Goal: Task Accomplishment & Management: Use online tool/utility

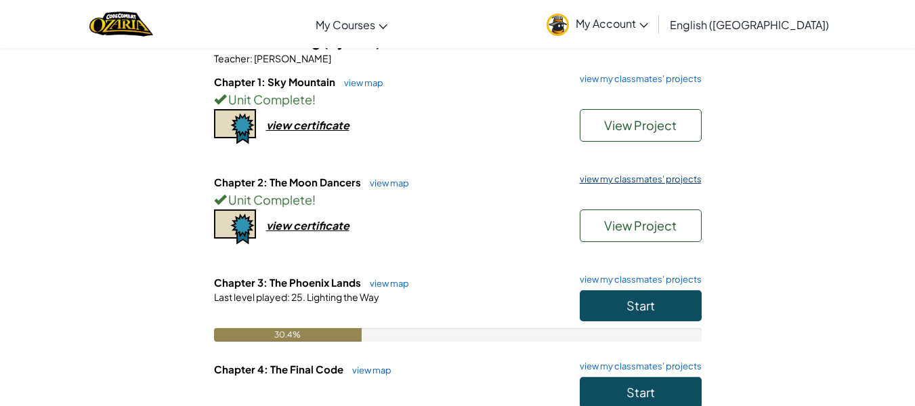
scroll to position [135, 0]
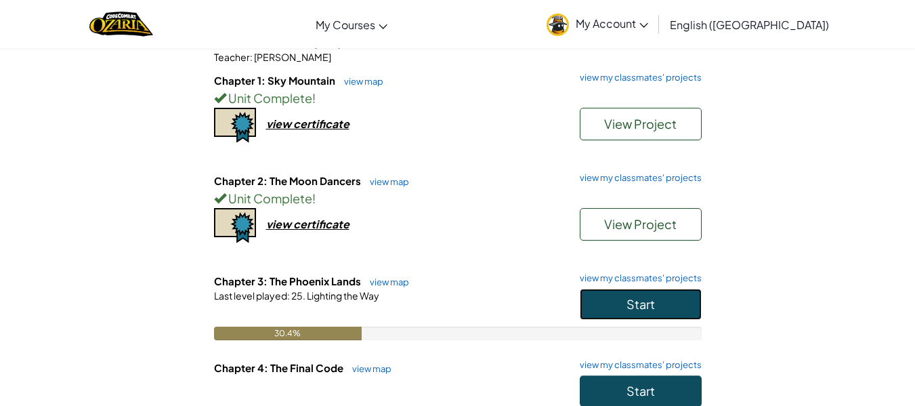
click at [663, 295] on button "Start" at bounding box center [641, 304] width 122 height 31
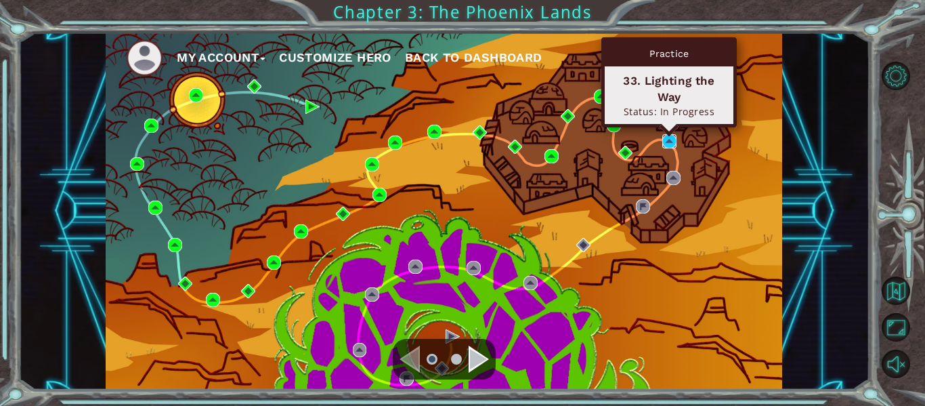
click at [673, 137] on img at bounding box center [670, 141] width 14 height 14
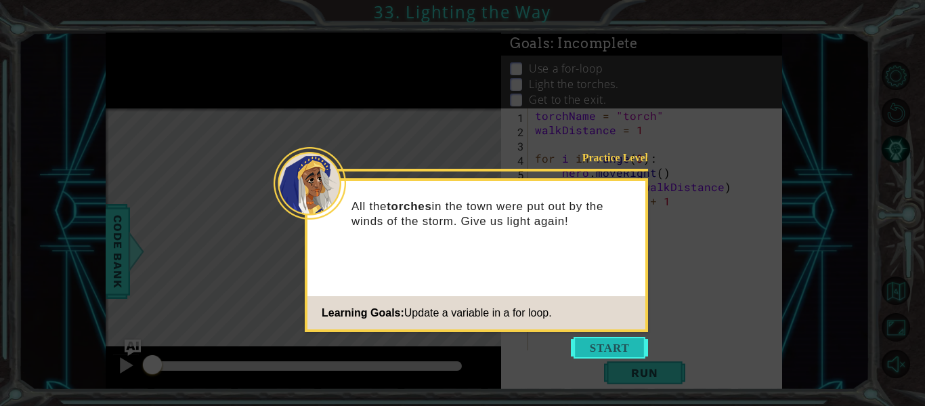
click at [627, 352] on button "Start" at bounding box center [609, 348] width 77 height 22
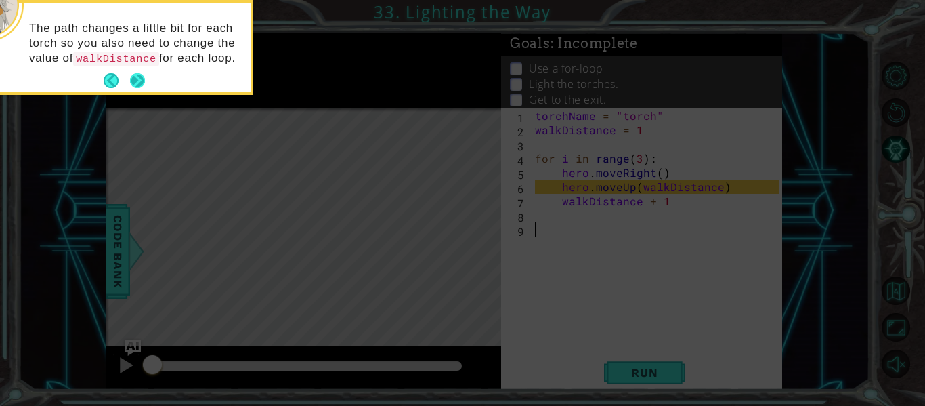
click at [131, 77] on button "Next" at bounding box center [138, 81] width 20 height 20
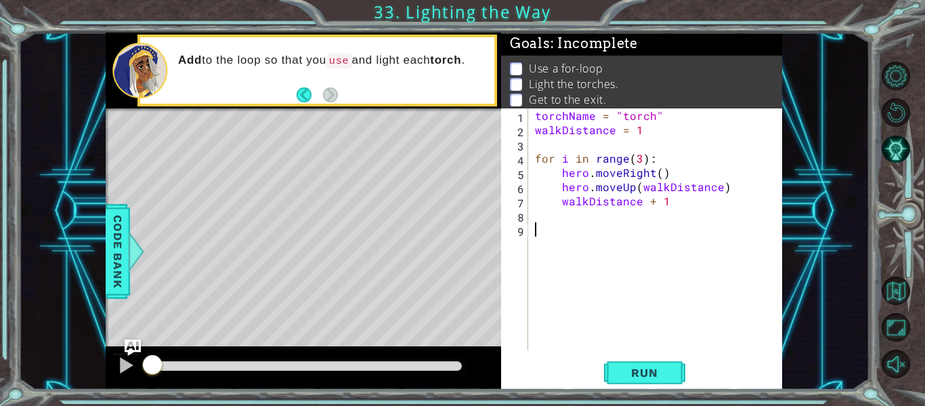
click at [561, 205] on div "torchName = "torch" walkDistance = 1 for i in range ( 3 ) : hero . moveRight ( …" at bounding box center [659, 243] width 254 height 270
type textarea "walkDistance + 1"
click at [584, 223] on div "torchName = "torch" walkDistance = 1 for i in range ( 3 ) : hero . moveRight ( …" at bounding box center [659, 243] width 254 height 270
click at [560, 217] on div "torchName = "torch" walkDistance = 1 for i in range ( 3 ) : hero . moveRight ( …" at bounding box center [659, 243] width 254 height 270
click at [556, 214] on div "torchName = "torch" walkDistance = 1 for i in range ( 3 ) : hero . moveRight ( …" at bounding box center [659, 243] width 254 height 270
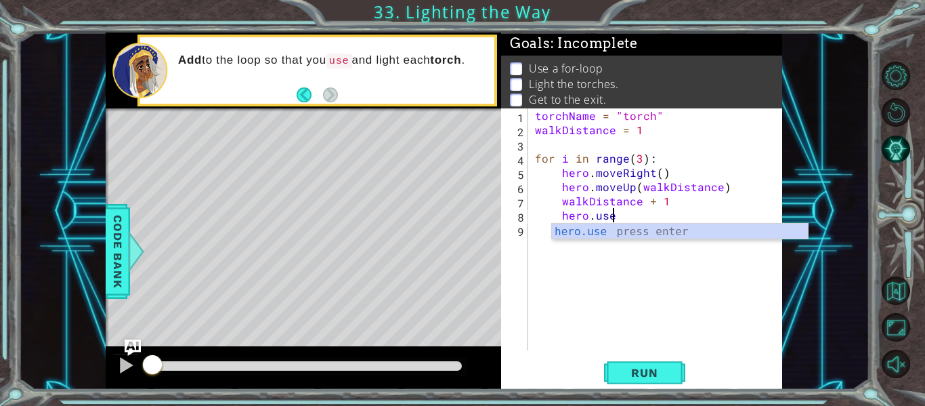
scroll to position [0, 5]
click at [614, 234] on div "hero.use press enter" at bounding box center [680, 248] width 256 height 49
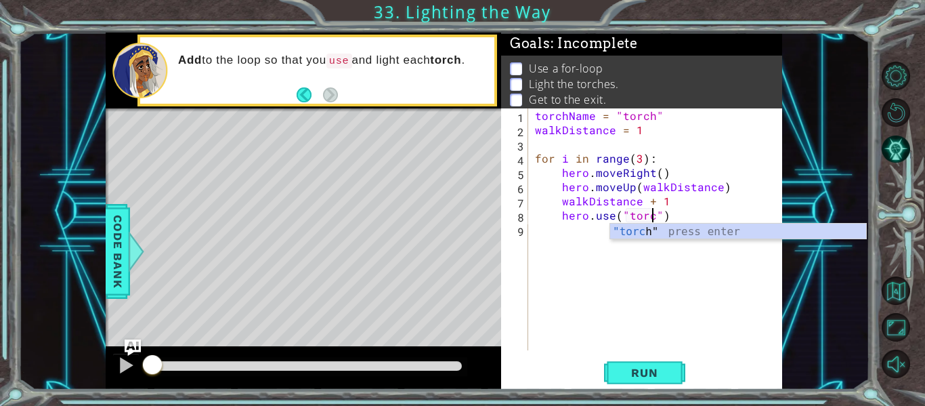
scroll to position [0, 8]
type textarea "hero.use("torch")"
click at [650, 378] on span "Run" at bounding box center [645, 373] width 54 height 14
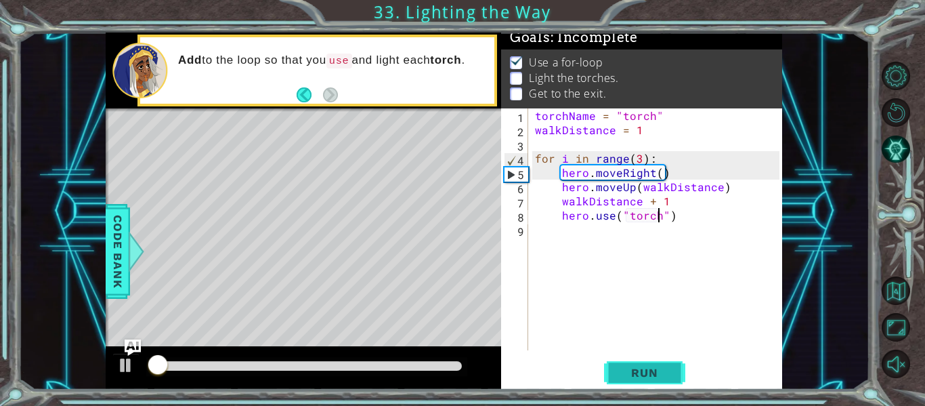
scroll to position [12, 0]
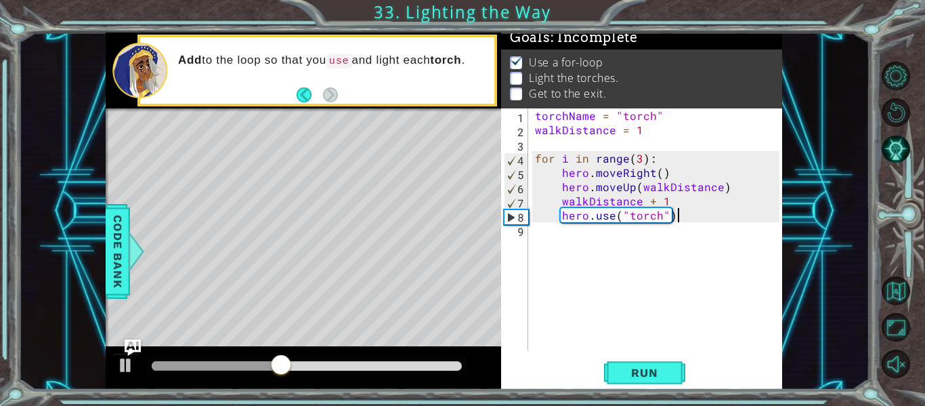
click at [688, 217] on div "torchName = "torch" walkDistance = 1 for i in range ( 3 ) : hero . moveRight ( …" at bounding box center [659, 243] width 254 height 270
click at [620, 370] on span "Run" at bounding box center [645, 373] width 54 height 14
drag, startPoint x: 211, startPoint y: 367, endPoint x: 192, endPoint y: 358, distance: 20.9
click at [192, 361] on div at bounding box center [307, 365] width 310 height 9
click at [124, 358] on div at bounding box center [126, 365] width 18 height 18
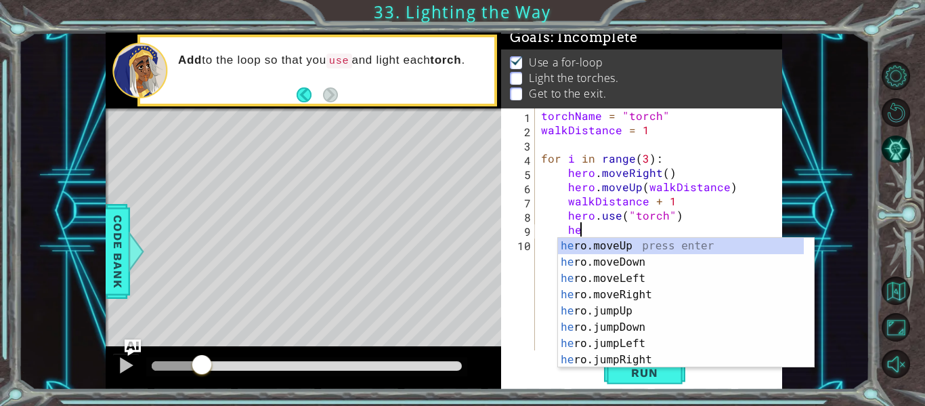
scroll to position [0, 1]
click at [656, 296] on div "h ero.moveUp press enter h ero.moveDown press enter h ero.moveLeft press enter …" at bounding box center [681, 319] width 246 height 163
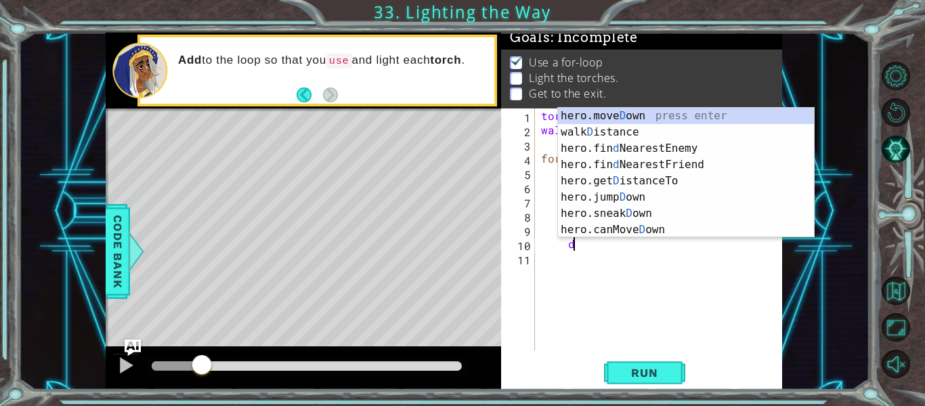
scroll to position [0, 9]
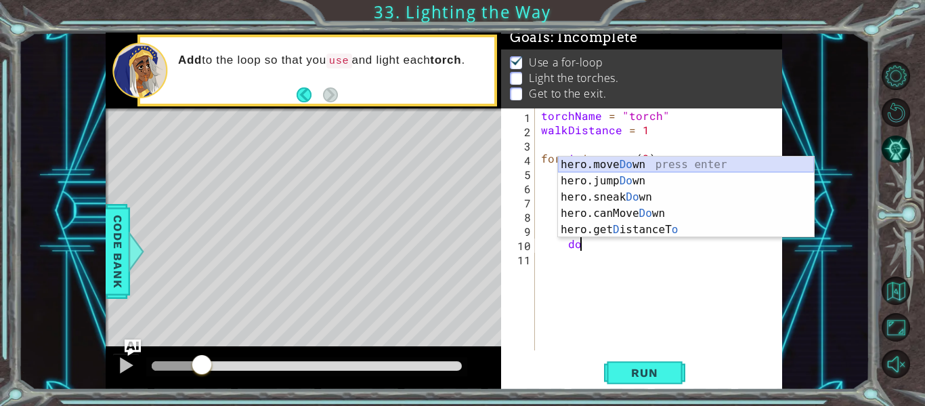
click at [624, 163] on div "hero.move Do wn press enter hero.jump Do wn press enter hero.sneak Do wn press …" at bounding box center [686, 213] width 256 height 114
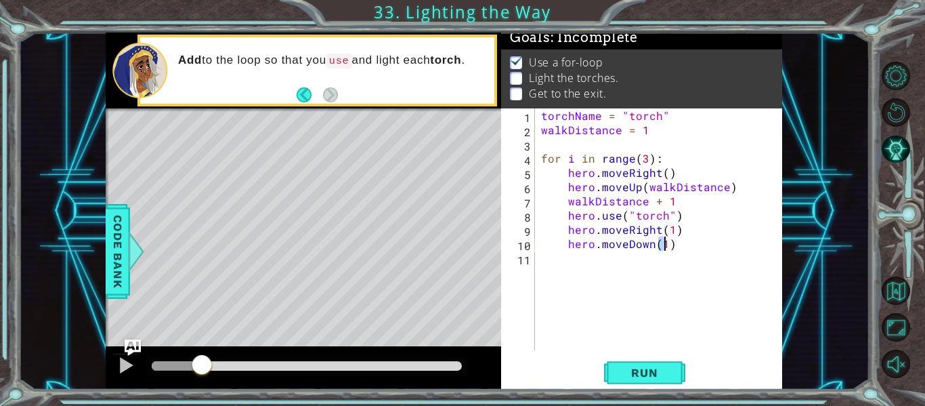
scroll to position [0, 7]
click at [644, 369] on span "Run" at bounding box center [645, 373] width 54 height 14
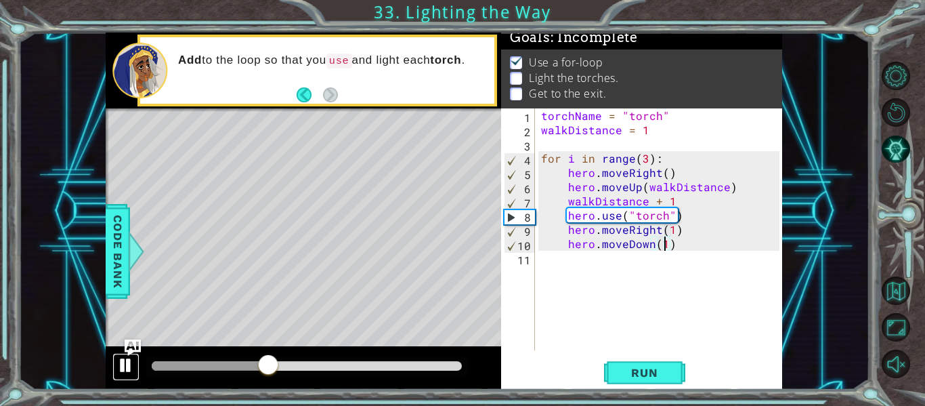
click at [129, 360] on div at bounding box center [126, 365] width 18 height 18
click at [686, 203] on div "torchName = "torch" walkDistance = 1 for i in range ( 3 ) : hero . moveRight ( …" at bounding box center [663, 243] width 248 height 270
click at [651, 217] on div "torchName = "torch" walkDistance = 1 for i in range ( 3 ) : hero . moveRight ( …" at bounding box center [663, 243] width 248 height 270
click at [662, 217] on div "torchName = "torch" walkDistance = 1 for i in range ( 3 ) : hero . moveRight ( …" at bounding box center [663, 243] width 248 height 270
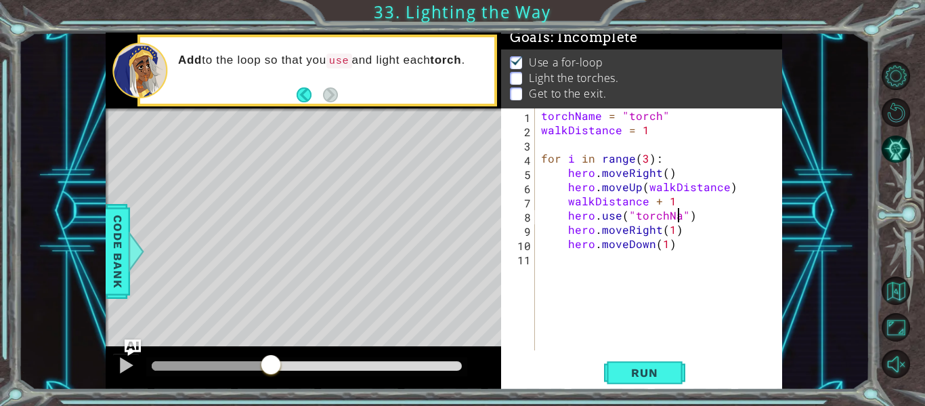
scroll to position [0, 9]
drag, startPoint x: 680, startPoint y: 201, endPoint x: 562, endPoint y: 201, distance: 117.9
click at [562, 201] on div "torchName = "torch" walkDistance = 1 for i in range ( 3 ) : hero . moveRight ( …" at bounding box center [663, 243] width 248 height 270
type textarea "walkDistance + 1"
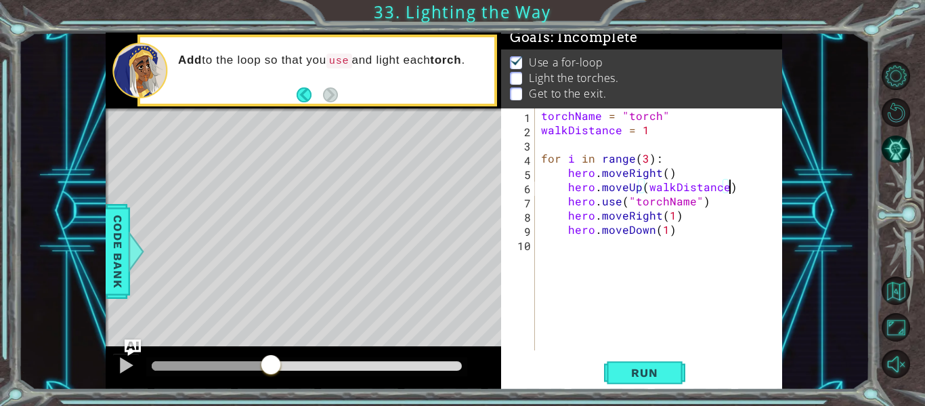
click at [691, 229] on div "torchName = "torch" walkDistance = 1 for i in range ( 3 ) : hero . moveRight ( …" at bounding box center [663, 243] width 248 height 270
type textarea "hero.moveDown(1)"
paste textarea "walkDistance + 1"
click at [572, 243] on div "torchName = "torch" walkDistance = 1 for i in range ( 3 ) : hero . moveRight ( …" at bounding box center [663, 243] width 248 height 270
click at [667, 379] on span "Run" at bounding box center [645, 373] width 54 height 14
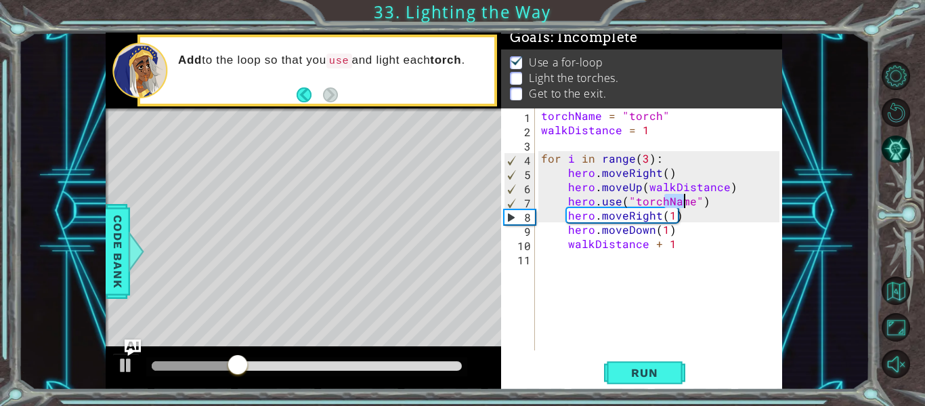
drag, startPoint x: 666, startPoint y: 201, endPoint x: 688, endPoint y: 198, distance: 21.8
click at [688, 198] on div "torchName = "torch" walkDistance = 1 for i in range ( 3 ) : hero . moveRight ( …" at bounding box center [663, 243] width 248 height 270
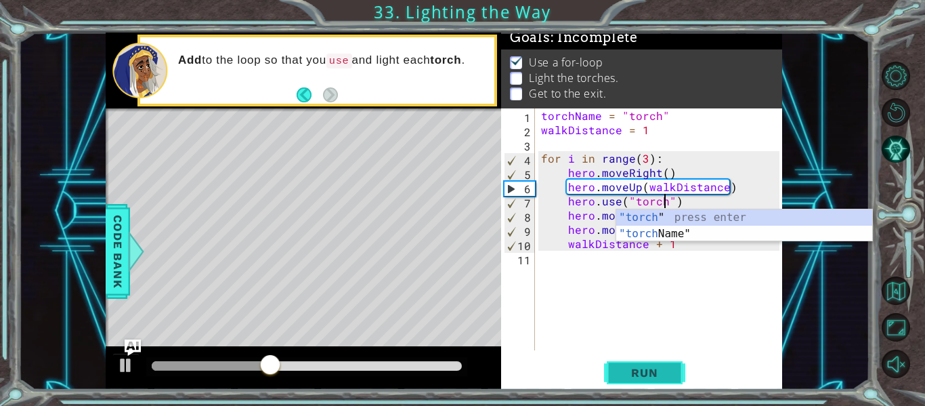
click at [633, 371] on span "Run" at bounding box center [645, 373] width 54 height 14
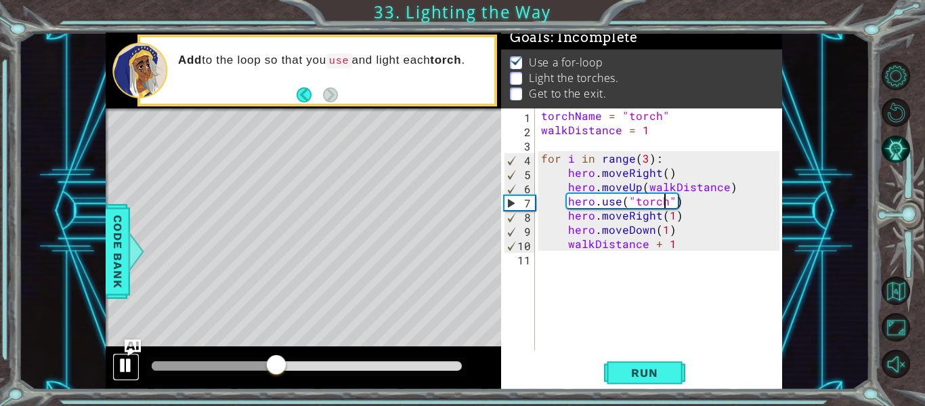
click at [125, 372] on div at bounding box center [126, 365] width 18 height 18
click at [657, 244] on div "torchName = "torch" walkDistance = 1 for i in range ( 3 ) : hero . moveRight ( …" at bounding box center [663, 243] width 248 height 270
click at [670, 240] on div "torchName = "torch" walkDistance = 1 for i in range ( 3 ) : hero . moveRight ( …" at bounding box center [663, 243] width 248 height 270
click at [661, 243] on div "torchName = "torch" walkDistance = 1 for i in range ( 3 ) : hero . moveRight ( …" at bounding box center [663, 243] width 248 height 270
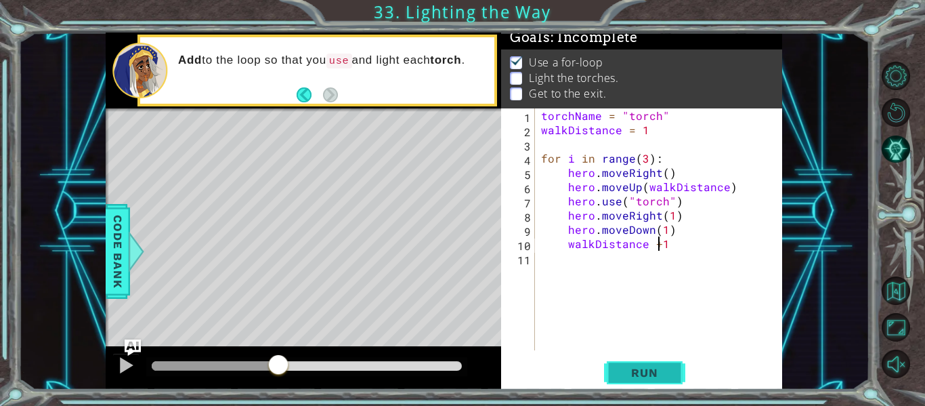
click at [680, 372] on button "Run" at bounding box center [644, 373] width 81 height 28
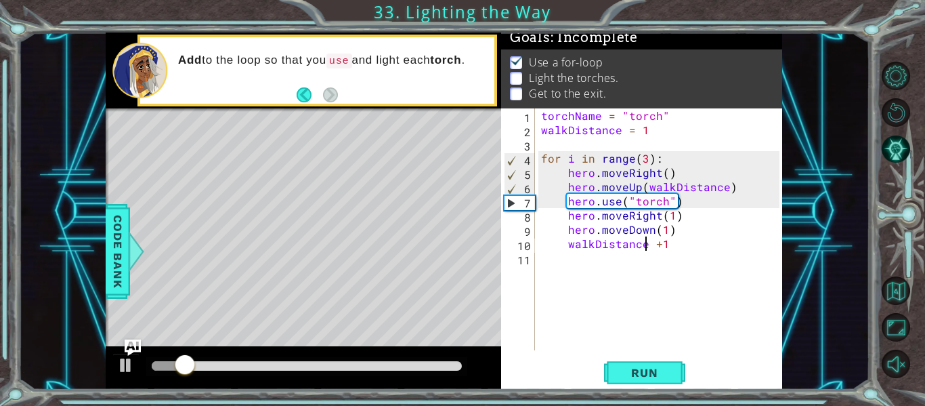
click at [646, 245] on div "torchName = "torch" walkDistance = 1 for i in range ( 3 ) : hero . moveRight ( …" at bounding box center [663, 243] width 248 height 270
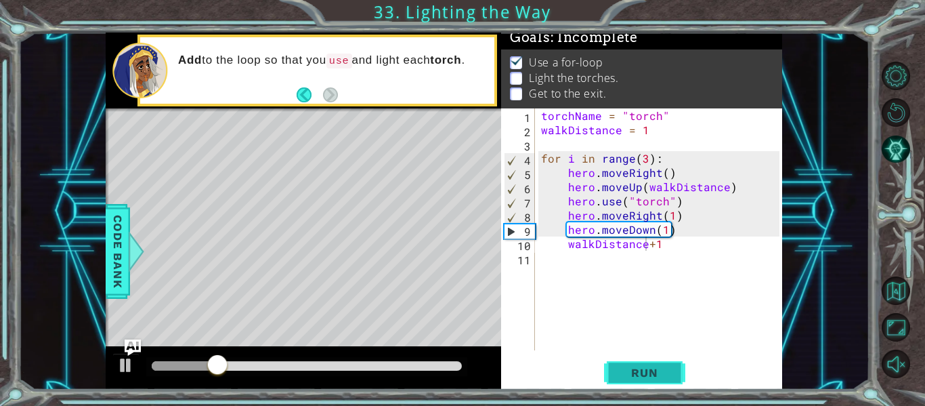
click at [654, 375] on span "Run" at bounding box center [645, 373] width 54 height 14
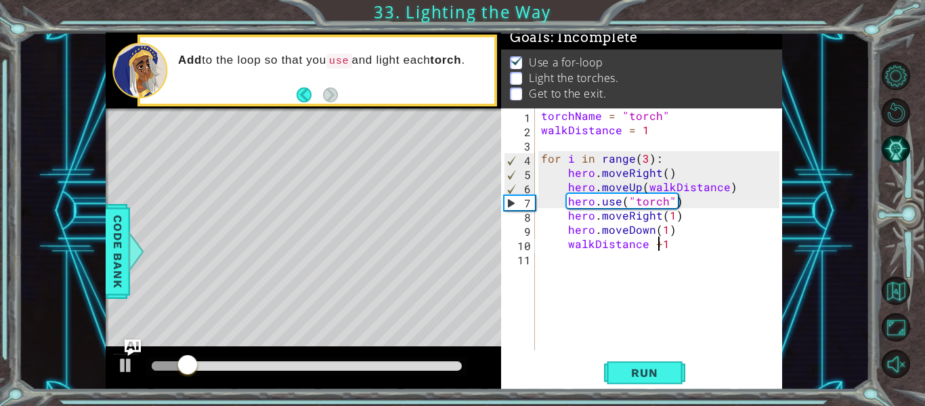
click at [658, 245] on div "torchName = "torch" walkDistance = 1 for i in range ( 3 ) : hero . moveRight ( …" at bounding box center [663, 243] width 248 height 270
type textarea "walkDistance + 1"
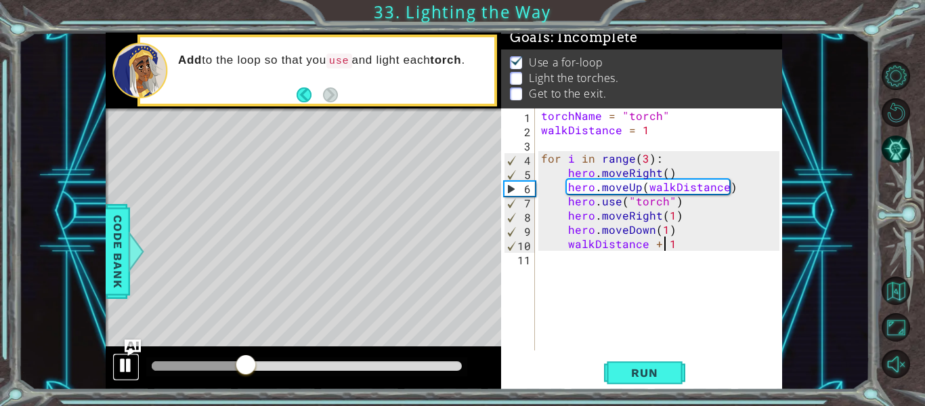
click at [127, 368] on div at bounding box center [126, 365] width 18 height 18
click at [130, 348] on img "Ask AI" at bounding box center [133, 348] width 18 height 18
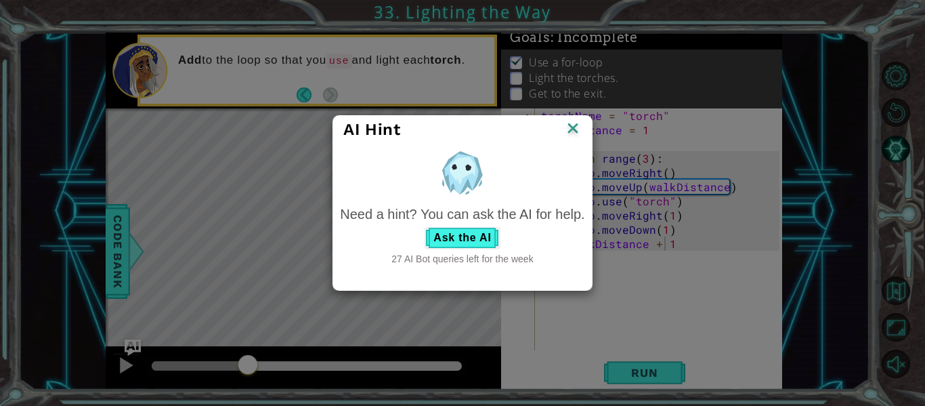
click at [575, 125] on img at bounding box center [573, 129] width 18 height 20
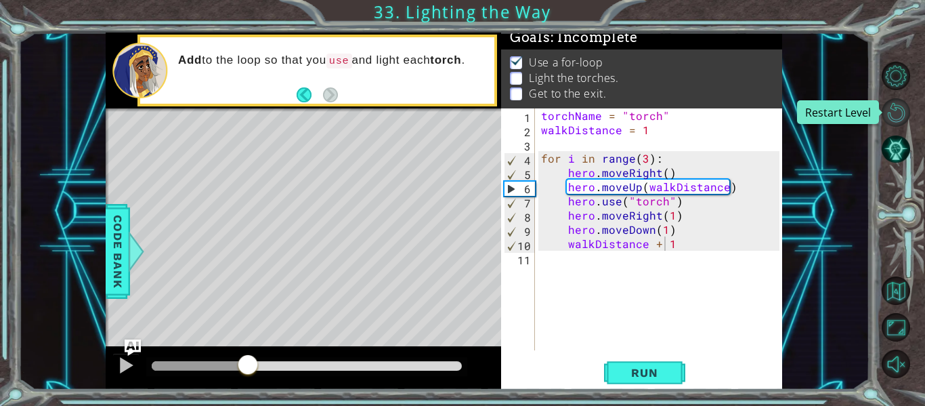
click at [899, 117] on button "Restart Level" at bounding box center [896, 112] width 28 height 28
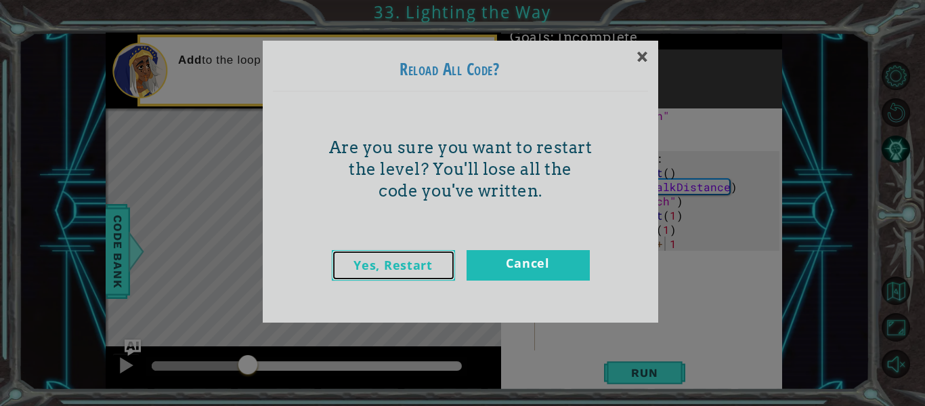
click at [421, 269] on link "Yes, Restart" at bounding box center [393, 265] width 123 height 30
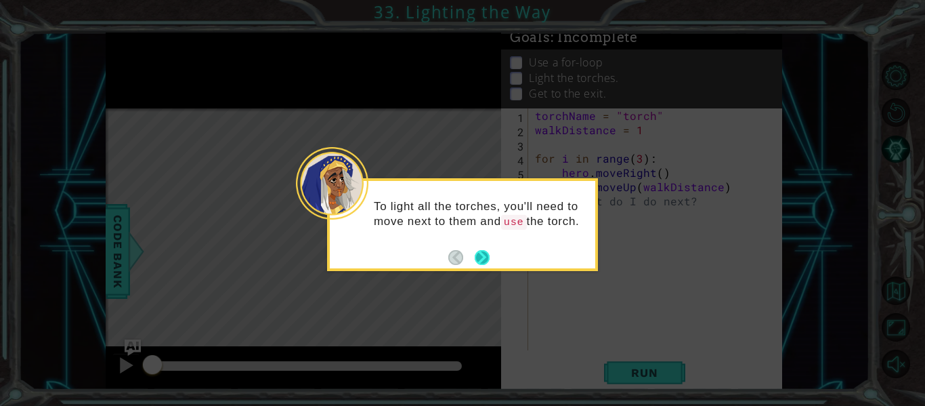
click at [482, 249] on button "Next" at bounding box center [483, 257] width 22 height 22
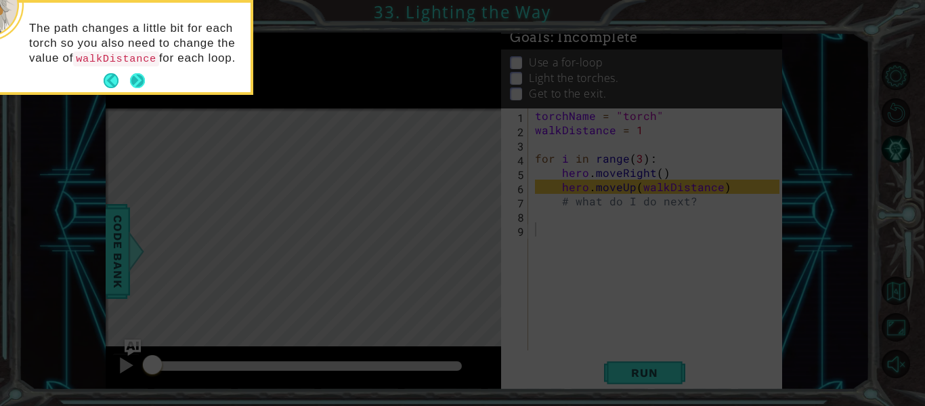
click at [133, 72] on button "Next" at bounding box center [137, 80] width 25 height 25
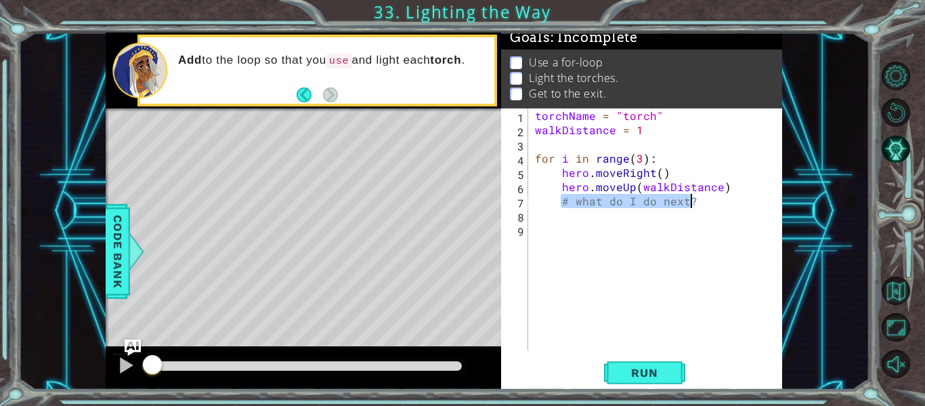
drag, startPoint x: 563, startPoint y: 203, endPoint x: 699, endPoint y: 201, distance: 136.2
click at [699, 201] on div "torchName = "torch" walkDistance = 1 for i in range ( 3 ) : hero . moveRight ( …" at bounding box center [659, 243] width 254 height 270
click at [650, 371] on span "Run" at bounding box center [645, 373] width 54 height 14
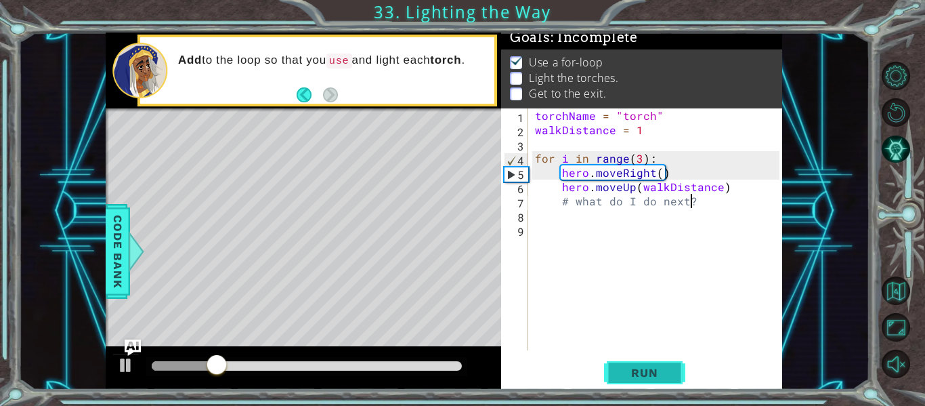
click at [635, 378] on span "Run" at bounding box center [645, 373] width 54 height 14
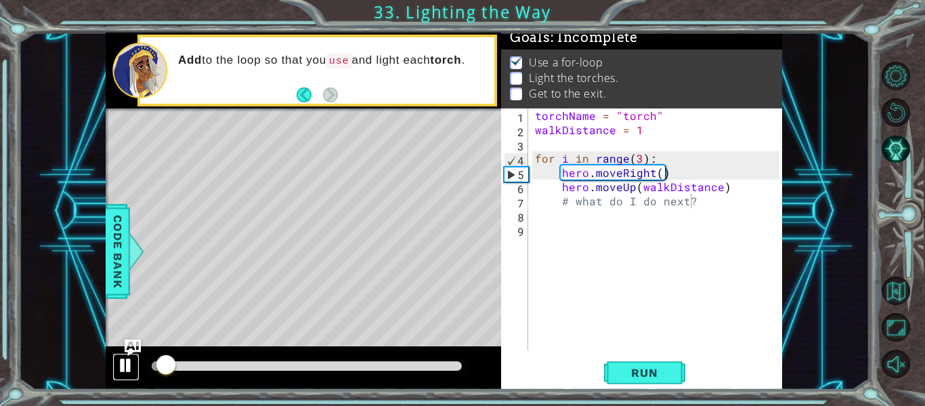
click at [124, 360] on div at bounding box center [126, 365] width 18 height 18
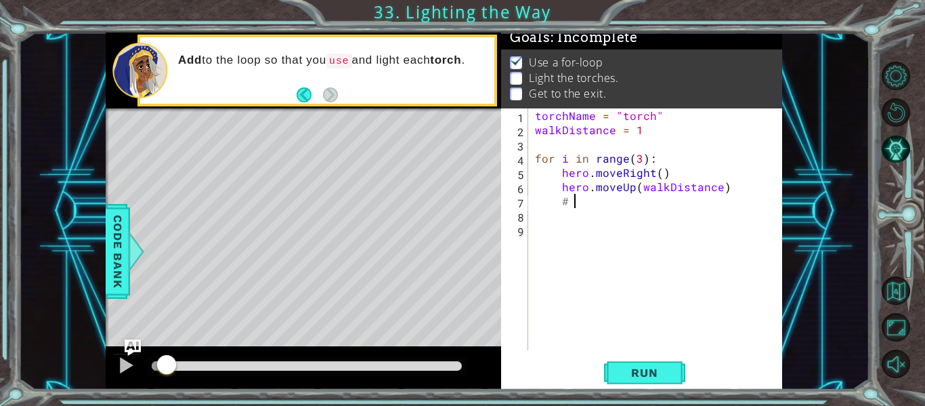
type textarea "#"
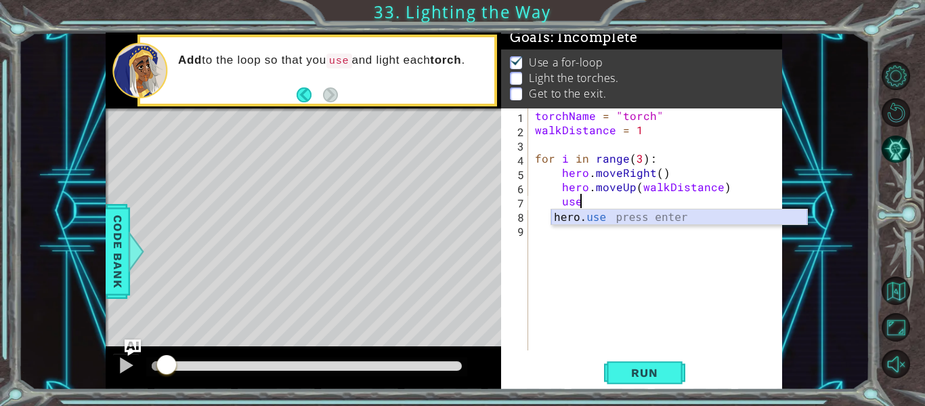
click at [721, 219] on div "hero. use press enter" at bounding box center [679, 233] width 256 height 49
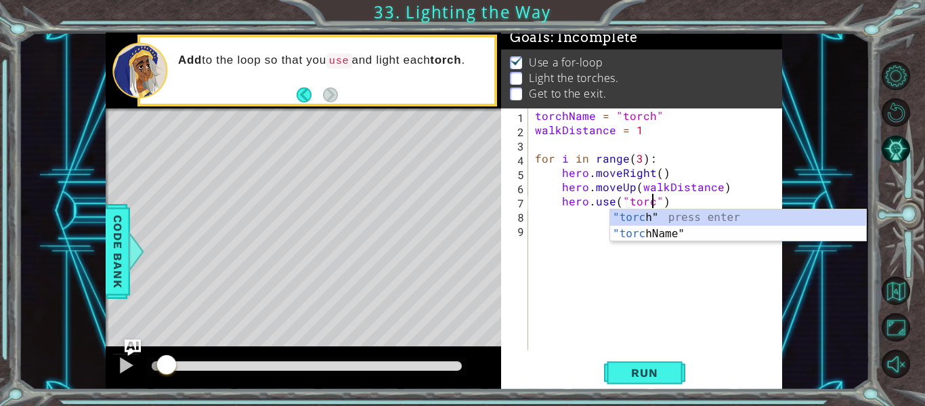
scroll to position [0, 8]
type textarea "hero.use("torch")"
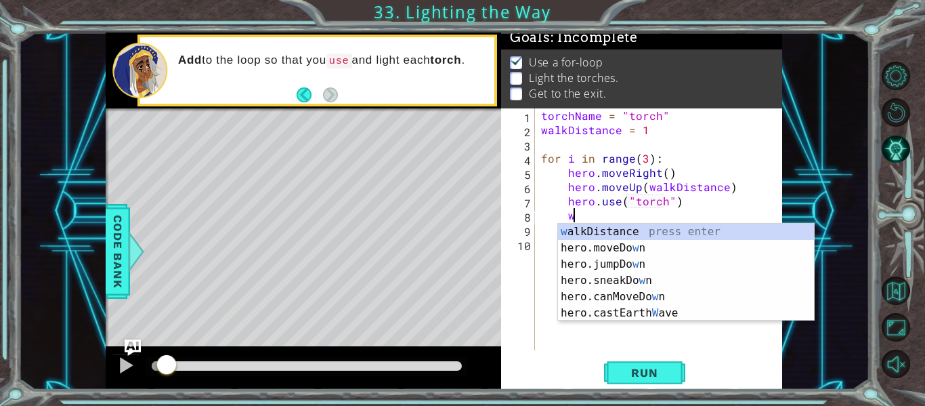
scroll to position [0, 2]
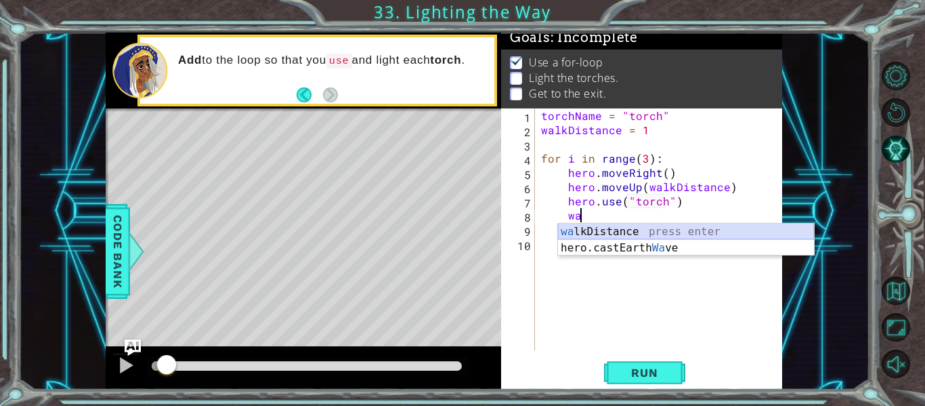
click at [641, 230] on div "wa lkDistance press enter hero.castEarth Wa ve press enter" at bounding box center [686, 256] width 256 height 65
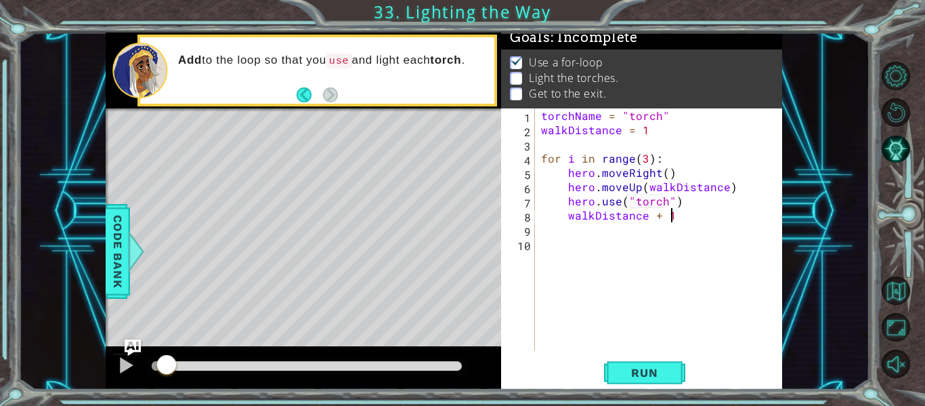
scroll to position [0, 7]
type textarea "walkDistance + 1"
click at [677, 367] on button "Run" at bounding box center [644, 373] width 81 height 28
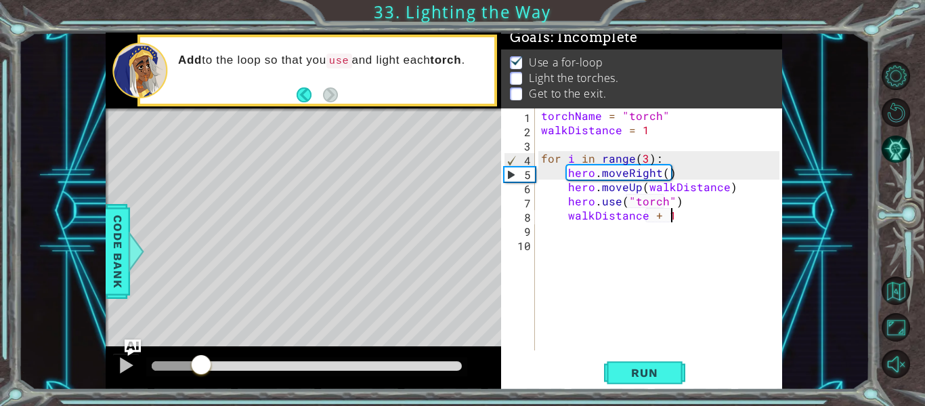
drag, startPoint x: 178, startPoint y: 360, endPoint x: 213, endPoint y: 354, distance: 35.1
click at [201, 359] on div at bounding box center [201, 366] width 24 height 24
click at [125, 361] on div at bounding box center [126, 365] width 18 height 18
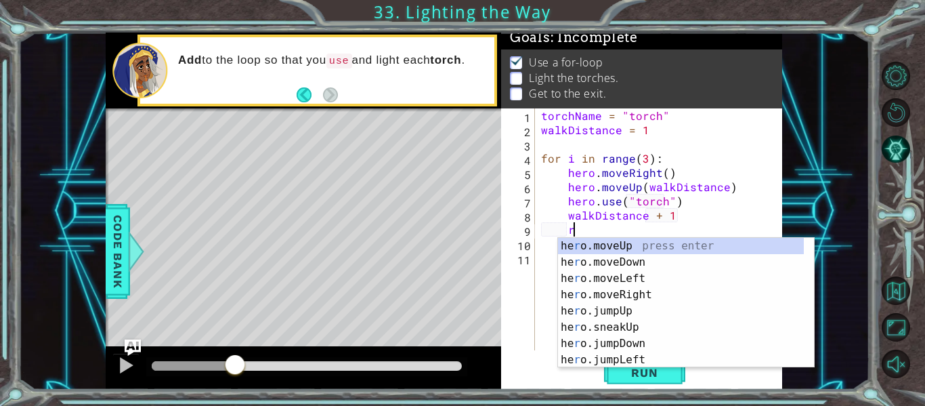
scroll to position [0, 2]
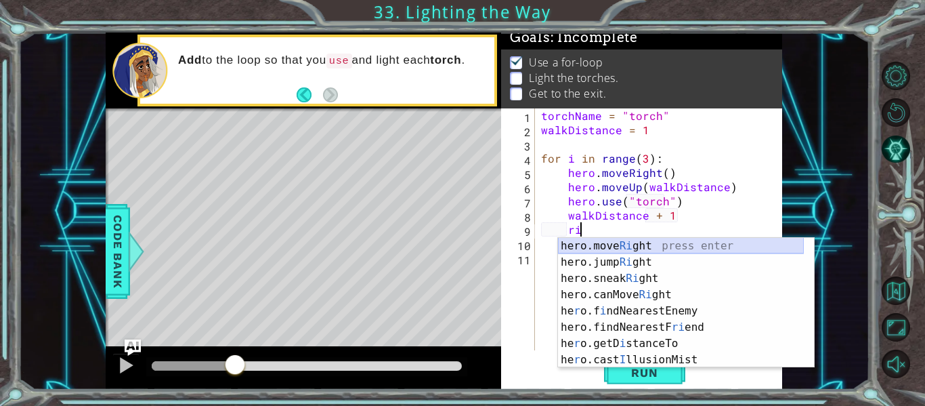
click at [699, 247] on div "hero.move Ri ght press enter hero.jump Ri ght press enter hero.sneak Ri ght pre…" at bounding box center [681, 319] width 246 height 163
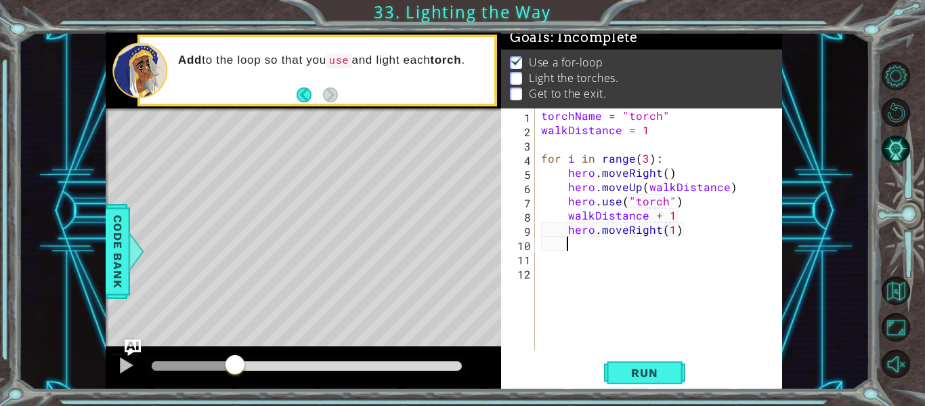
scroll to position [0, 9]
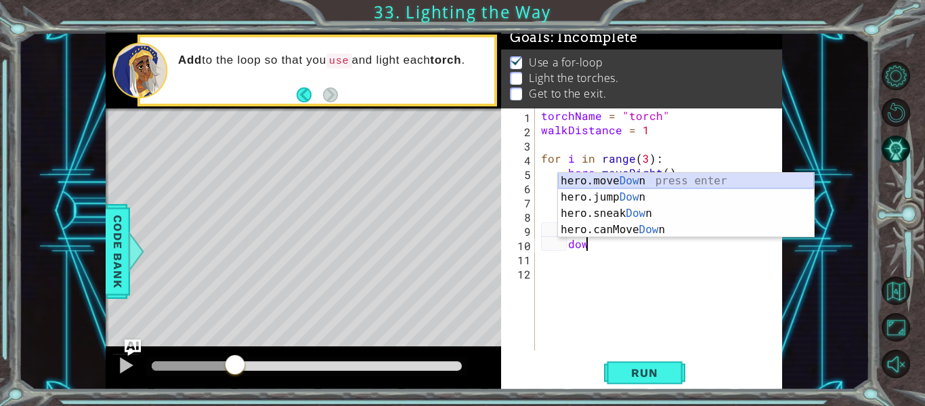
click at [657, 182] on div "hero.move Dow n press enter hero.jump Dow n press enter hero.sneak Dow n press …" at bounding box center [686, 222] width 256 height 98
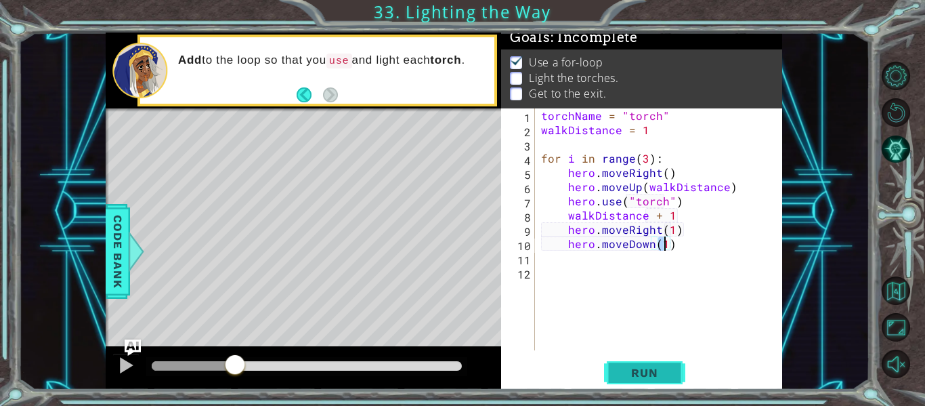
click at [644, 378] on span "Run" at bounding box center [645, 373] width 54 height 14
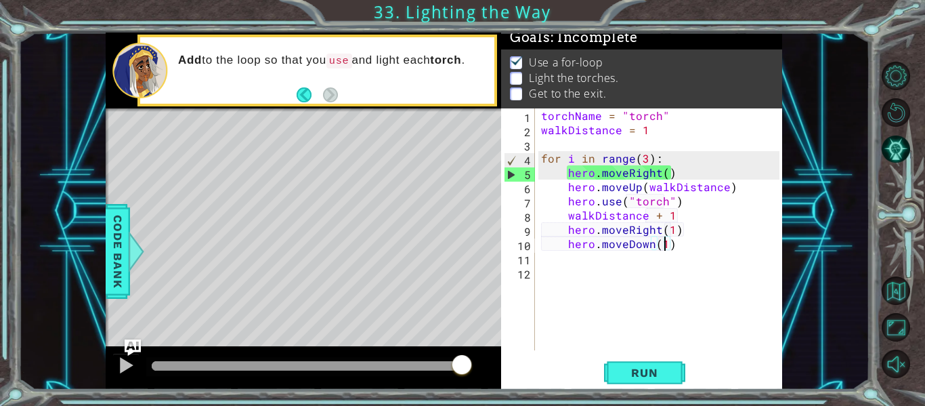
click at [675, 209] on div "torchName = "torch" walkDistance = 1 for i in range ( 3 ) : hero . moveRight ( …" at bounding box center [663, 243] width 248 height 270
click at [648, 214] on div "torchName = "torch" walkDistance = 1 for i in range ( 3 ) : hero . moveRight ( …" at bounding box center [663, 243] width 248 height 270
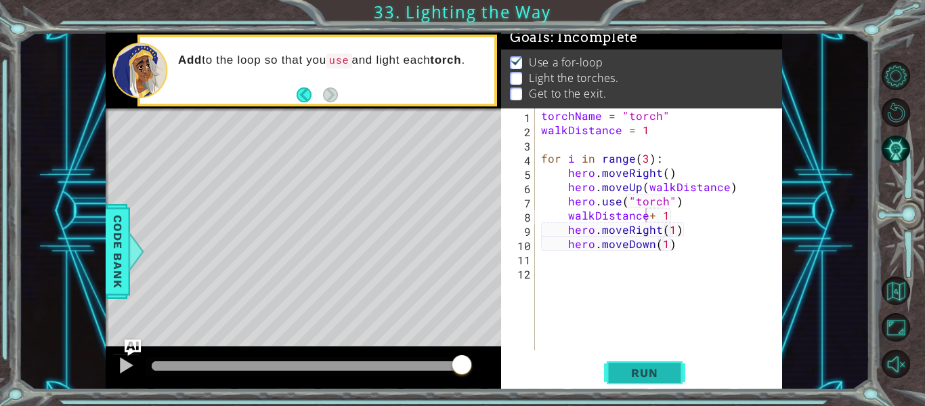
click at [658, 381] on button "Run" at bounding box center [644, 373] width 81 height 28
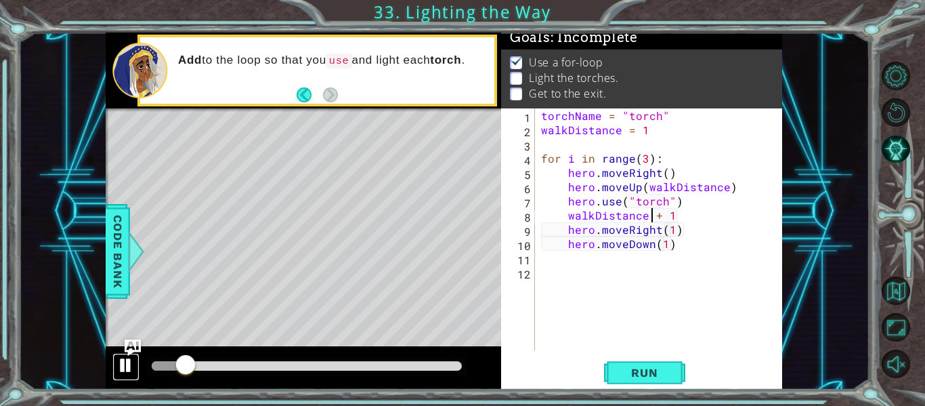
click at [127, 365] on div at bounding box center [126, 365] width 18 height 18
click at [130, 351] on img "Ask AI" at bounding box center [133, 348] width 18 height 18
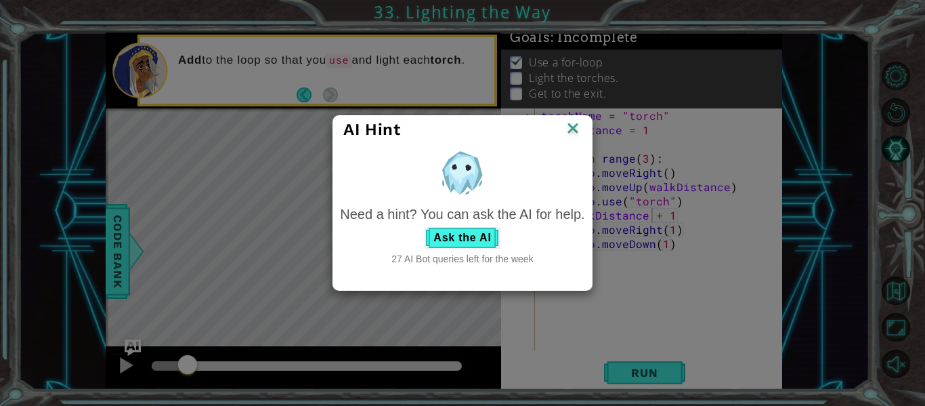
click at [573, 129] on img at bounding box center [573, 129] width 18 height 20
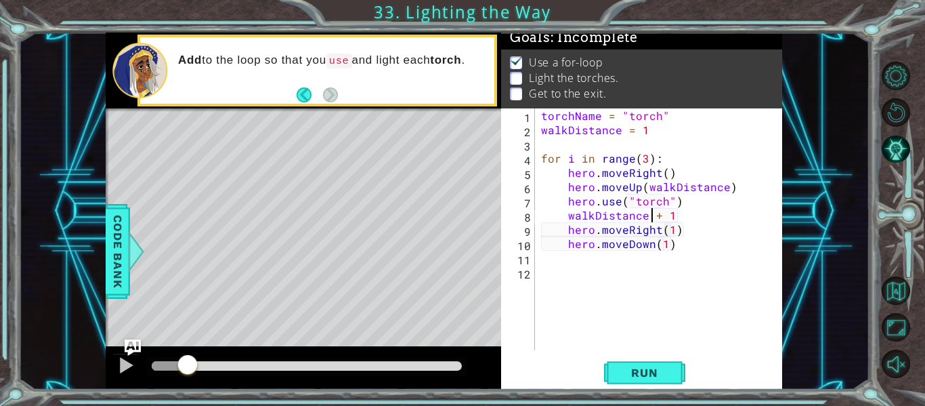
click at [713, 218] on div "torchName = "torch" walkDistance = 1 for i in range ( 3 ) : hero . moveRight ( …" at bounding box center [663, 243] width 248 height 270
click at [115, 235] on span "Code Bank" at bounding box center [118, 251] width 22 height 83
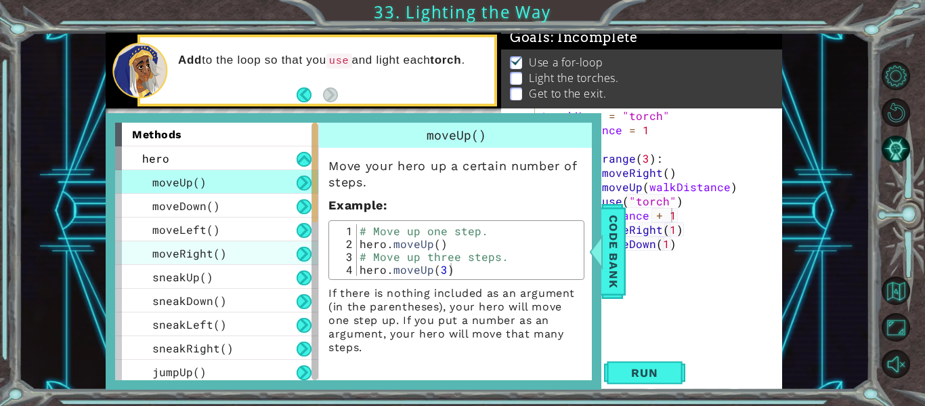
scroll to position [478, 0]
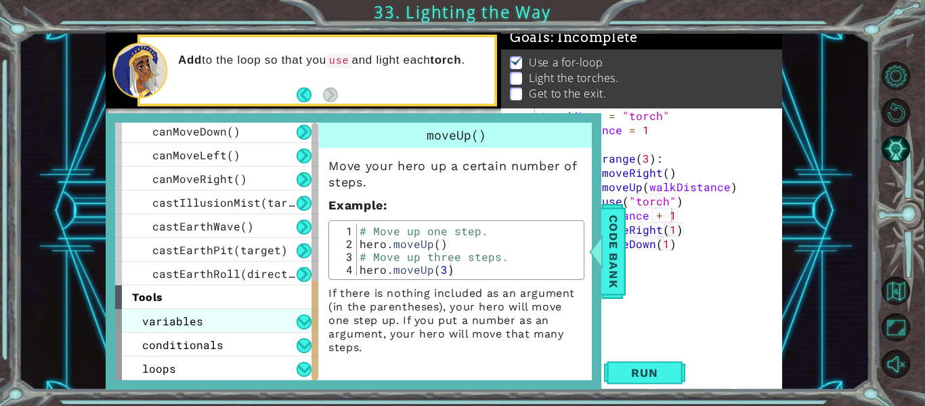
click at [221, 322] on div "variables" at bounding box center [216, 321] width 203 height 24
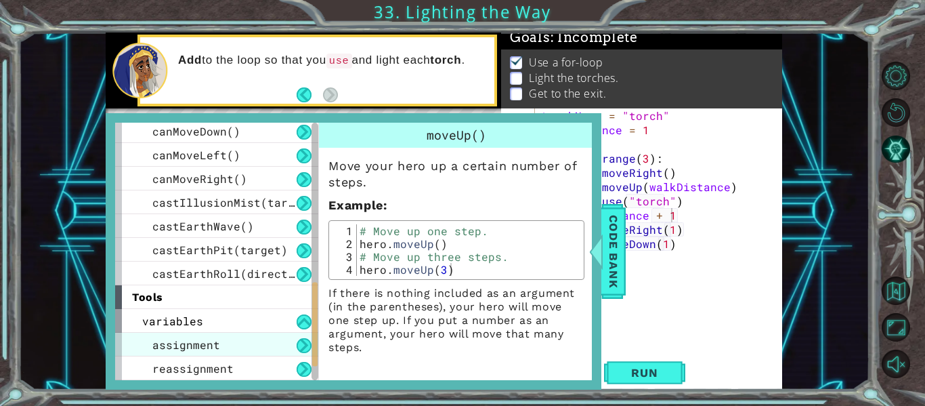
scroll to position [525, 0]
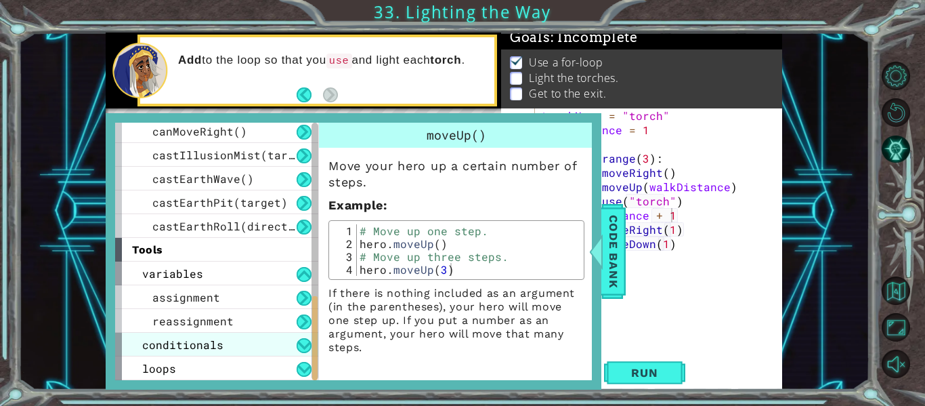
click at [231, 341] on div "conditionals" at bounding box center [216, 345] width 203 height 24
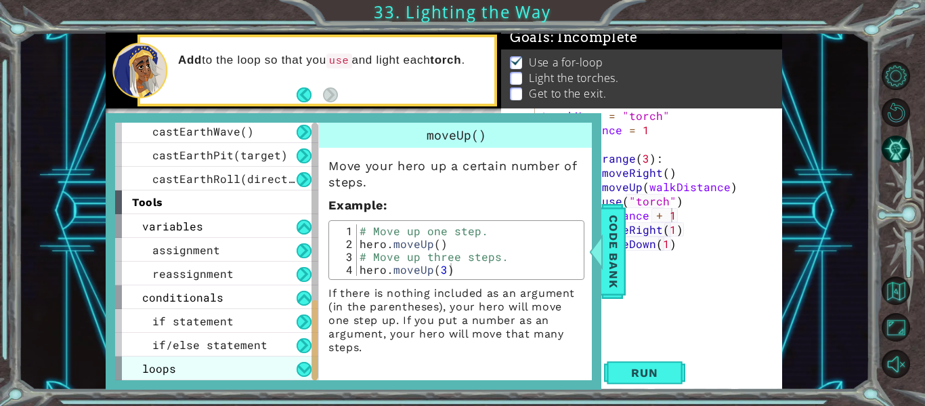
click at [243, 369] on div "loops" at bounding box center [216, 368] width 203 height 24
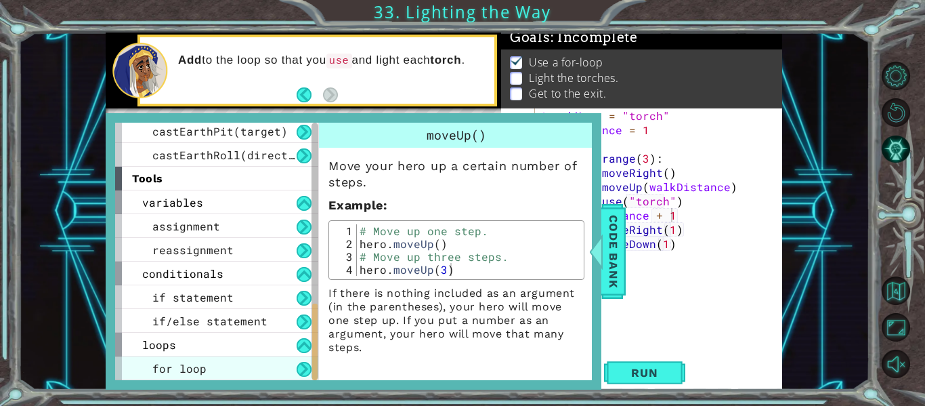
click at [258, 373] on div "for loop" at bounding box center [216, 368] width 203 height 24
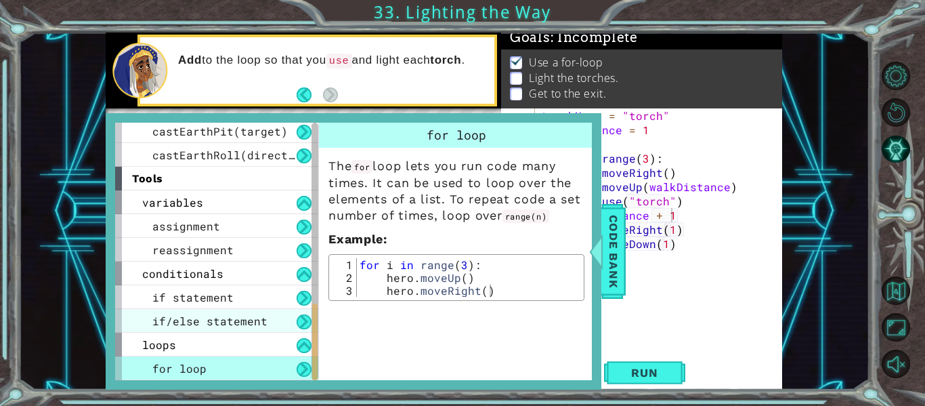
click at [238, 320] on span "if/else statement" at bounding box center [209, 321] width 115 height 14
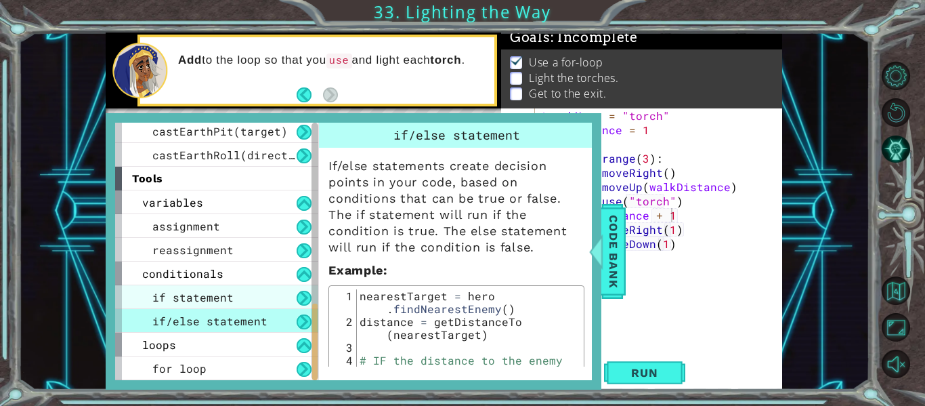
click at [249, 290] on div "if statement" at bounding box center [216, 297] width 203 height 24
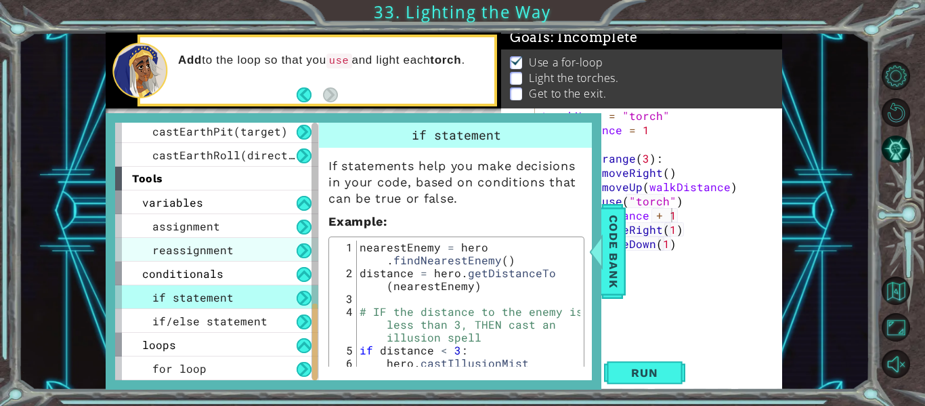
click at [232, 249] on div "reassignment" at bounding box center [216, 250] width 203 height 24
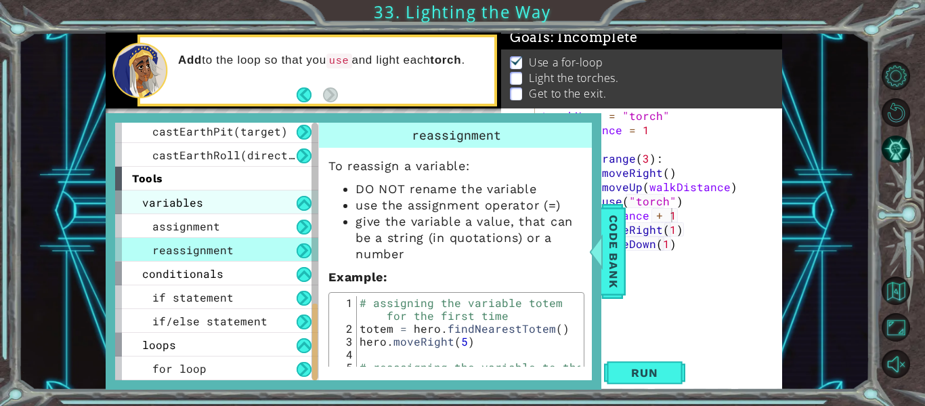
click at [270, 209] on div "variables" at bounding box center [216, 202] width 203 height 24
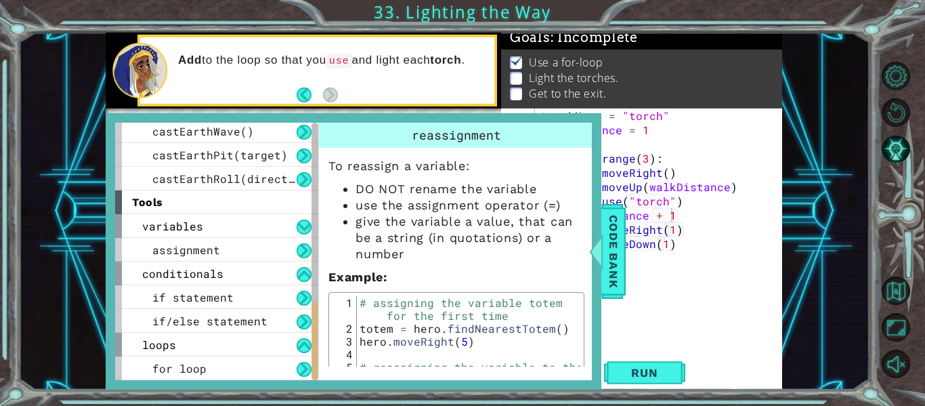
scroll to position [549, 0]
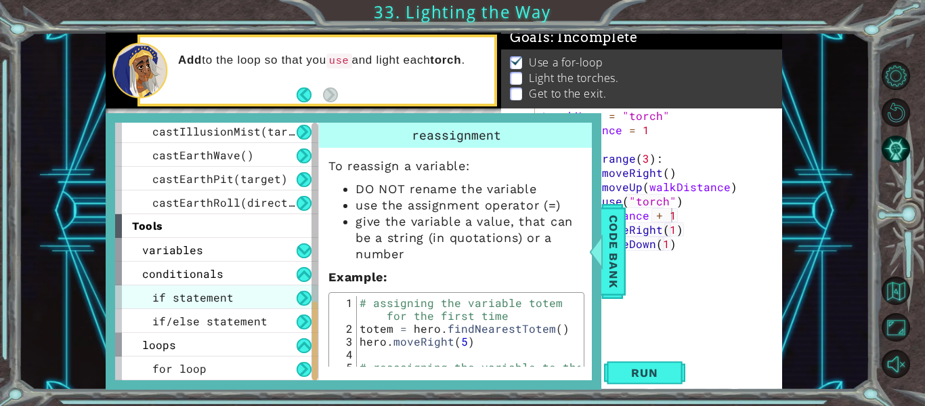
click at [285, 295] on div "if statement" at bounding box center [216, 297] width 203 height 24
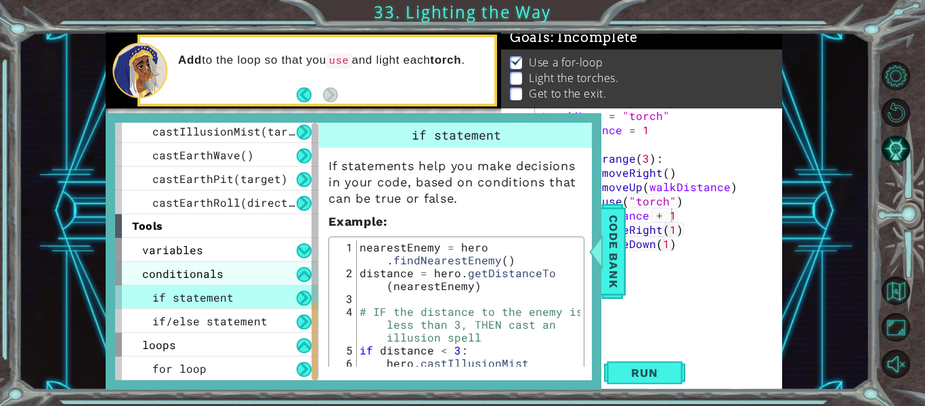
click at [278, 279] on div "conditionals" at bounding box center [216, 273] width 203 height 24
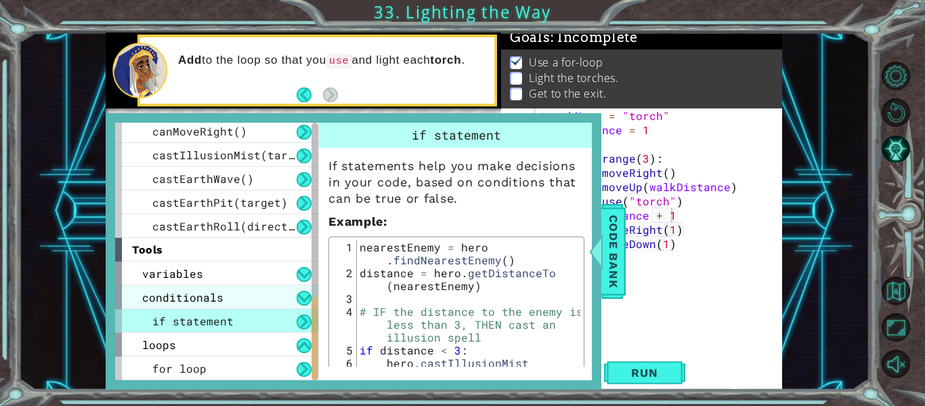
scroll to position [501, 0]
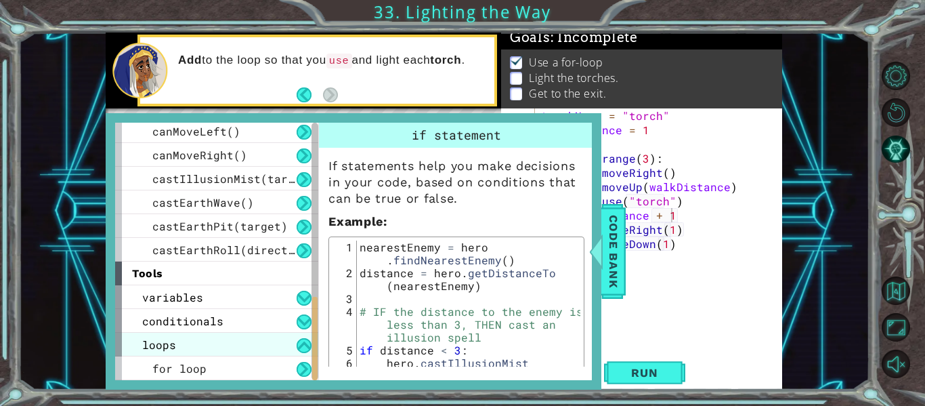
click at [285, 346] on div "loops" at bounding box center [216, 345] width 203 height 24
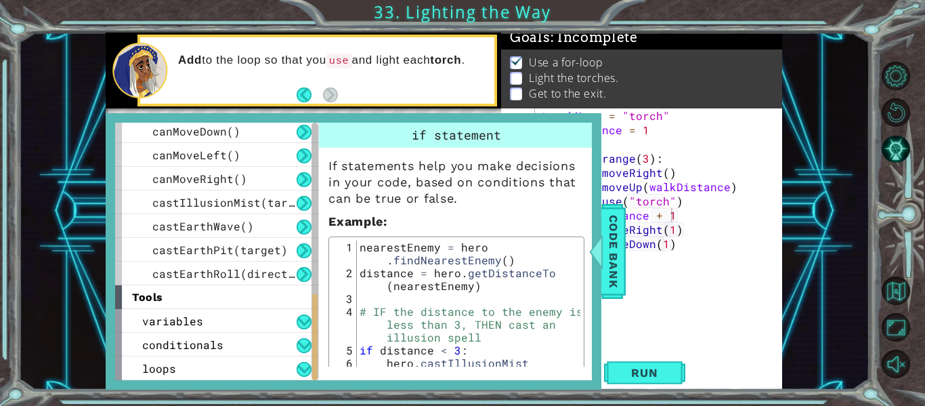
scroll to position [478, 0]
click at [619, 274] on span "Code Bank" at bounding box center [614, 251] width 22 height 83
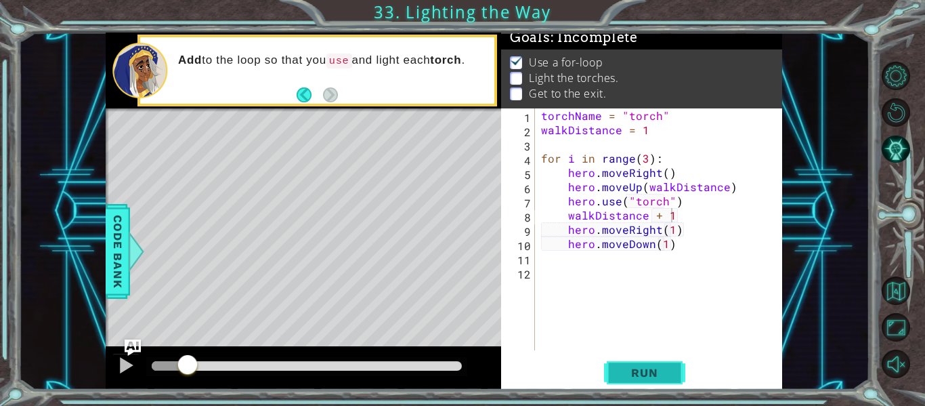
click at [618, 366] on span "Run" at bounding box center [645, 373] width 54 height 14
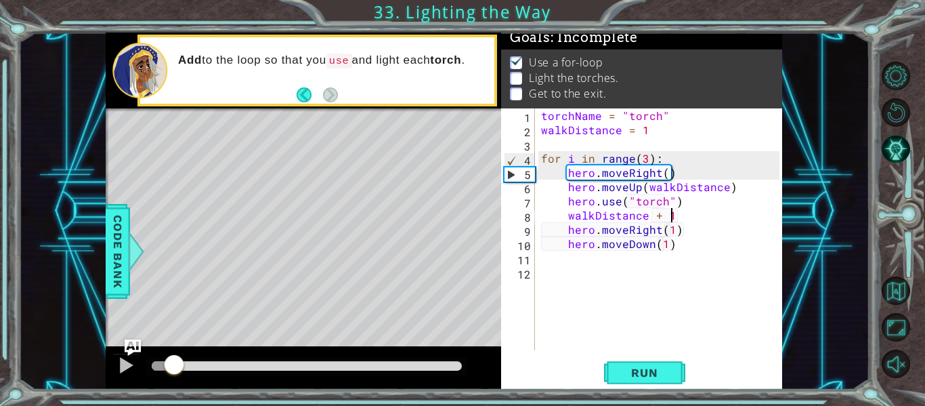
click at [173, 364] on div at bounding box center [174, 366] width 24 height 24
click at [124, 371] on div at bounding box center [126, 365] width 18 height 18
click at [665, 204] on div "torchName = "torch" walkDistance = 1 for i in range ( 3 ) : hero . moveRight ( …" at bounding box center [663, 243] width 248 height 270
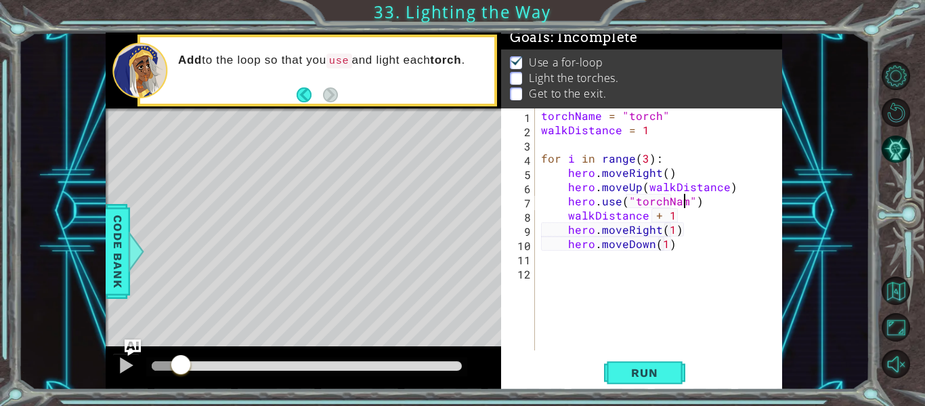
scroll to position [0, 9]
click at [696, 195] on div "torchName = "torch" walkDistance = 1 for i in range ( 3 ) : hero . moveRight ( …" at bounding box center [663, 243] width 248 height 270
click at [633, 201] on div "torchName = "torch" walkDistance = 1 for i in range ( 3 ) : hero . moveRight ( …" at bounding box center [663, 243] width 248 height 270
click at [675, 368] on button "Run" at bounding box center [644, 373] width 81 height 28
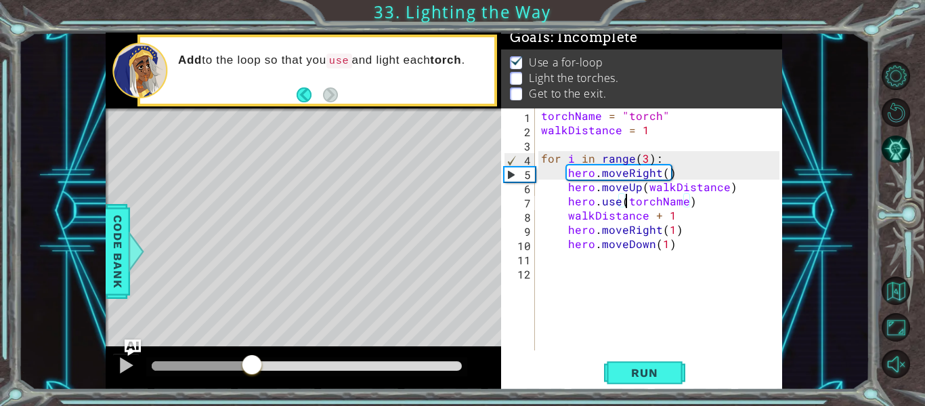
drag, startPoint x: 200, startPoint y: 360, endPoint x: 253, endPoint y: 360, distance: 52.8
click at [253, 360] on div at bounding box center [252, 366] width 24 height 24
click at [123, 364] on div at bounding box center [126, 365] width 18 height 18
drag, startPoint x: 568, startPoint y: 214, endPoint x: 652, endPoint y: 280, distance: 106.1
click at [568, 214] on div "torchName = "torch" walkDistance = 1 for i in range ( 3 ) : hero . moveRight ( …" at bounding box center [663, 243] width 248 height 270
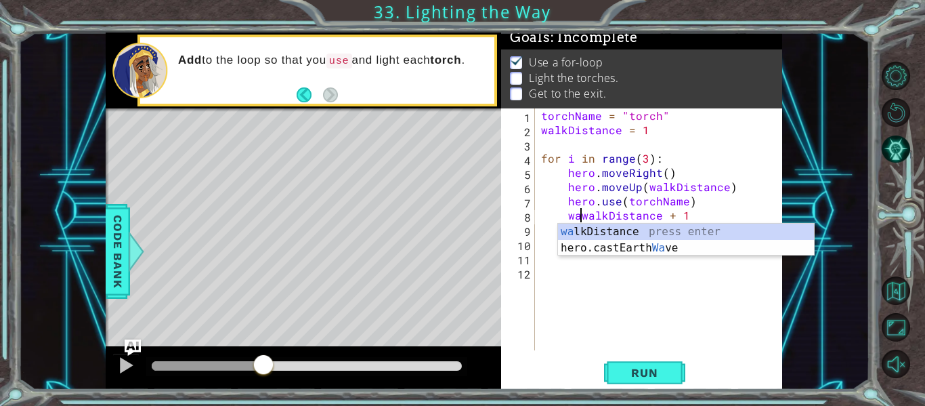
scroll to position [0, 3]
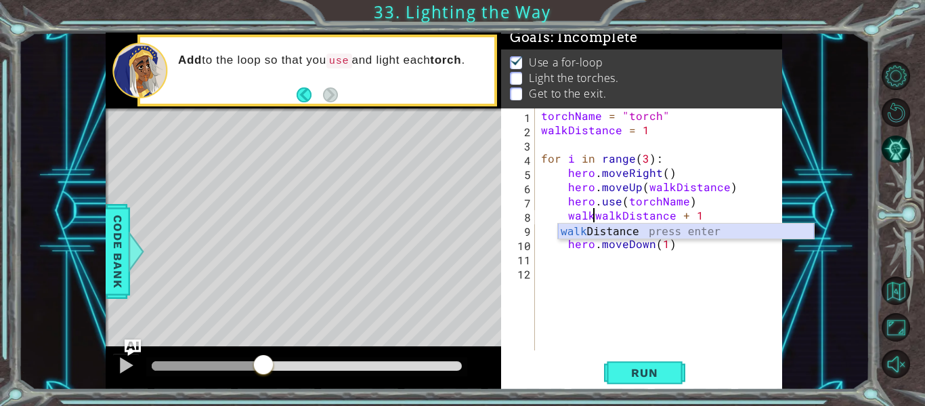
click at [625, 232] on div "walk Distance press enter" at bounding box center [686, 248] width 256 height 49
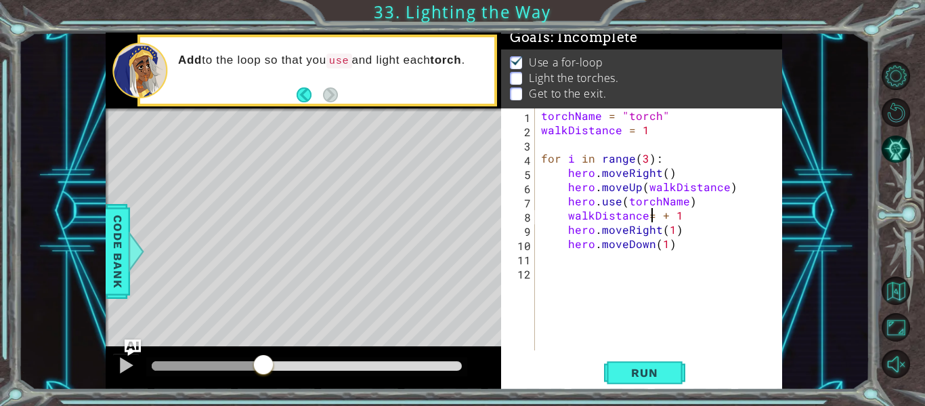
scroll to position [0, 7]
click at [664, 218] on div "torchName = "torch" walkDistance = 1 for i in range ( 3 ) : hero . moveRight ( …" at bounding box center [663, 243] width 248 height 270
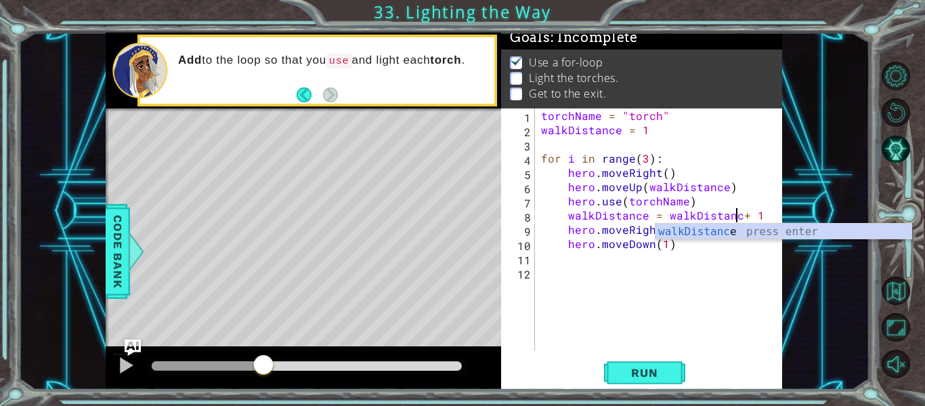
scroll to position [0, 13]
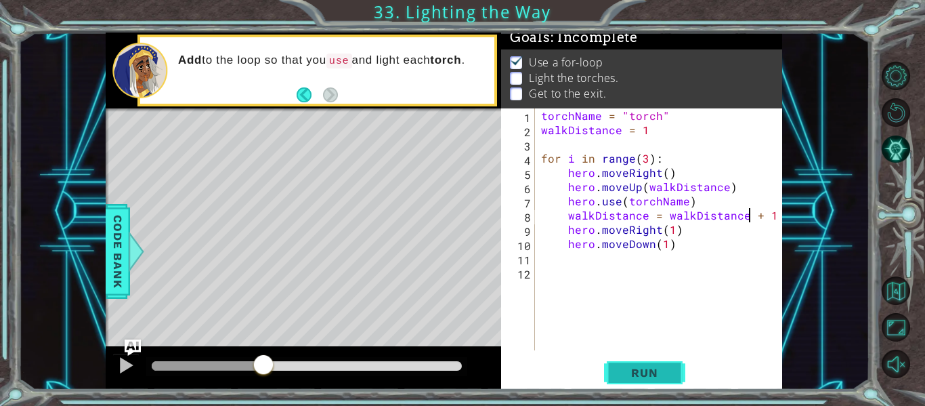
click at [675, 361] on button "Run" at bounding box center [644, 373] width 81 height 28
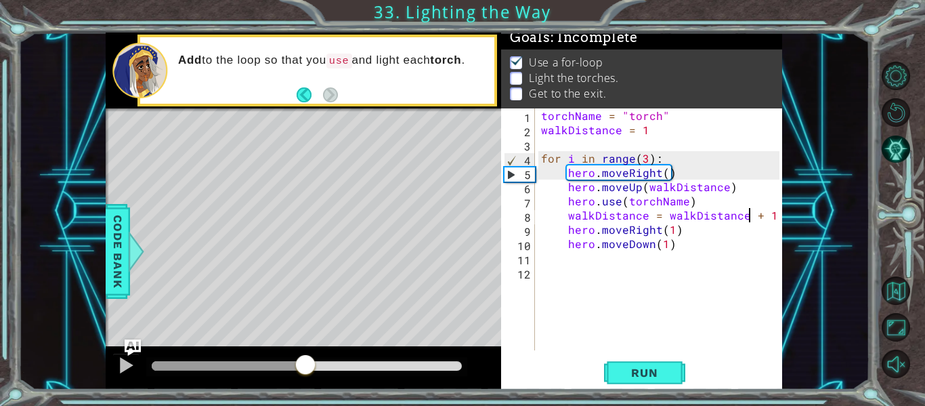
drag, startPoint x: 188, startPoint y: 360, endPoint x: 306, endPoint y: 366, distance: 117.4
click at [306, 366] on div at bounding box center [305, 366] width 24 height 24
click at [665, 251] on div "torchName = "torch" walkDistance = 1 for i in range ( 3 ) : hero . moveRight ( …" at bounding box center [663, 243] width 248 height 270
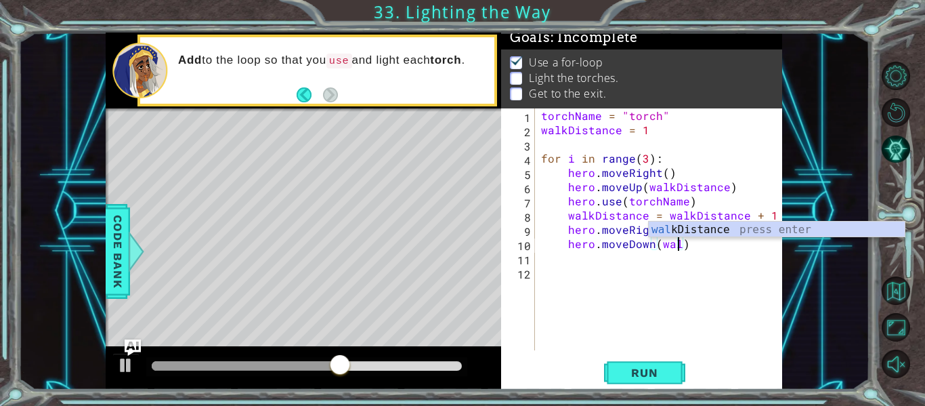
scroll to position [0, 9]
click at [722, 235] on div "walkD istance press enter" at bounding box center [777, 246] width 256 height 49
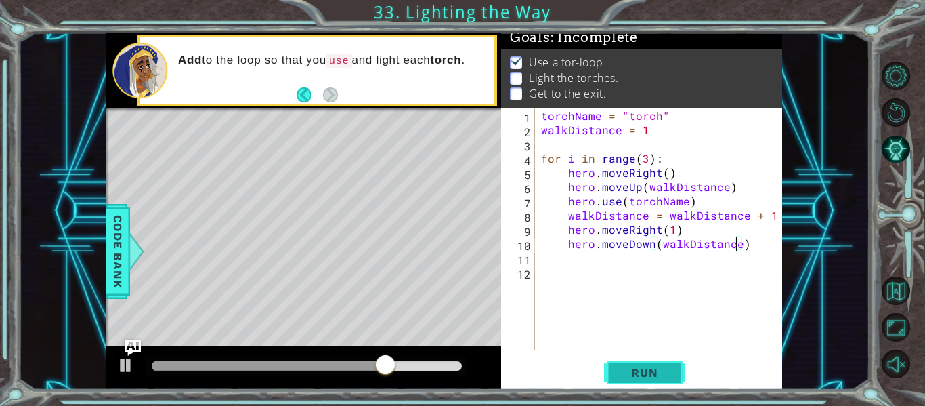
click at [627, 382] on button "Run" at bounding box center [644, 373] width 81 height 28
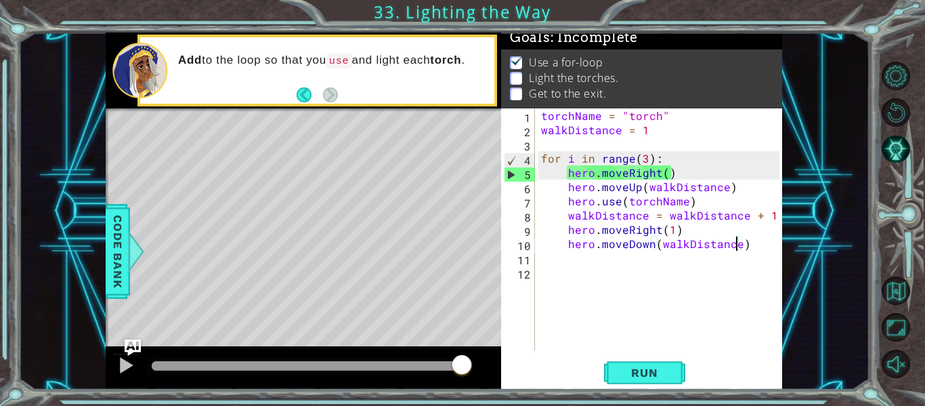
drag, startPoint x: 187, startPoint y: 365, endPoint x: 505, endPoint y: 339, distance: 319.5
click at [505, 339] on div "1 ההההההההההההההההההההההההההההההההההההההההההההההההההההההההההההההההההההההההההההה…" at bounding box center [444, 211] width 677 height 357
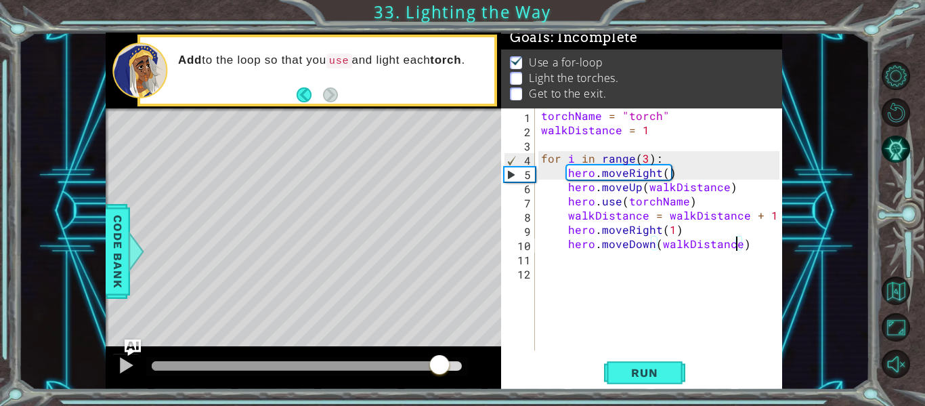
drag, startPoint x: 165, startPoint y: 366, endPoint x: 440, endPoint y: 369, distance: 274.4
click at [440, 369] on div at bounding box center [439, 366] width 24 height 24
click at [124, 357] on div at bounding box center [126, 365] width 18 height 18
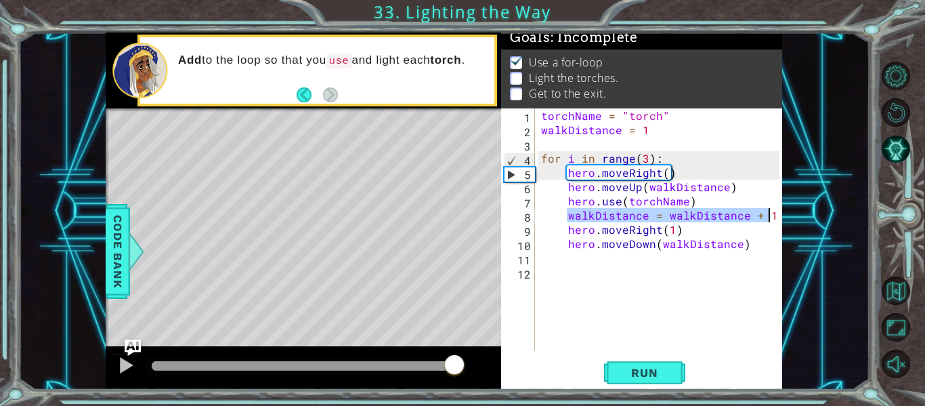
drag, startPoint x: 570, startPoint y: 216, endPoint x: 772, endPoint y: 209, distance: 202.7
click at [772, 209] on div "torchName = "torch" walkDistance = 1 for i in range ( 3 ) : hero . moveRight ( …" at bounding box center [663, 243] width 248 height 270
type textarea "walkDistance = walkDistance + 1"
click at [620, 258] on div "torchName = "torch" walkDistance = 1 for i in range ( 3 ) : hero . moveRight ( …" at bounding box center [663, 243] width 248 height 270
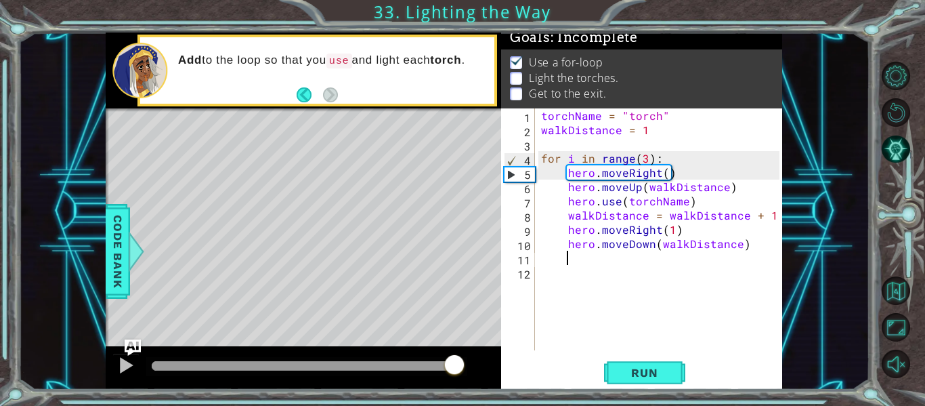
scroll to position [0, 1]
paste textarea "walkDistance = walkDistance + 1"
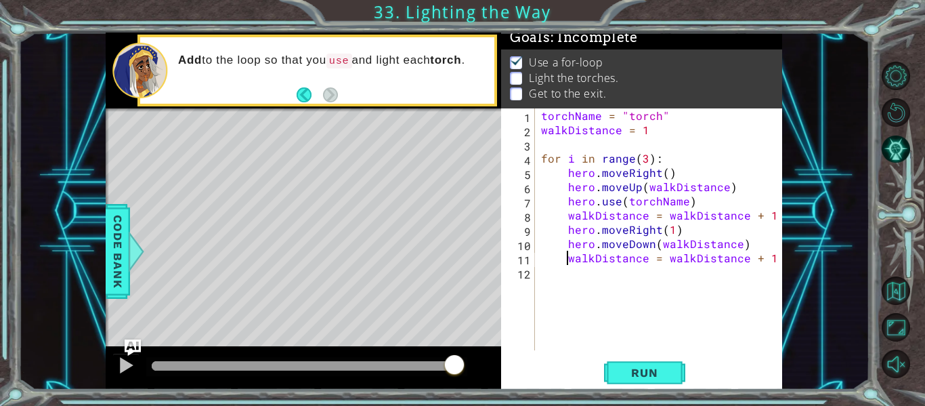
click at [569, 261] on div "torchName = "torch" walkDistance = 1 for i in range ( 3 ) : hero . moveRight ( …" at bounding box center [663, 243] width 248 height 270
click at [743, 256] on div "torchName = "torch" walkDistance = 1 for i in range ( 3 ) : hero . moveRight ( …" at bounding box center [663, 243] width 248 height 270
type textarea "walkDistance = walkDistance + 2"
click at [669, 369] on span "Run" at bounding box center [645, 373] width 54 height 14
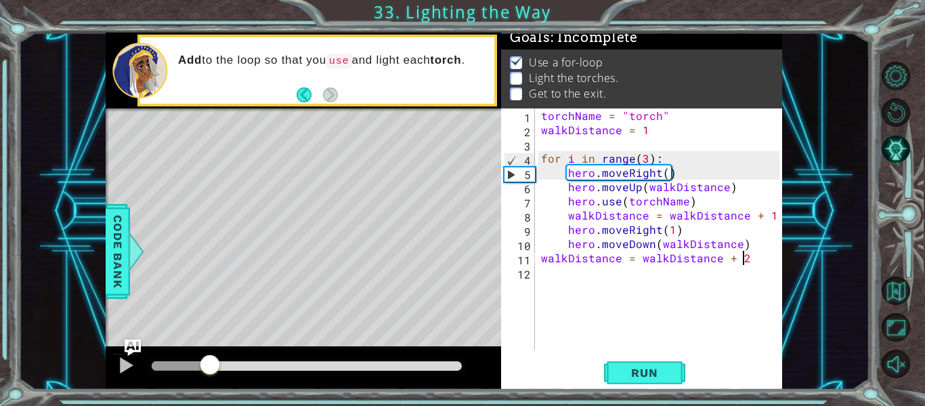
drag, startPoint x: 186, startPoint y: 361, endPoint x: 209, endPoint y: 367, distance: 23.7
click at [209, 367] on div at bounding box center [307, 365] width 310 height 9
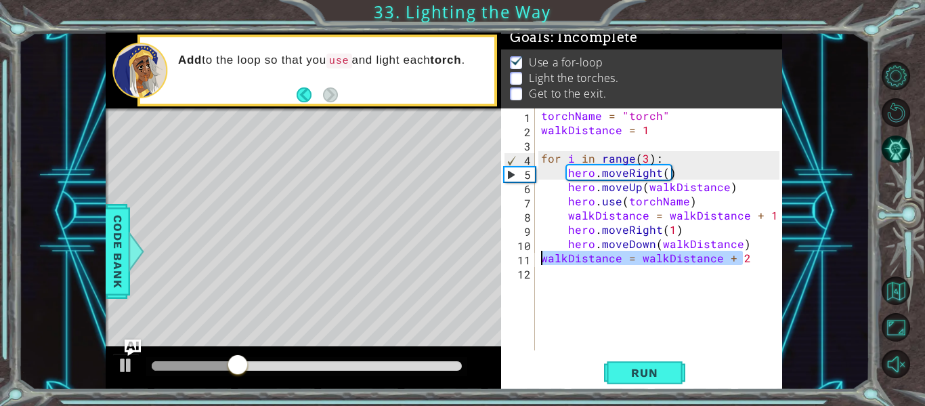
drag, startPoint x: 759, startPoint y: 264, endPoint x: 542, endPoint y: 261, distance: 216.8
click at [542, 261] on div "torchName = "torch" walkDistance = 1 for i in range ( 3 ) : hero . moveRight ( …" at bounding box center [663, 243] width 248 height 270
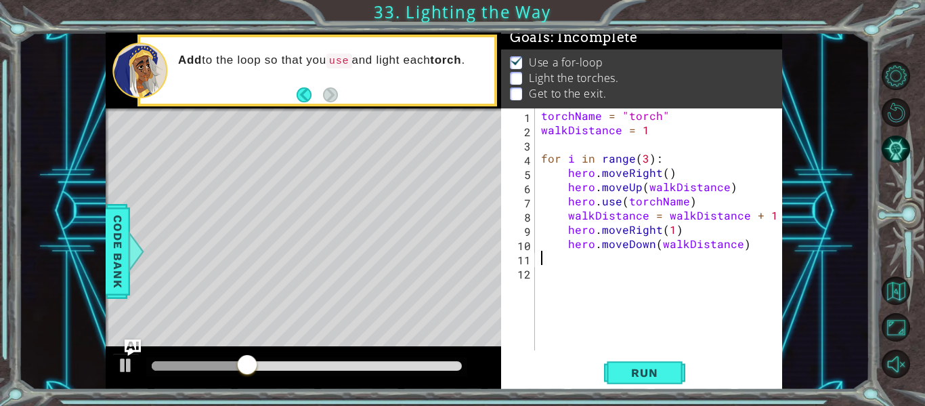
scroll to position [0, 0]
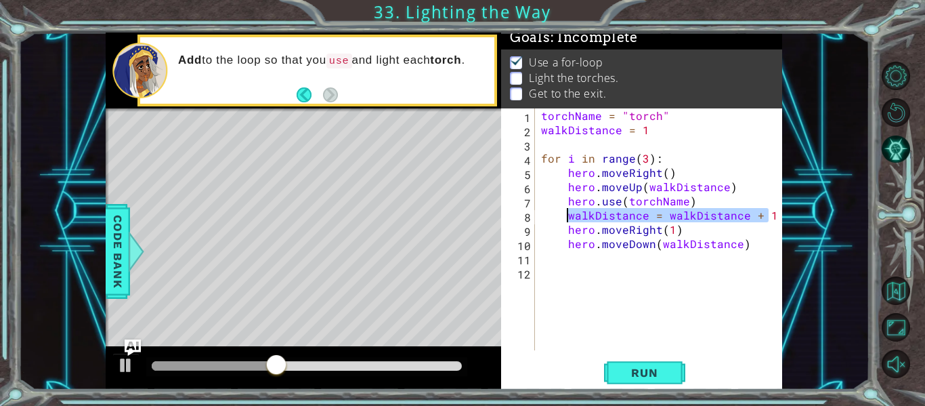
drag, startPoint x: 772, startPoint y: 215, endPoint x: 570, endPoint y: 213, distance: 201.9
click at [570, 213] on div "torchName = "torch" walkDistance = 1 for i in range ( 3 ) : hero . moveRight ( …" at bounding box center [663, 243] width 248 height 270
click at [577, 209] on div "torchName = "torch" walkDistance = 1 for i in range ( 3 ) : hero . moveRight ( …" at bounding box center [659, 229] width 241 height 242
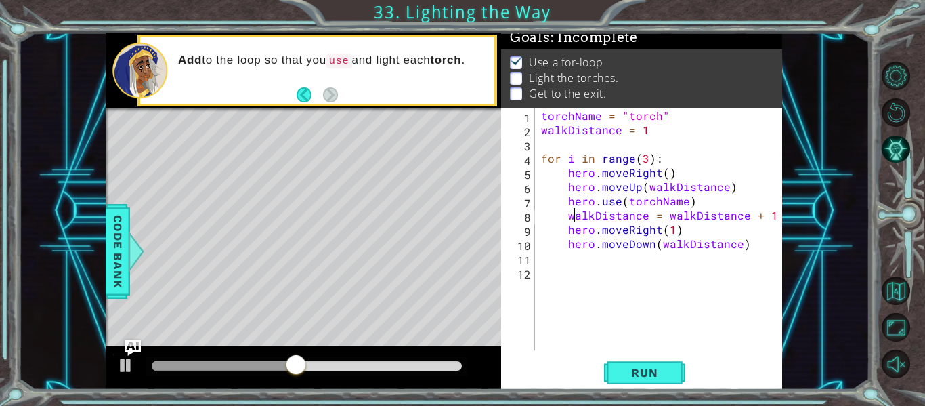
click at [577, 209] on div "torchName = "torch" walkDistance = 1 for i in range ( 3 ) : hero . moveRight ( …" at bounding box center [663, 243] width 248 height 270
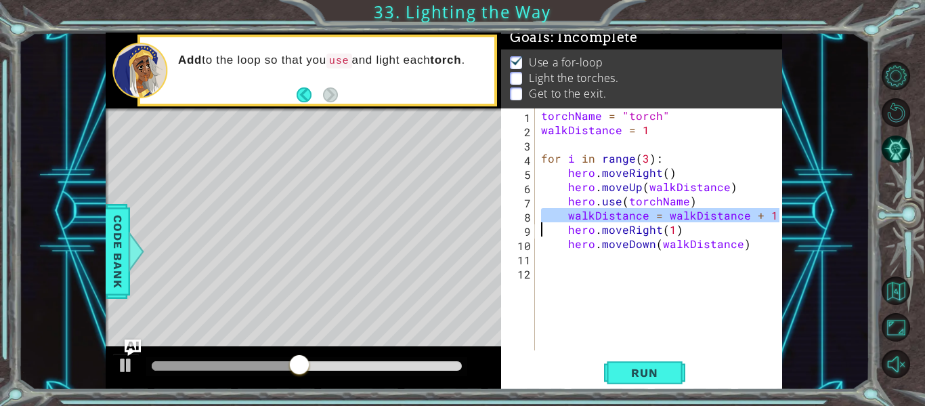
click at [577, 209] on div "torchName = "torch" walkDistance = 1 for i in range ( 3 ) : hero . moveRight ( …" at bounding box center [663, 243] width 248 height 270
type textarea "hero.moveRight(1)"
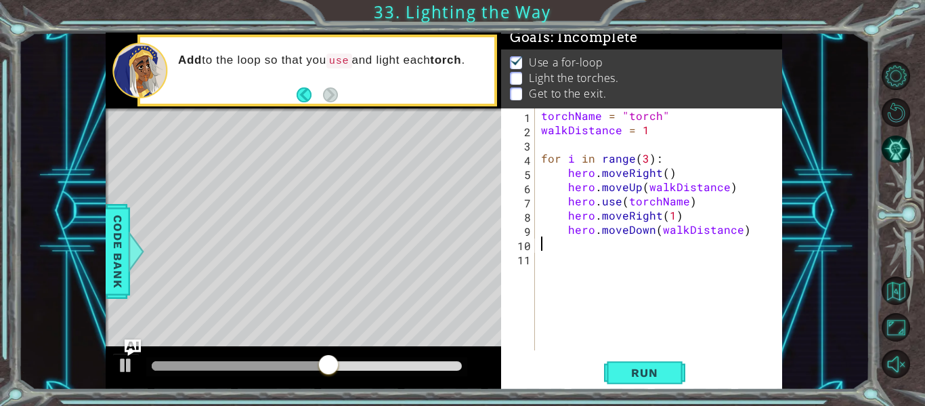
click at [626, 241] on div "torchName = "torch" walkDistance = 1 for i in range ( 3 ) : hero . moveRight ( …" at bounding box center [663, 243] width 248 height 270
paste textarea "Code Area"
click at [599, 245] on div "torchName = "torch" walkDistance = 1 for i in range ( 3 ) : hero . moveRight ( …" at bounding box center [663, 243] width 248 height 270
type textarea "walkDistance = walkDistance + 1"
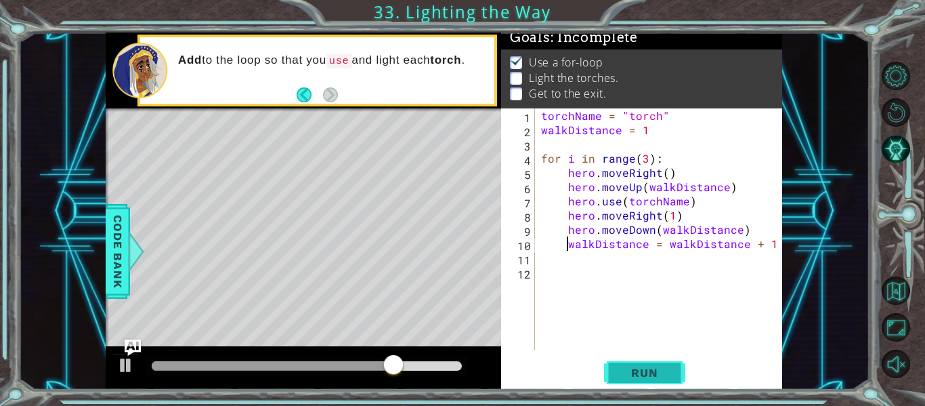
click at [648, 371] on span "Run" at bounding box center [645, 373] width 54 height 14
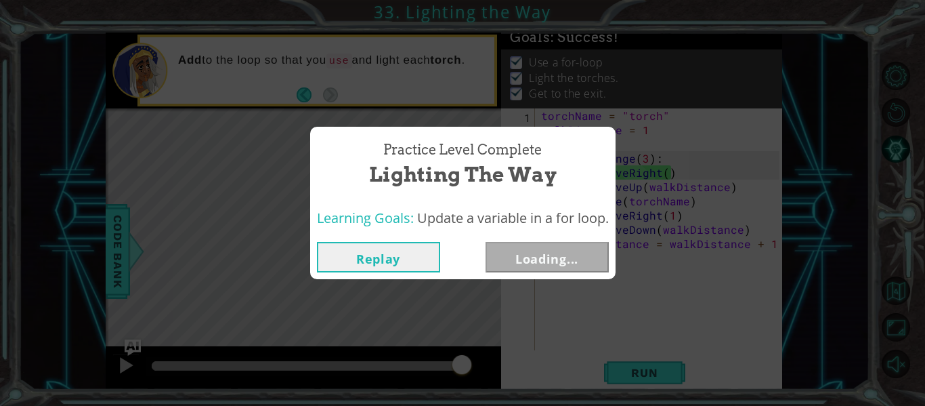
drag, startPoint x: 179, startPoint y: 360, endPoint x: 493, endPoint y: 381, distance: 315.0
click at [493, 381] on body "1 ההההההההההההההההההההההההההההההההההההההההההההההההההההההההההההההההההההההההההההה…" at bounding box center [462, 203] width 925 height 406
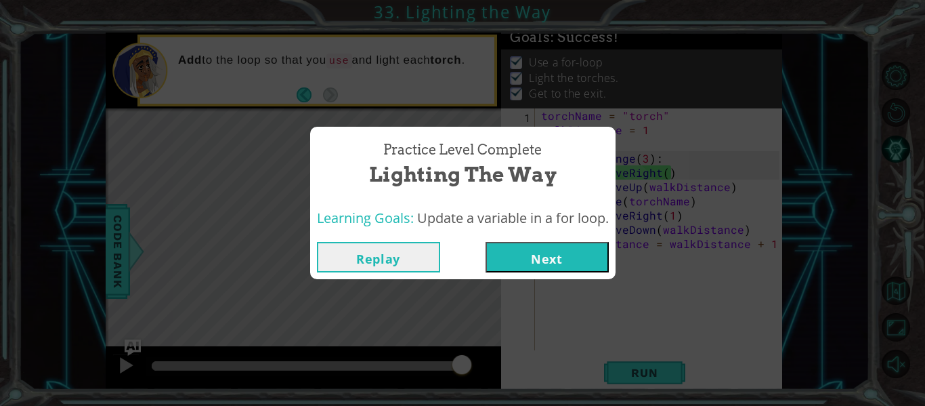
click at [573, 253] on button "Next" at bounding box center [547, 257] width 123 height 30
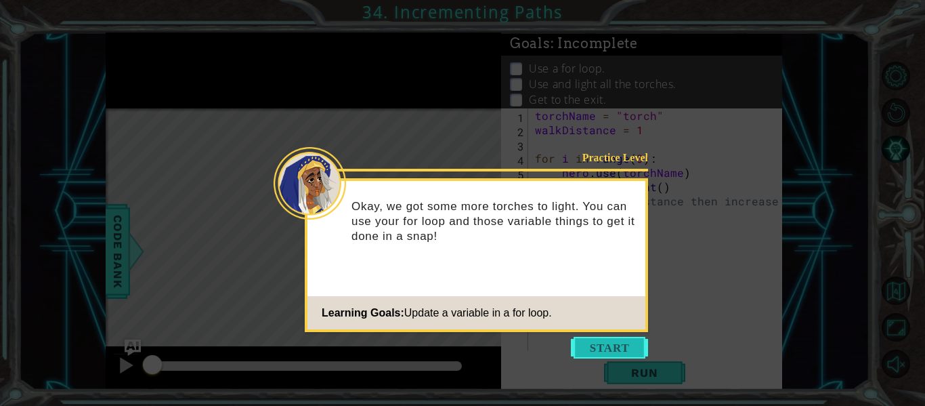
click at [635, 347] on button "Start" at bounding box center [609, 348] width 77 height 22
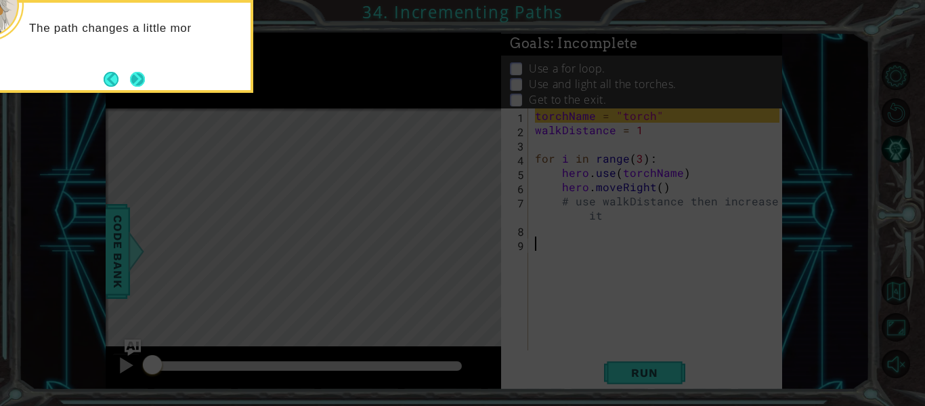
click at [131, 79] on button "Next" at bounding box center [137, 78] width 25 height 25
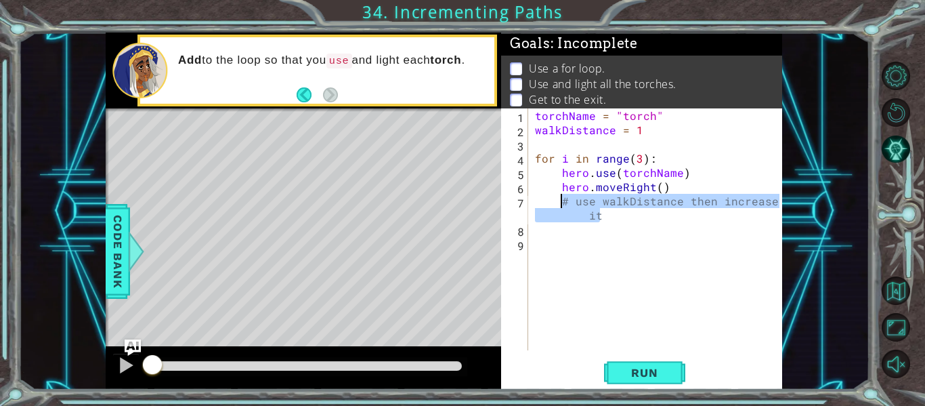
drag, startPoint x: 623, startPoint y: 216, endPoint x: 562, endPoint y: 201, distance: 63.4
click at [562, 201] on div "torchName = "torch" walkDistance = 1 for i in range ( 3 ) : hero . use ( torchN…" at bounding box center [659, 243] width 254 height 270
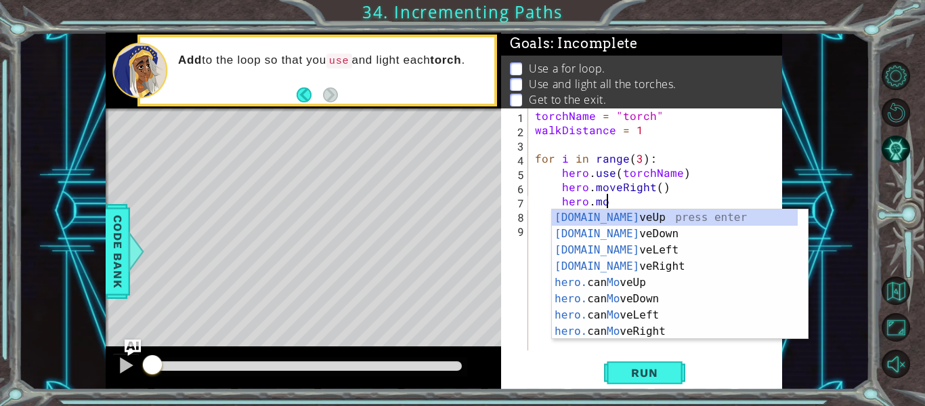
scroll to position [0, 4]
click at [610, 220] on div "[DOMAIN_NAME] veUp press enter [DOMAIN_NAME] veDown press enter [DOMAIN_NAME] v…" at bounding box center [675, 290] width 246 height 163
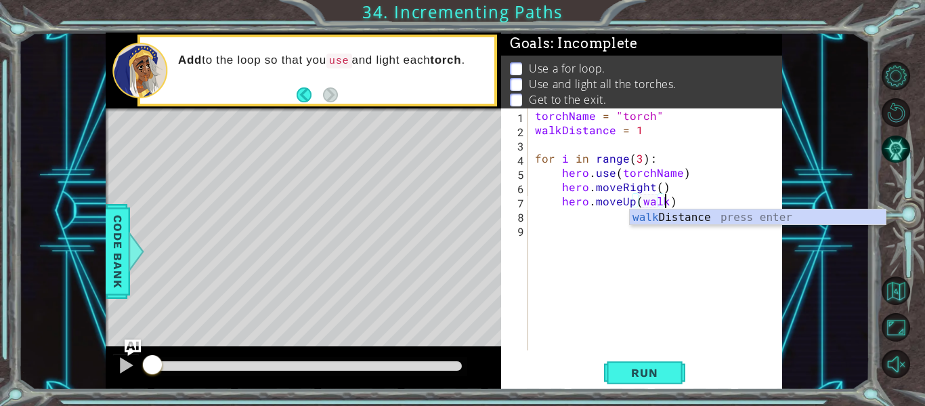
scroll to position [0, 8]
click at [651, 224] on div "walkD istance press enter" at bounding box center [758, 233] width 256 height 49
type textarea "hero.moveUp(walkDistance)"
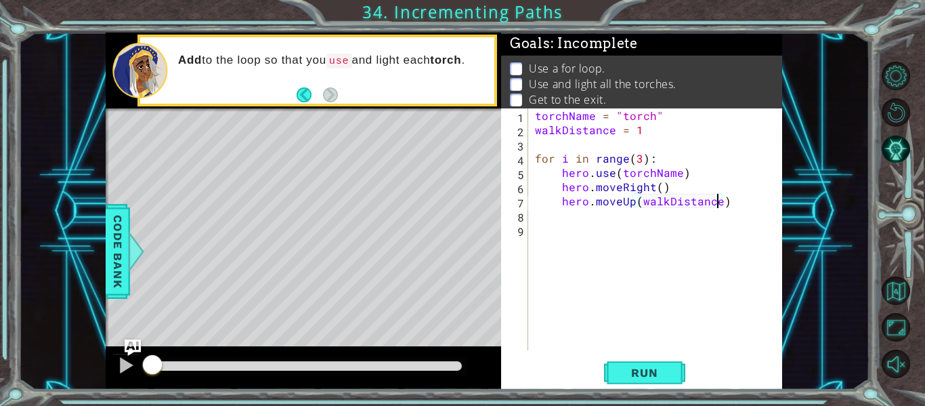
click at [625, 225] on div "torchName = "torch" walkDistance = 1 for i in range ( 3 ) : hero . use ( torchN…" at bounding box center [659, 243] width 254 height 270
click at [561, 216] on div "torchName = "torch" walkDistance = 1 for i in range ( 3 ) : hero . use ( torchN…" at bounding box center [659, 243] width 254 height 270
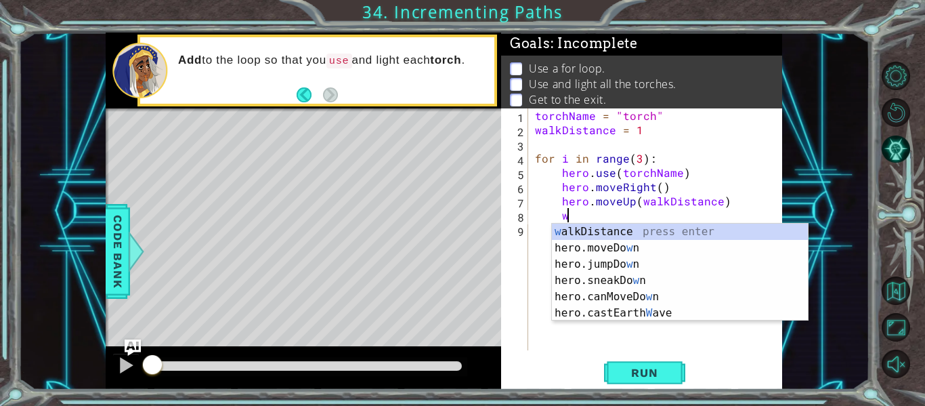
scroll to position [0, 2]
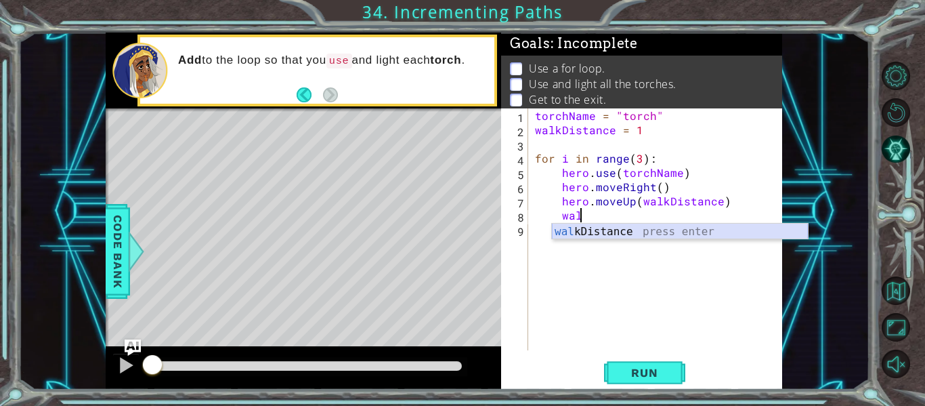
click at [631, 229] on div "wal kDistance press enter" at bounding box center [680, 248] width 256 height 49
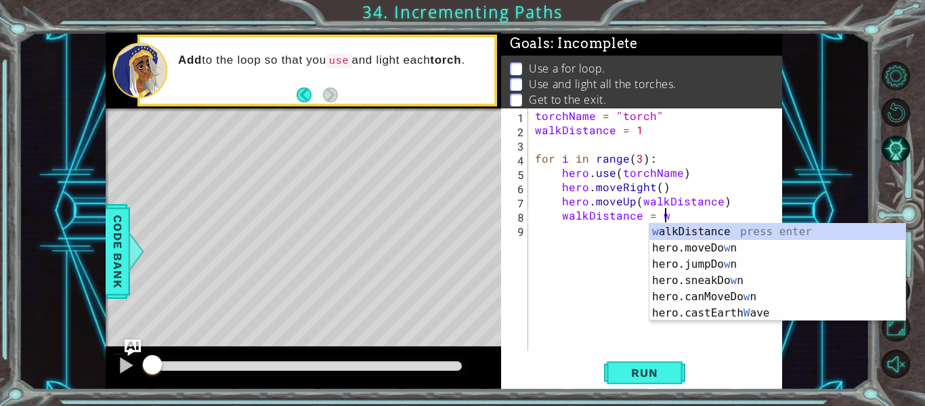
scroll to position [0, 7]
click at [703, 228] on div "w alkDistance press enter hero.moveDo w n press enter hero.jumpDo w n press ent…" at bounding box center [778, 289] width 256 height 130
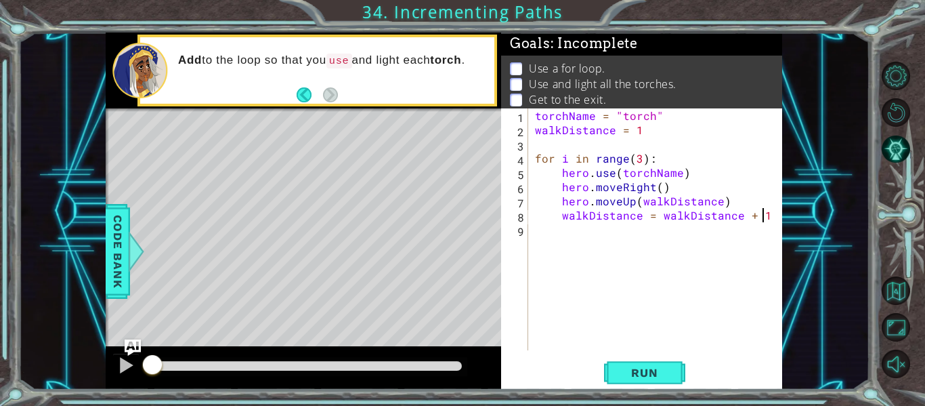
scroll to position [0, 14]
type textarea "walkDistance = walkDistance + 1"
click at [666, 373] on span "Run" at bounding box center [645, 373] width 54 height 14
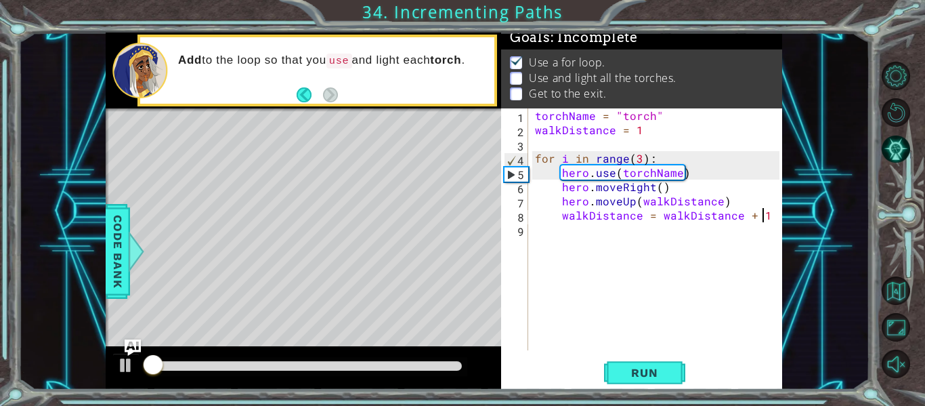
scroll to position [12, 0]
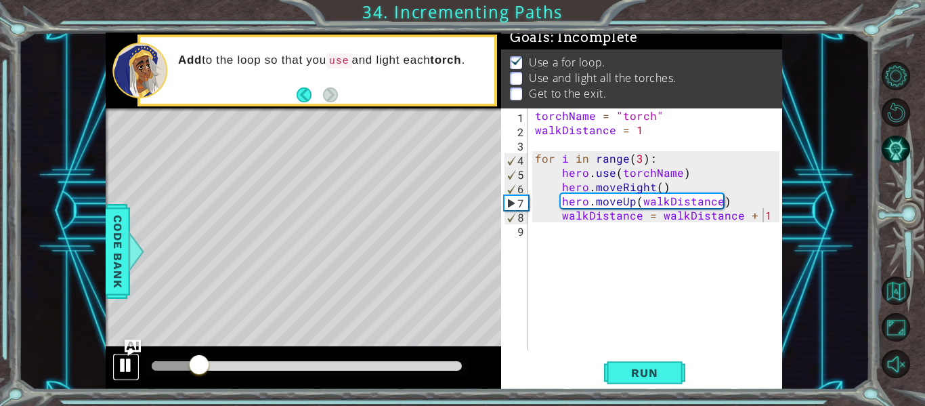
click at [127, 360] on div at bounding box center [126, 365] width 18 height 18
click at [606, 240] on div "torchName = "torch" walkDistance = 1 for i in range ( 3 ) : hero . use ( torchN…" at bounding box center [659, 243] width 254 height 270
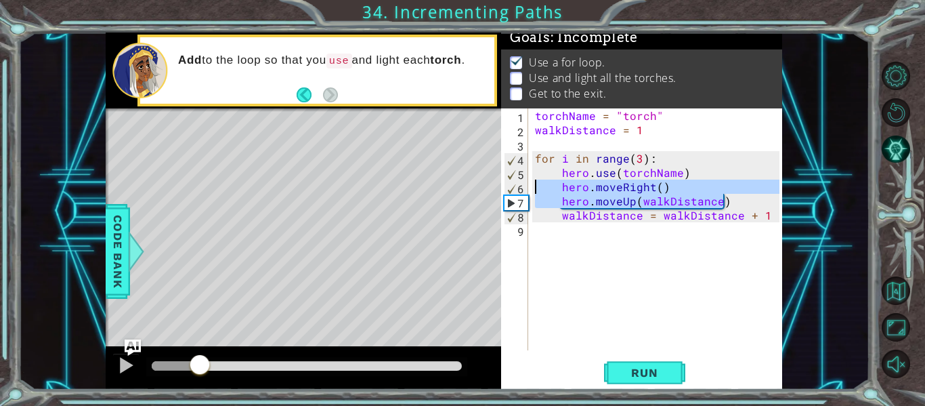
drag, startPoint x: 724, startPoint y: 197, endPoint x: 527, endPoint y: 188, distance: 196.7
click at [527, 188] on div "1 2 3 4 5 6 7 8 9 torchName = "torch" walkDistance = 1 for i in range ( 3 ) : h…" at bounding box center [640, 229] width 278 height 242
click at [731, 199] on div "torchName = "torch" walkDistance = 1 for i in range ( 3 ) : hero . use ( torchN…" at bounding box center [655, 229] width 247 height 242
drag, startPoint x: 729, startPoint y: 201, endPoint x: 556, endPoint y: 179, distance: 174.2
click at [556, 179] on div "torchName = "torch" walkDistance = 1 for i in range ( 3 ) : hero . use ( torchN…" at bounding box center [659, 243] width 254 height 270
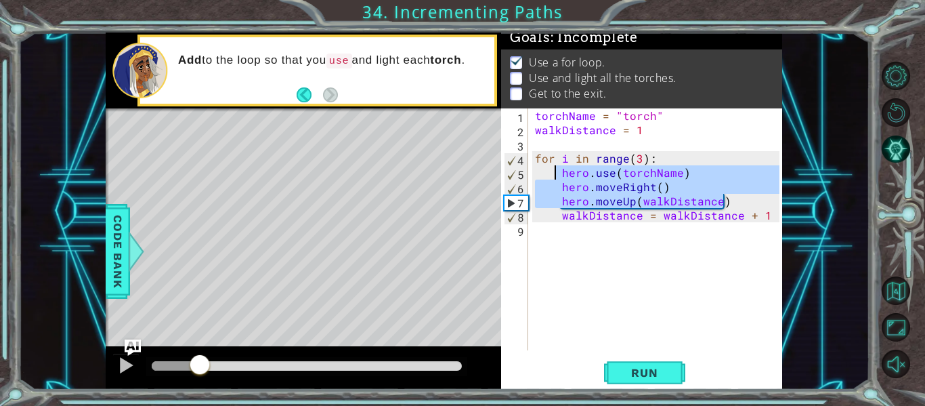
click at [547, 173] on div "torchName = "torch" walkDistance = 1 for i in range ( 3 ) : hero . use ( torchN…" at bounding box center [659, 243] width 254 height 270
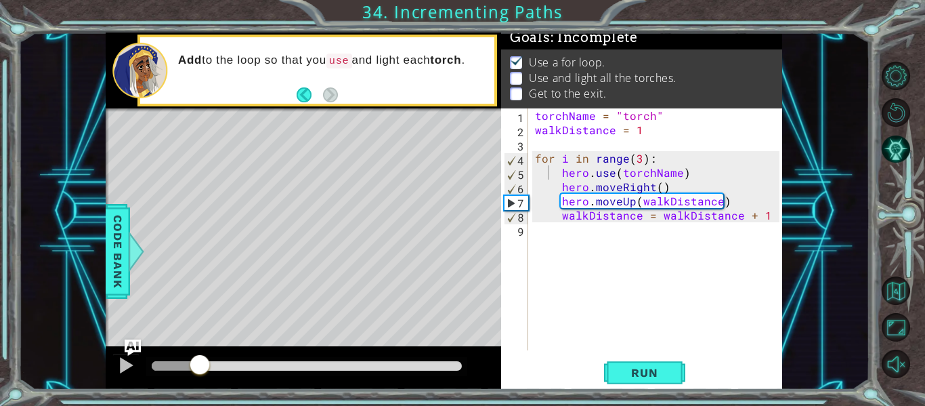
drag, startPoint x: 532, startPoint y: 172, endPoint x: 672, endPoint y: 210, distance: 145.3
click at [672, 210] on div "hero.use(torchName) 1 2 3 4 5 6 7 8 9 torchName = "torch" walkDistance = 1 for …" at bounding box center [640, 229] width 278 height 242
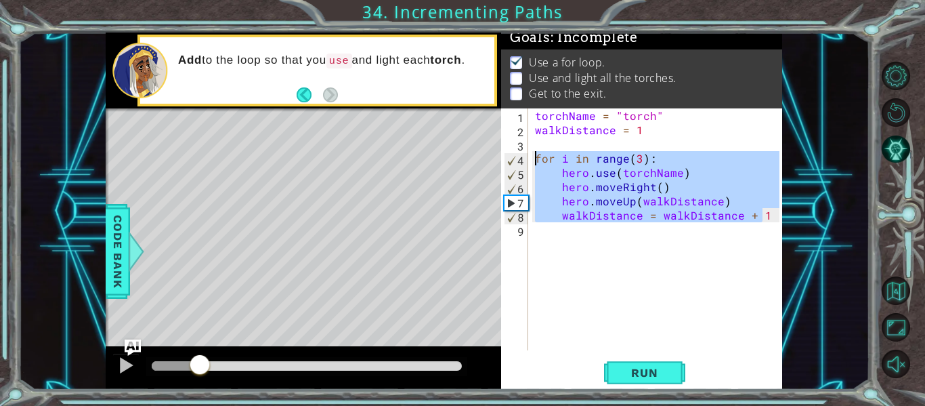
drag, startPoint x: 766, startPoint y: 215, endPoint x: 515, endPoint y: 165, distance: 255.5
click at [515, 165] on div "hero.use(torchName) 1 2 3 4 5 6 7 8 9 torchName = "torch" walkDistance = 1 for …" at bounding box center [640, 229] width 278 height 242
click at [564, 175] on div "torchName = "torch" walkDistance = 1 for i in range ( 3 ) : hero . use ( torchN…" at bounding box center [655, 229] width 247 height 242
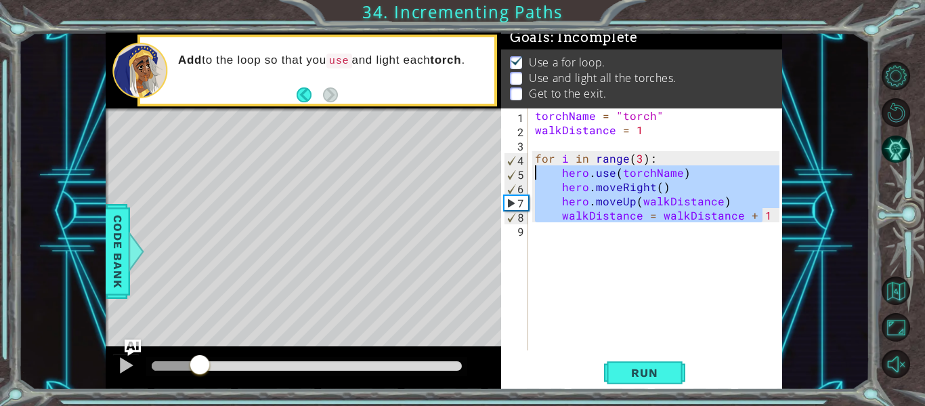
drag, startPoint x: 775, startPoint y: 217, endPoint x: 532, endPoint y: 167, distance: 248.3
click at [532, 167] on div "hero.use(torchName) 1 2 3 4 5 6 7 8 9 torchName = "torch" walkDistance = 1 for …" at bounding box center [640, 229] width 278 height 242
type textarea "hero.use(torchName) hero.moveRight()"
click at [576, 231] on div "torchName = "torch" walkDistance = 1 for i in range ( 3 ) : hero . use ( torchN…" at bounding box center [659, 243] width 254 height 270
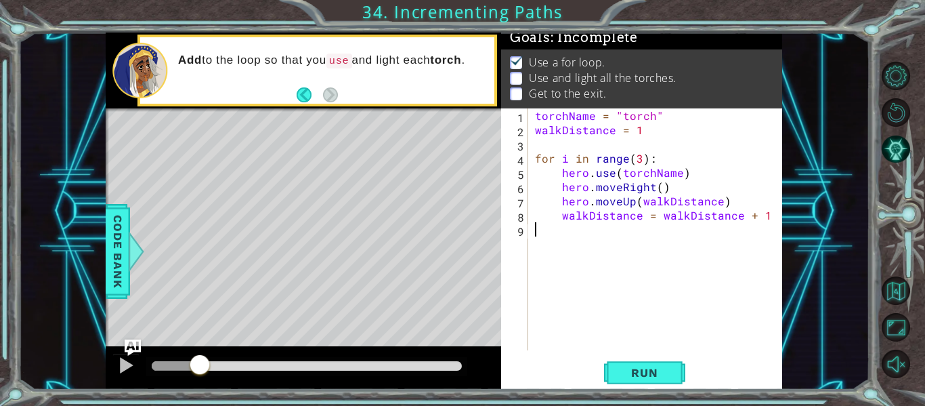
paste textarea "walkDistance = walkDistance + 1"
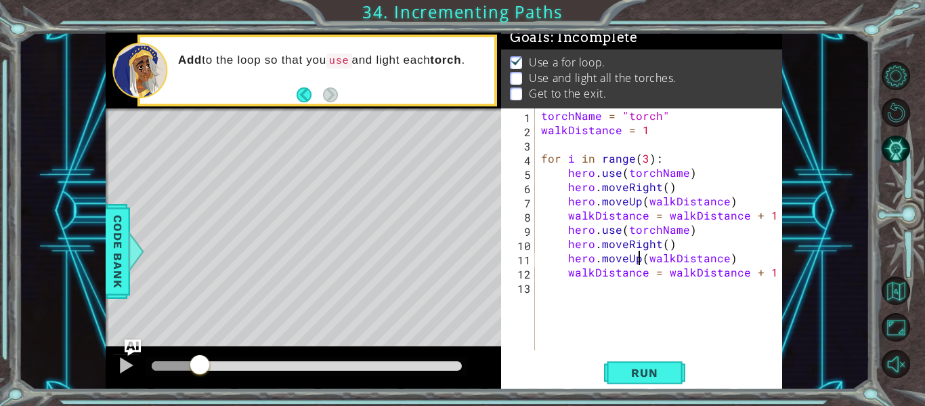
click at [636, 259] on div "torchName = "torch" walkDistance = 1 for i in range ( 3 ) : hero . use ( torchN…" at bounding box center [663, 243] width 248 height 270
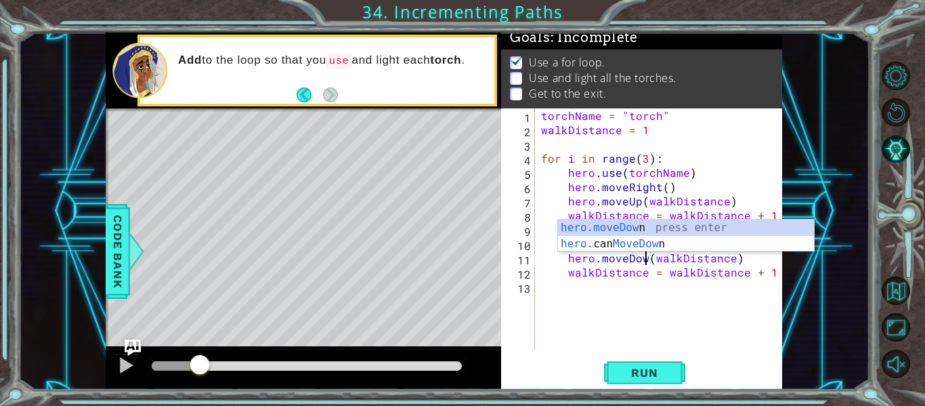
scroll to position [0, 7]
type textarea "hero.moveDown(walkDistance)"
click at [675, 362] on button "Run" at bounding box center [644, 373] width 81 height 28
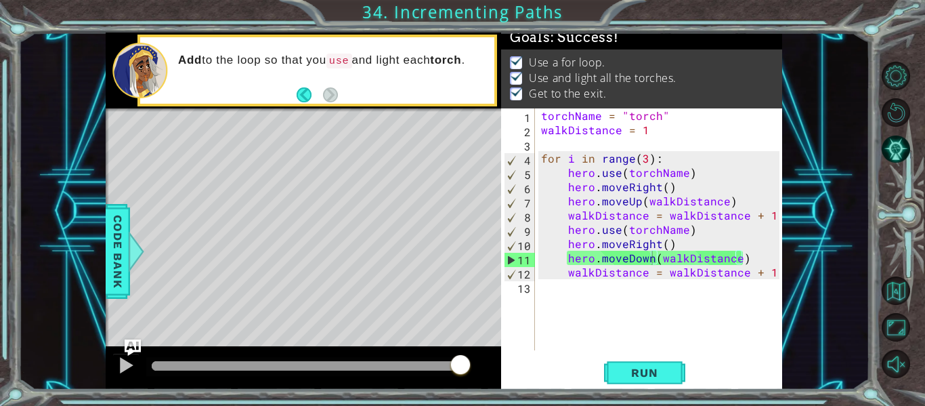
drag, startPoint x: 169, startPoint y: 364, endPoint x: 474, endPoint y: 359, distance: 305.6
click at [474, 359] on body "1 ההההההההההההההההההההההההההההההההההההההההההההההההההההההההההההההההההההההההההההה…" at bounding box center [462, 203] width 925 height 406
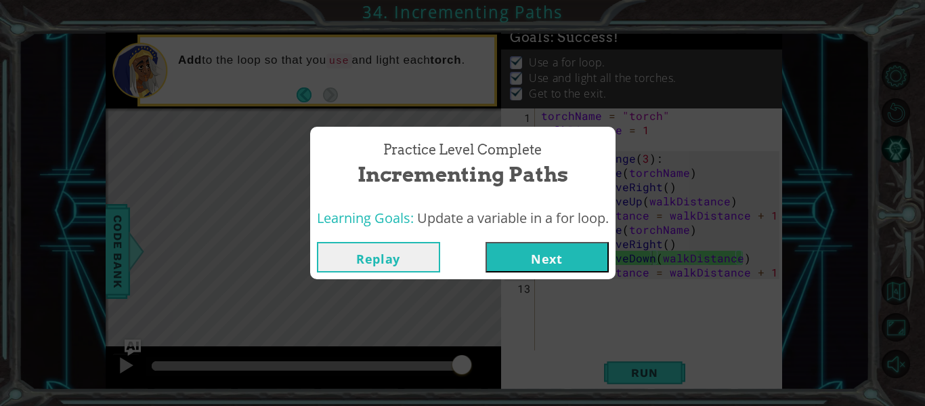
click at [539, 261] on button "Next" at bounding box center [547, 257] width 123 height 30
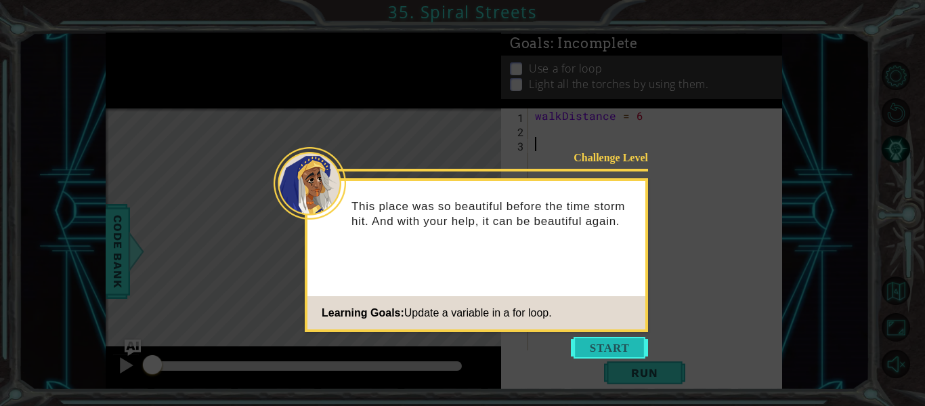
click at [632, 346] on button "Start" at bounding box center [609, 348] width 77 height 22
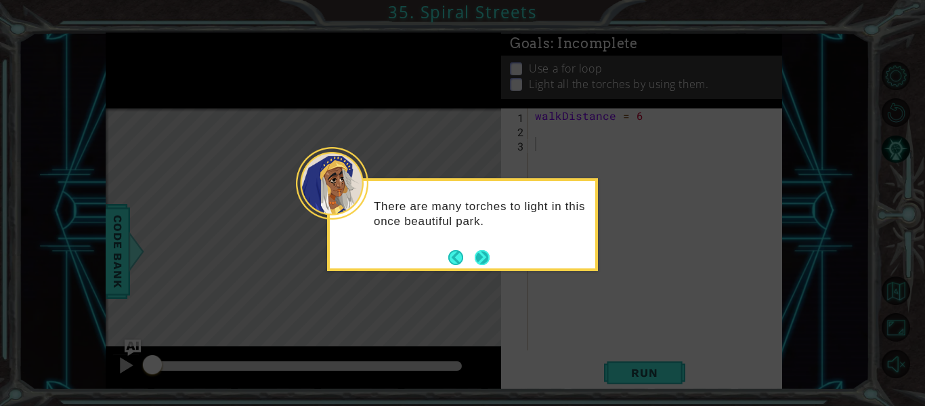
click at [480, 254] on button "Next" at bounding box center [482, 257] width 25 height 25
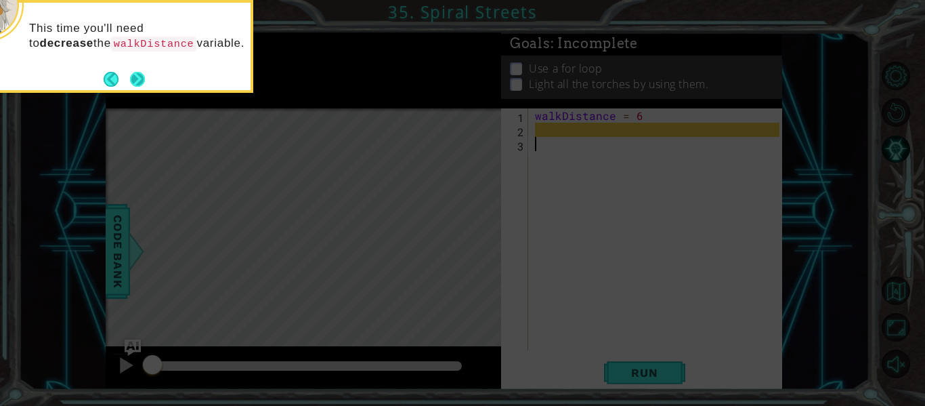
click at [136, 75] on button "Next" at bounding box center [137, 78] width 25 height 25
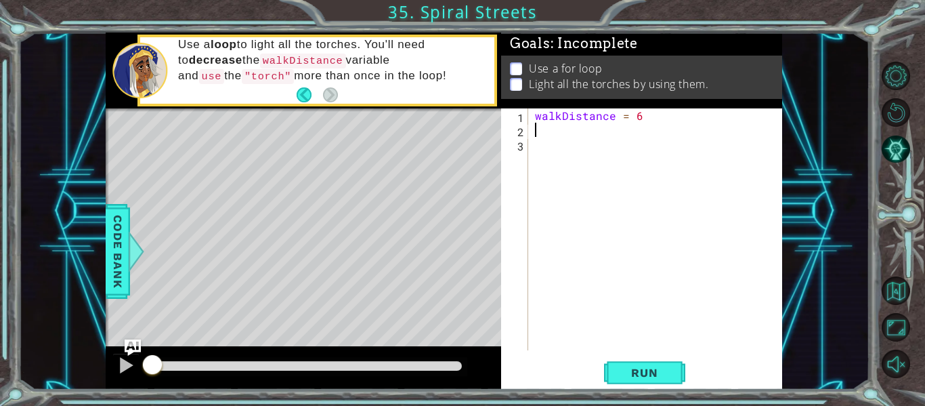
click at [560, 126] on div "walkDistance = 6" at bounding box center [659, 243] width 254 height 270
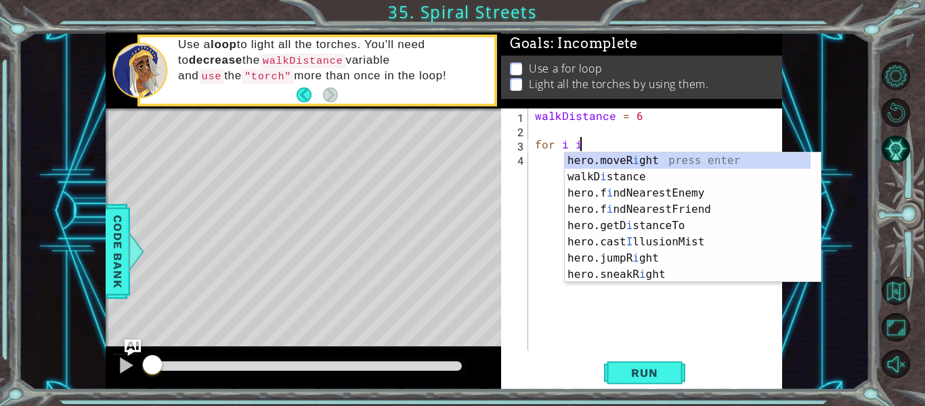
scroll to position [0, 3]
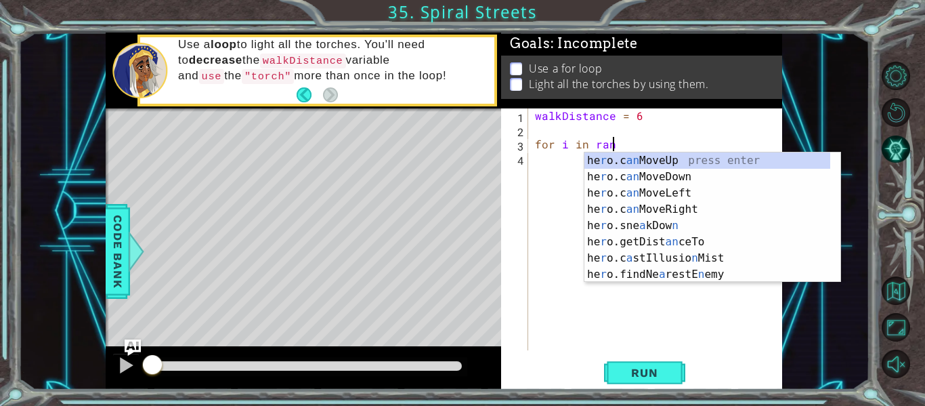
type textarea "for i in range"
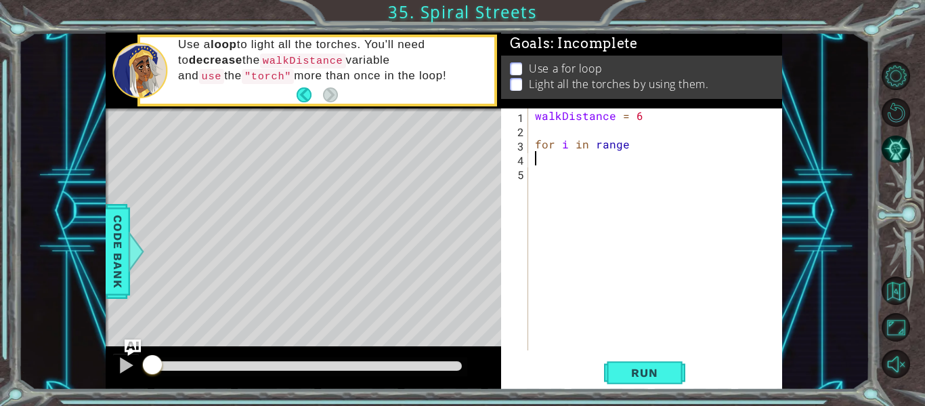
scroll to position [0, 0]
click at [669, 142] on div "walkDistance = 6 for i in range" at bounding box center [659, 243] width 254 height 270
type textarea "for i in range()"
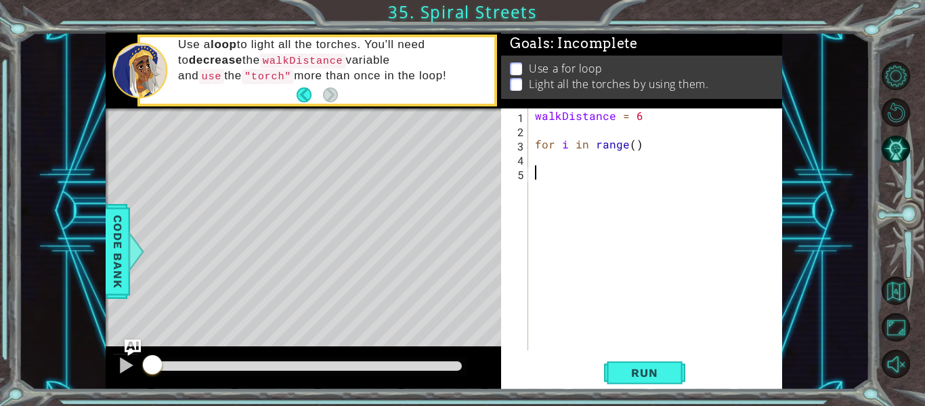
click at [595, 166] on div "walkDistance = 6 for i in range ( )" at bounding box center [659, 243] width 254 height 270
click at [585, 163] on div "walkDistance = 6 for i in range ( )" at bounding box center [659, 243] width 254 height 270
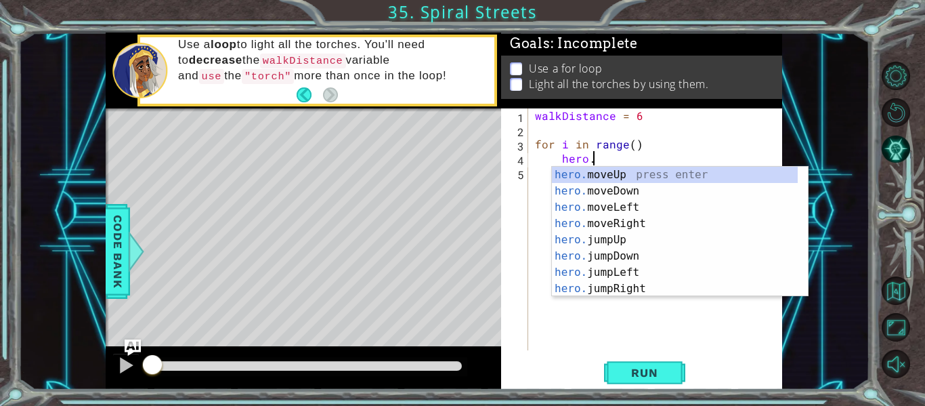
scroll to position [0, 3]
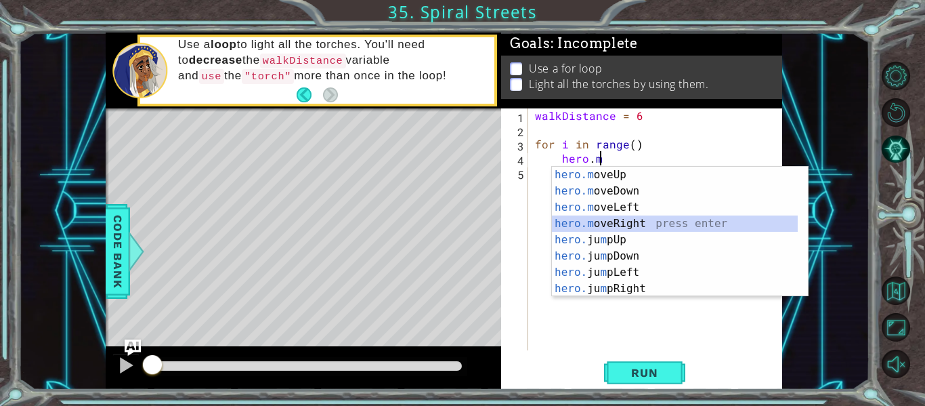
click at [655, 228] on div "hero.m oveUp press enter hero.m oveDown press enter hero.m oveLeft press enter …" at bounding box center [675, 248] width 246 height 163
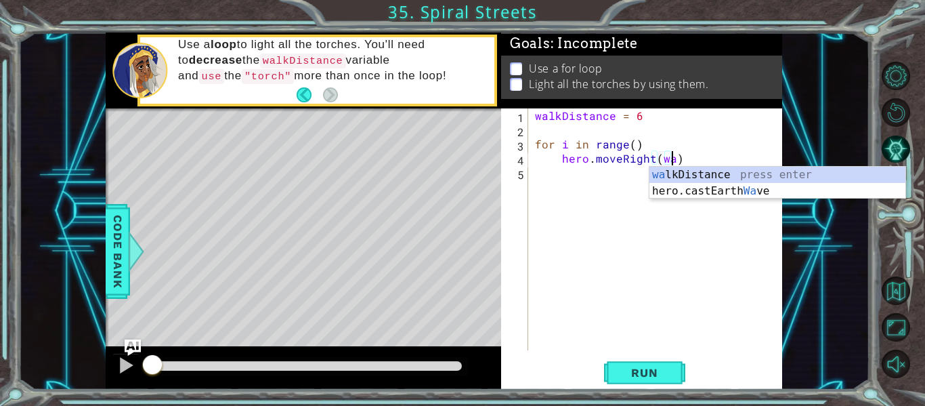
scroll to position [0, 9]
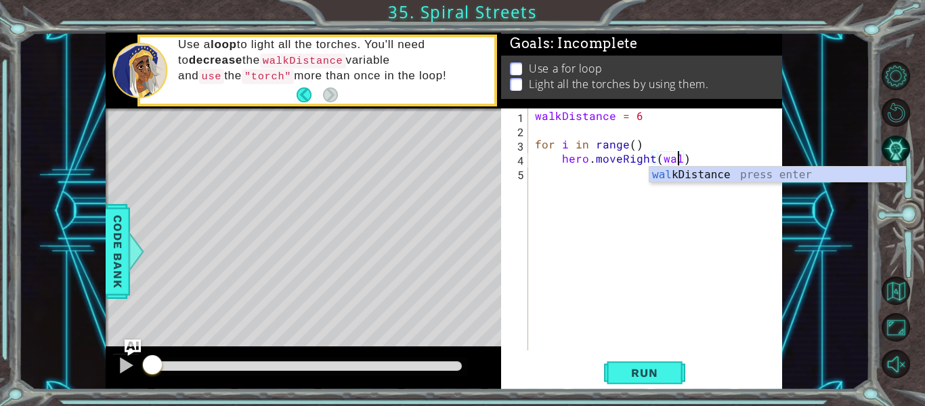
click at [689, 174] on div "wal kDistance press enter" at bounding box center [778, 191] width 256 height 49
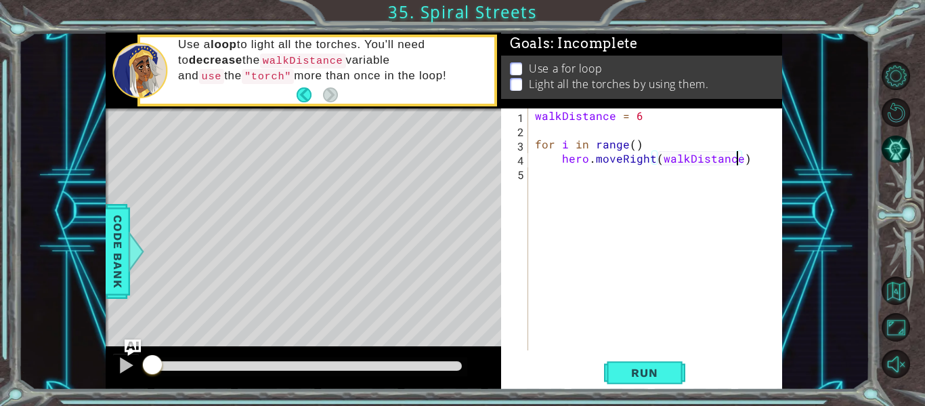
click at [576, 180] on div "walkDistance = 6 for i in range ( ) hero . moveRight ( walkDistance )" at bounding box center [659, 243] width 254 height 270
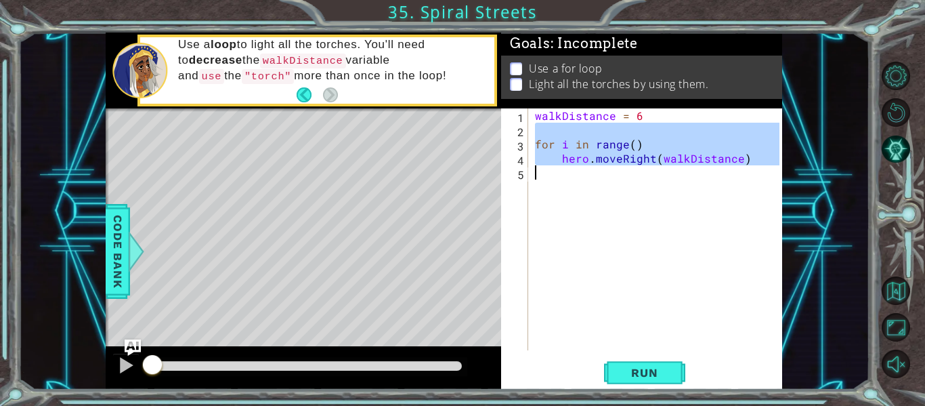
type textarea "hero.moveRight(walkDistance)"
click at [589, 177] on div "walkDistance = 6 for i in range ( ) hero . moveRight ( walkDistance )" at bounding box center [655, 229] width 247 height 242
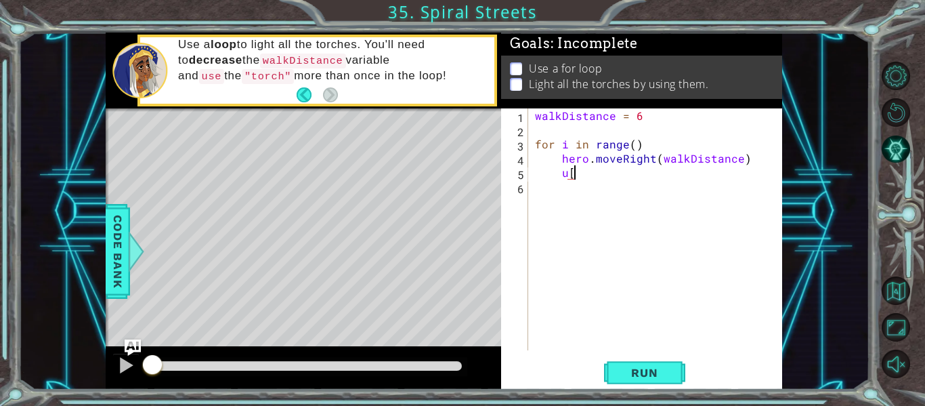
scroll to position [0, 1]
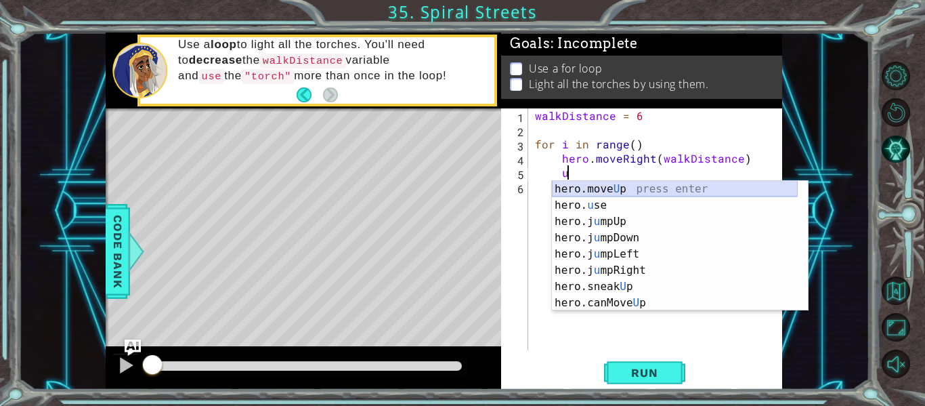
click at [605, 190] on div "hero.move U p press enter hero. u se press enter hero.j u mpUp press enter hero…" at bounding box center [675, 262] width 246 height 163
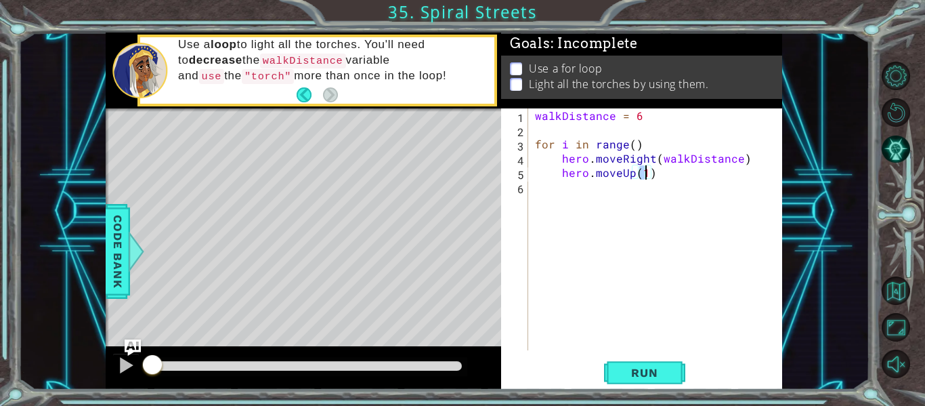
scroll to position [0, 7]
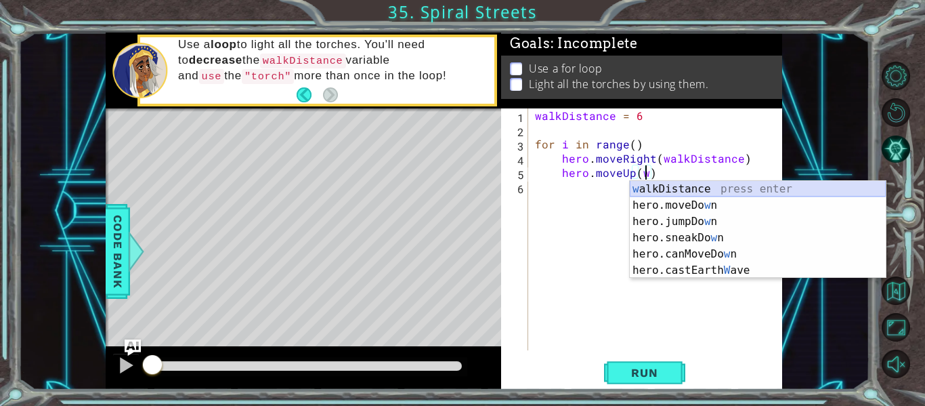
click at [708, 188] on div "w alkDistance press enter hero.moveDo w n press enter hero.jumpDo w n press ent…" at bounding box center [758, 246] width 256 height 130
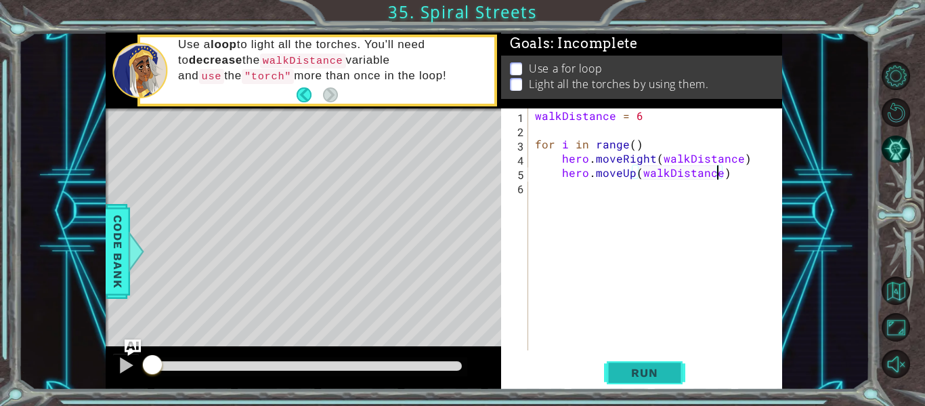
click at [637, 370] on span "Run" at bounding box center [645, 373] width 54 height 14
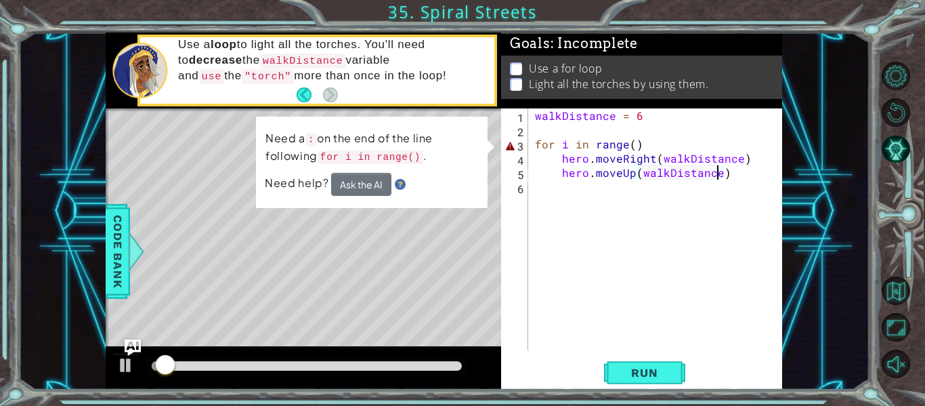
click at [644, 143] on div "walkDistance = 6 for i in range ( ) hero . moveRight ( walkDistance ) hero . mo…" at bounding box center [659, 243] width 254 height 270
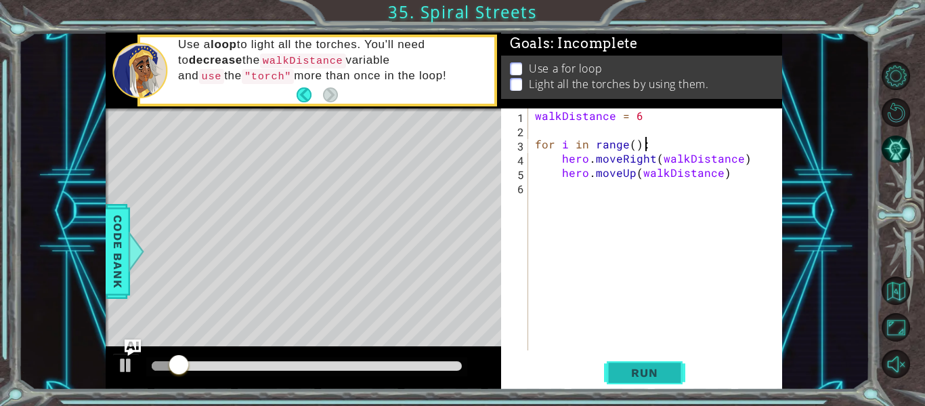
click at [661, 368] on span "Run" at bounding box center [645, 373] width 54 height 14
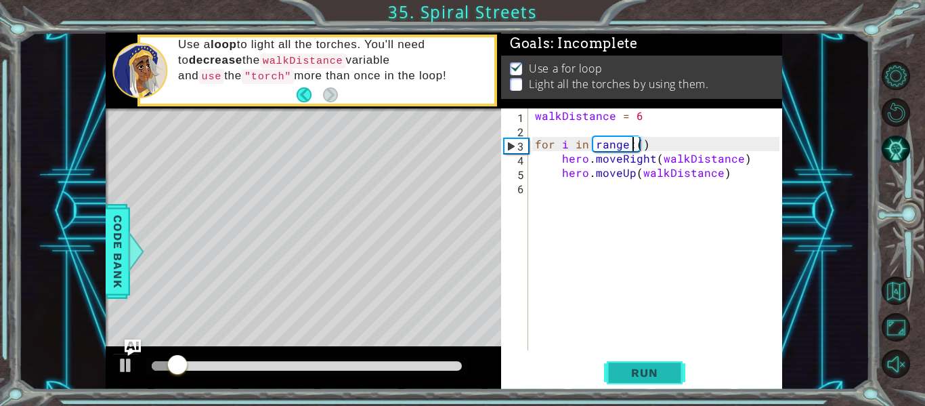
click at [649, 376] on span "Run" at bounding box center [645, 373] width 54 height 14
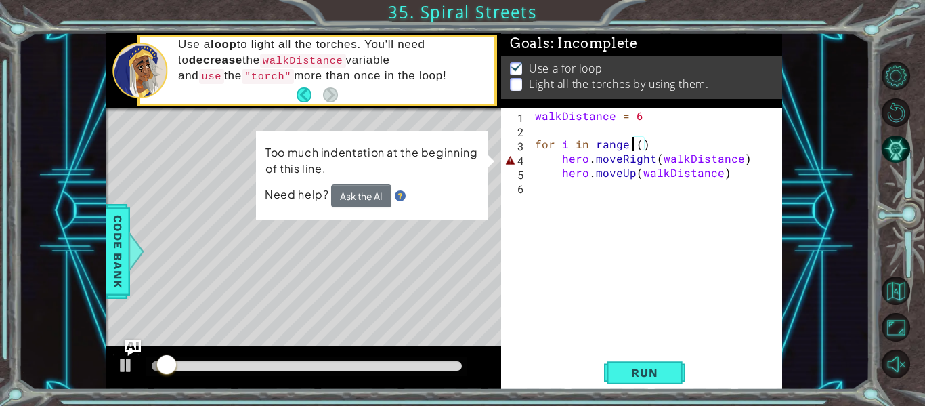
click at [563, 152] on div "walkDistance = 6 for i in range : ( ) hero . moveRight ( walkDistance ) hero . …" at bounding box center [659, 243] width 254 height 270
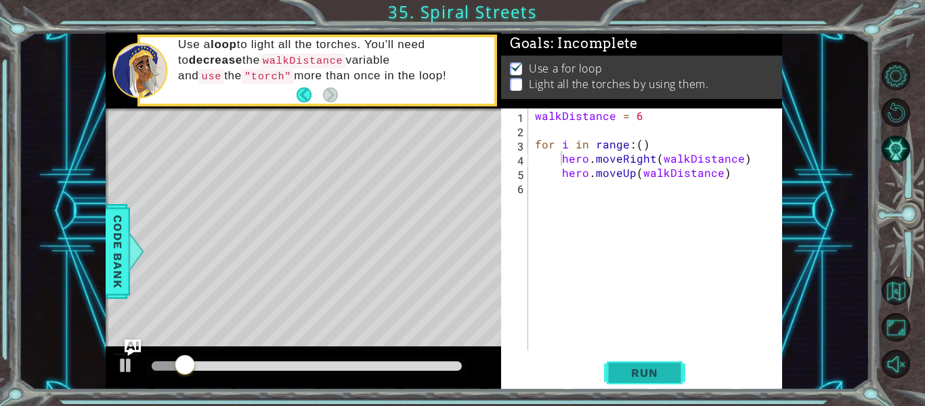
click at [648, 381] on button "Run" at bounding box center [644, 373] width 81 height 28
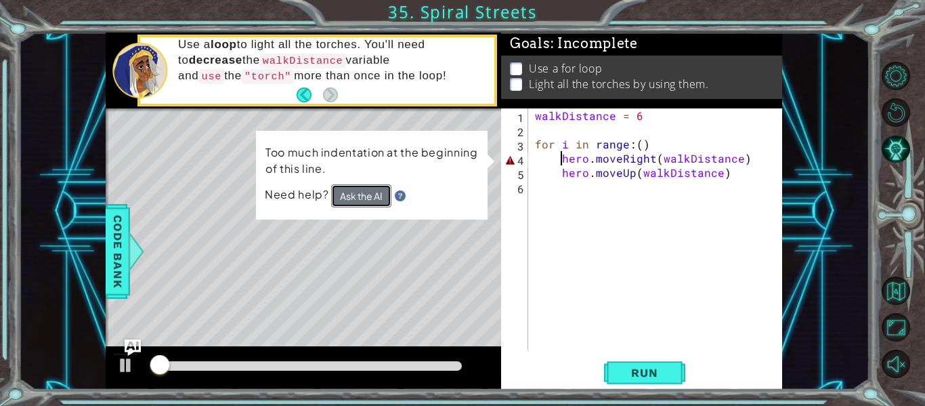
click at [367, 196] on button "Ask the AI" at bounding box center [361, 195] width 60 height 23
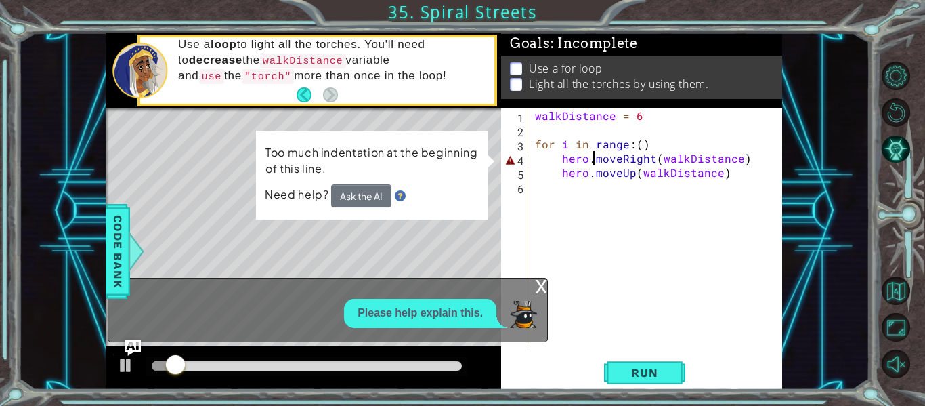
click at [592, 165] on div "walkDistance = 6 for i in range : ( ) hero . moveRight ( walkDistance ) hero . …" at bounding box center [659, 243] width 254 height 270
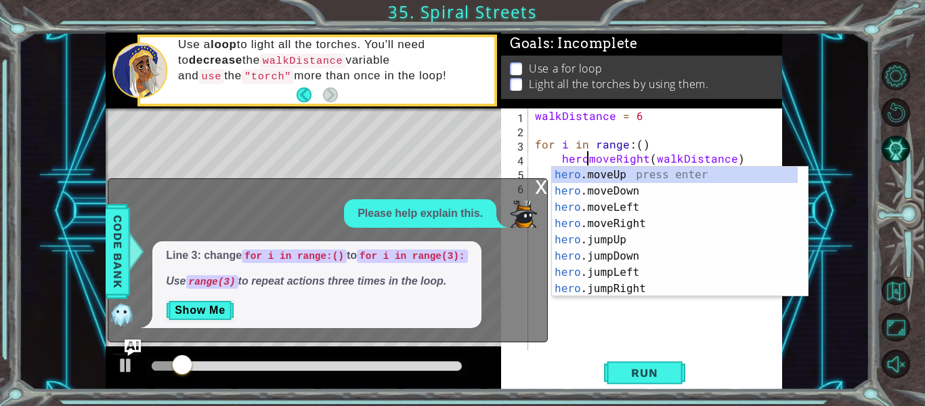
scroll to position [0, 4]
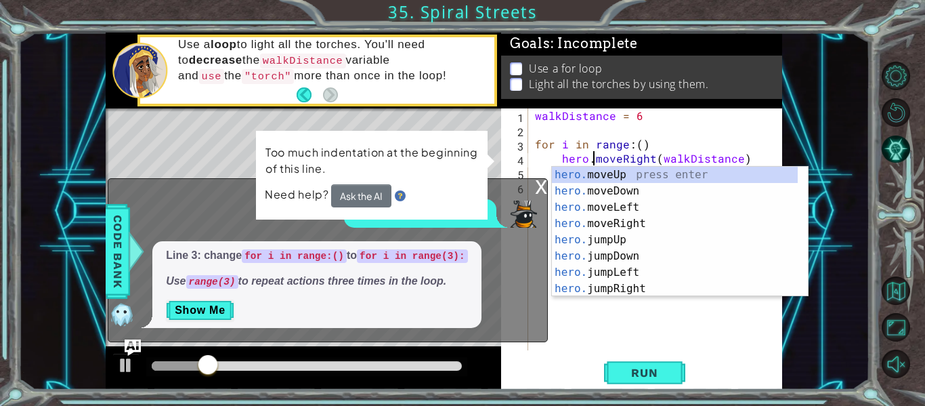
click at [539, 187] on div "x" at bounding box center [541, 186] width 12 height 14
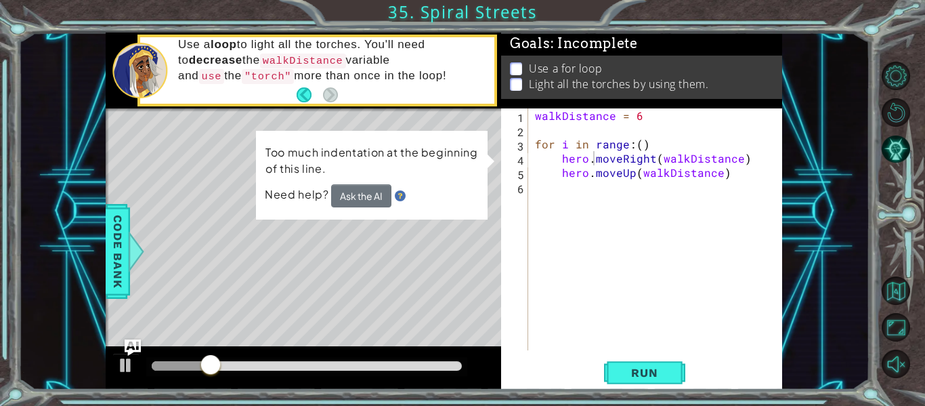
click at [654, 142] on div "walkDistance = 6 for i in range : ( ) hero . moveRight ( walkDistance ) hero . …" at bounding box center [659, 243] width 254 height 270
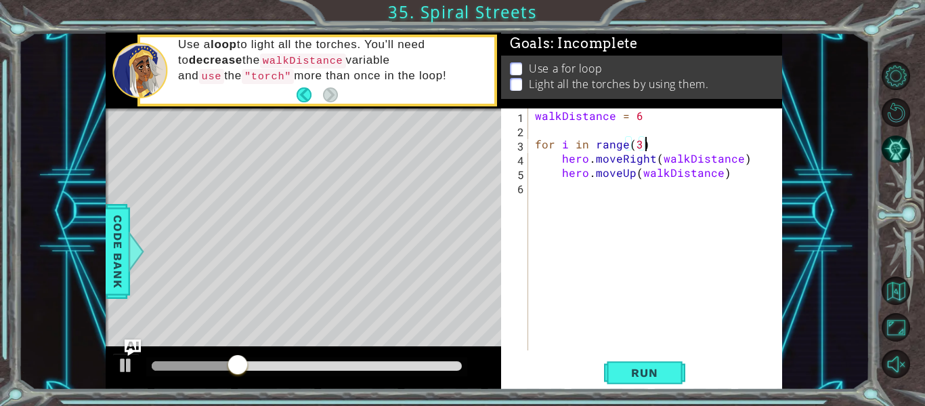
scroll to position [0, 7]
type textarea "for i in range(3):"
click at [648, 375] on span "Run" at bounding box center [645, 373] width 54 height 14
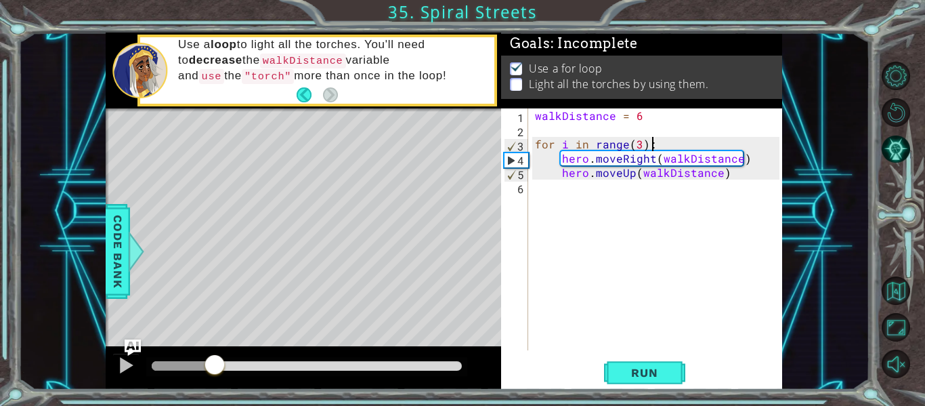
drag, startPoint x: 181, startPoint y: 364, endPoint x: 215, endPoint y: 367, distance: 34.6
click at [215, 367] on div at bounding box center [215, 366] width 24 height 24
click at [117, 370] on div at bounding box center [126, 365] width 18 height 18
click at [576, 192] on div "walkDistance = 6 for i in range ( 3 ) : hero . moveRight ( walkDistance ) hero …" at bounding box center [659, 243] width 254 height 270
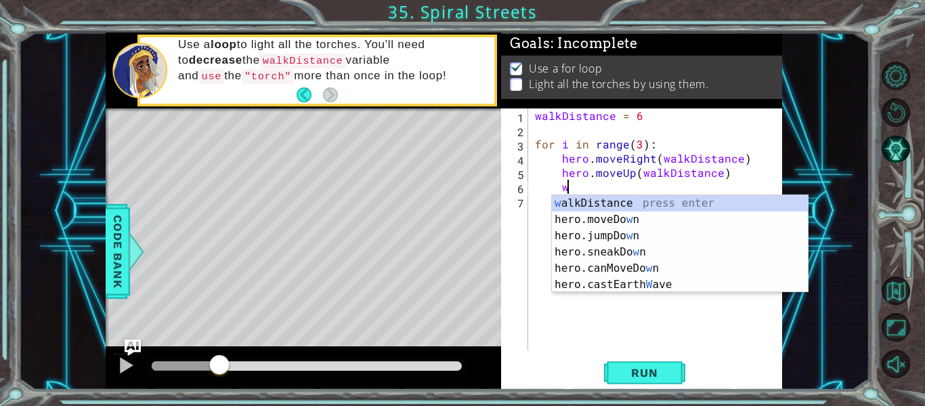
scroll to position [0, 1]
click at [591, 208] on div "w alkDistance press enter hero.moveDo w n press enter hero.jumpDo w n press ent…" at bounding box center [680, 260] width 256 height 130
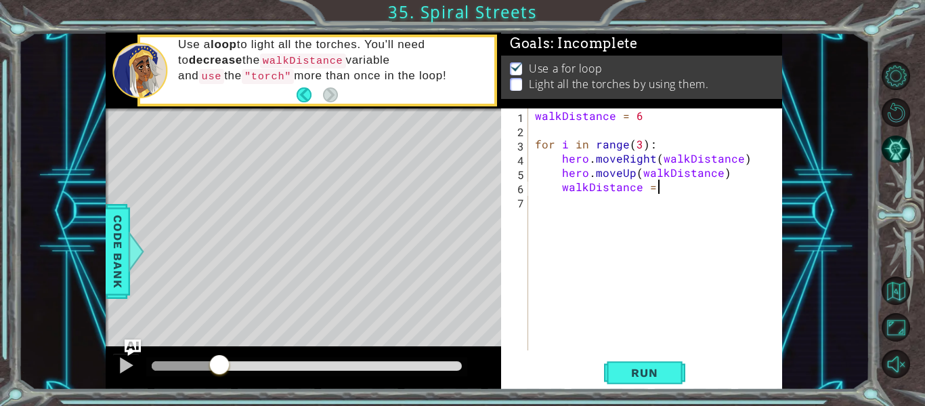
scroll to position [0, 7]
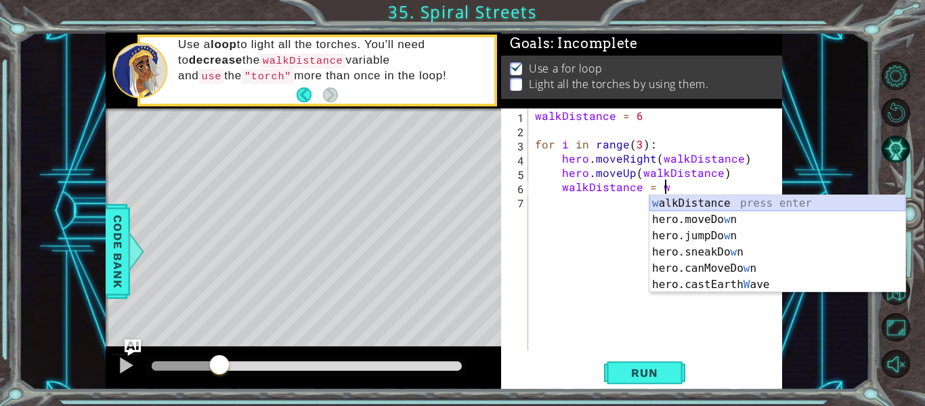
click at [679, 206] on div "w alkDistance press enter hero.moveDo w n press enter hero.jumpDo w n press ent…" at bounding box center [778, 260] width 256 height 130
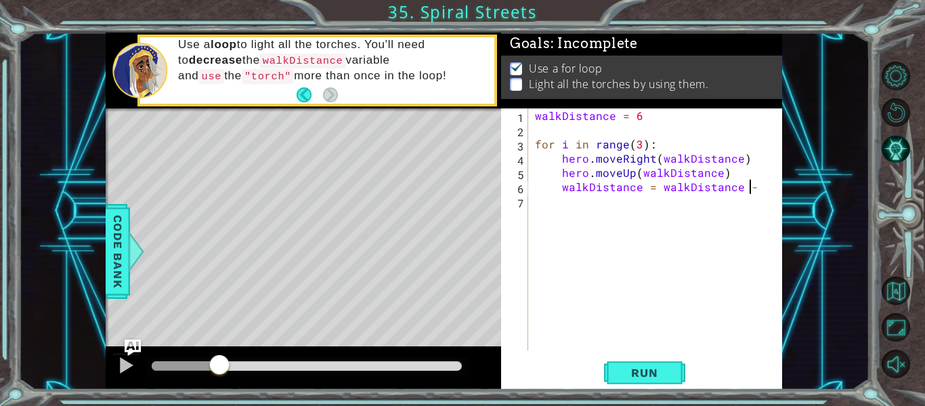
type textarea "walkDistance = walkDistance - 1"
click at [679, 206] on div "walkDistance = 6 for i in range ( 3 ) : hero . moveRight ( walkDistance ) hero …" at bounding box center [659, 243] width 254 height 270
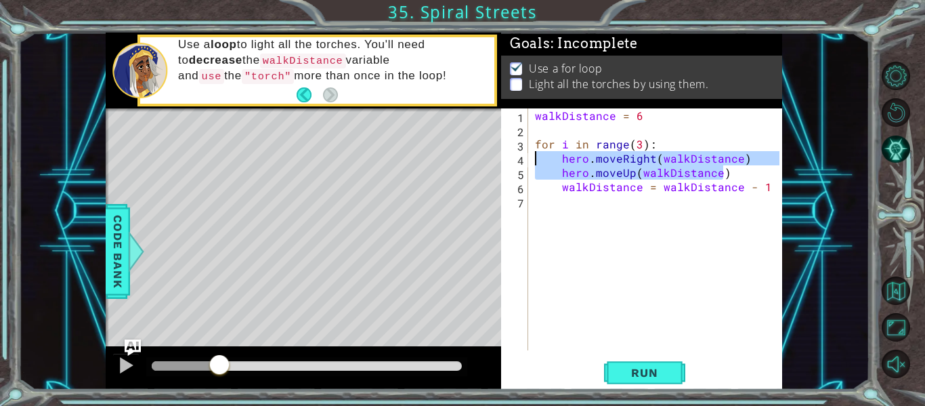
drag, startPoint x: 750, startPoint y: 176, endPoint x: 524, endPoint y: 156, distance: 227.2
click at [524, 156] on div "1 2 3 4 5 6 7 walkDistance = 6 for i in range ( 3 ) : hero . moveRight ( walkDi…" at bounding box center [640, 229] width 278 height 242
type textarea "hero.moveRight(walkDistance) hero.moveUp(walkDistance)"
click at [586, 212] on div "walkDistance = 6 for i in range ( 3 ) : hero . moveRight ( walkDistance ) hero …" at bounding box center [659, 243] width 254 height 270
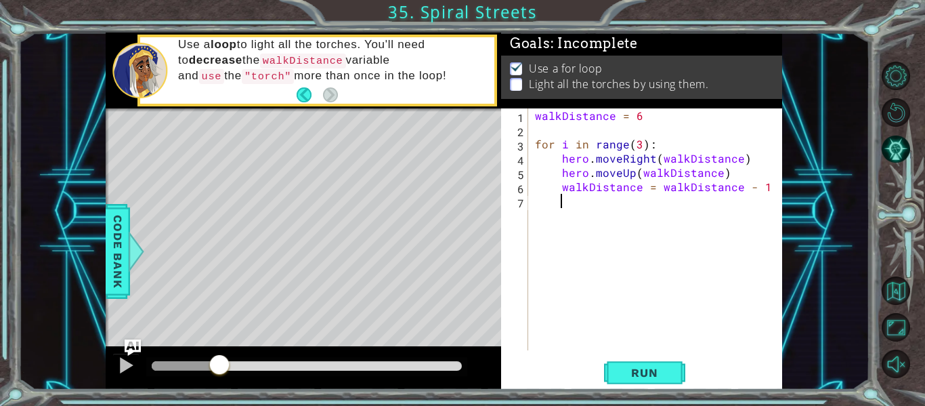
paste textarea "hero.moveUp(walkDistance)"
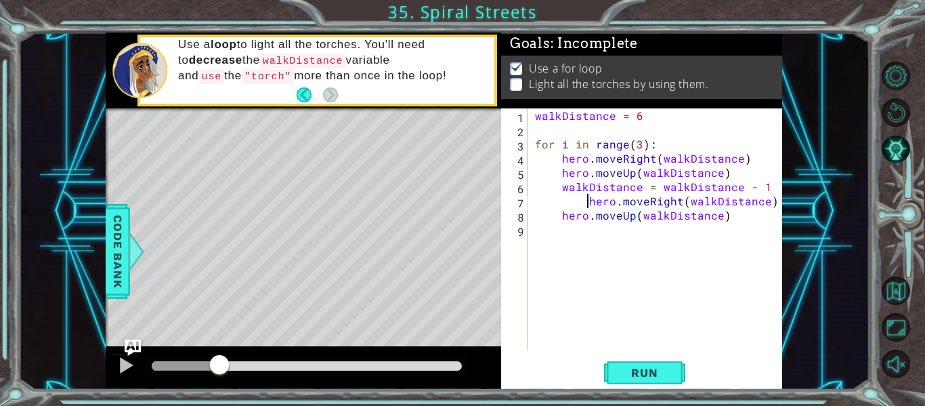
click at [587, 200] on div "walkDistance = 6 for i in range ( 3 ) : hero . moveRight ( walkDistance ) hero …" at bounding box center [659, 243] width 254 height 270
drag, startPoint x: 651, startPoint y: 201, endPoint x: 621, endPoint y: 197, distance: 30.7
click at [621, 197] on div "walkDistance = 6 for i in range ( 3 ) : hero . moveRight ( walkDistance ) hero …" at bounding box center [659, 243] width 254 height 270
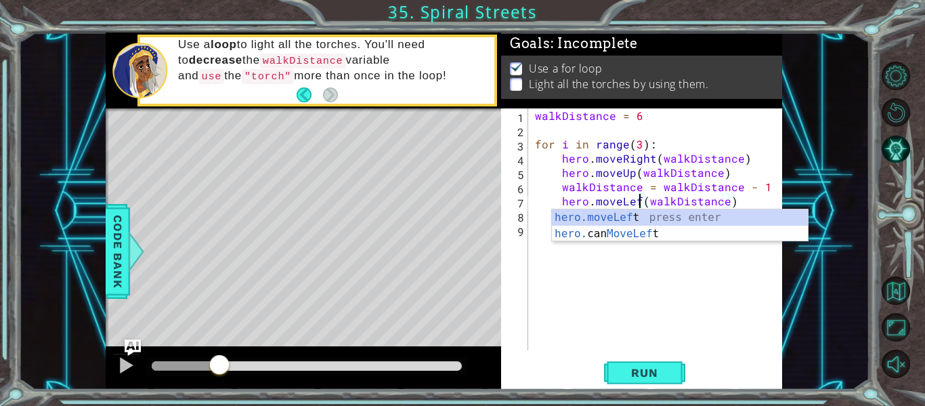
type textarea "hero.moveLeft(walkDistance)"
click at [648, 283] on div "walkDistance = 6 for i in range ( 3 ) : hero . moveRight ( walkDistance ) hero …" at bounding box center [659, 243] width 254 height 270
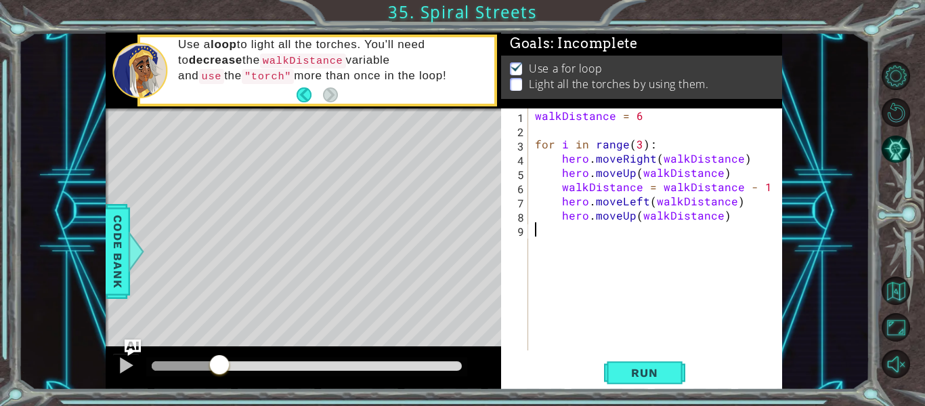
scroll to position [0, 0]
drag, startPoint x: 621, startPoint y: 214, endPoint x: 630, endPoint y: 217, distance: 10.1
click at [630, 217] on div "walkDistance = 6 for i in range ( 3 ) : hero . moveRight ( walkDistance ) hero …" at bounding box center [659, 243] width 254 height 270
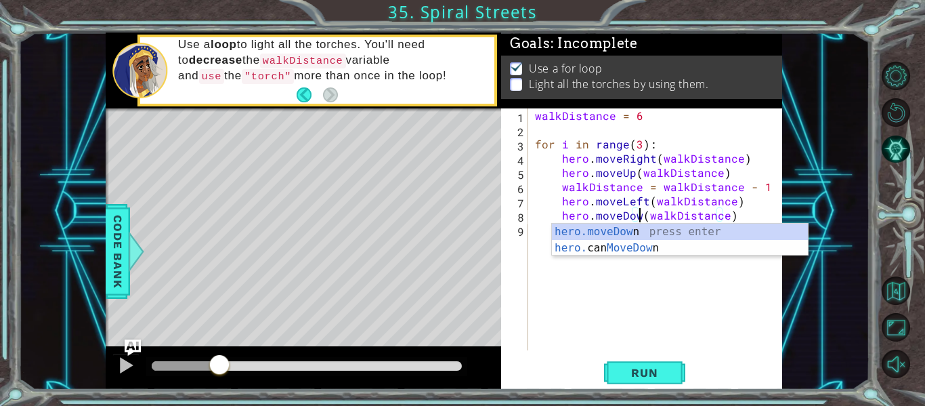
scroll to position [0, 7]
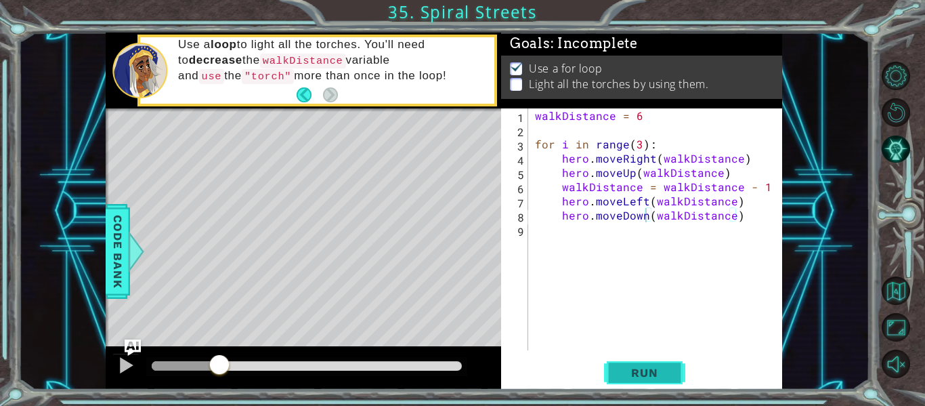
click at [660, 377] on span "Run" at bounding box center [645, 373] width 54 height 14
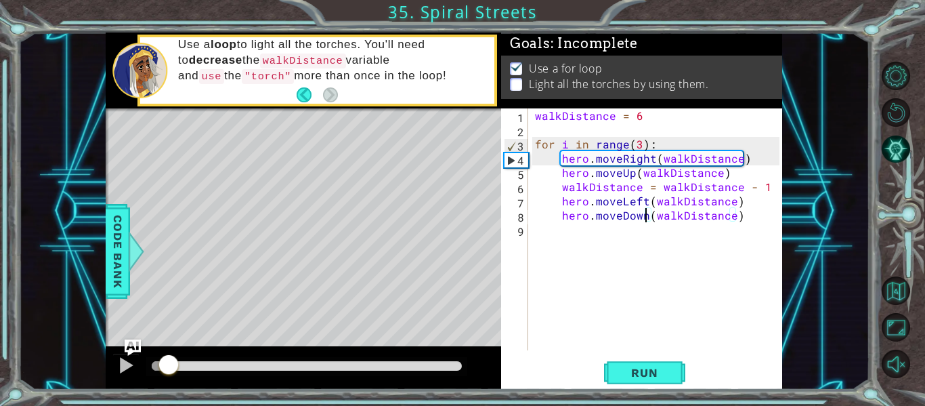
drag, startPoint x: 158, startPoint y: 366, endPoint x: 169, endPoint y: 356, distance: 14.4
click at [169, 356] on div at bounding box center [168, 366] width 24 height 24
click at [123, 358] on div at bounding box center [126, 365] width 18 height 18
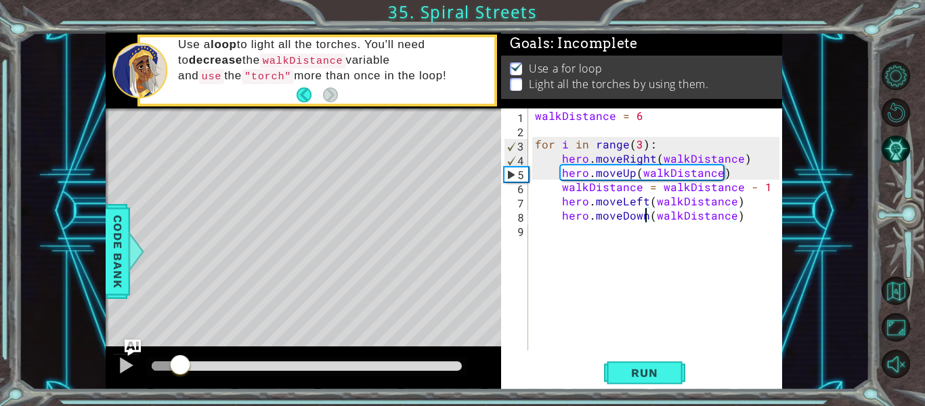
click at [736, 175] on div "walkDistance = 6 for i in range ( 3 ) : hero . moveRight ( walkDistance ) hero …" at bounding box center [659, 243] width 254 height 270
type textarea "hero.moveUp(walkDistance)"
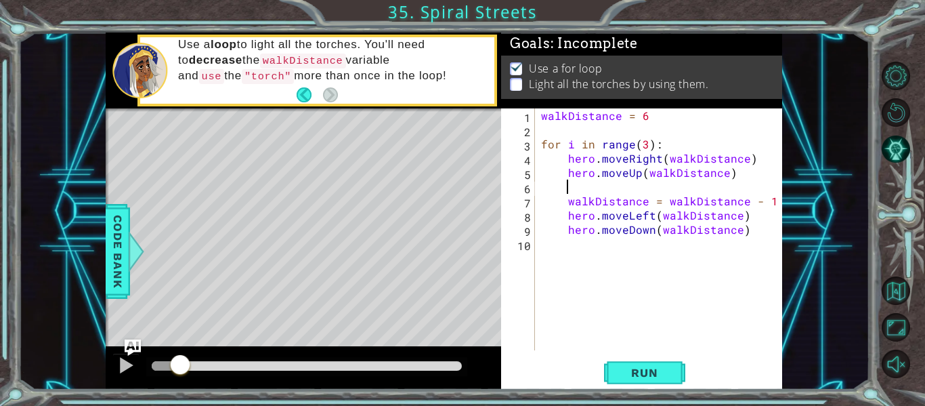
scroll to position [0, 2]
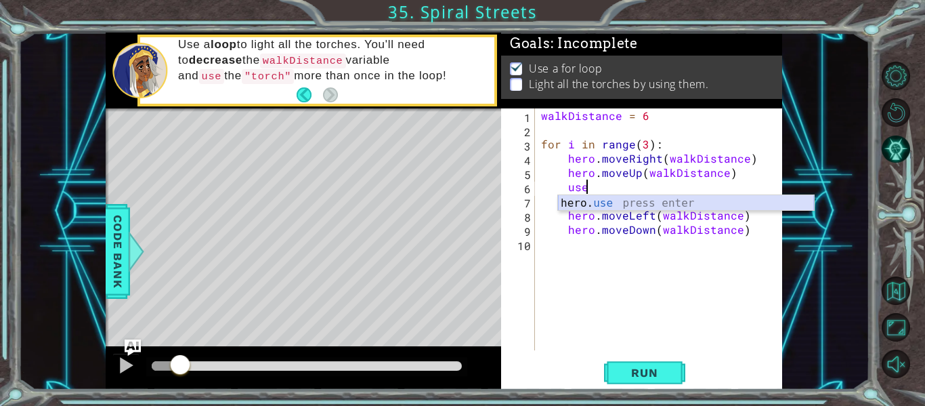
click at [744, 200] on div "hero. use press enter" at bounding box center [686, 219] width 256 height 49
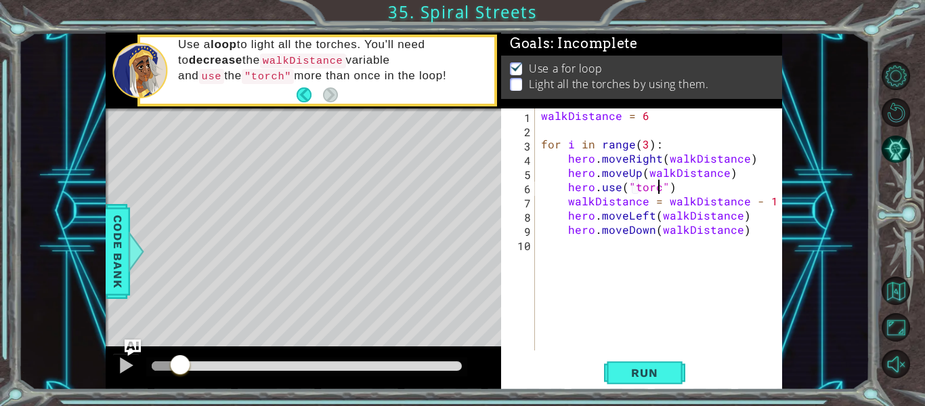
type textarea "hero.use("torch")"
drag, startPoint x: 703, startPoint y: 186, endPoint x: 560, endPoint y: 188, distance: 143.0
click at [560, 188] on div "walkDistance = 6 for i in range ( 3 ) : hero . moveRight ( walkDistance ) hero …" at bounding box center [663, 243] width 248 height 270
click at [650, 247] on div "walkDistance = 6 for i in range ( 3 ) : hero . moveRight ( walkDistance ) hero …" at bounding box center [663, 243] width 248 height 270
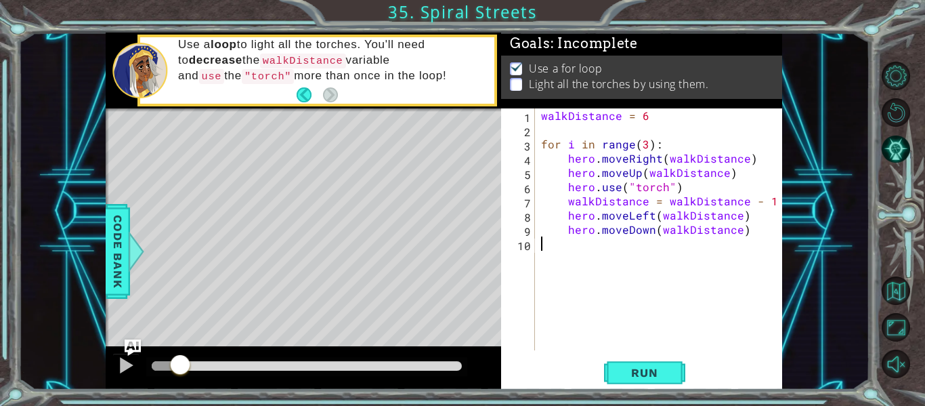
scroll to position [0, 0]
paste textarea "hero.use("torch")"
click at [547, 248] on div "walkDistance = 6 for i in range ( 3 ) : hero . moveRight ( walkDistance ) hero …" at bounding box center [663, 243] width 248 height 270
type textarea "hero.use("torch")"
click at [646, 377] on span "Run" at bounding box center [645, 373] width 54 height 14
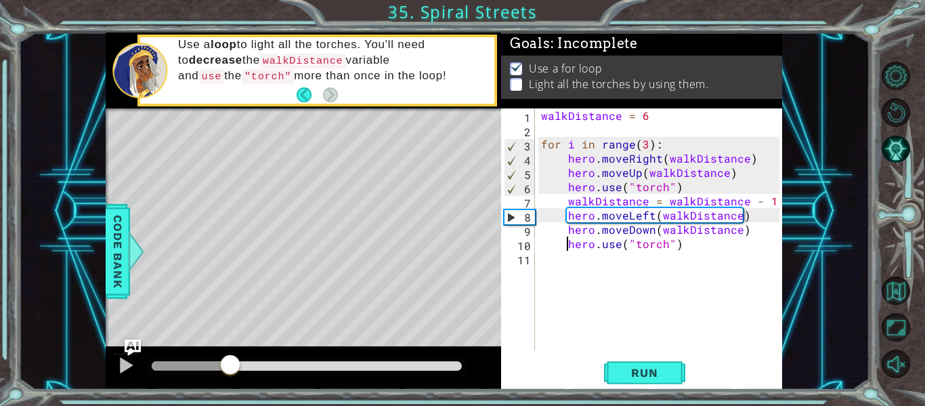
drag, startPoint x: 162, startPoint y: 358, endPoint x: 230, endPoint y: 280, distance: 103.7
click at [230, 280] on div "methods hero moveUp() moveDown() moveLeft() moveRight() sneakUp() sneakDown() s…" at bounding box center [444, 211] width 677 height 357
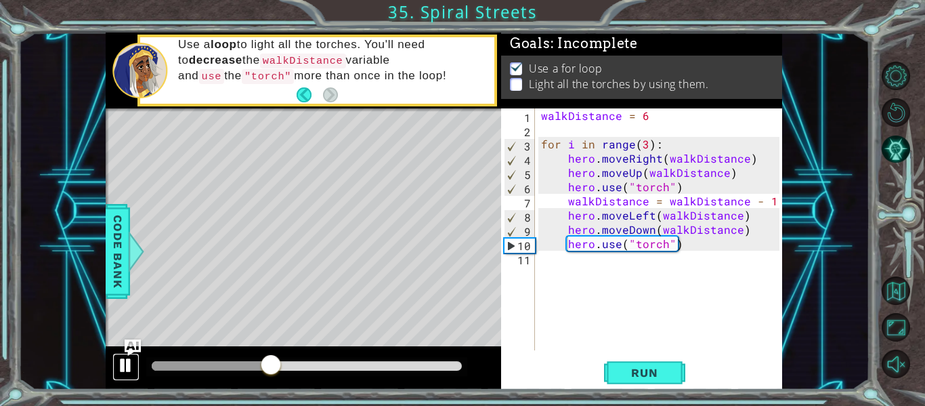
click at [125, 363] on div at bounding box center [126, 365] width 18 height 18
click at [644, 278] on div "walkDistance = 6 for i in range ( 3 ) : hero . moveRight ( walkDistance ) hero …" at bounding box center [663, 243] width 248 height 270
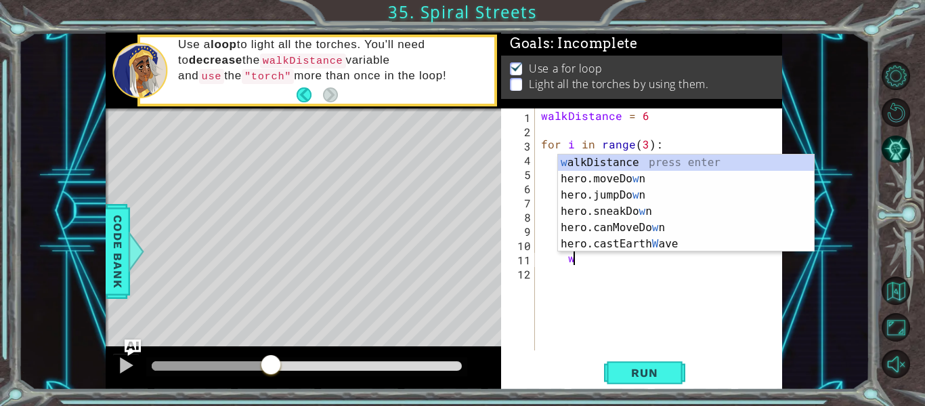
scroll to position [0, 2]
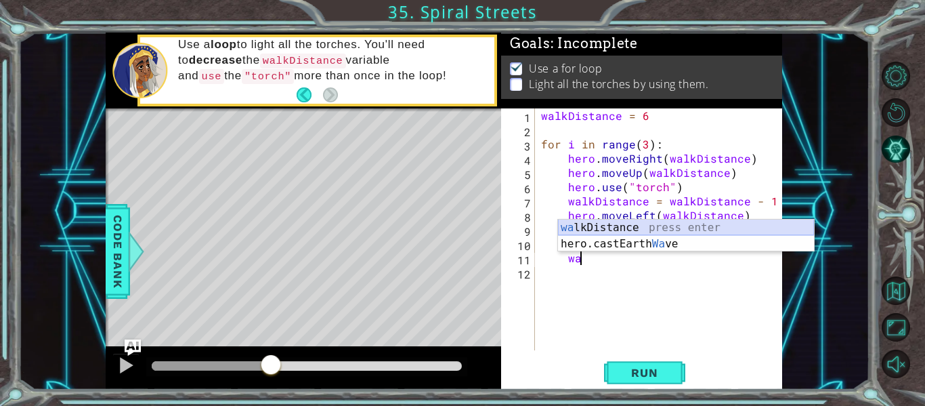
click at [627, 225] on div "wa lkDistance press enter hero.castEarth Wa ve press enter" at bounding box center [686, 251] width 256 height 65
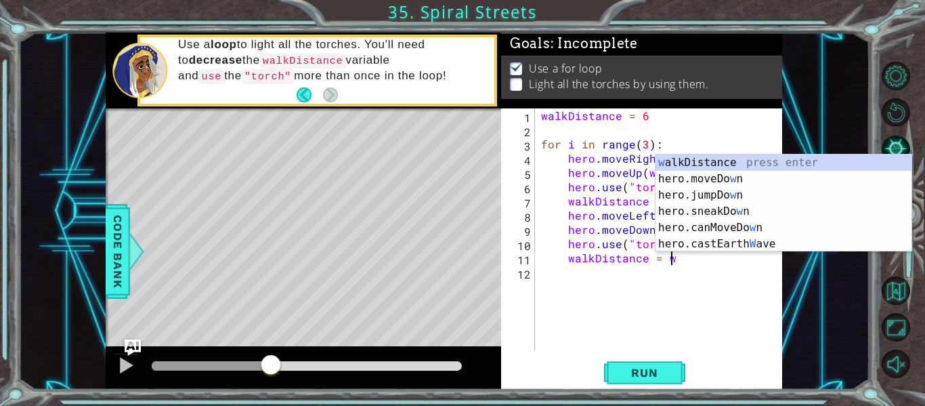
scroll to position [0, 7]
click at [693, 161] on div "w alkDistance press enter hero.moveDo w n press enter hero.jumpDo w n press ent…" at bounding box center [784, 219] width 256 height 130
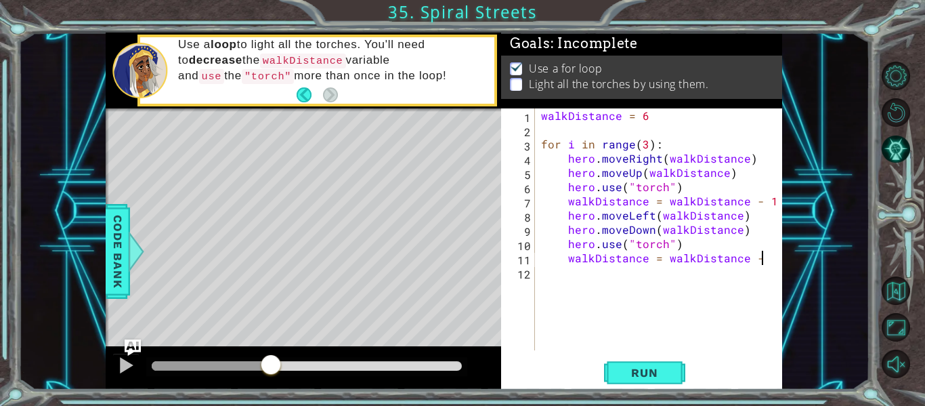
scroll to position [0, 14]
type textarea "walkDistance = walkDistance - 1"
click at [625, 384] on button "Run" at bounding box center [644, 373] width 81 height 28
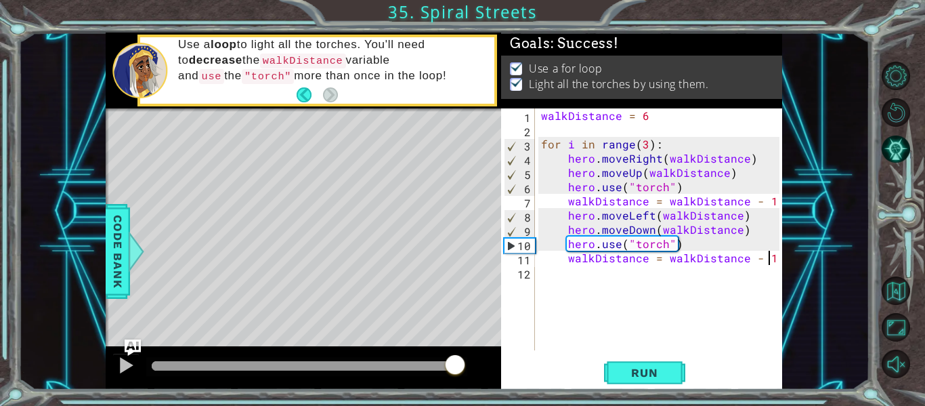
drag, startPoint x: 179, startPoint y: 364, endPoint x: 455, endPoint y: 362, distance: 276.4
click at [455, 362] on div at bounding box center [307, 365] width 310 height 9
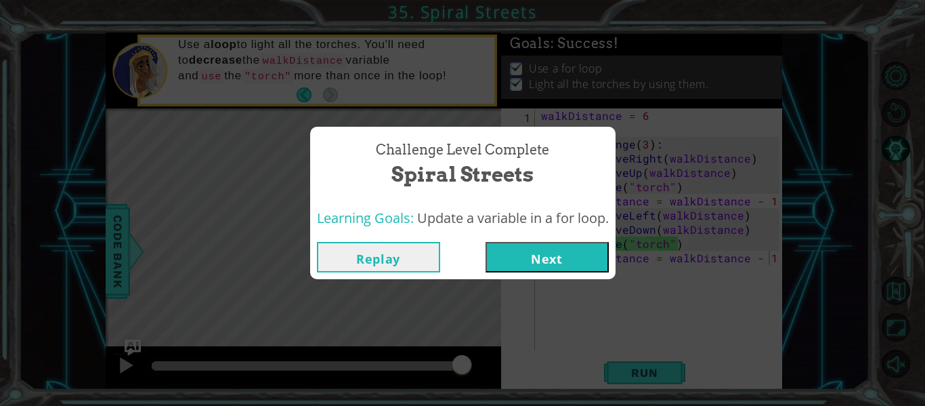
click at [526, 254] on button "Next" at bounding box center [547, 257] width 123 height 30
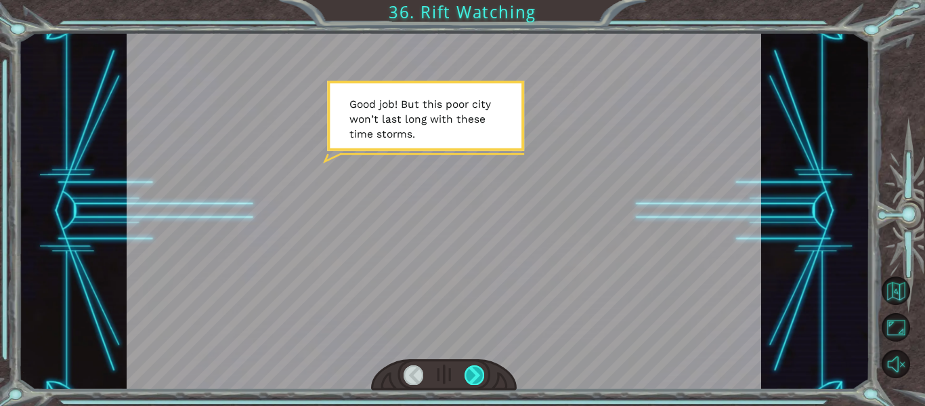
click at [471, 369] on div at bounding box center [475, 374] width 20 height 19
click at [480, 368] on div at bounding box center [475, 374] width 20 height 19
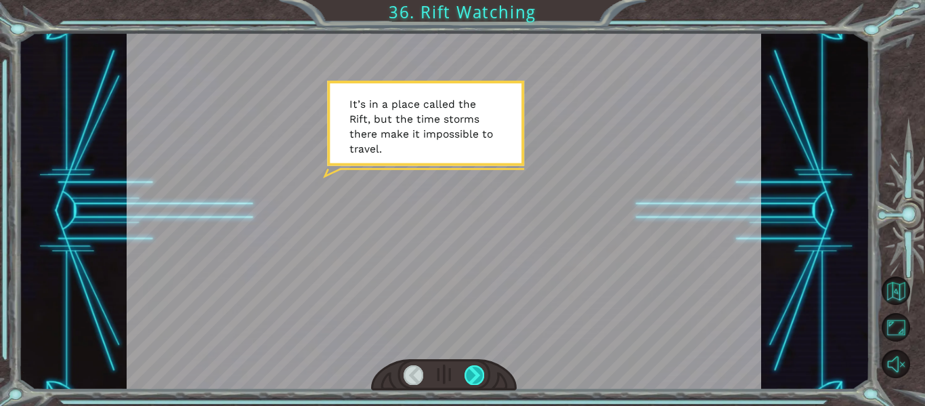
click at [480, 368] on div at bounding box center [475, 374] width 20 height 19
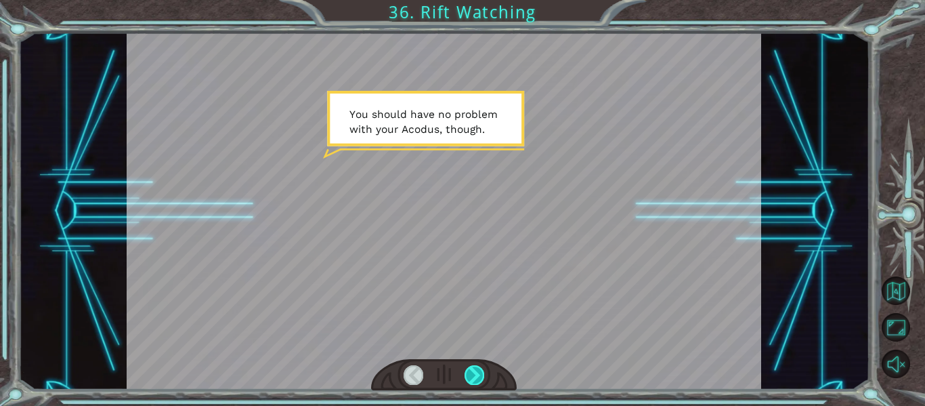
click at [480, 368] on div at bounding box center [475, 374] width 20 height 19
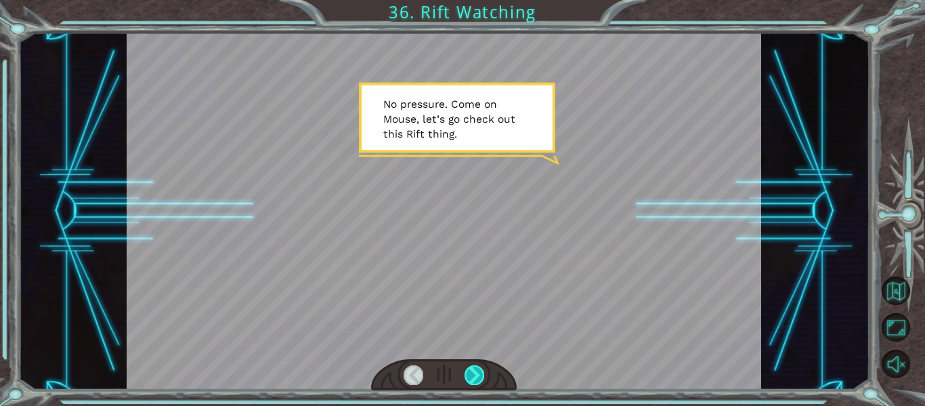
click at [480, 368] on div at bounding box center [475, 374] width 20 height 19
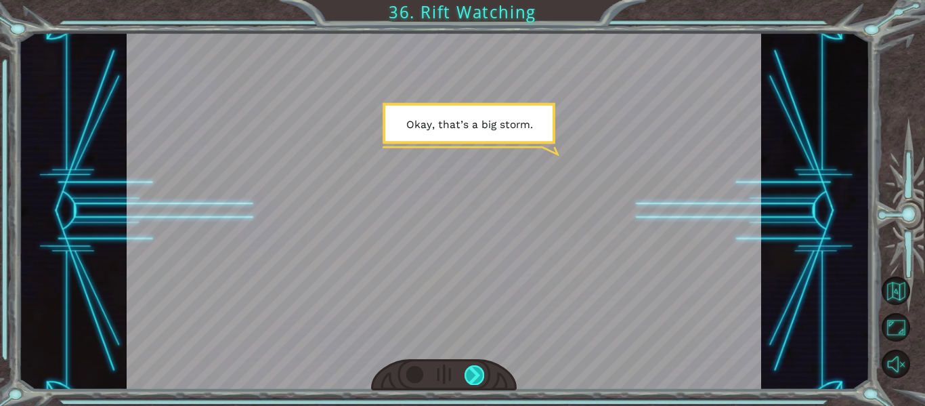
click at [480, 368] on div at bounding box center [475, 374] width 20 height 19
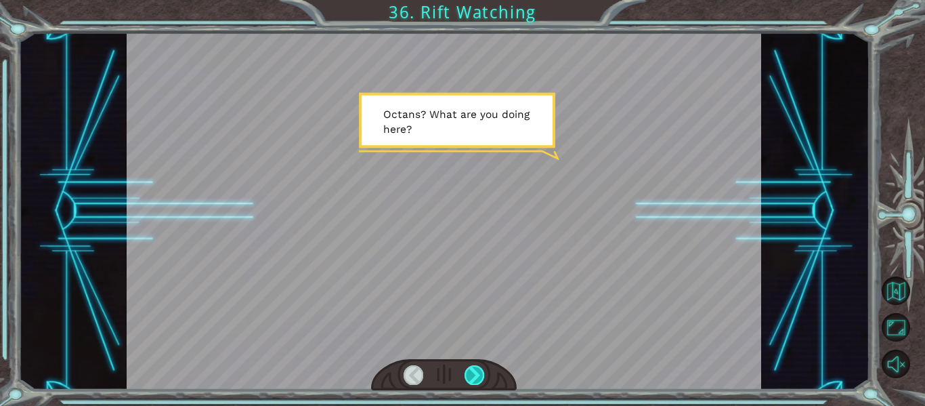
click at [480, 368] on div at bounding box center [475, 374] width 20 height 19
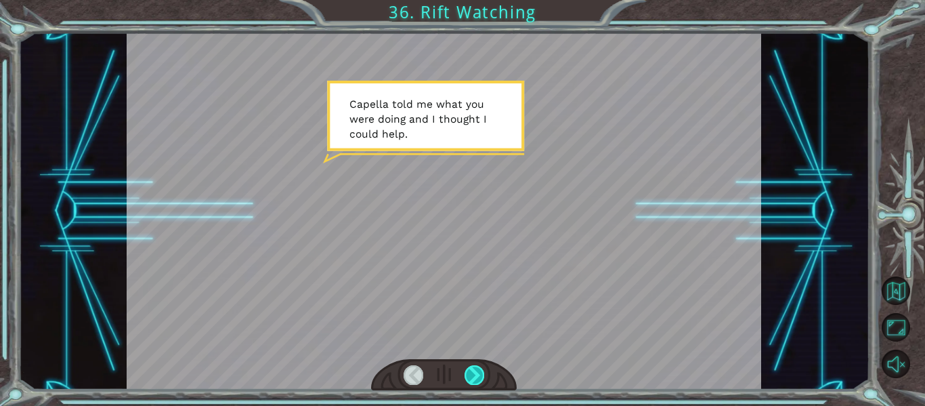
click at [480, 368] on div at bounding box center [475, 374] width 20 height 19
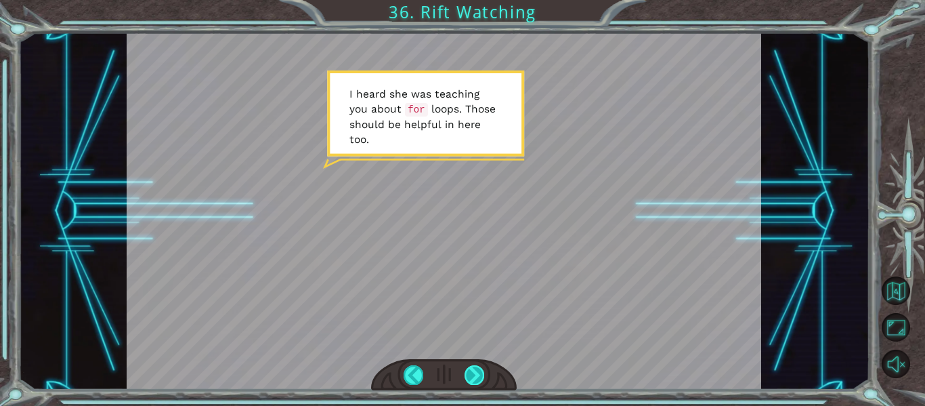
click at [480, 368] on div at bounding box center [475, 374] width 20 height 19
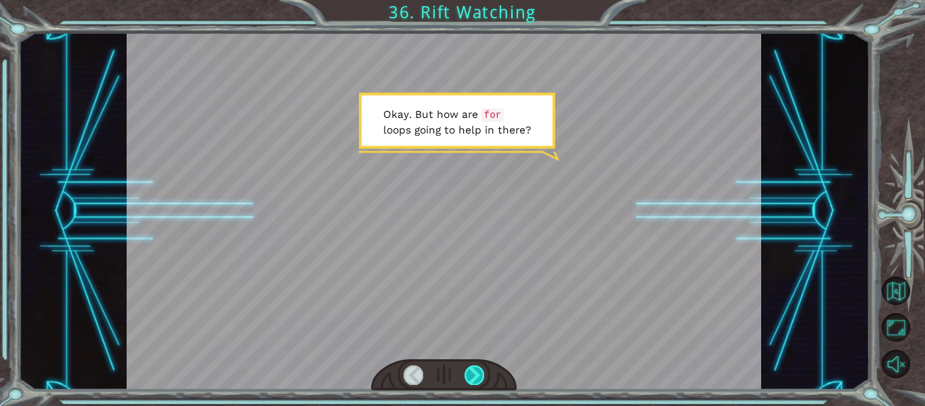
click at [480, 368] on div at bounding box center [475, 374] width 20 height 19
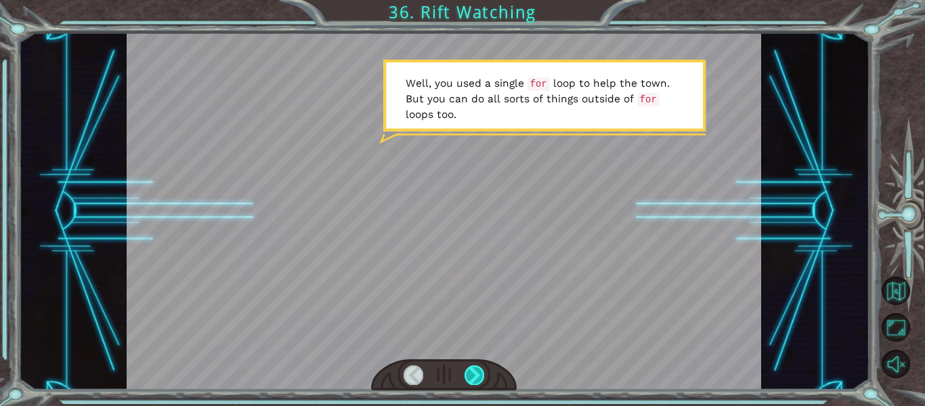
click at [474, 371] on div at bounding box center [475, 374] width 20 height 19
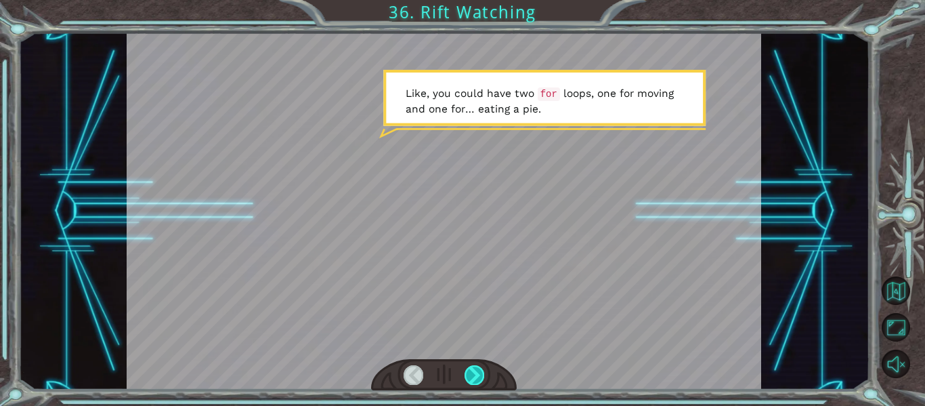
click at [474, 371] on div at bounding box center [475, 374] width 20 height 19
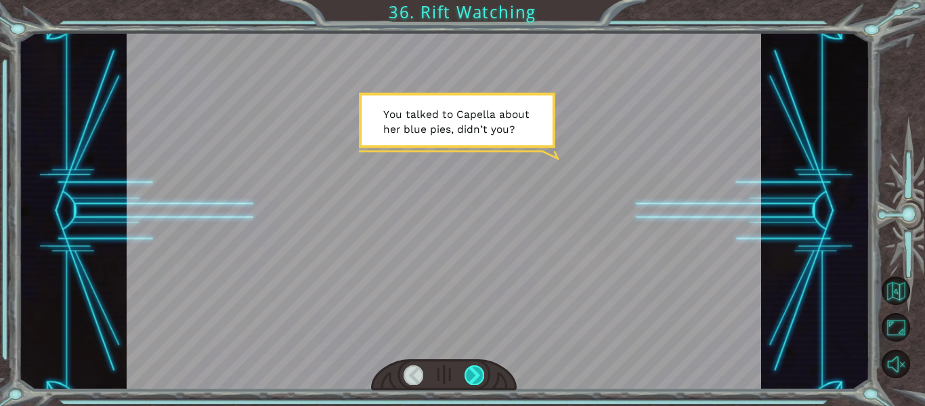
click at [472, 368] on div at bounding box center [475, 374] width 20 height 19
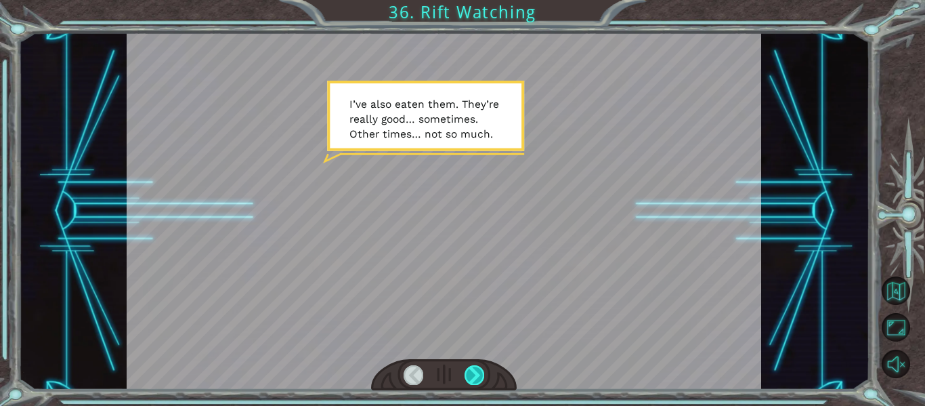
click at [472, 368] on div at bounding box center [475, 374] width 20 height 19
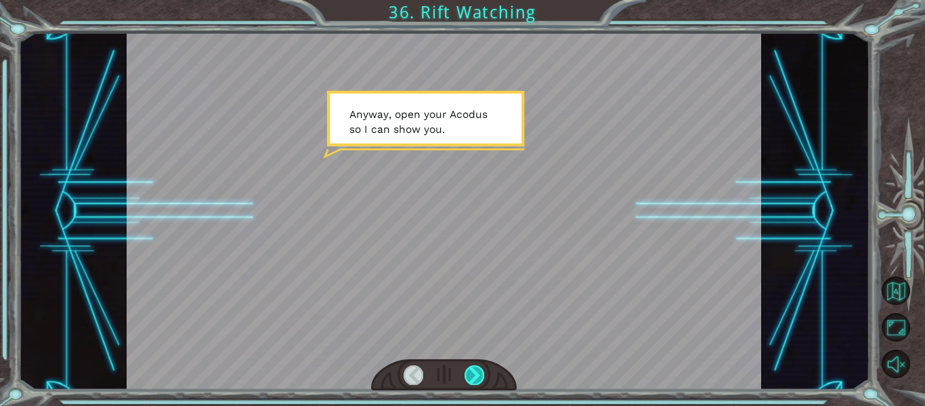
click at [472, 368] on div at bounding box center [475, 374] width 20 height 19
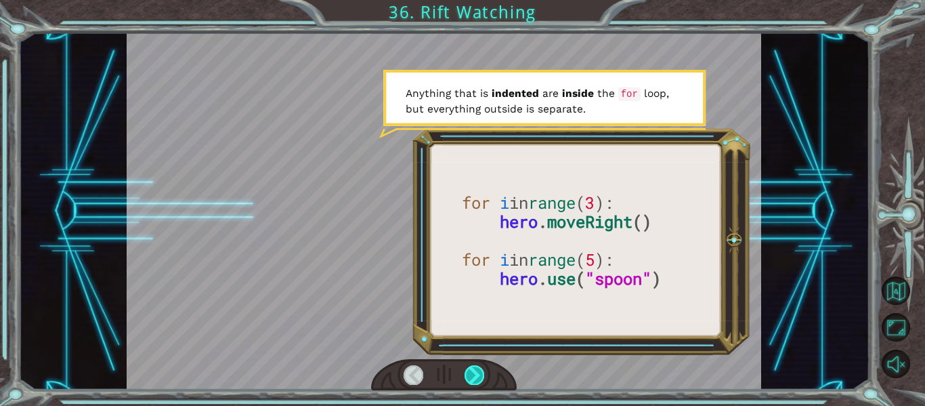
click at [472, 368] on div at bounding box center [475, 374] width 20 height 19
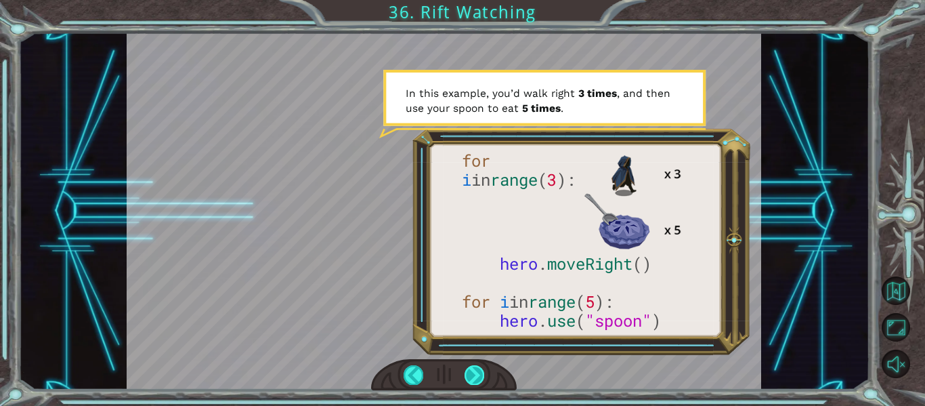
click at [472, 368] on div at bounding box center [475, 374] width 20 height 19
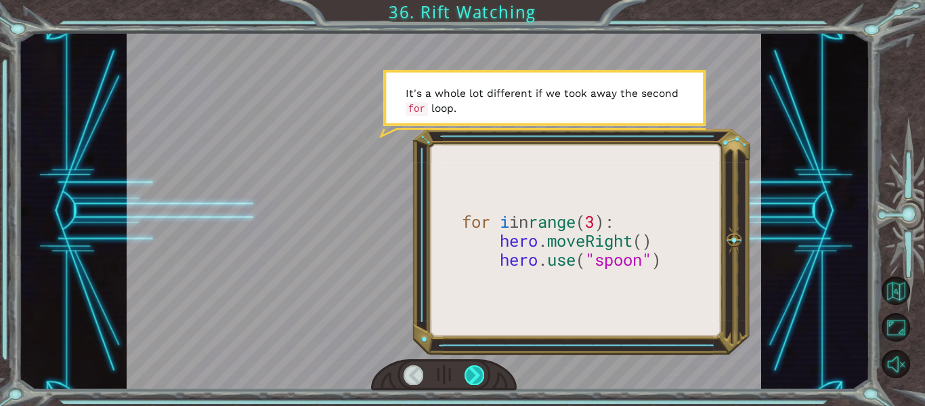
click at [472, 368] on div at bounding box center [475, 374] width 20 height 19
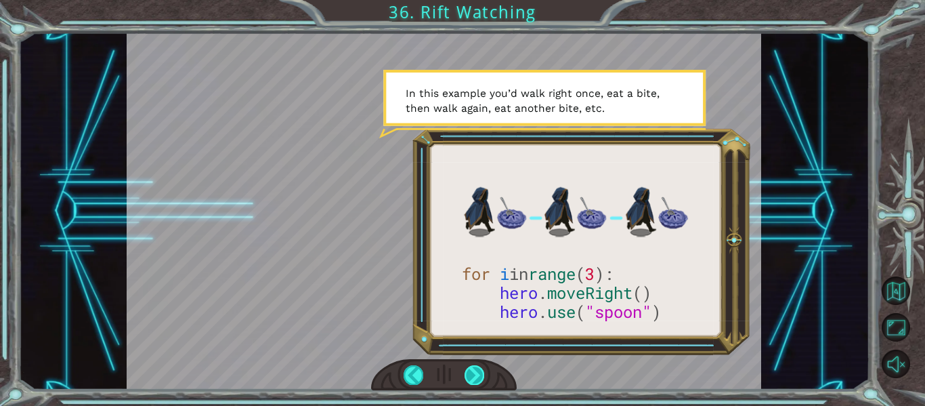
click at [472, 368] on div at bounding box center [475, 374] width 20 height 19
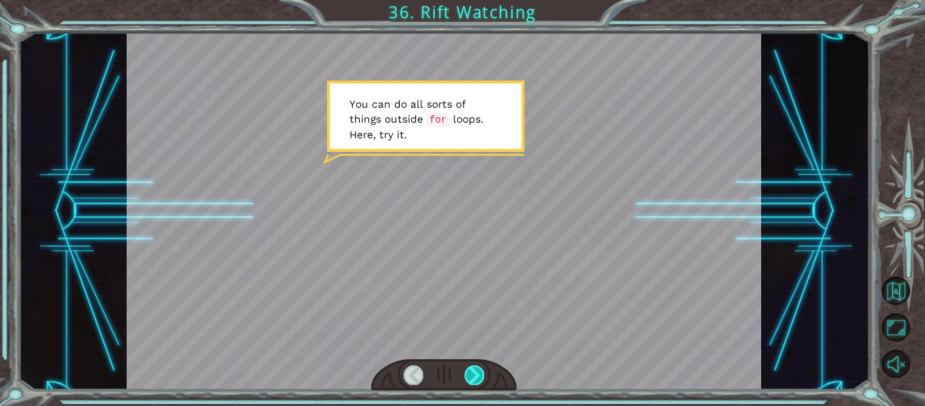
click at [472, 368] on div at bounding box center [475, 374] width 20 height 19
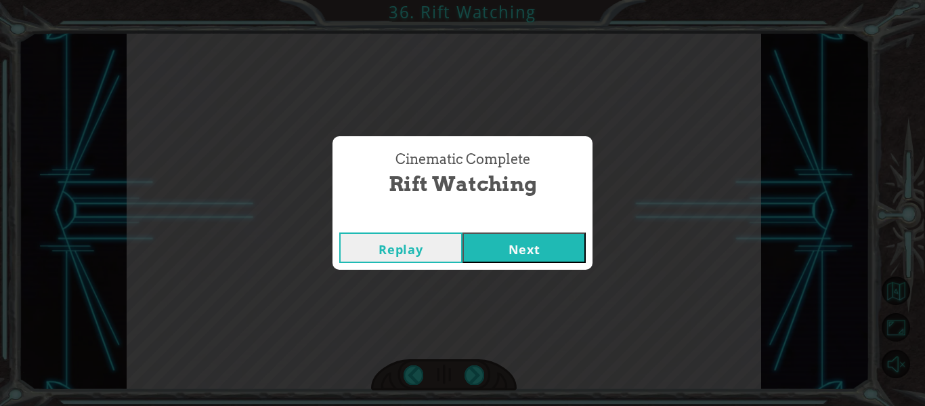
click at [566, 254] on button "Next" at bounding box center [524, 247] width 123 height 30
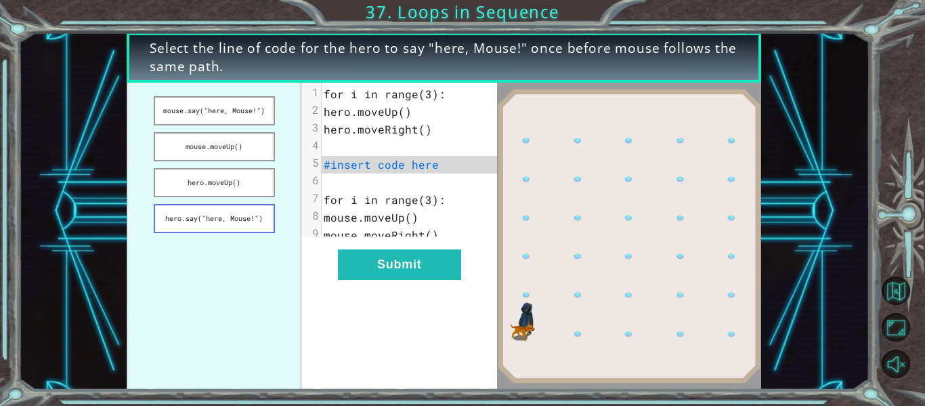
click at [243, 217] on button "hero.say("here, Mouse!")" at bounding box center [214, 218] width 121 height 29
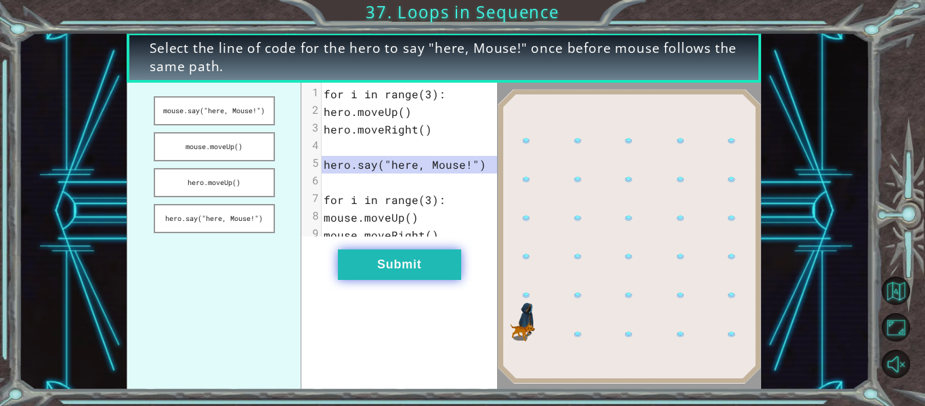
click at [373, 273] on button "Submit" at bounding box center [399, 264] width 123 height 30
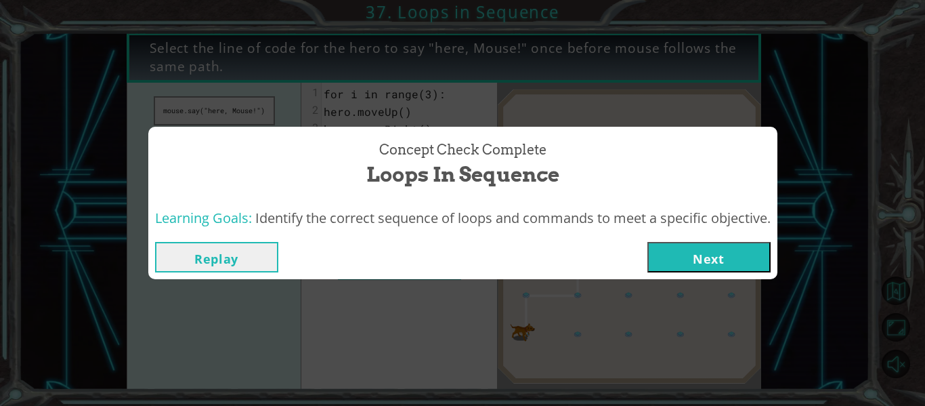
click at [661, 257] on button "Next" at bounding box center [709, 257] width 123 height 30
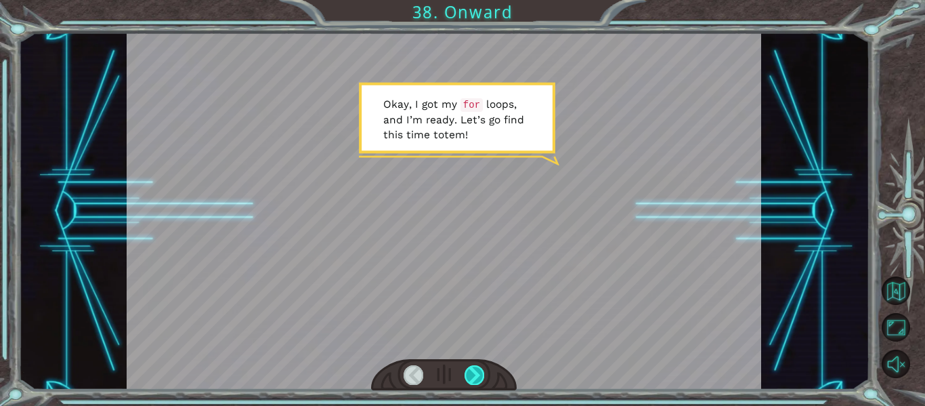
click at [478, 372] on div at bounding box center [475, 374] width 20 height 19
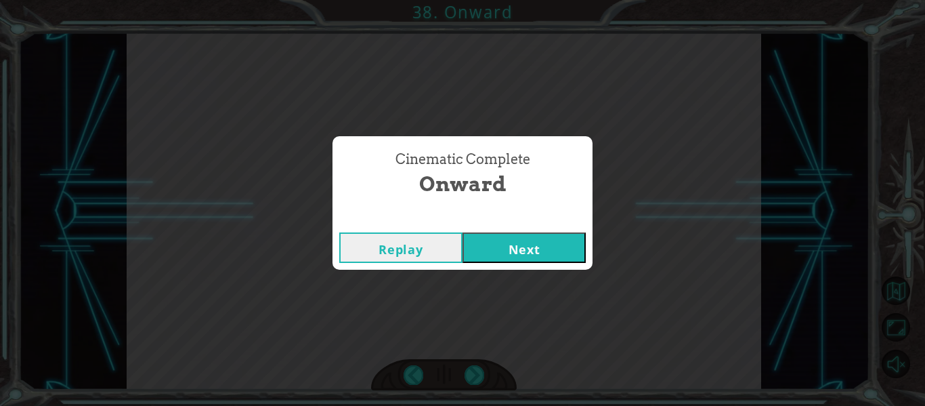
click at [533, 253] on button "Next" at bounding box center [524, 247] width 123 height 30
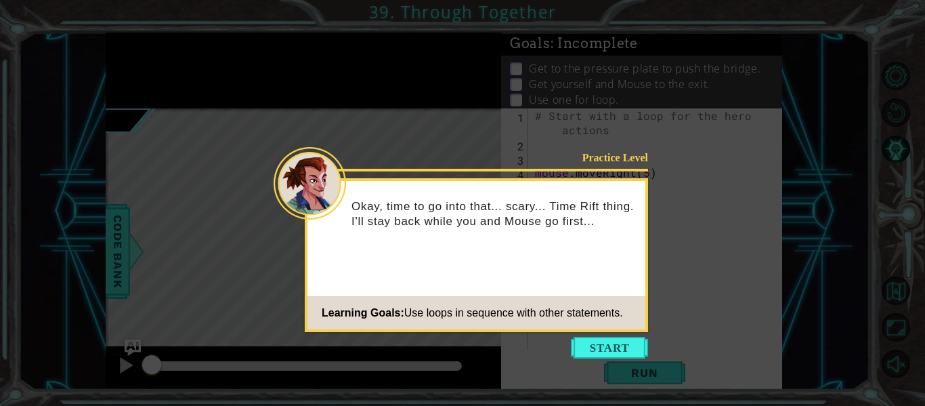
click at [650, 366] on icon at bounding box center [462, 203] width 925 height 406
click at [626, 354] on button "Start" at bounding box center [609, 348] width 77 height 22
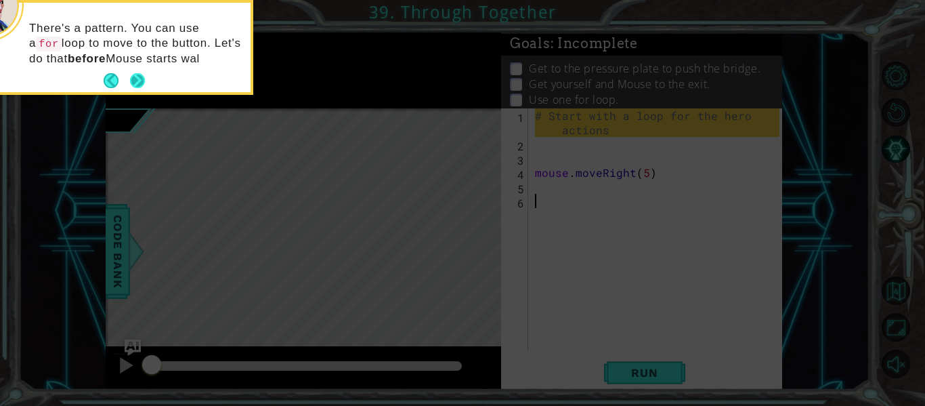
click at [139, 79] on button "Next" at bounding box center [138, 81] width 18 height 18
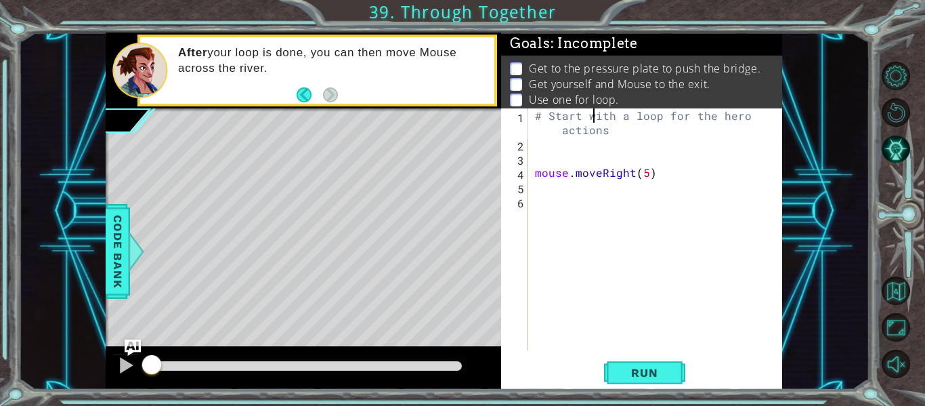
click at [591, 117] on div "# Start with a loop for the hero actions mouse . moveRight ( 5 )" at bounding box center [659, 250] width 254 height 285
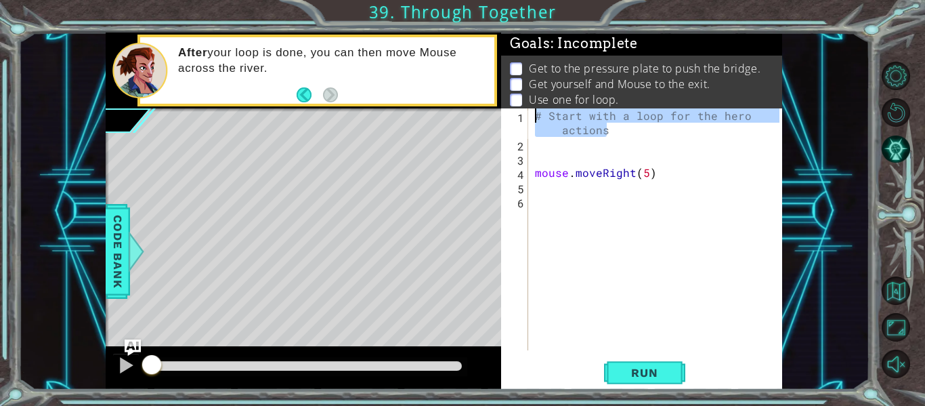
drag, startPoint x: 631, startPoint y: 129, endPoint x: 524, endPoint y: 109, distance: 108.2
click at [524, 109] on div "# Start with a loop for the hero actions 1 2 3 4 5 6 # Start with a loop for th…" at bounding box center [640, 229] width 278 height 242
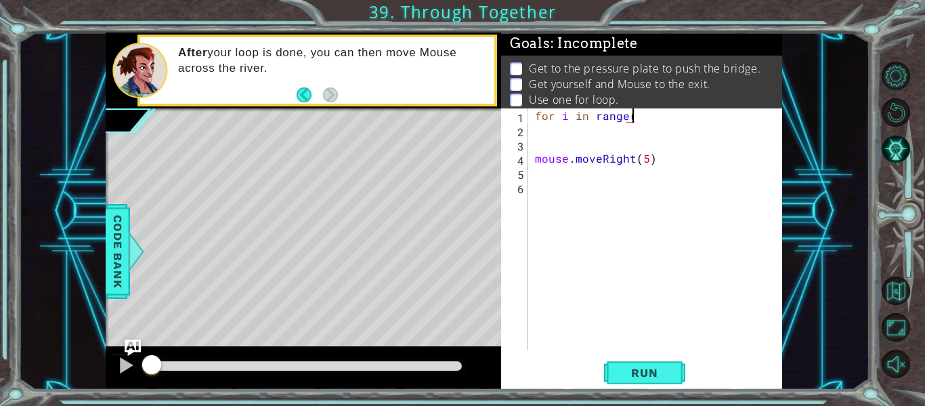
scroll to position [0, 6]
type textarea "for i in range(3)"
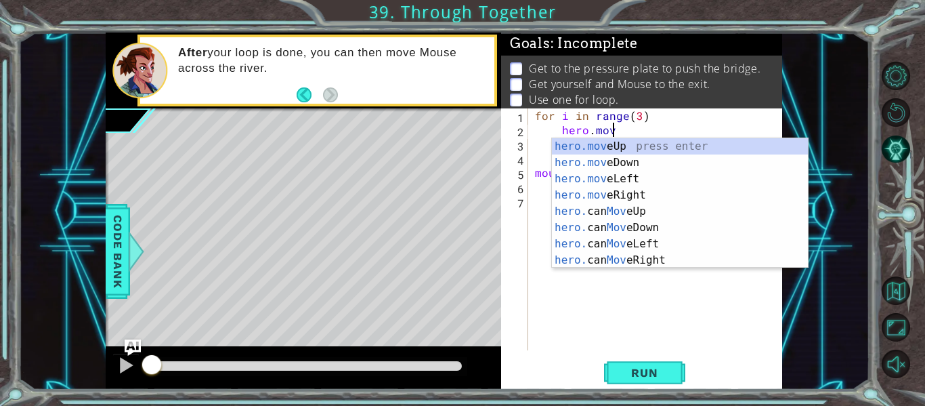
scroll to position [0, 5]
click at [632, 146] on div "hero.move Up press enter hero.move Down press enter hero.move Left press enter …" at bounding box center [680, 219] width 256 height 163
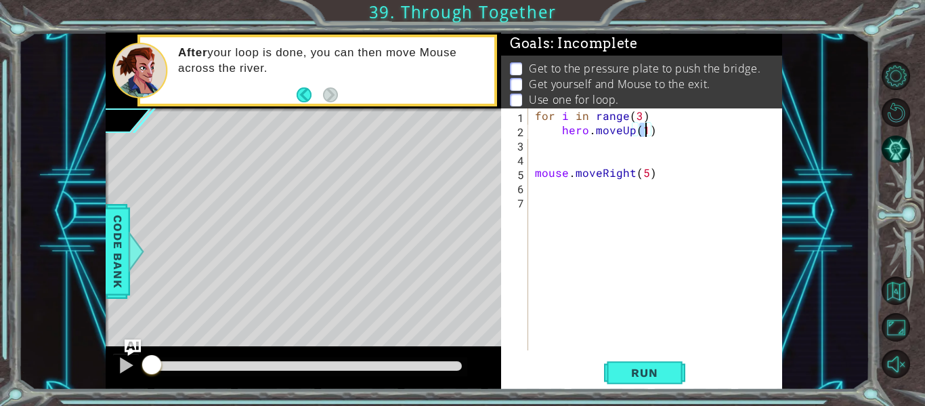
type textarea "hero.moveUp(2)"
click at [619, 154] on div "for i in range ( 3 ) hero . moveUp ( 2 ) mouse . moveRight ( 5 )" at bounding box center [659, 243] width 254 height 270
click at [596, 139] on div "for i in range ( 3 ) hero . moveUp ( 2 ) mouse . moveRight ( 5 )" at bounding box center [659, 243] width 254 height 270
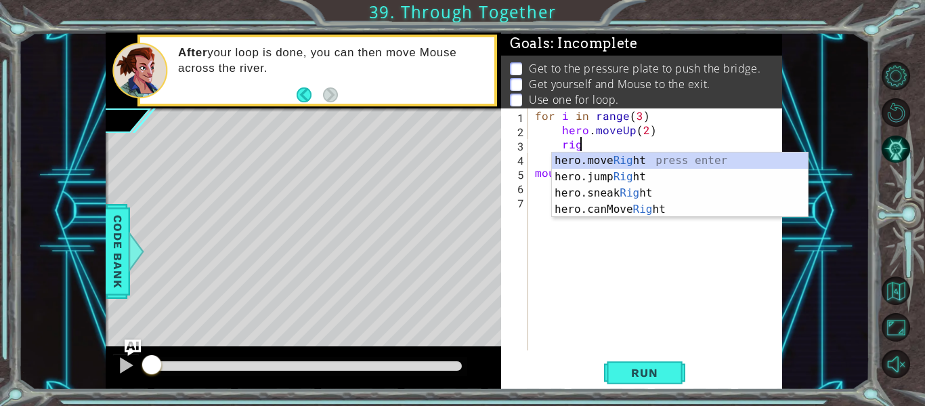
scroll to position [0, 3]
click at [613, 162] on div "hero.move Right press enter hero.jump Right press enter hero.sneak Right press …" at bounding box center [680, 201] width 256 height 98
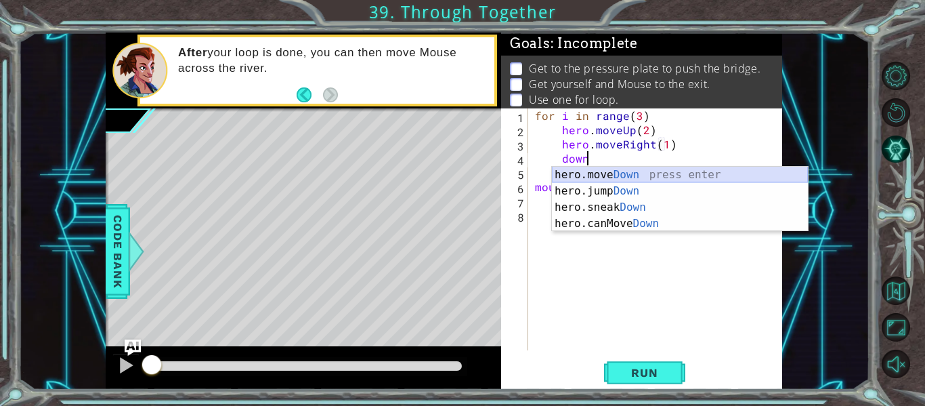
click at [617, 175] on div "hero.move Down press enter hero.jump Down press enter hero.sneak Down press ent…" at bounding box center [680, 216] width 256 height 98
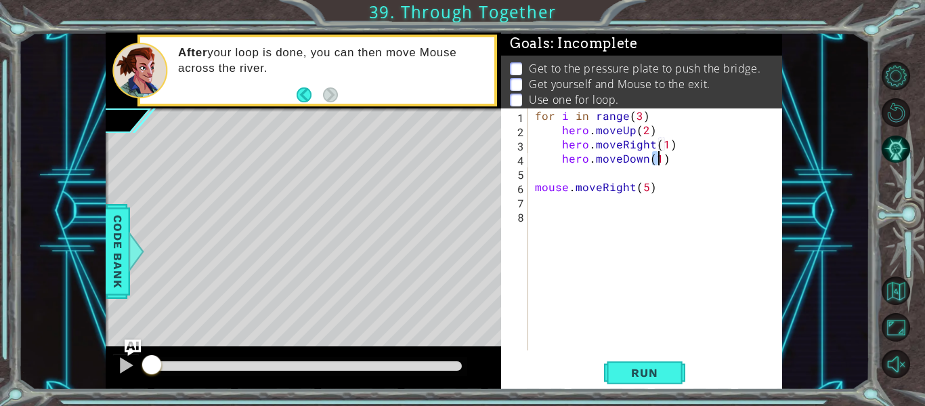
scroll to position [0, 7]
click at [648, 372] on span "Run" at bounding box center [645, 373] width 54 height 14
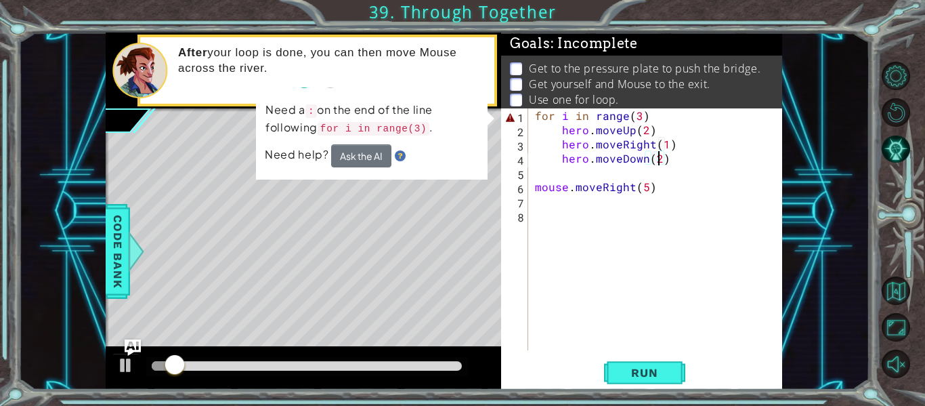
click at [664, 119] on div "for i in range ( 3 ) hero . moveUp ( 2 ) hero . moveRight ( 1 ) hero . moveDown…" at bounding box center [659, 243] width 254 height 270
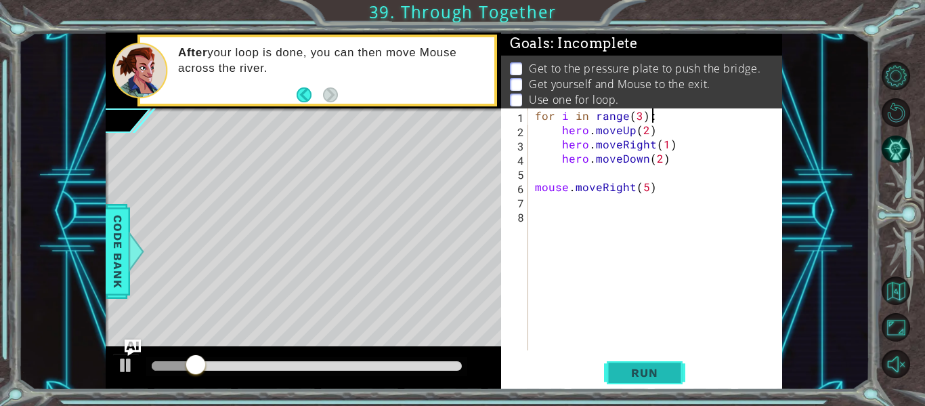
type textarea "for i in range(3):"
click at [659, 377] on span "Run" at bounding box center [645, 373] width 54 height 14
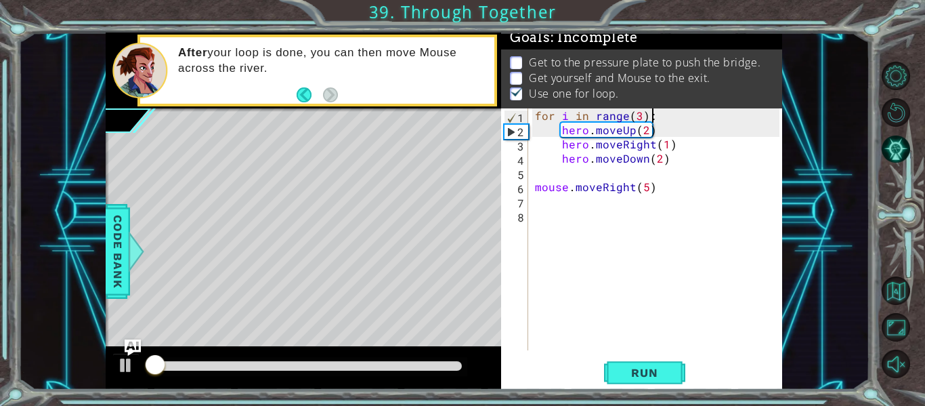
scroll to position [12, 0]
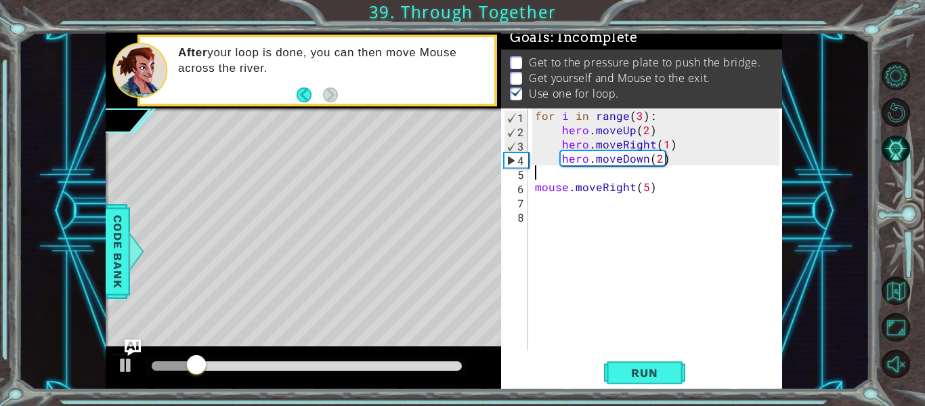
click at [589, 169] on div "for i in range ( 3 ) : hero . moveUp ( 2 ) hero . moveRight ( 1 ) hero . moveDo…" at bounding box center [659, 243] width 254 height 270
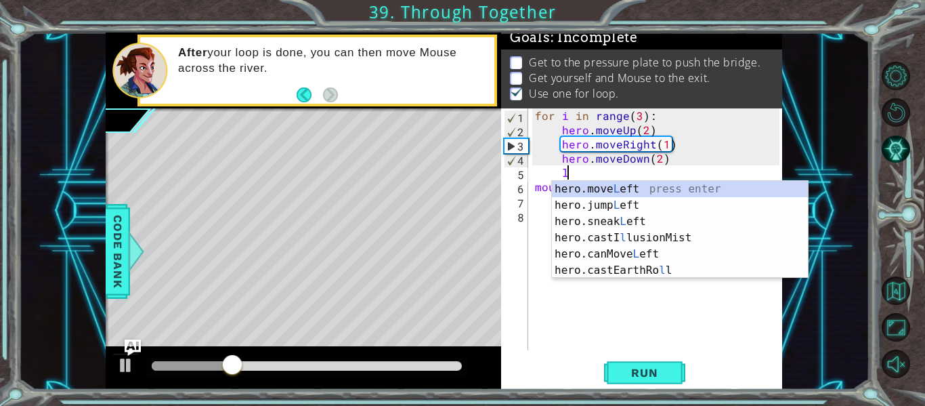
scroll to position [0, 2]
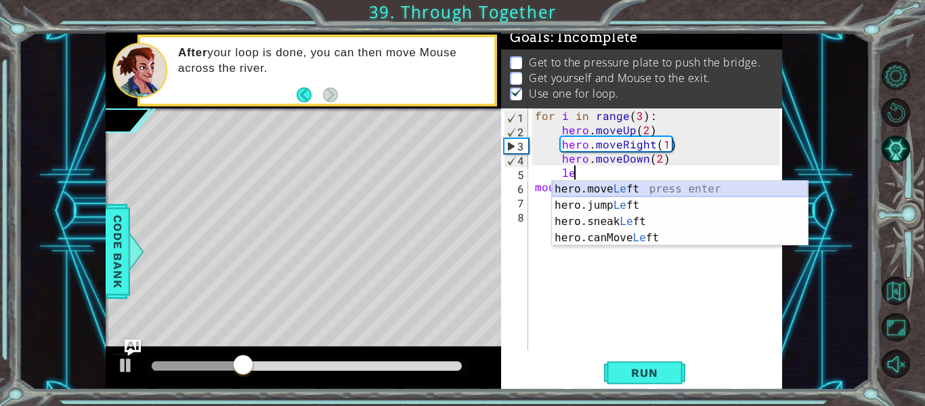
click at [604, 188] on div "hero.move Le ft press enter hero.jump Le ft press enter hero.sneak Le ft press …" at bounding box center [680, 230] width 256 height 98
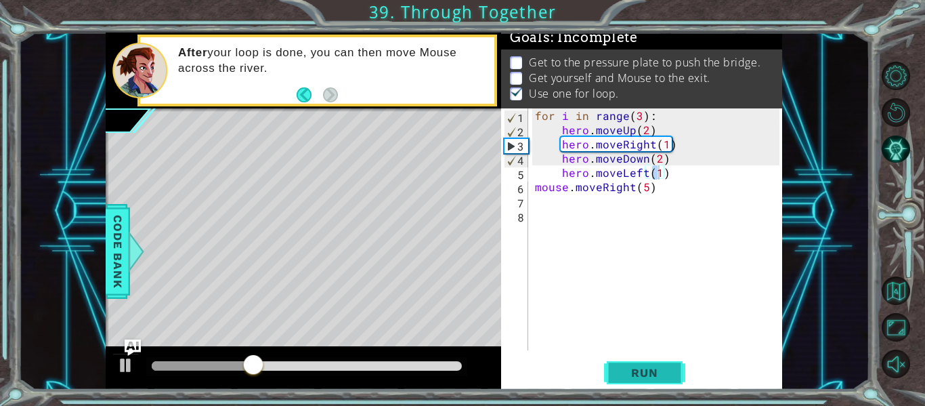
click at [656, 373] on span "Run" at bounding box center [645, 373] width 54 height 14
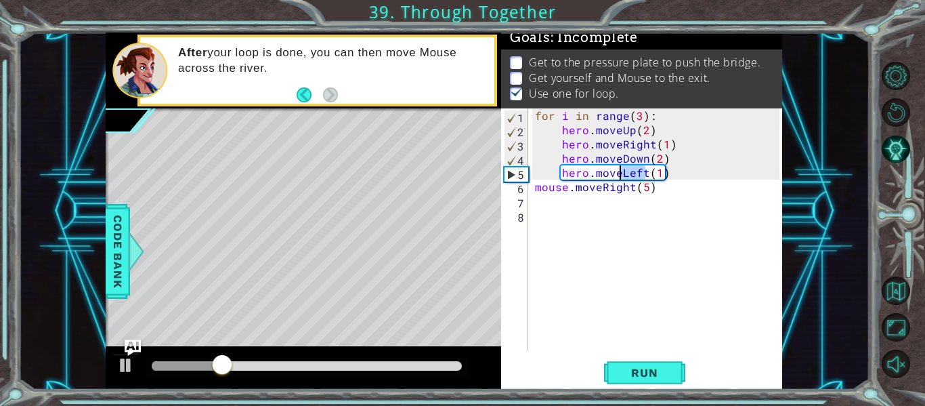
drag, startPoint x: 646, startPoint y: 173, endPoint x: 618, endPoint y: 175, distance: 27.9
click at [618, 175] on div "for i in range ( 3 ) : hero . moveUp ( 2 ) hero . moveRight ( 1 ) hero . moveDo…" at bounding box center [659, 243] width 254 height 270
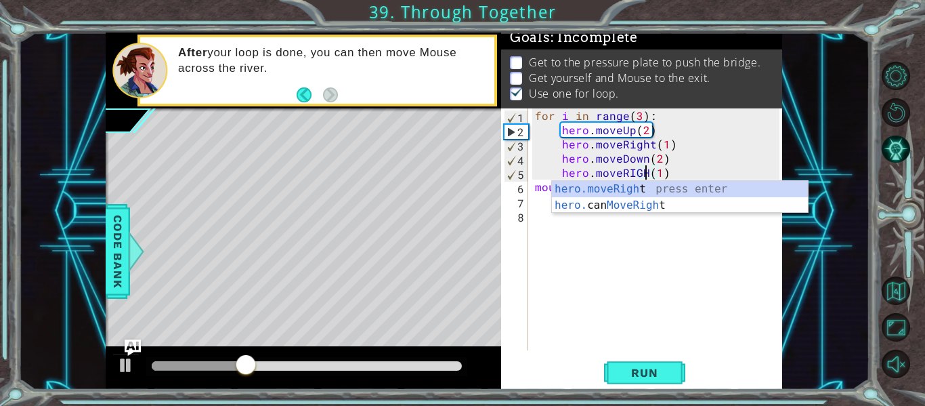
scroll to position [0, 7]
click at [654, 377] on span "Run" at bounding box center [645, 373] width 54 height 14
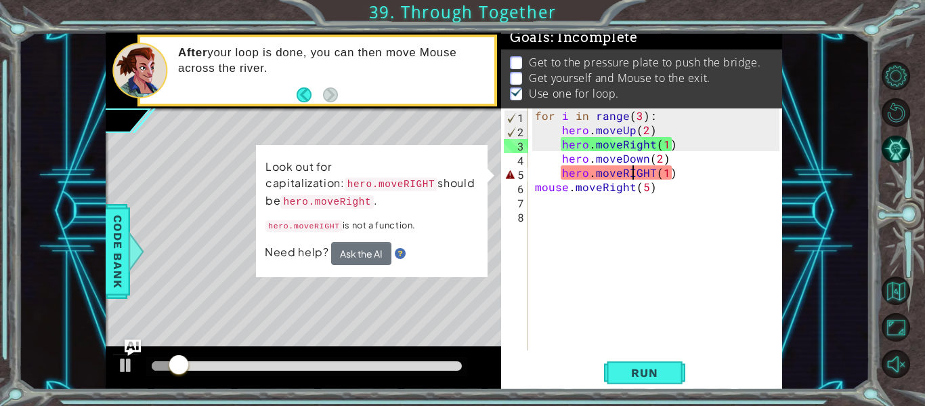
click at [631, 174] on div "for i in range ( 3 ) : hero . moveUp ( 2 ) hero . moveRight ( 1 ) hero . moveDo…" at bounding box center [659, 243] width 254 height 270
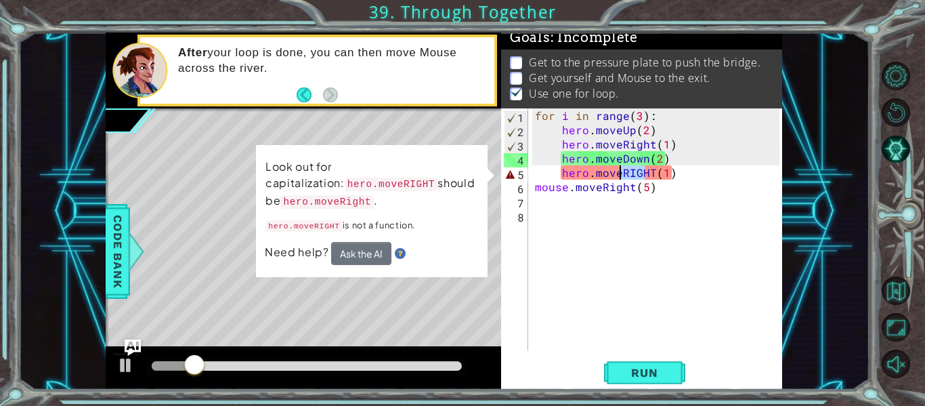
drag, startPoint x: 649, startPoint y: 168, endPoint x: 623, endPoint y: 170, distance: 26.5
click at [623, 170] on div "for i in range ( 3 ) : hero . moveUp ( 2 ) hero . moveRight ( 1 ) hero . moveDo…" at bounding box center [659, 243] width 254 height 270
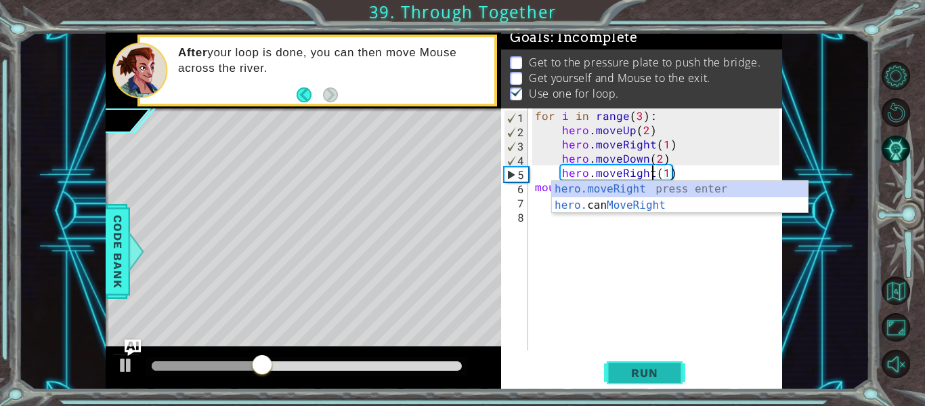
type textarea "hero.moveRight(1)"
click at [645, 369] on span "Run" at bounding box center [645, 373] width 54 height 14
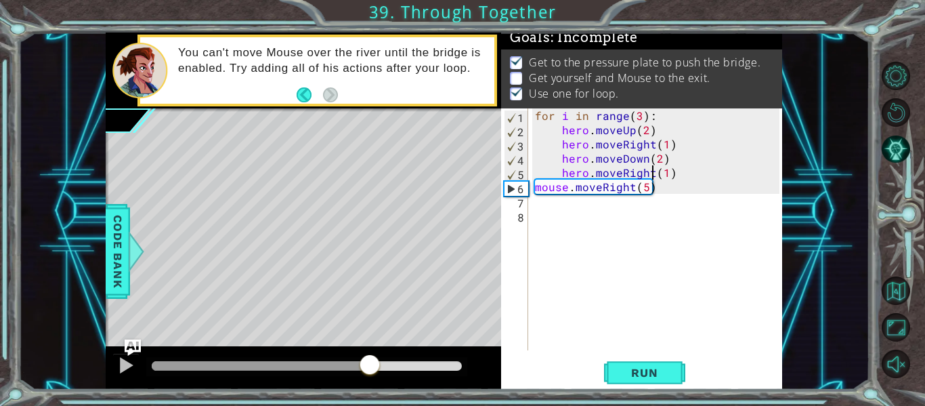
drag, startPoint x: 221, startPoint y: 364, endPoint x: 371, endPoint y: 362, distance: 149.7
click at [371, 362] on div at bounding box center [370, 366] width 24 height 24
click at [572, 209] on div "for i in range ( 3 ) : hero . moveUp ( 2 ) hero . moveRight ( 1 ) hero . moveDo…" at bounding box center [659, 243] width 254 height 270
click at [567, 201] on div "for i in range ( 3 ) : hero . moveUp ( 2 ) hero . moveRight ( 1 ) hero . moveDo…" at bounding box center [659, 243] width 254 height 270
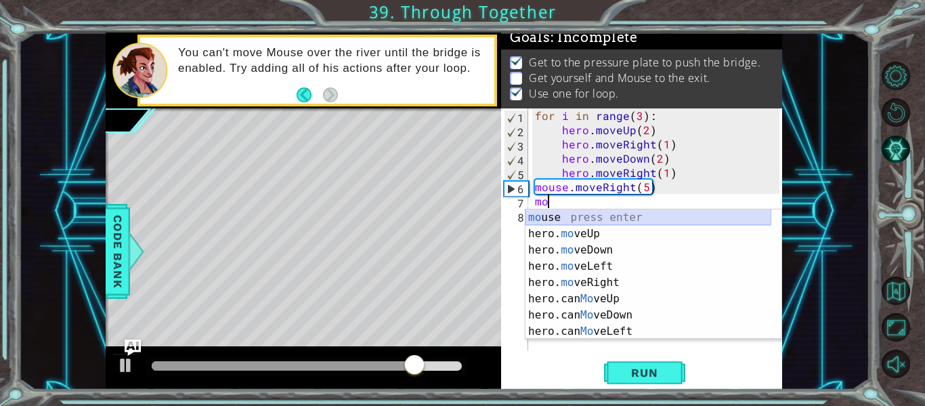
click at [583, 217] on div "mo use press enter hero. mo veUp press enter hero. mo veDown press enter hero. …" at bounding box center [649, 290] width 246 height 163
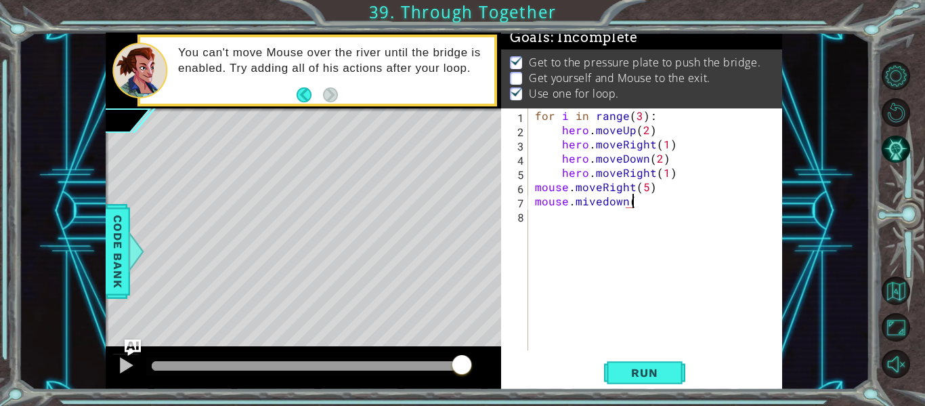
scroll to position [0, 6]
click at [585, 203] on div "for i in range ( 3 ) : hero . moveUp ( 2 ) hero . moveRight ( 1 ) hero . moveDo…" at bounding box center [659, 243] width 254 height 270
type textarea "mouse.moveDown(3)"
click at [664, 370] on span "Run" at bounding box center [645, 373] width 54 height 14
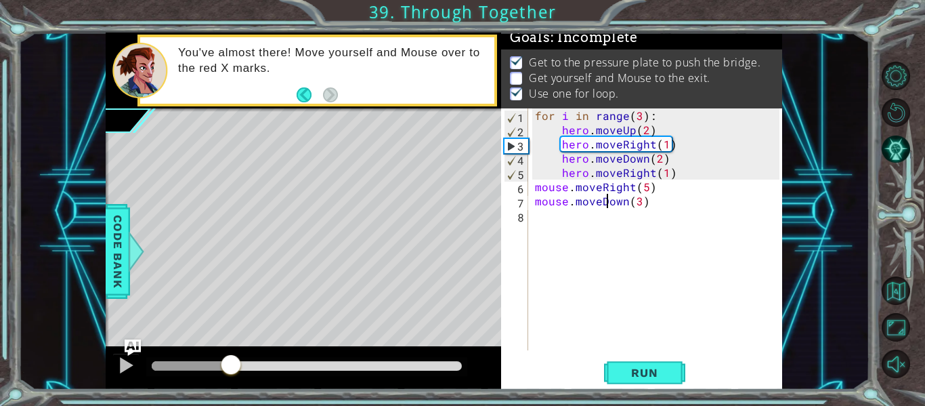
drag, startPoint x: 202, startPoint y: 362, endPoint x: 231, endPoint y: 350, distance: 31.6
click at [231, 350] on div at bounding box center [304, 367] width 396 height 43
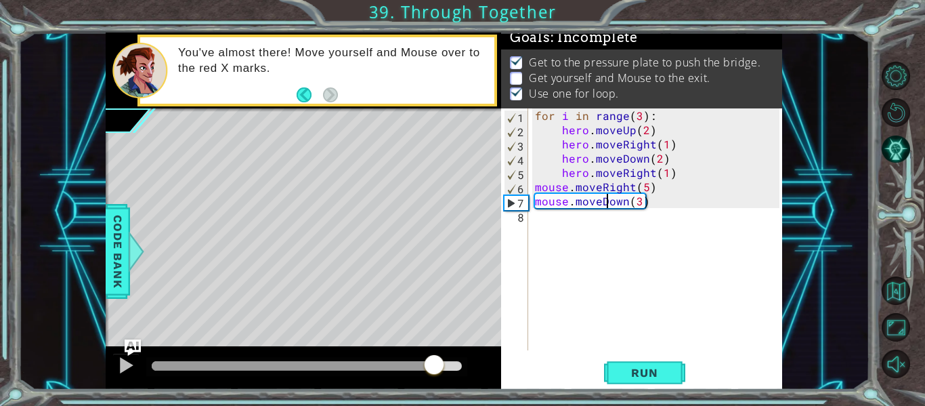
drag, startPoint x: 291, startPoint y: 368, endPoint x: 434, endPoint y: 373, distance: 143.7
click at [434, 373] on div at bounding box center [434, 366] width 24 height 24
click at [582, 228] on div "for i in range ( 3 ) : hero . moveUp ( 2 ) hero . moveRight ( 1 ) hero . moveDo…" at bounding box center [659, 243] width 254 height 270
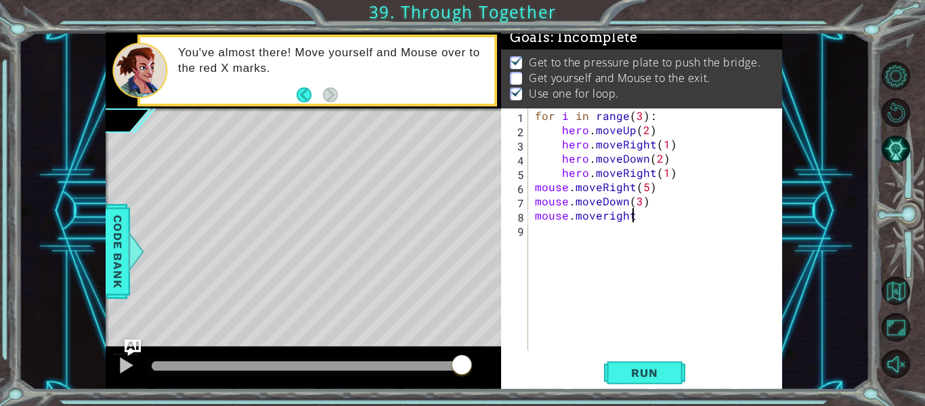
scroll to position [0, 5]
click at [606, 213] on div "for i in range ( 3 ) : hero . moveUp ( 2 ) hero . moveRight ( 1 ) hero . moveDo…" at bounding box center [659, 243] width 254 height 270
type textarea "mouse.moveRight"
click at [636, 236] on div "for i in range ( 3 ) : hero . moveUp ( 2 ) hero . moveRight ( 1 ) hero . moveDo…" at bounding box center [659, 243] width 254 height 270
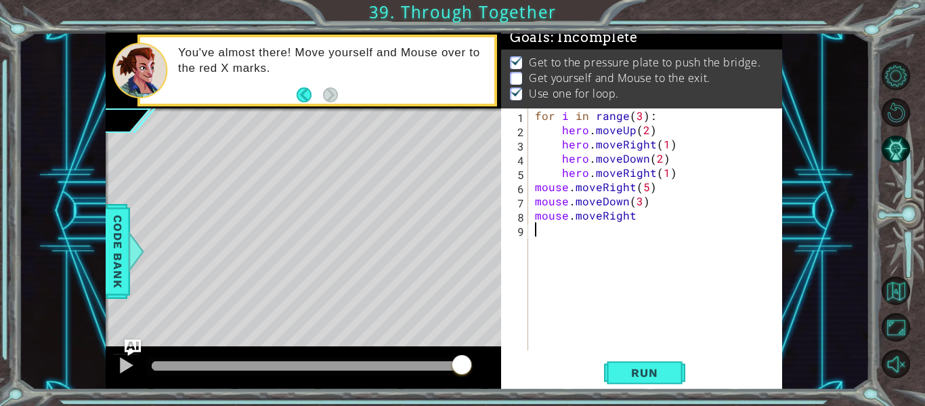
scroll to position [0, 0]
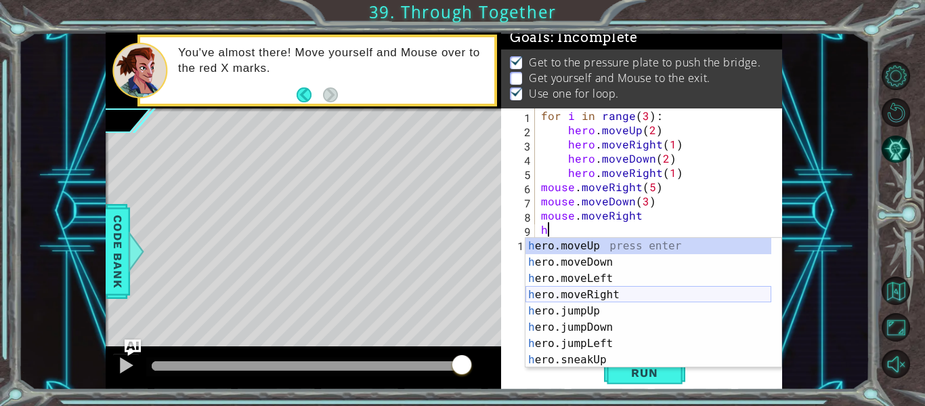
click at [650, 291] on div "h ero.moveUp press enter h ero.moveDown press enter h ero.moveLeft press enter …" at bounding box center [649, 319] width 246 height 163
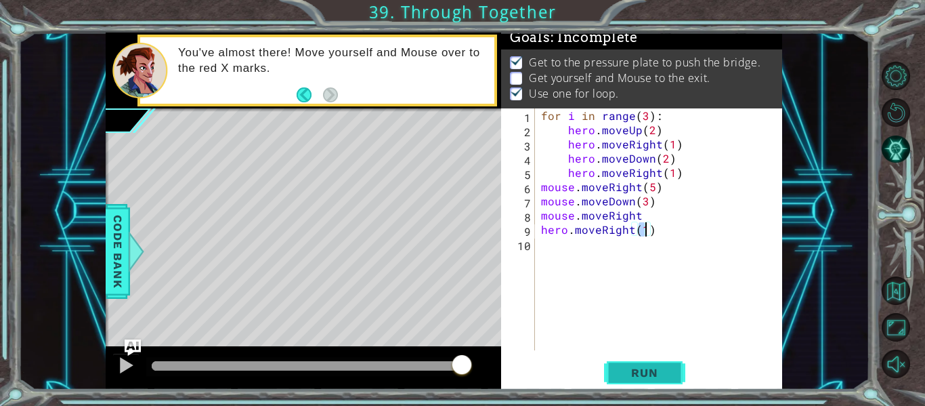
click at [661, 375] on span "Run" at bounding box center [645, 373] width 54 height 14
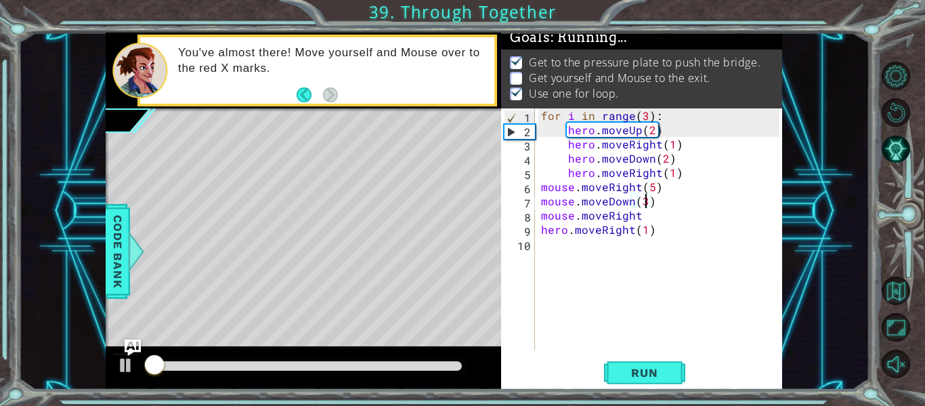
click at [644, 205] on div "for i in range ( 3 ) : hero . moveUp ( 2 ) hero . moveRight ( 1 ) hero . moveDo…" at bounding box center [663, 243] width 248 height 270
click at [648, 219] on div "for i in range ( 3 ) : hero . moveUp ( 2 ) hero . moveRight ( 1 ) hero . moveDo…" at bounding box center [663, 243] width 248 height 270
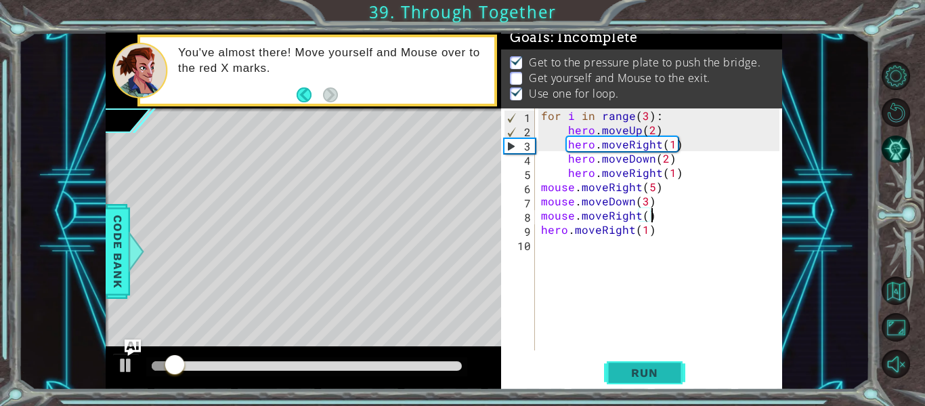
type textarea "mouse.moveRight()"
click at [662, 367] on span "Run" at bounding box center [645, 373] width 54 height 14
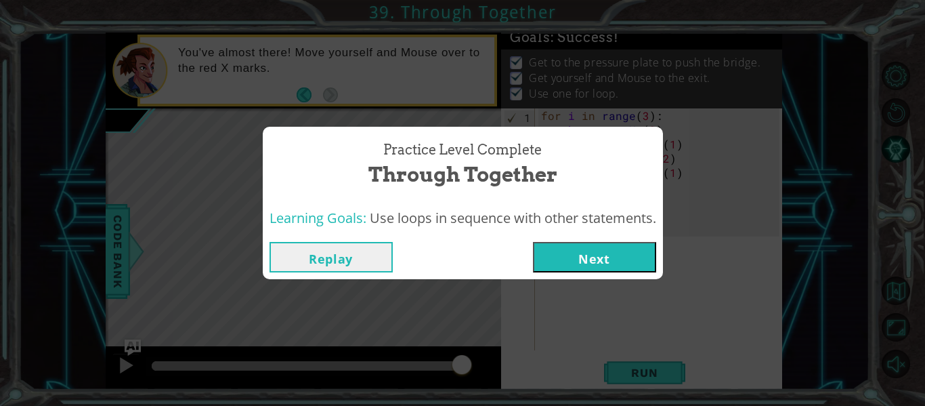
click at [605, 251] on button "Next" at bounding box center [594, 257] width 123 height 30
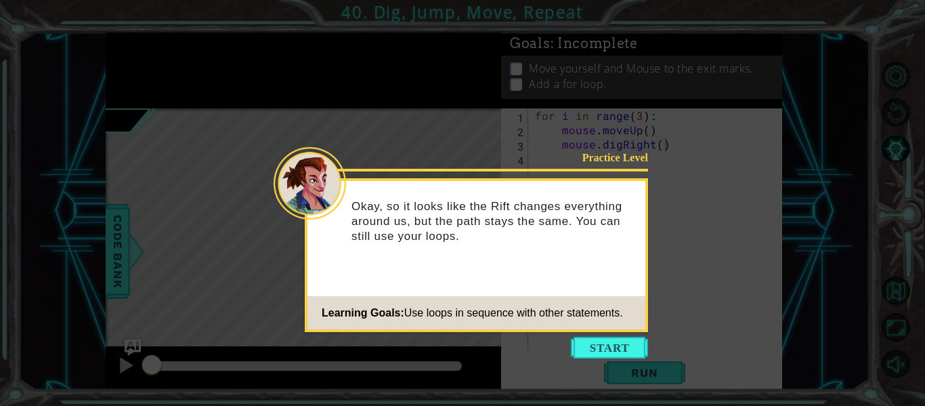
click at [627, 336] on icon at bounding box center [462, 203] width 925 height 406
click at [628, 343] on button "Start" at bounding box center [609, 348] width 77 height 22
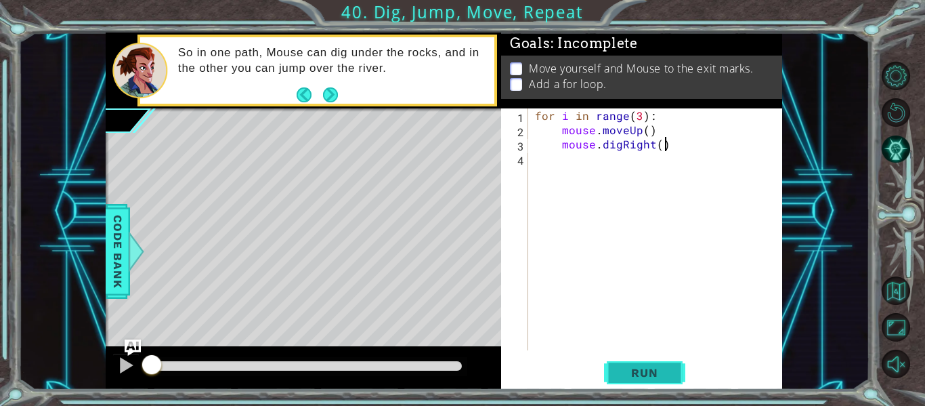
click at [644, 370] on span "Run" at bounding box center [645, 373] width 54 height 14
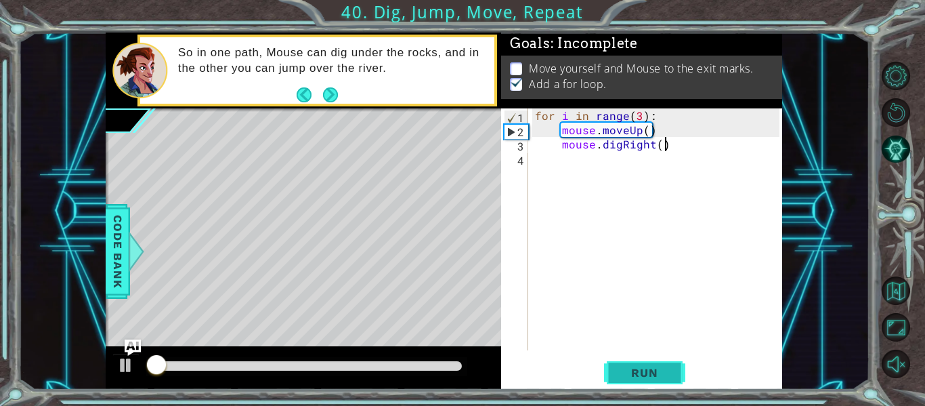
click at [652, 372] on span "Run" at bounding box center [645, 373] width 54 height 14
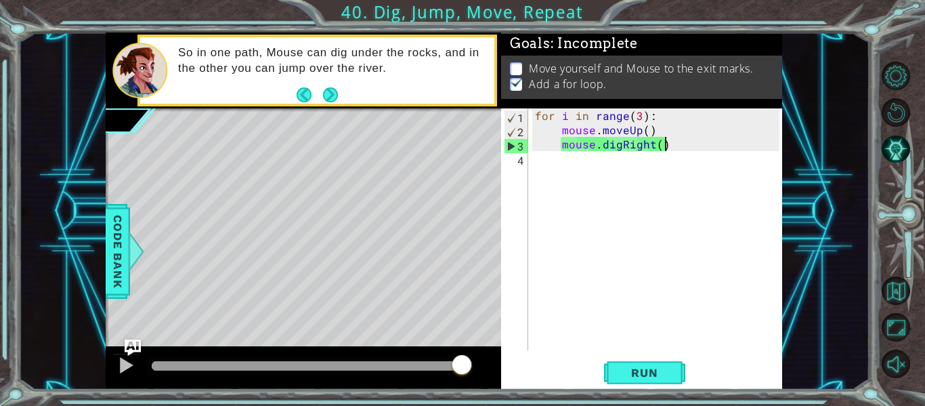
drag, startPoint x: 163, startPoint y: 366, endPoint x: 507, endPoint y: 362, distance: 344.2
click at [507, 362] on div "1 ההההההההההההההההההההההההההההההההההההההההההההההההההההההההההההההההההההההההההההה…" at bounding box center [444, 211] width 677 height 357
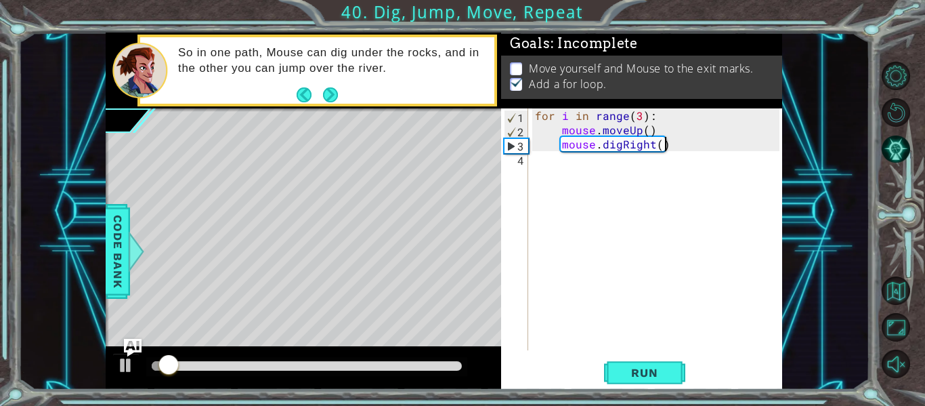
click at [129, 346] on img "Ask AI" at bounding box center [133, 348] width 18 height 18
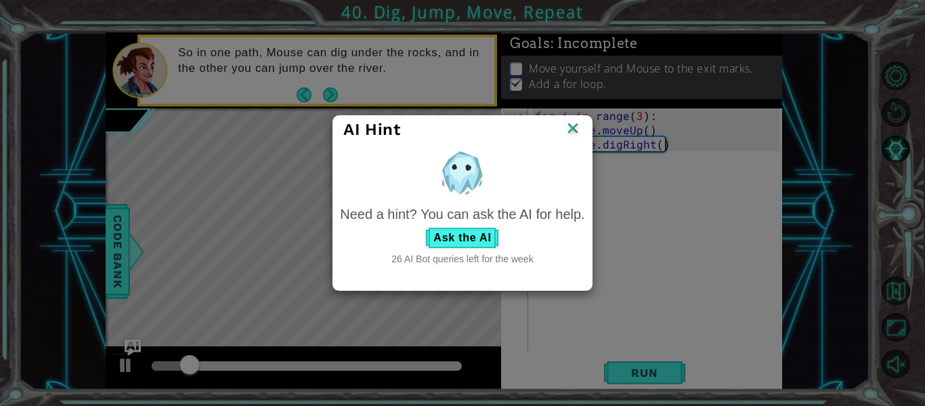
click at [568, 128] on img at bounding box center [573, 129] width 18 height 20
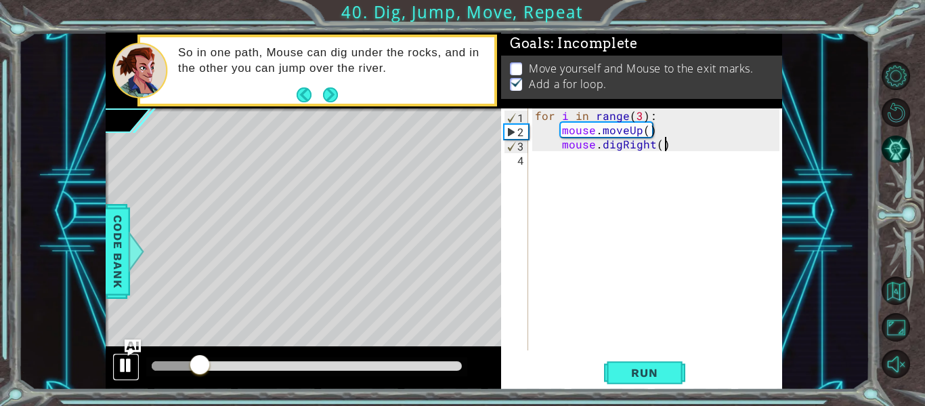
click at [129, 374] on div at bounding box center [126, 365] width 18 height 18
click at [117, 371] on button at bounding box center [125, 367] width 27 height 28
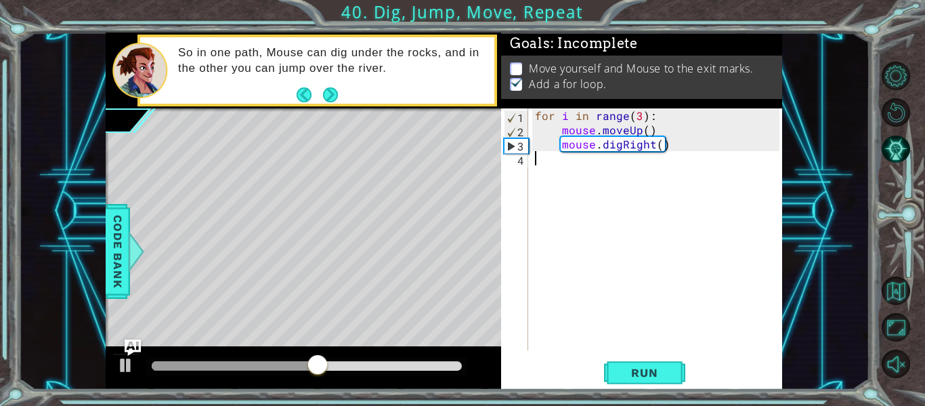
click at [617, 164] on div "for i in range ( 3 ) : mouse . moveUp ( ) mouse . digRight ( )" at bounding box center [659, 243] width 254 height 270
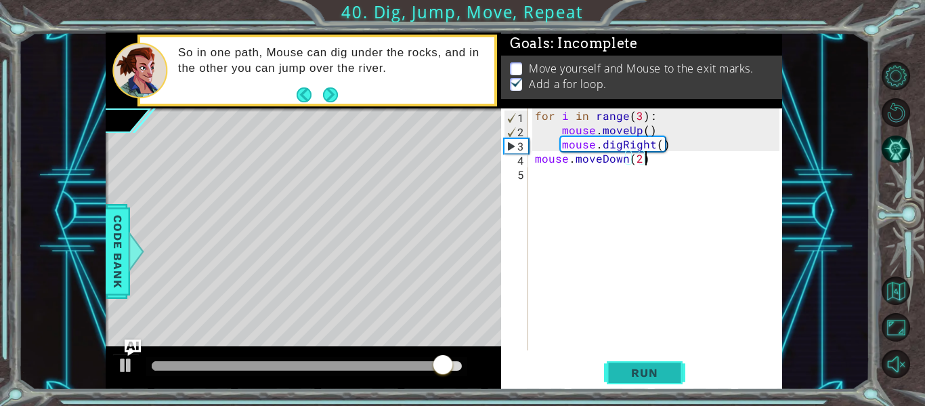
click at [665, 379] on span "Run" at bounding box center [645, 373] width 54 height 14
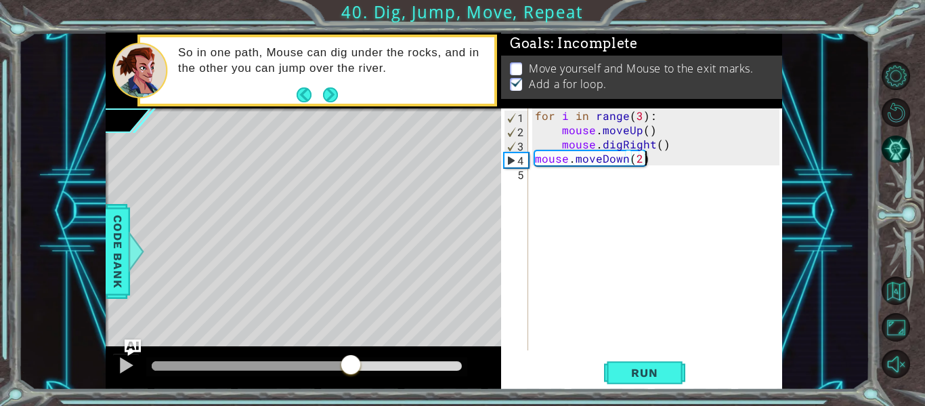
drag, startPoint x: 163, startPoint y: 368, endPoint x: 352, endPoint y: 356, distance: 189.4
click at [352, 356] on div at bounding box center [351, 366] width 24 height 24
click at [640, 156] on div "for i in range ( 3 ) : mouse . moveUp ( ) mouse . digRight ( ) mouse . moveDown…" at bounding box center [659, 243] width 254 height 270
type textarea "mouse.moveDown(3)"
click at [663, 378] on span "Run" at bounding box center [645, 373] width 54 height 14
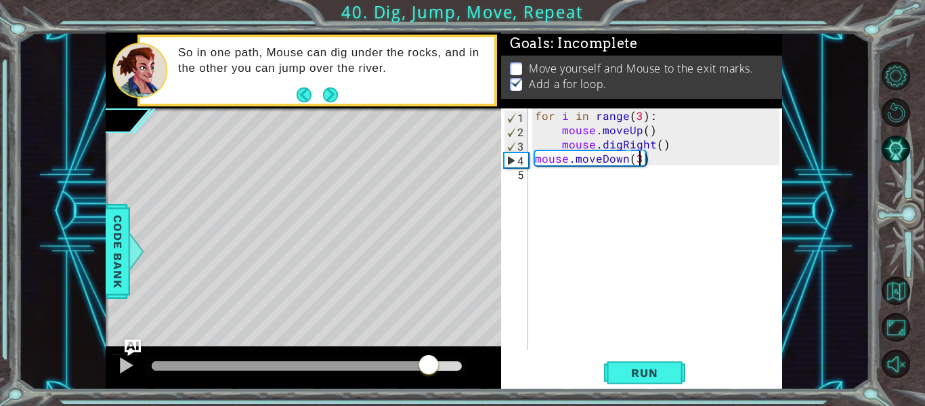
drag, startPoint x: 257, startPoint y: 362, endPoint x: 430, endPoint y: 369, distance: 172.2
click at [430, 369] on div at bounding box center [307, 365] width 310 height 9
click at [127, 368] on div at bounding box center [126, 365] width 18 height 18
click at [598, 185] on div "for i in range ( 3 ) : mouse . moveUp ( ) mouse . digRight ( ) mouse . moveDown…" at bounding box center [659, 243] width 254 height 270
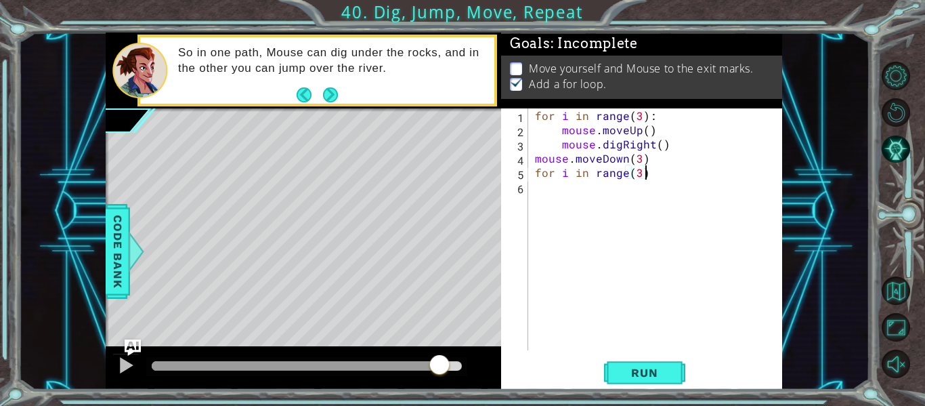
type textarea "for i in range(3):"
type textarea "h"
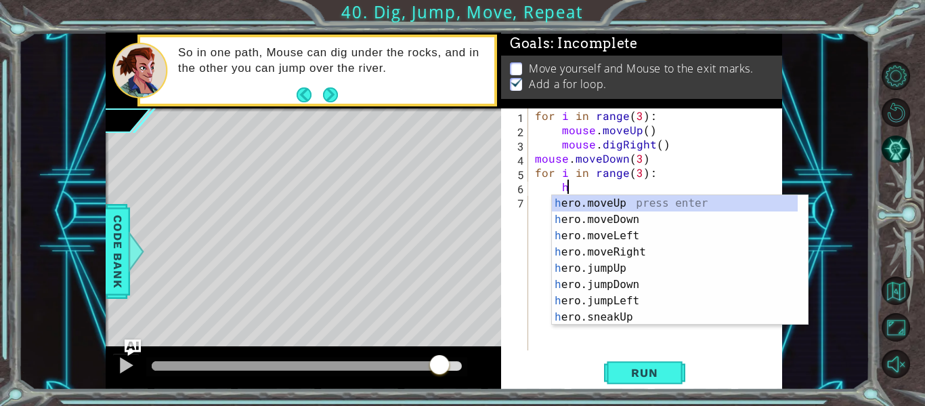
scroll to position [0, 2]
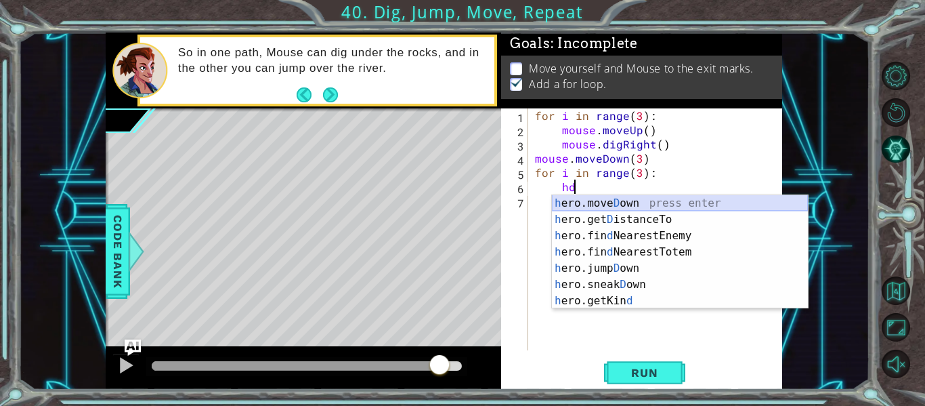
click at [631, 198] on div "h ero.[PERSON_NAME] own press enter h ero.get D istanceTo press enter h ero.fin…" at bounding box center [680, 268] width 256 height 146
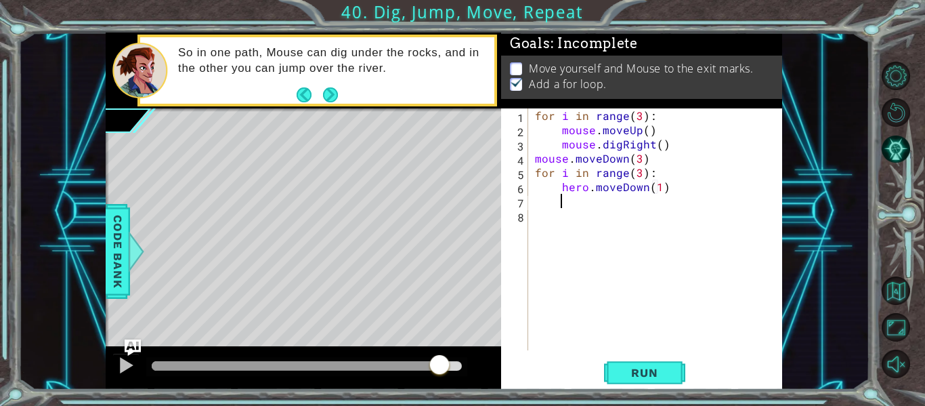
type textarea "hero.moveDown(1)j"
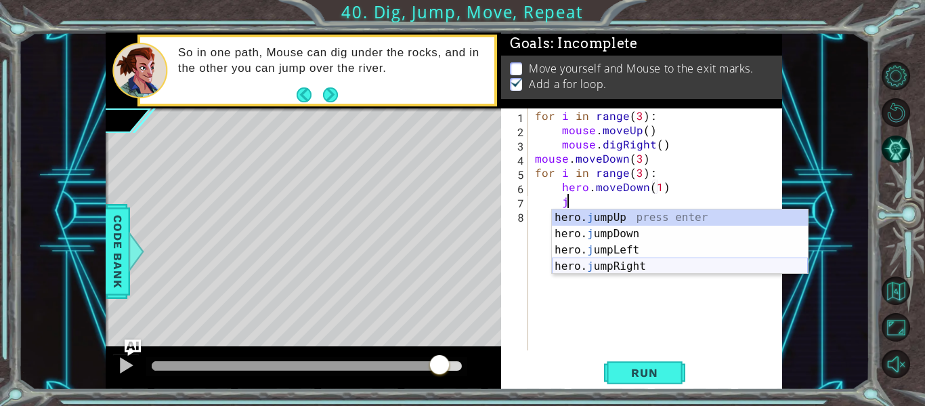
click at [670, 261] on div "hero. j umpUp press enter hero. j umpDown press enter hero. j umpLeft press ent…" at bounding box center [680, 258] width 256 height 98
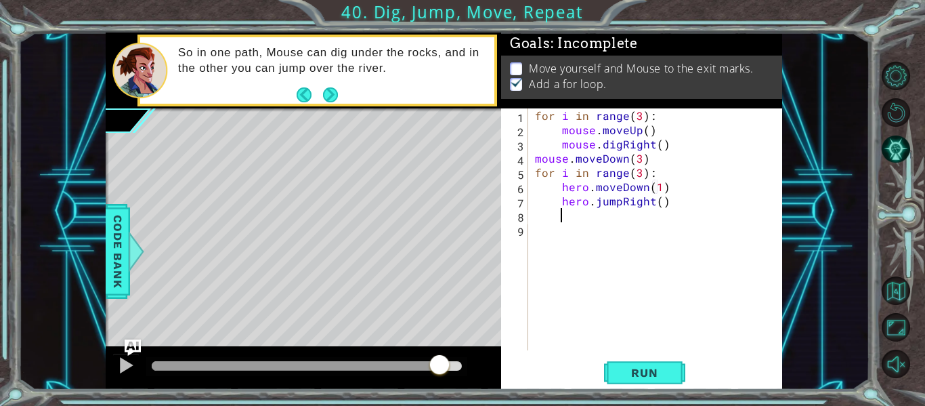
scroll to position [0, 1]
click at [641, 377] on span "Run" at bounding box center [645, 373] width 54 height 14
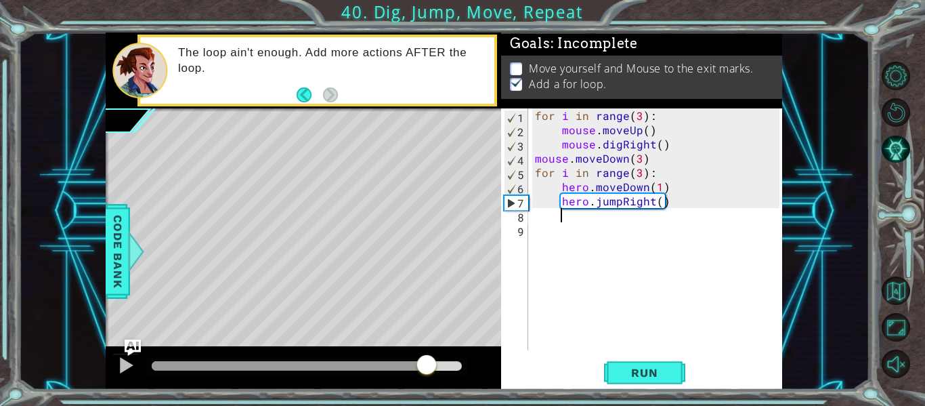
drag, startPoint x: 184, startPoint y: 363, endPoint x: 428, endPoint y: 369, distance: 244.0
click at [428, 369] on div at bounding box center [307, 365] width 310 height 9
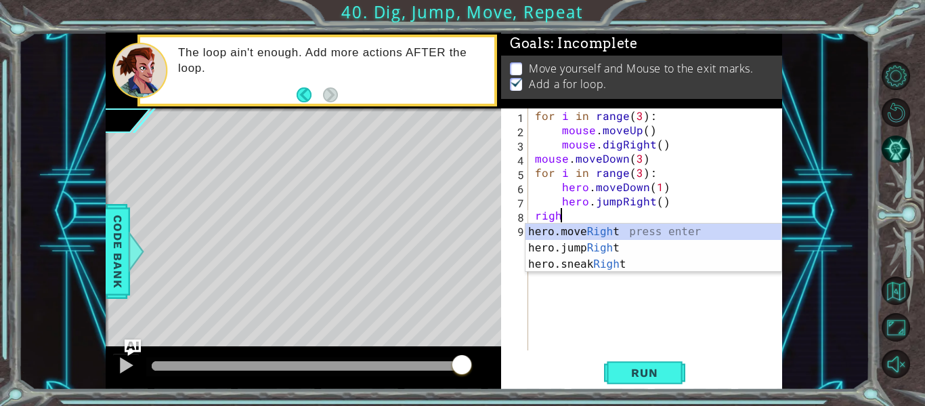
scroll to position [0, 1]
click at [605, 229] on div "hero.move Right press enter hero.jump Right press enter hero.sneak Right press …" at bounding box center [654, 264] width 256 height 81
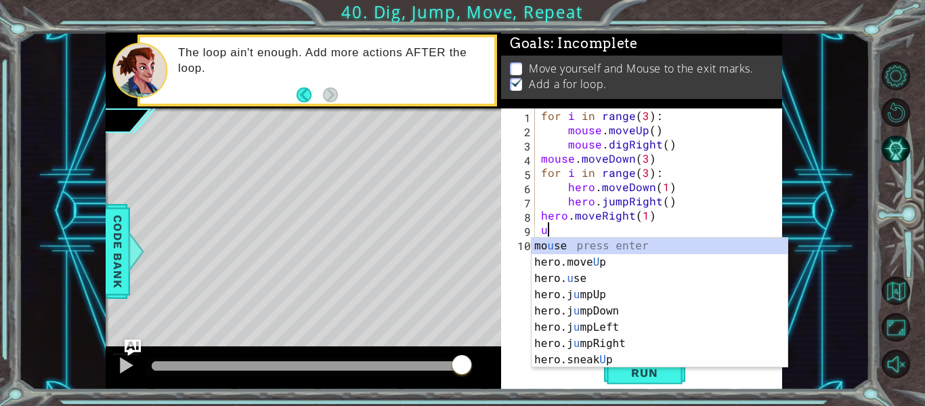
scroll to position [0, 7]
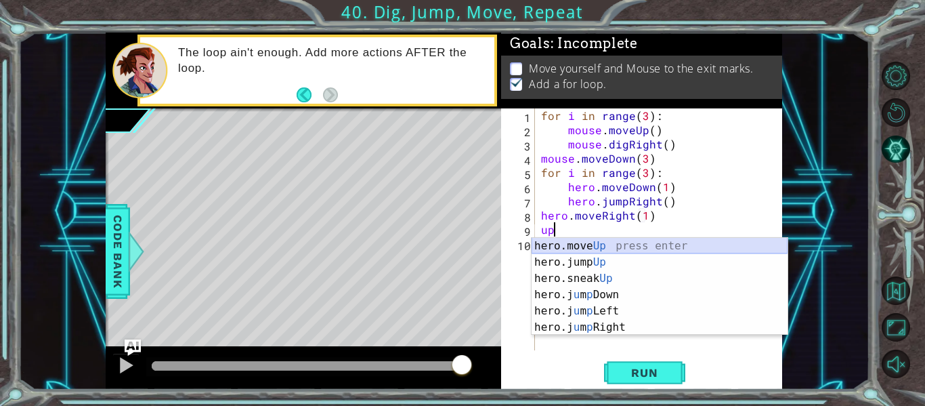
click at [610, 251] on div "hero.move Up press enter hero.jump Up press enter hero.sneak Up press enter her…" at bounding box center [660, 303] width 256 height 130
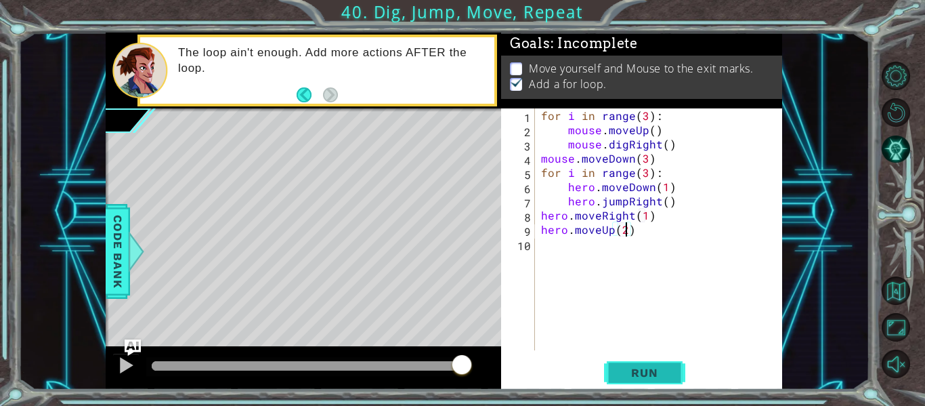
type textarea "hero.moveUp(2)"
click at [653, 369] on span "Run" at bounding box center [645, 373] width 54 height 14
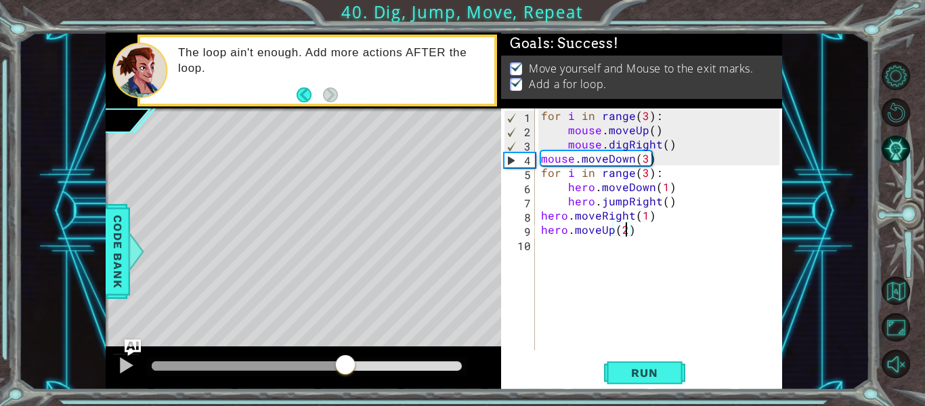
drag, startPoint x: 192, startPoint y: 360, endPoint x: 348, endPoint y: 363, distance: 156.5
click at [348, 363] on div at bounding box center [345, 366] width 24 height 24
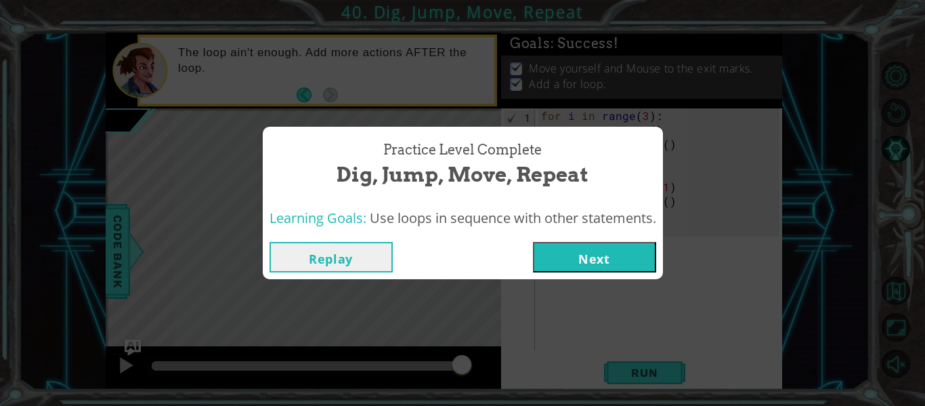
click at [621, 255] on button "Next" at bounding box center [594, 257] width 123 height 30
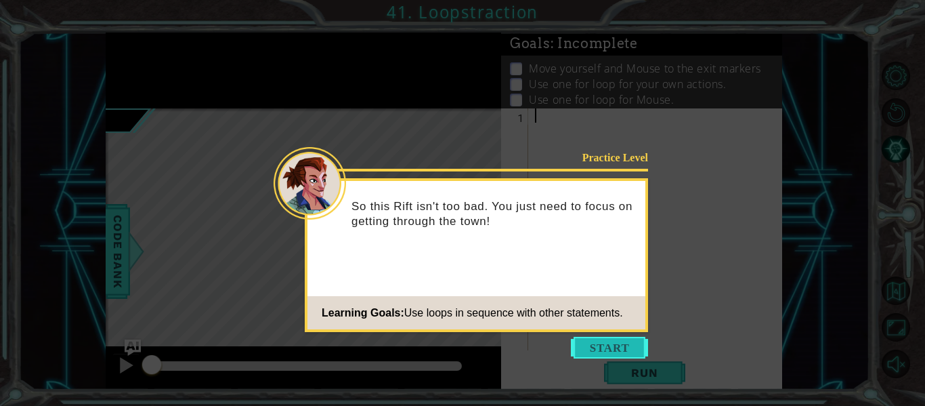
click at [634, 340] on button "Start" at bounding box center [609, 348] width 77 height 22
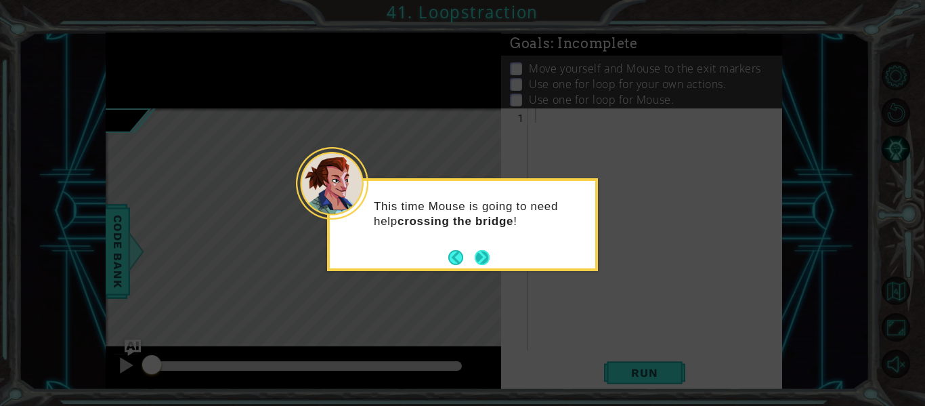
click at [480, 261] on button "Next" at bounding box center [482, 257] width 15 height 15
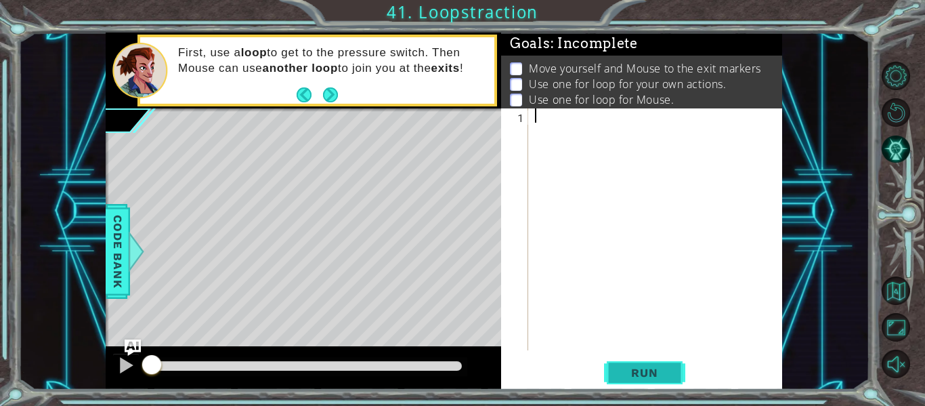
click at [646, 367] on span "Run" at bounding box center [645, 373] width 54 height 14
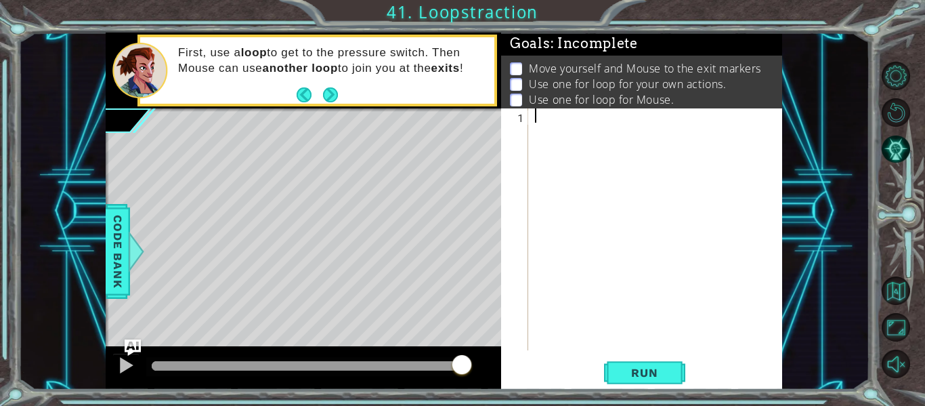
drag, startPoint x: 182, startPoint y: 367, endPoint x: 524, endPoint y: 371, distance: 342.1
click at [524, 371] on div "1 ההההההההההההההההההההההההההההההההההההההההההההההההההההההההההההההההההההההההההההה…" at bounding box center [444, 211] width 677 height 357
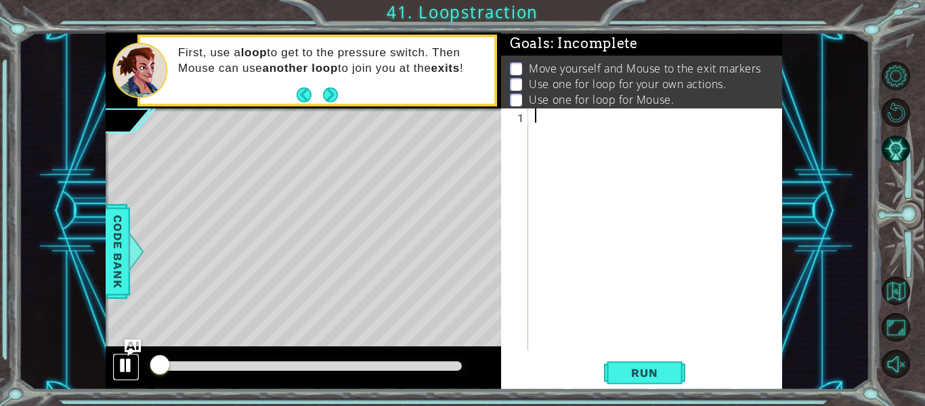
click at [123, 367] on div at bounding box center [126, 365] width 18 height 18
type textarea "for i in range(3)"
click at [661, 113] on div "for i in range ( 3 )" at bounding box center [659, 243] width 254 height 270
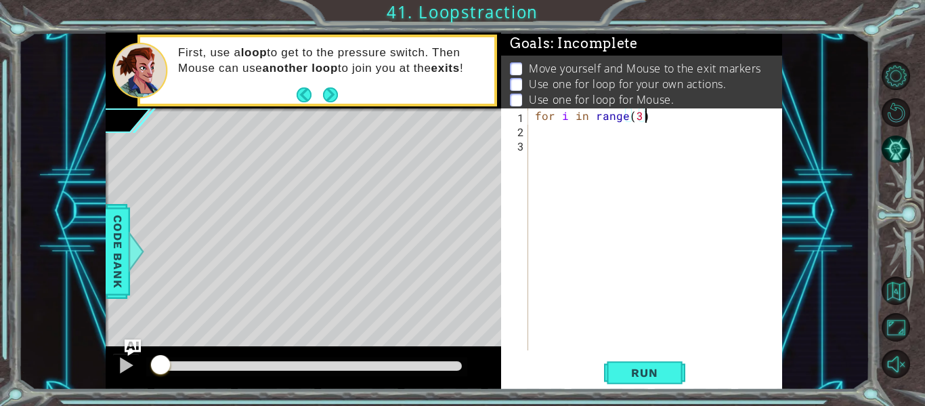
type textarea "for i in range(3):"
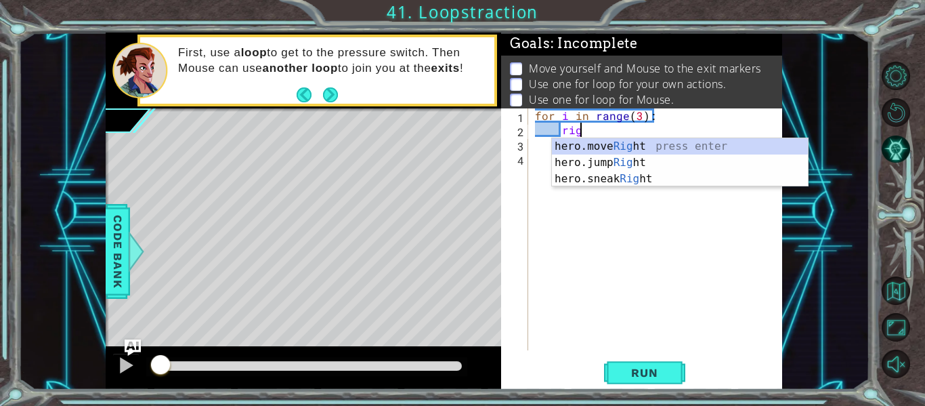
scroll to position [0, 3]
click at [672, 145] on div "hero.move Righ t press enter hero.jump Righ t press enter hero.sneak Righ t pre…" at bounding box center [680, 178] width 256 height 81
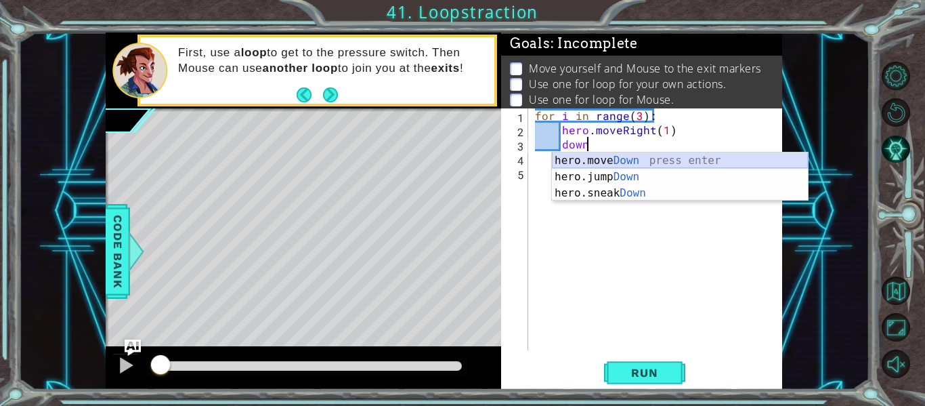
click at [677, 158] on div "hero.move Down press enter hero.jump Down press enter hero.sneak Down press ent…" at bounding box center [680, 192] width 256 height 81
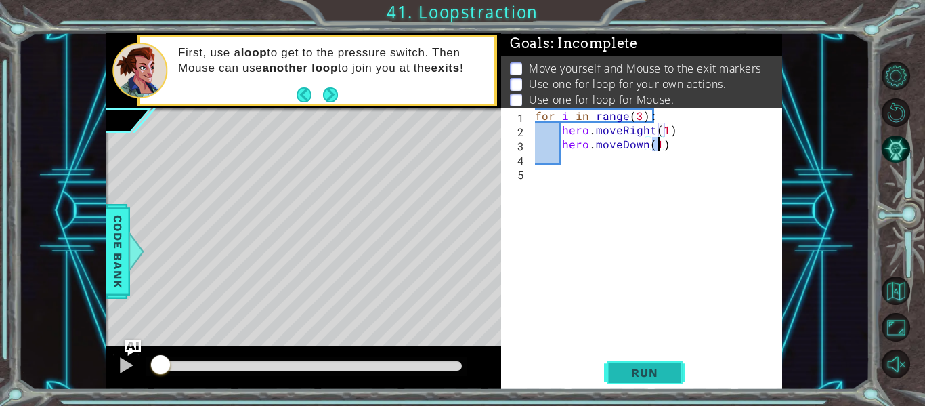
type textarea "hero.moveDown(1)"
click at [648, 361] on button "Run" at bounding box center [644, 373] width 81 height 28
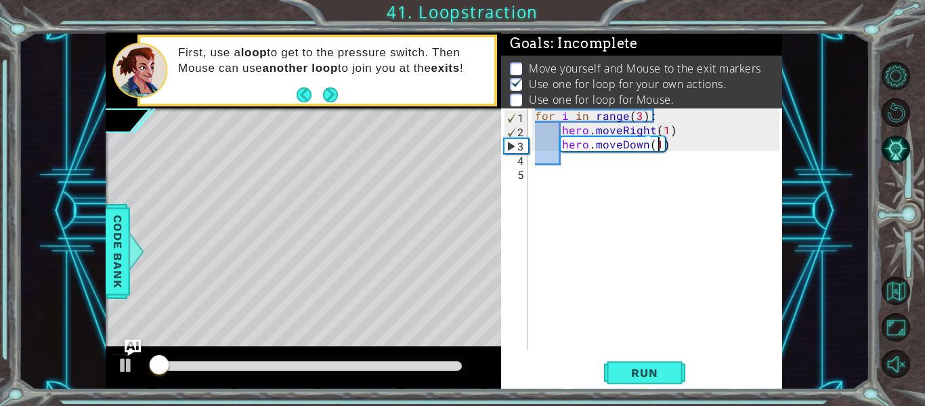
scroll to position [12, 0]
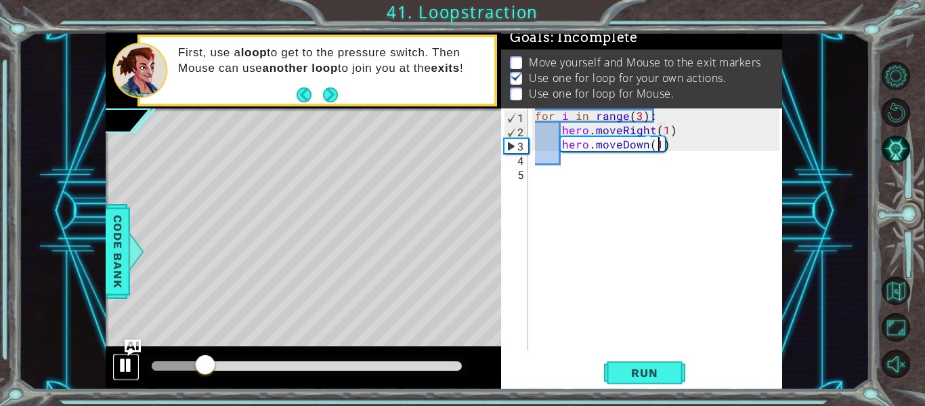
click at [123, 353] on button at bounding box center [125, 367] width 27 height 28
click at [118, 371] on div at bounding box center [126, 365] width 18 height 18
click at [118, 367] on div at bounding box center [126, 365] width 18 height 18
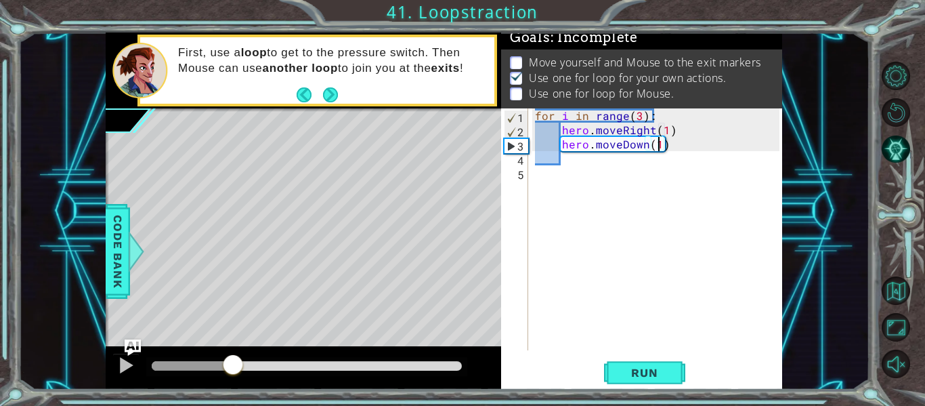
click at [601, 184] on div "for i in range ( 3 ) : hero . moveRight ( 1 ) hero . moveDown ( 1 )" at bounding box center [659, 243] width 254 height 270
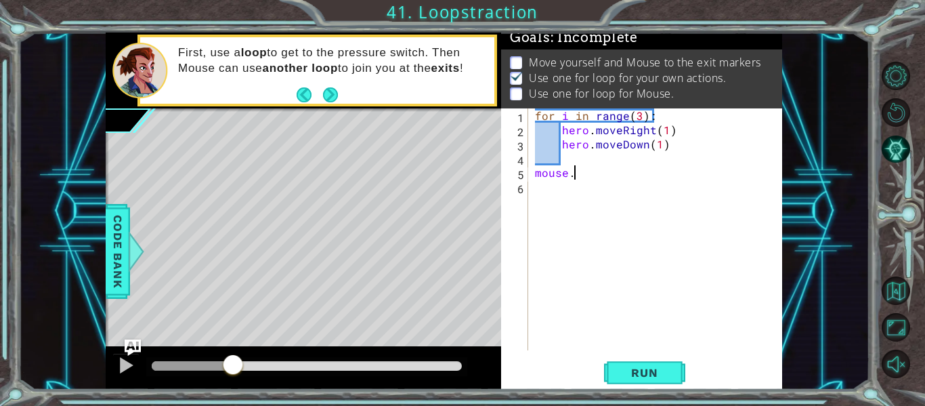
scroll to position [0, 2]
type textarea "mouse.mobeRight(2)"
click at [593, 175] on div "for i in range ( 3 ) : hero . moveRight ( 1 ) hero . moveDown ( 1 ) mouse . mob…" at bounding box center [659, 243] width 254 height 270
type textarea "mouse.moveRight(2)"
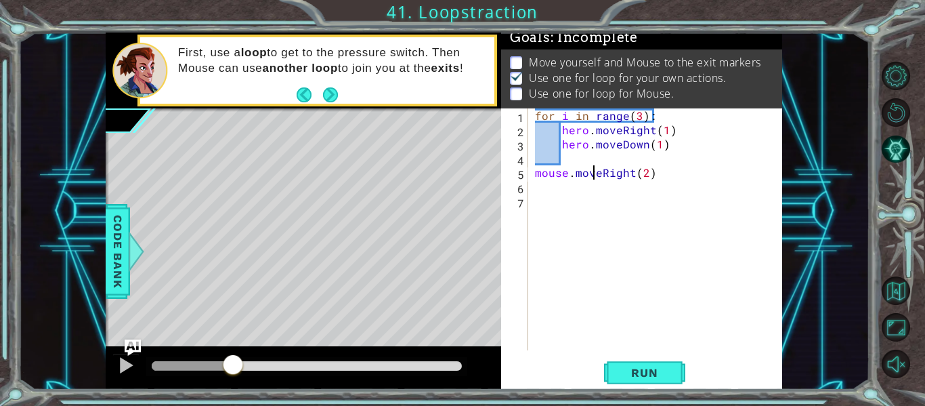
scroll to position [0, 4]
click at [615, 201] on div "for i in range ( 3 ) : hero . moveRight ( 1 ) hero . moveDown ( 1 ) mouse . mov…" at bounding box center [659, 243] width 254 height 270
type textarea "for i in range(3):"
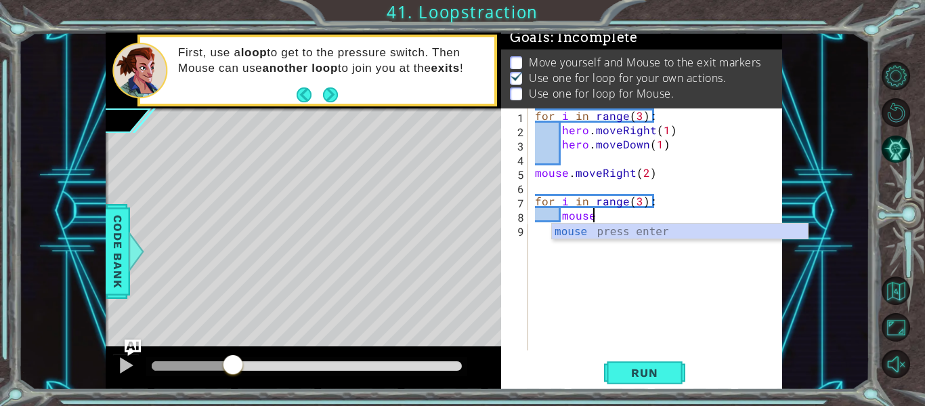
scroll to position [0, 3]
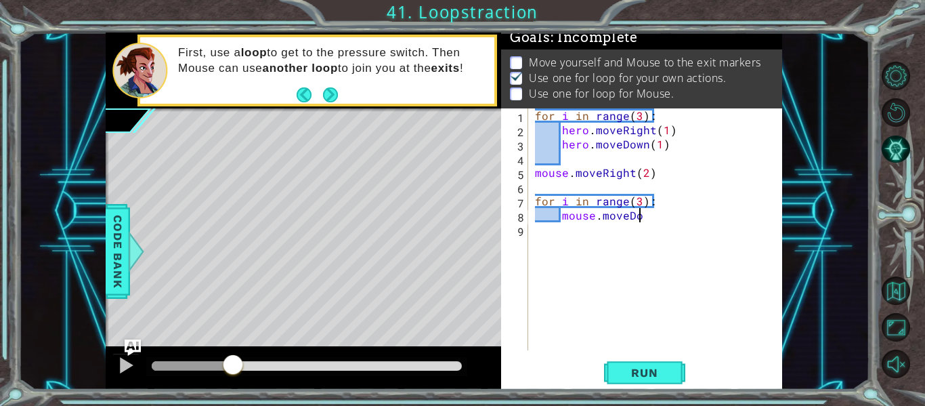
type textarea "mouse.moveDown"
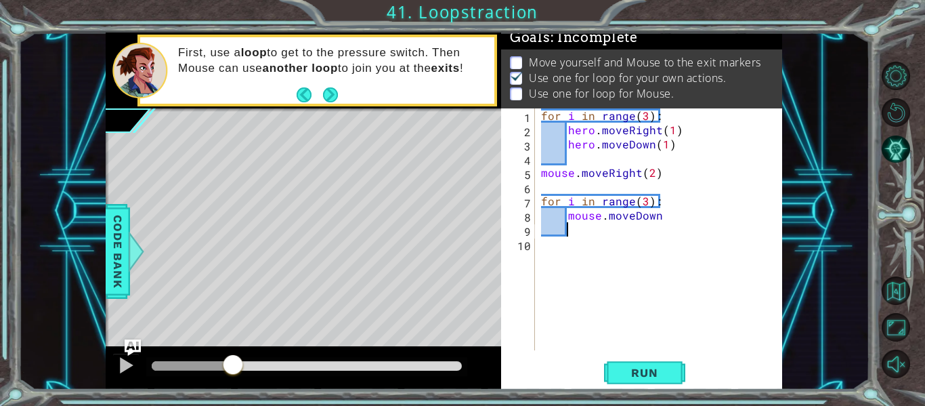
scroll to position [0, 0]
type textarea "("
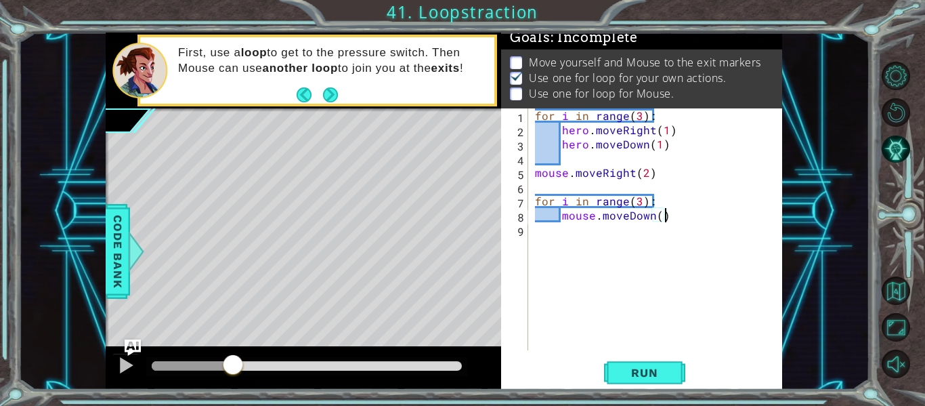
scroll to position [0, 7]
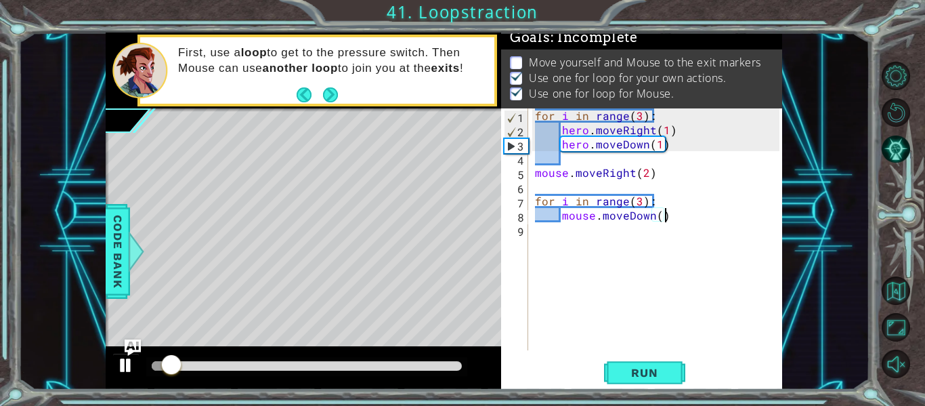
type textarea "mouse.moveDown()"
click at [119, 370] on div at bounding box center [126, 365] width 18 height 18
click at [679, 213] on div "for i in range ( 3 ) : hero . moveRight ( 1 ) hero . moveDown ( 1 ) mouse . mov…" at bounding box center [659, 243] width 254 height 270
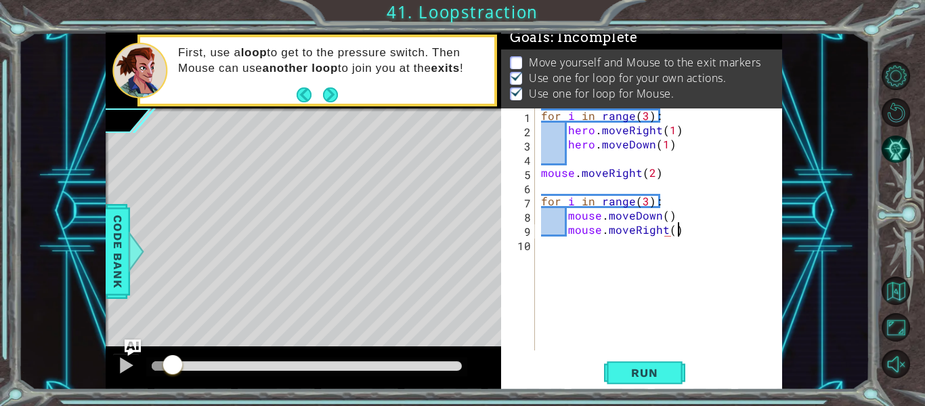
scroll to position [0, 8]
click at [659, 364] on button "Run" at bounding box center [644, 373] width 81 height 28
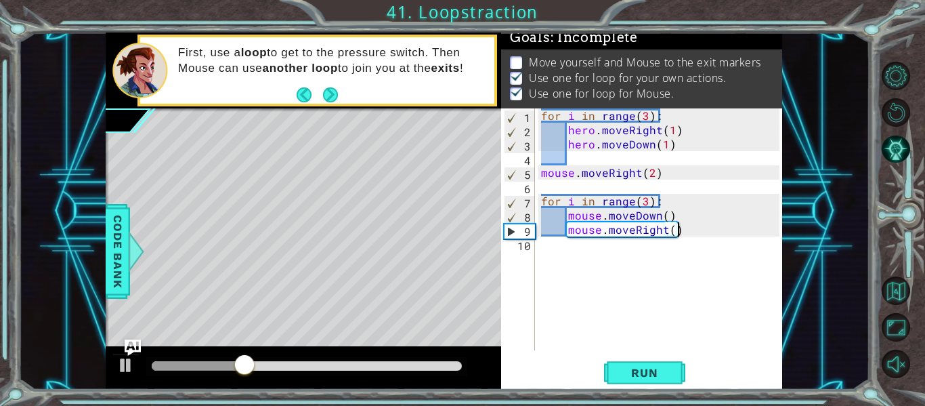
click at [646, 203] on div "for i in range ( 3 ) : hero . moveRight ( 1 ) hero . moveDown ( 1 ) mouse . mov…" at bounding box center [663, 243] width 248 height 270
type textarea "for i in range(4):"
click at [675, 253] on div "for i in range ( 3 ) : hero . moveRight ( 1 ) hero . moveDown ( 1 ) mouse . mov…" at bounding box center [663, 243] width 248 height 270
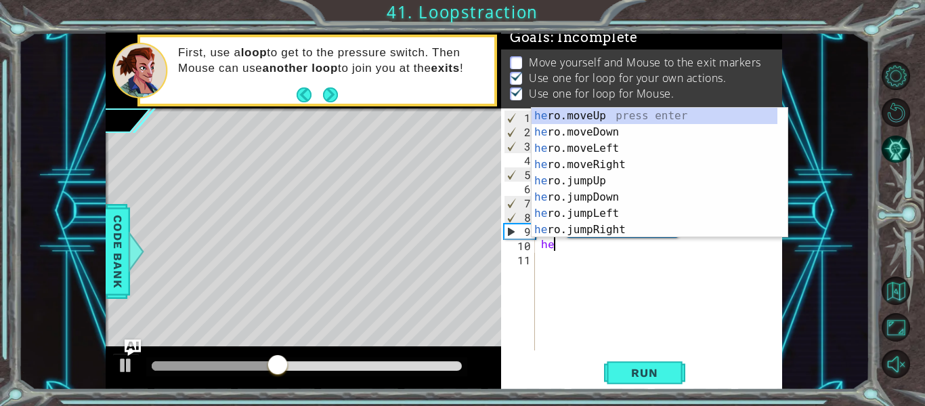
scroll to position [0, 1]
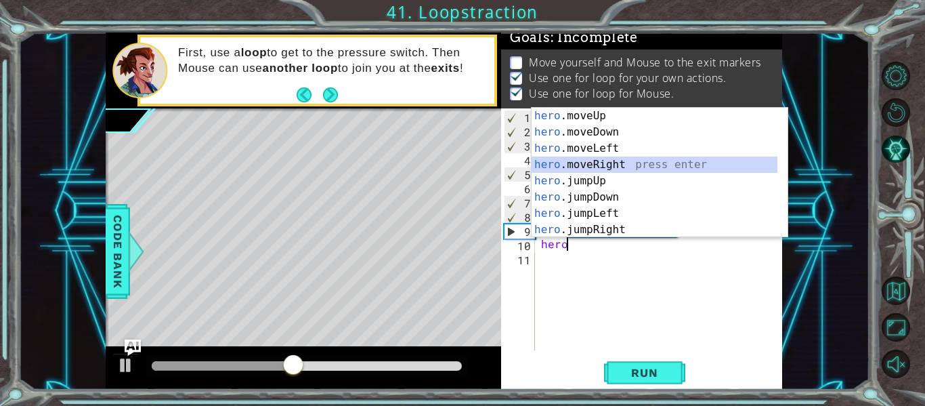
click at [632, 161] on div "hero .moveUp press enter hero .moveDown press enter hero .moveLeft press enter …" at bounding box center [655, 189] width 246 height 163
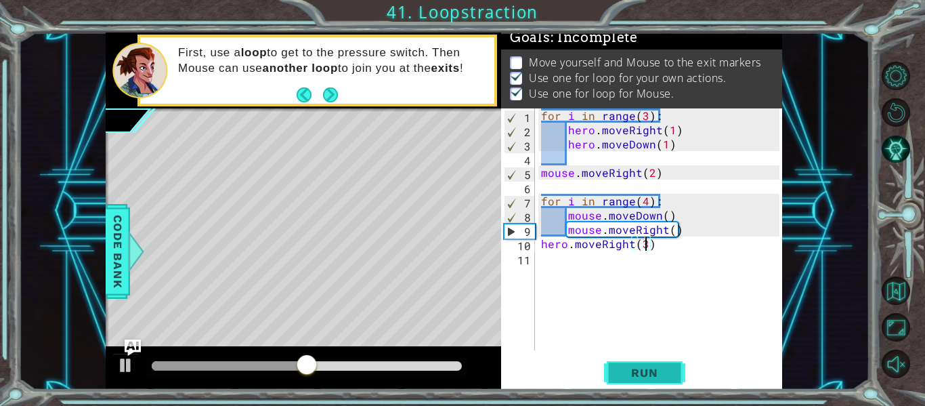
scroll to position [0, 6]
type textarea "hero.moveRight(3)"
click at [641, 383] on button "Run" at bounding box center [644, 373] width 81 height 28
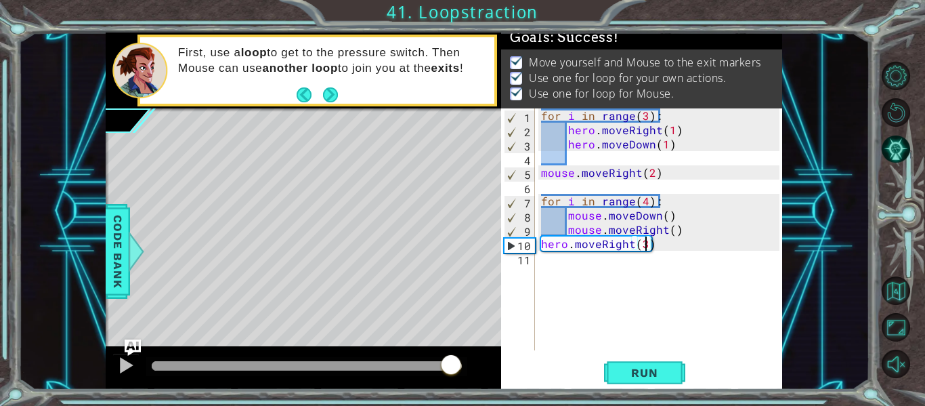
drag, startPoint x: 157, startPoint y: 360, endPoint x: 464, endPoint y: 387, distance: 308.1
click at [464, 387] on div at bounding box center [304, 367] width 396 height 43
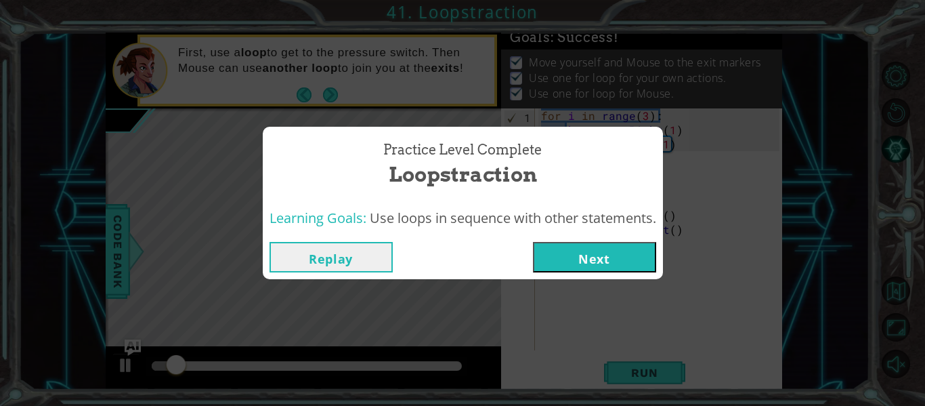
click at [566, 257] on button "Next" at bounding box center [594, 257] width 123 height 30
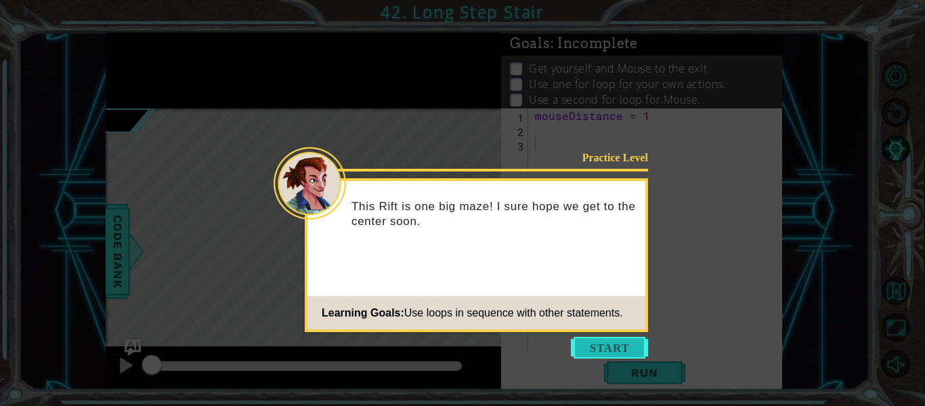
click at [640, 338] on button "Start" at bounding box center [609, 348] width 77 height 22
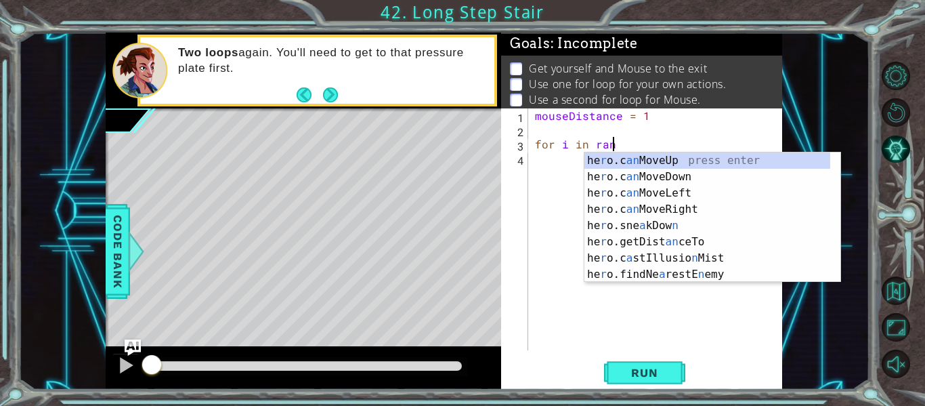
type textarea "for i in range"
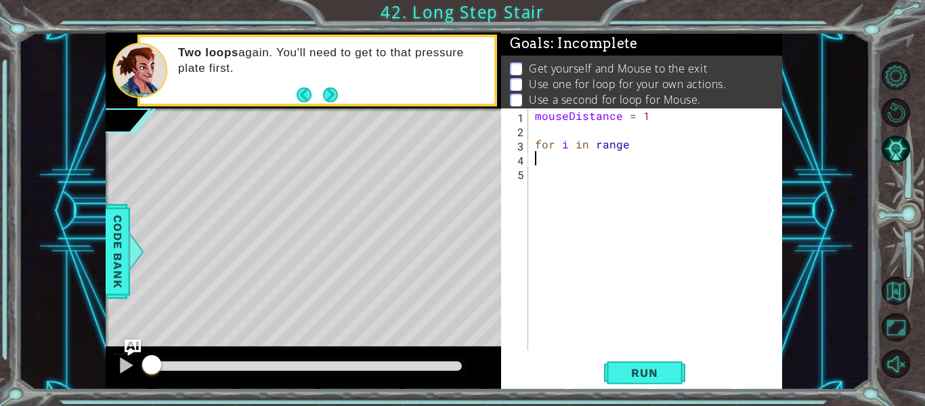
type textarea "9"
type textarea "for i in range(3):"
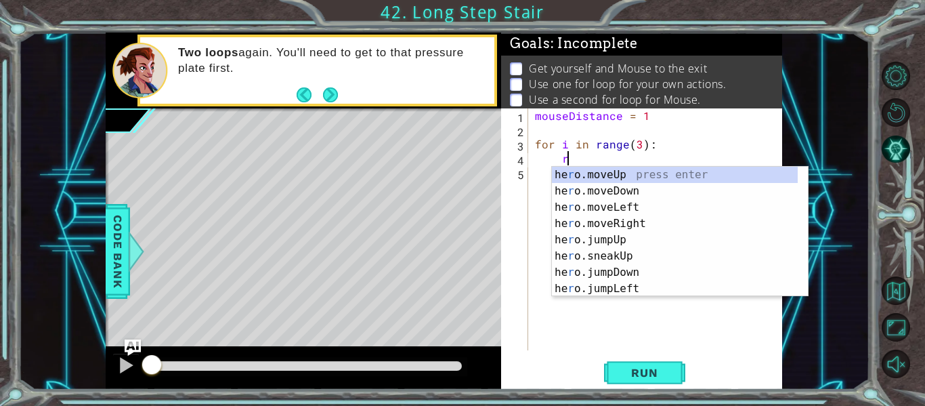
scroll to position [0, 2]
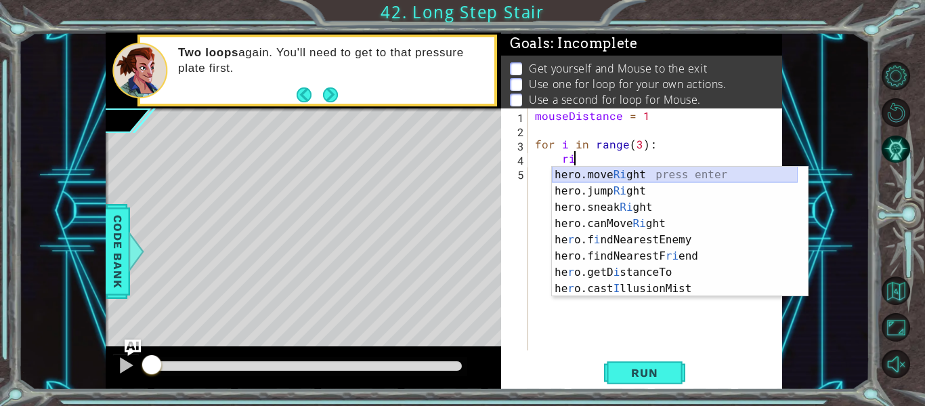
click at [664, 175] on div "hero.move Ri ght press enter hero.jump Ri ght press enter hero.sneak Ri ght pre…" at bounding box center [675, 248] width 246 height 163
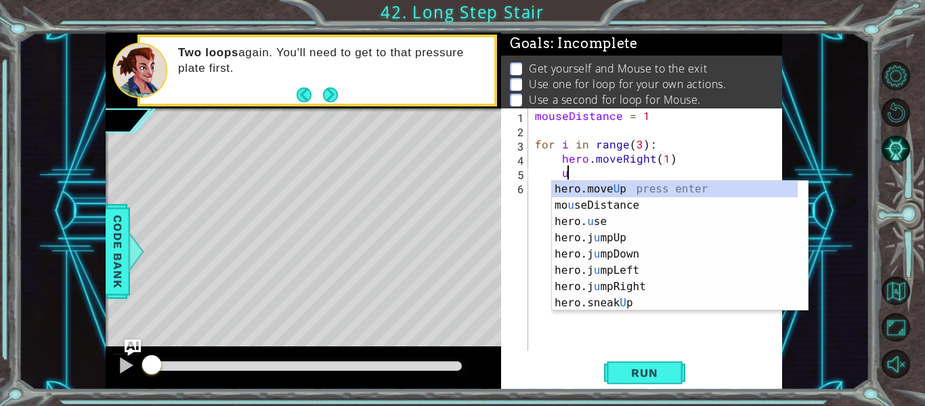
scroll to position [0, 7]
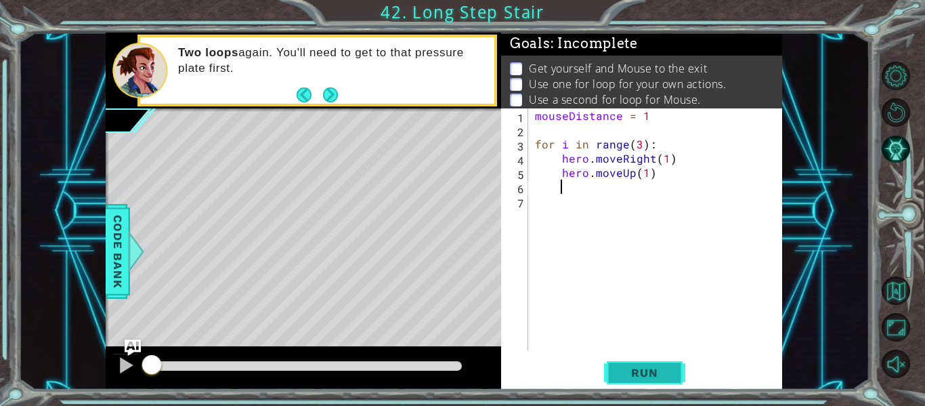
type textarea "hero.moveUp(1)"
click at [677, 371] on button "Run" at bounding box center [644, 373] width 81 height 28
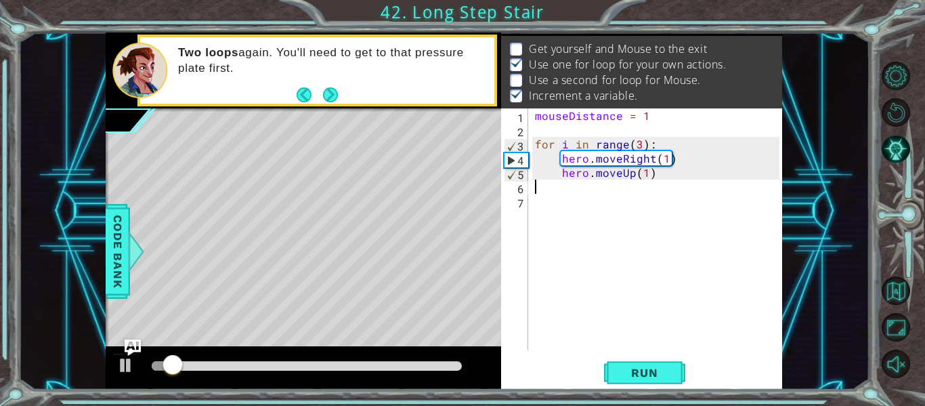
scroll to position [0, 0]
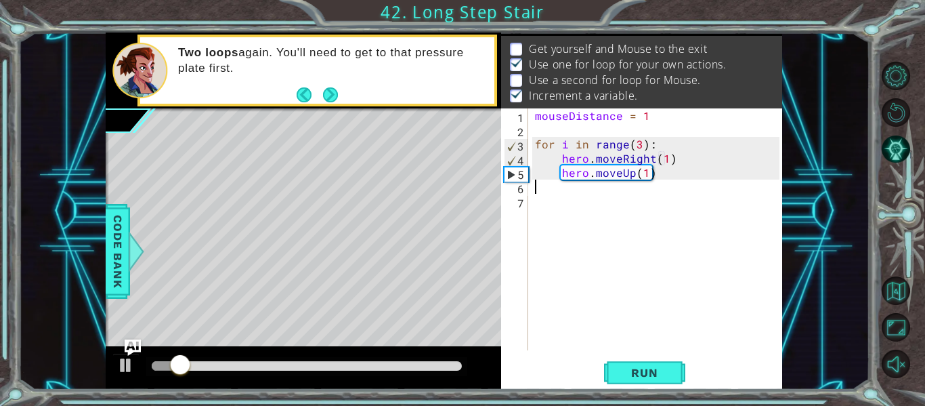
type textarea "h"
type textarea "j"
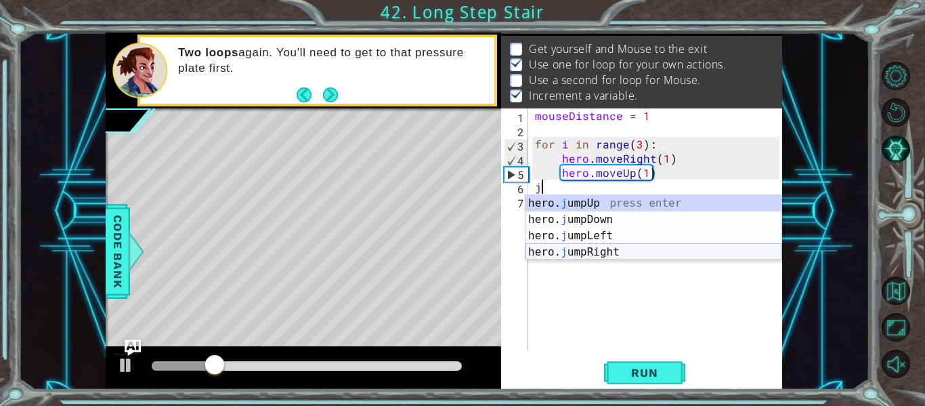
click at [677, 250] on div "hero. j umpUp press enter hero. j umpDown press enter hero. j umpLeft press ent…" at bounding box center [654, 244] width 256 height 98
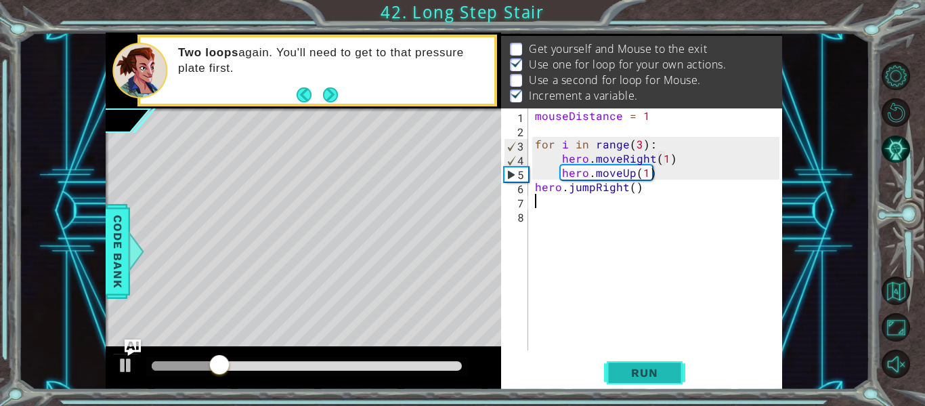
click at [649, 365] on button "Run" at bounding box center [644, 373] width 81 height 28
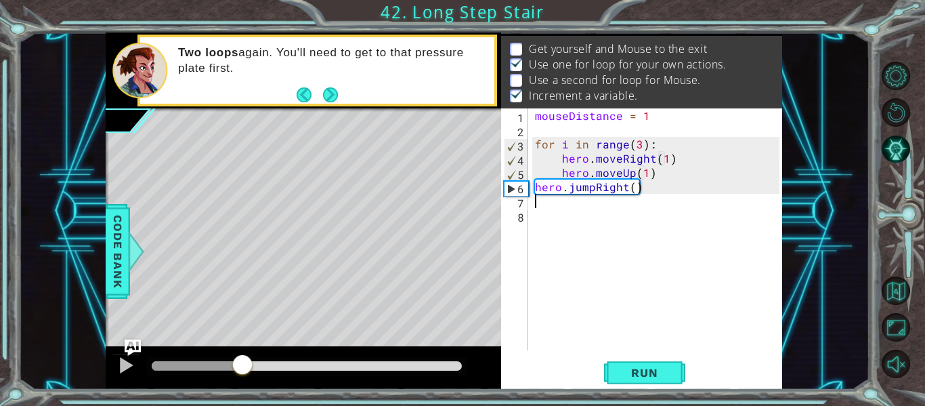
drag, startPoint x: 161, startPoint y: 366, endPoint x: 243, endPoint y: 360, distance: 81.5
click at [243, 360] on div at bounding box center [242, 366] width 24 height 24
click at [130, 369] on div at bounding box center [126, 365] width 18 height 18
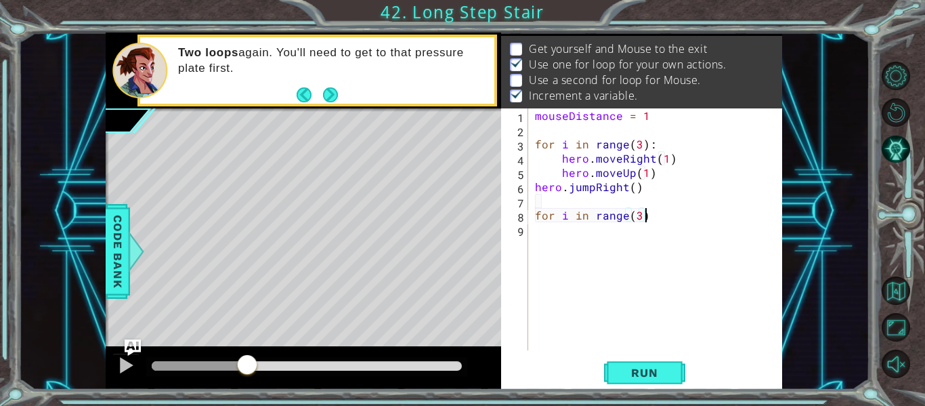
scroll to position [0, 7]
type textarea "for i in range(3):"
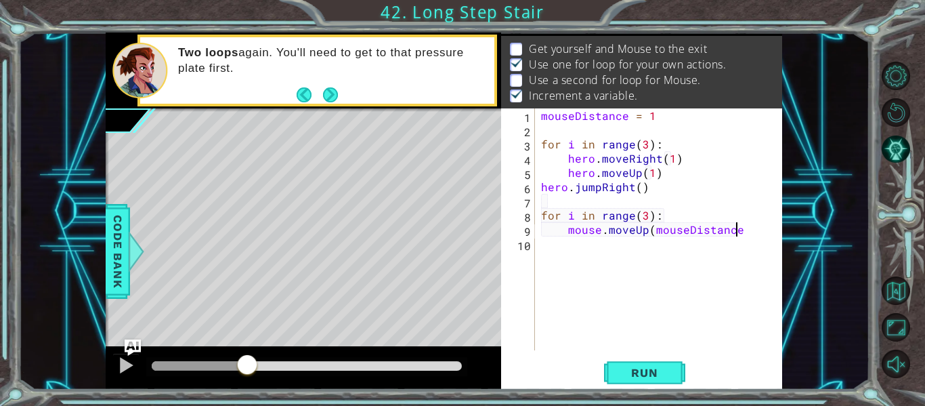
scroll to position [0, 12]
type textarea "mouse.moveUp(mouseDistance)"
click at [645, 373] on span "Run" at bounding box center [645, 373] width 54 height 14
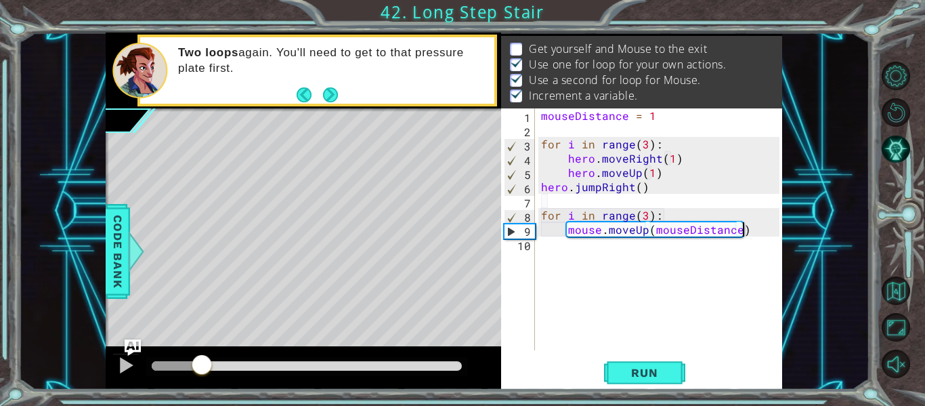
drag, startPoint x: 161, startPoint y: 363, endPoint x: 201, endPoint y: 362, distance: 40.7
click at [201, 362] on div at bounding box center [202, 366] width 24 height 24
click at [131, 358] on div at bounding box center [126, 365] width 18 height 18
click at [603, 247] on div "mouseDistance = 1 for i in range ( 3 ) : hero . moveRight ( 1 ) hero . moveUp (…" at bounding box center [663, 243] width 248 height 270
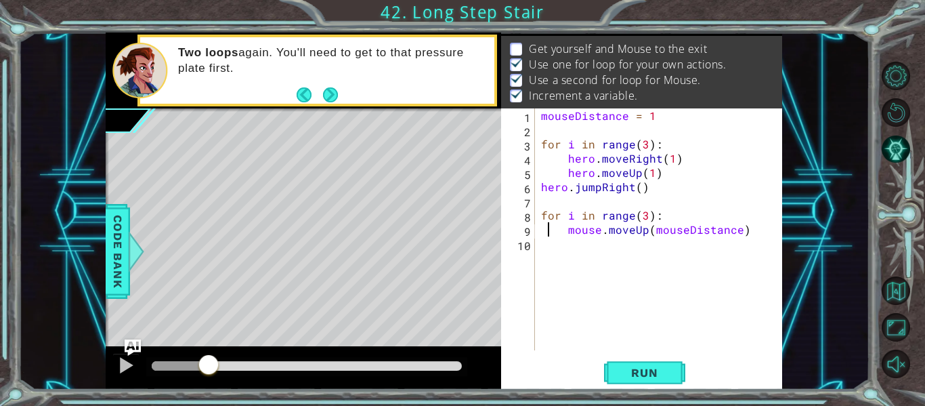
click at [551, 231] on div "mouseDistance = 1 for i in range ( 3 ) : hero . moveRight ( 1 ) hero . moveUp (…" at bounding box center [663, 243] width 248 height 270
type textarea "mouse.moveUp(mouseDistance)"
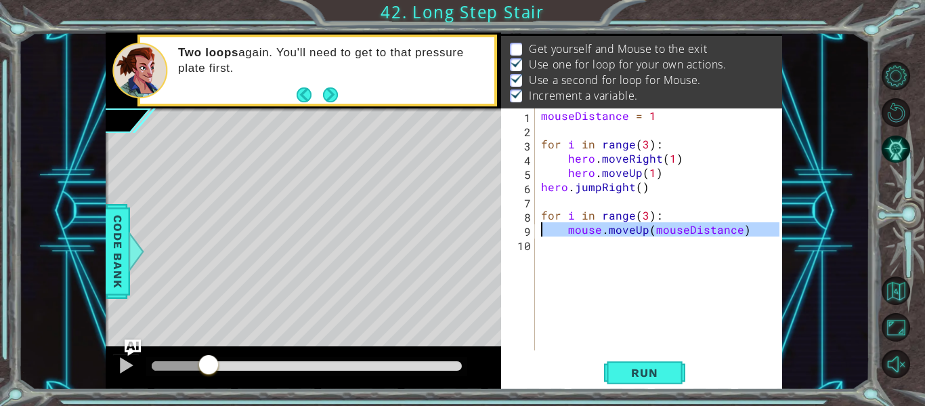
click at [563, 247] on div "mouseDistance = 1 for i in range ( 3 ) : hero . moveRight ( 1 ) hero . moveUp (…" at bounding box center [663, 243] width 248 height 270
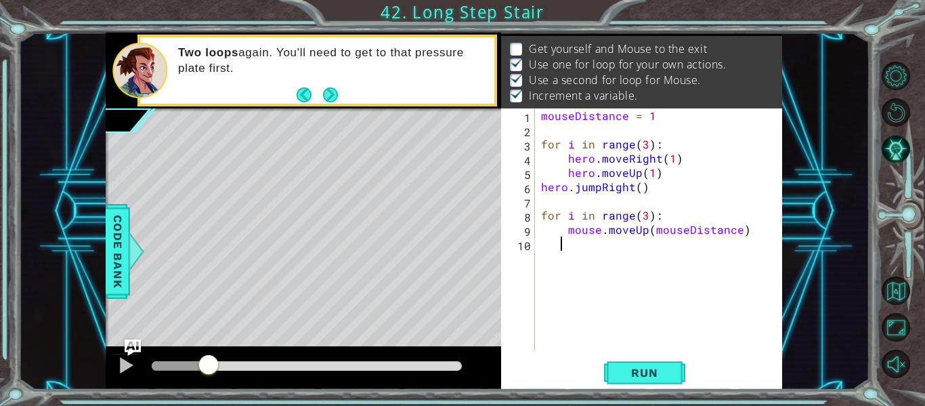
click at [563, 247] on div "mouseDistance = 1 for i in range ( 3 ) : hero . moveRight ( 1 ) hero . moveUp (…" at bounding box center [663, 243] width 248 height 270
paste textarea "Code Area"
drag, startPoint x: 644, startPoint y: 246, endPoint x: 635, endPoint y: 244, distance: 8.4
click at [635, 244] on div "mouseDistance = 1 for i in range ( 3 ) : hero . moveRight ( 1 ) hero . moveUp (…" at bounding box center [663, 243] width 248 height 270
type textarea "mouse.moveRight(mouseDistance)"
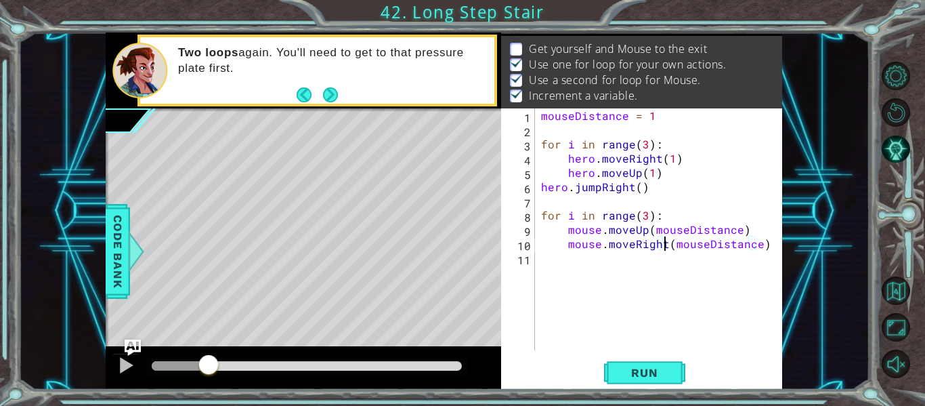
scroll to position [0, 8]
click at [602, 280] on div "mouseDistance = 1 for i in range ( 3 ) : hero . moveRight ( 1 ) hero . moveUp (…" at bounding box center [663, 243] width 248 height 270
click at [649, 373] on span "Run" at bounding box center [645, 373] width 54 height 14
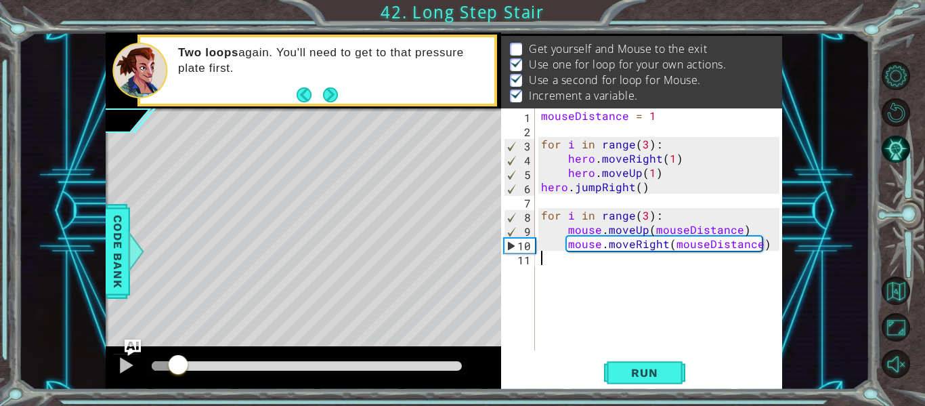
drag, startPoint x: 177, startPoint y: 362, endPoint x: 122, endPoint y: 334, distance: 61.5
click at [122, 334] on div "methods hero moveUp() moveDown() moveLeft() moveRight() sneakUp() sneakDown() s…" at bounding box center [444, 211] width 677 height 357
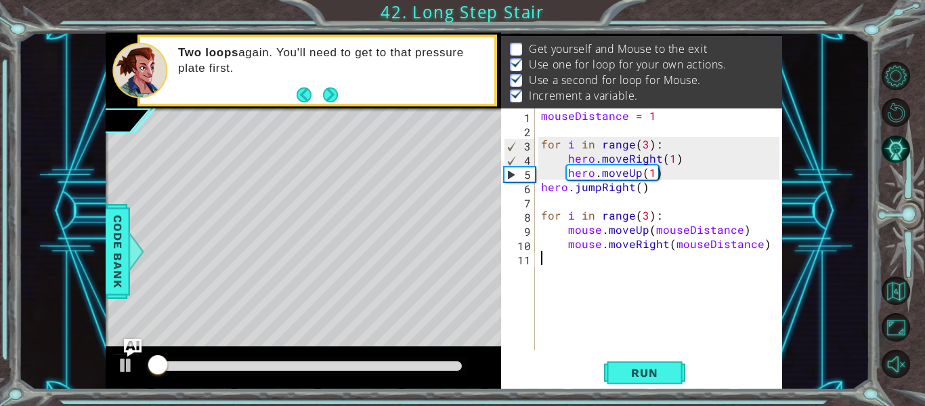
click at [124, 352] on img "Ask AI" at bounding box center [133, 348] width 18 height 18
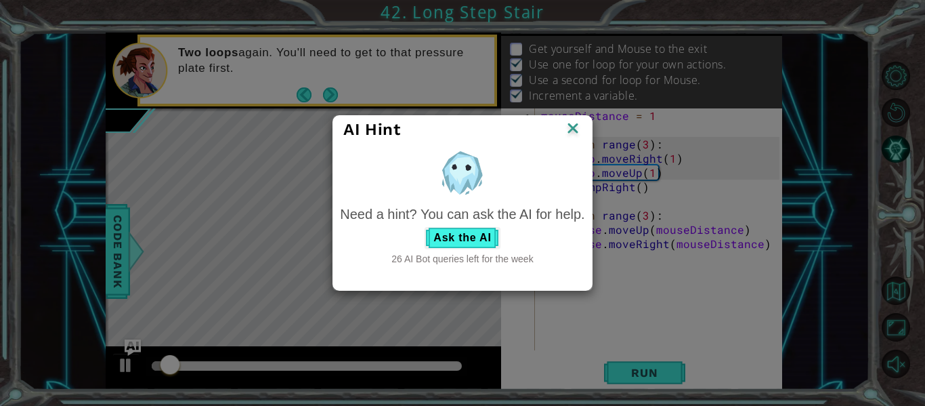
click at [568, 123] on img at bounding box center [573, 129] width 18 height 20
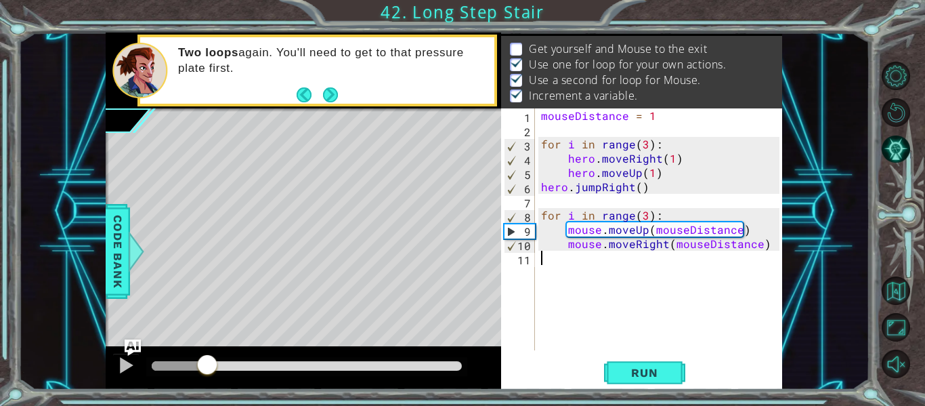
drag, startPoint x: 172, startPoint y: 370, endPoint x: 208, endPoint y: 370, distance: 35.9
click at [208, 370] on div at bounding box center [207, 366] width 24 height 24
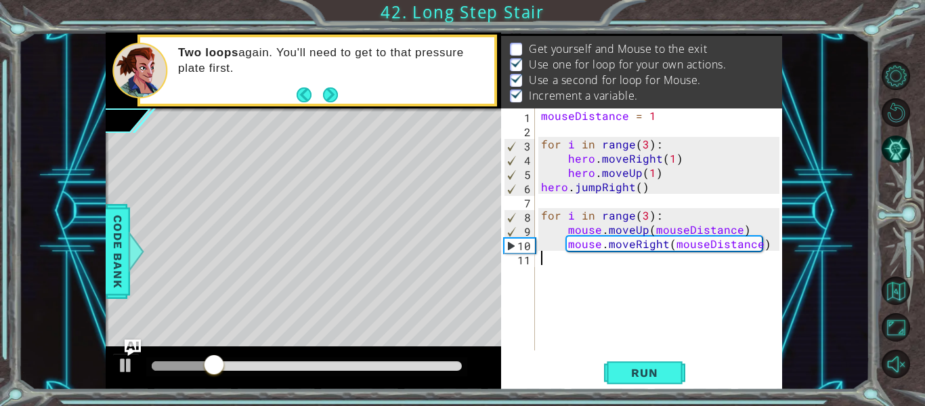
click at [122, 346] on div at bounding box center [304, 367] width 396 height 43
click at [126, 365] on div at bounding box center [126, 365] width 18 height 18
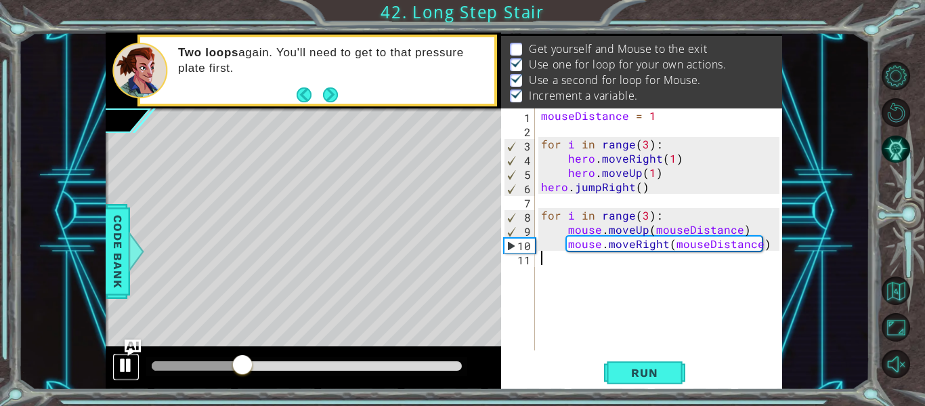
click at [126, 365] on div at bounding box center [126, 365] width 18 height 18
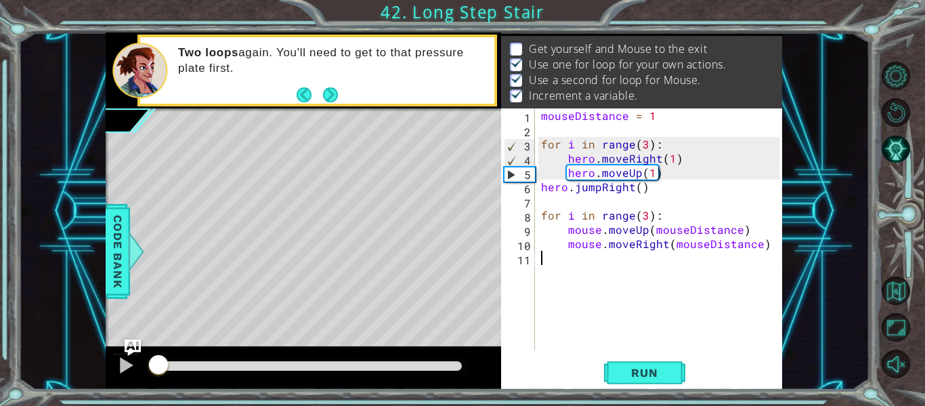
drag, startPoint x: 243, startPoint y: 356, endPoint x: 155, endPoint y: 366, distance: 88.6
click at [155, 366] on div at bounding box center [158, 366] width 24 height 24
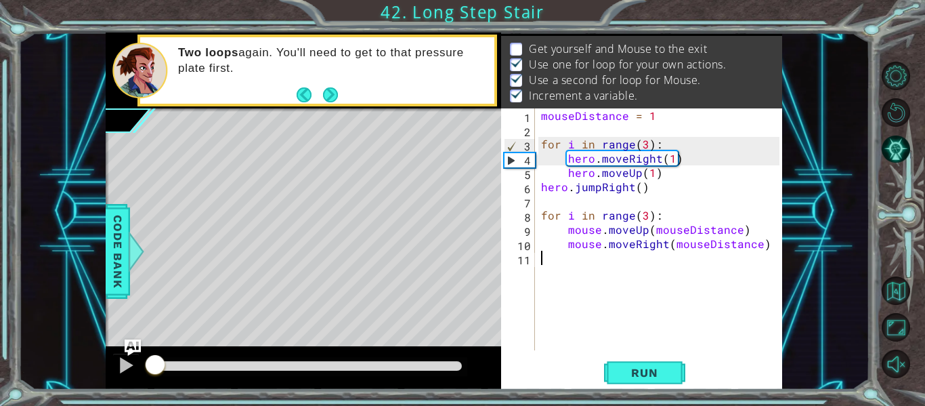
click at [645, 216] on div "mouseDistance = 1 for i in range ( 3 ) : hero . moveRight ( 1 ) hero . moveUp (…" at bounding box center [663, 243] width 248 height 270
type textarea "for i in range(3):"
click at [628, 261] on div "mouseDistance = 1 for i in range ( 3 ) : hero . moveRight ( 1 ) hero . moveUp (…" at bounding box center [663, 243] width 248 height 270
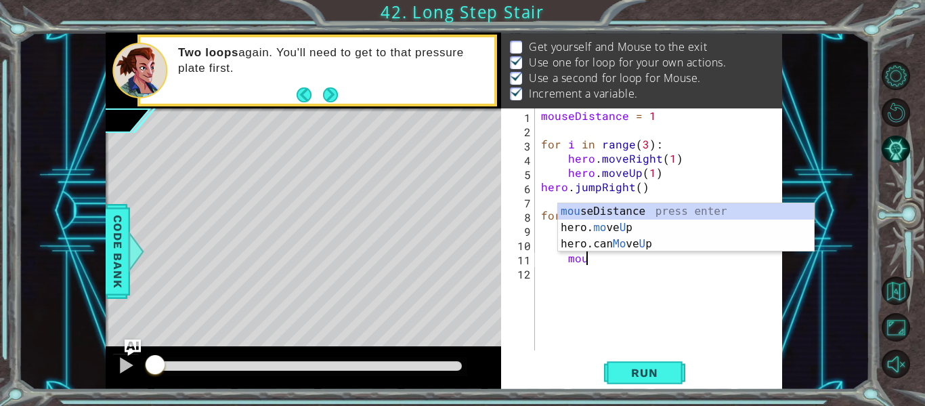
scroll to position [0, 3]
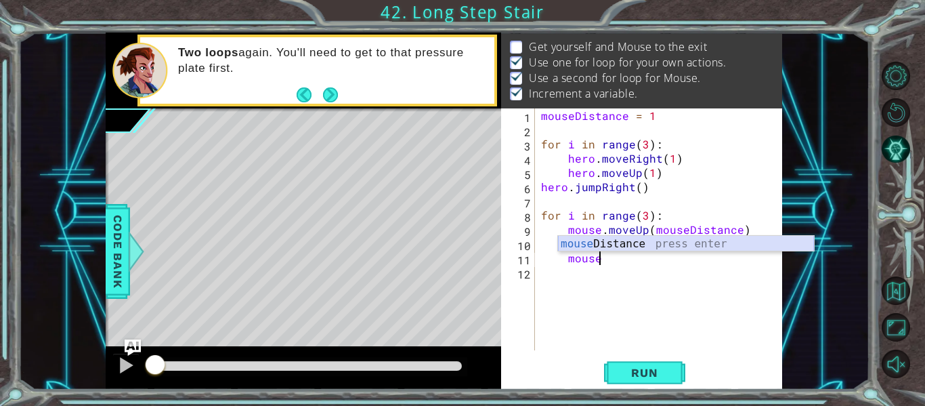
click at [620, 246] on div "mouse Distance press enter" at bounding box center [686, 260] width 256 height 49
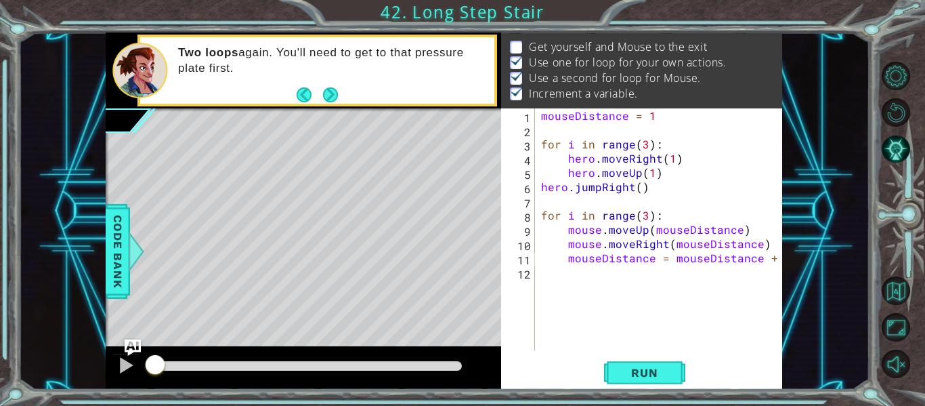
scroll to position [0, 14]
type textarea "mouseDistance = mouseDistance + 1"
click at [650, 363] on button "Run" at bounding box center [644, 373] width 81 height 28
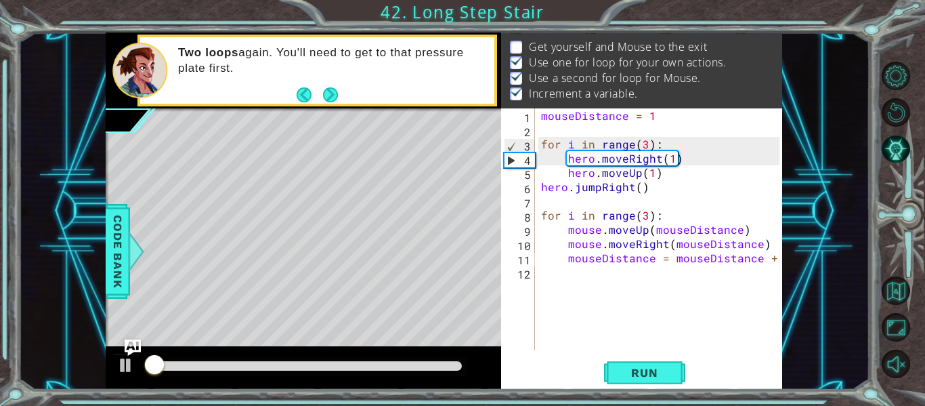
scroll to position [20, 0]
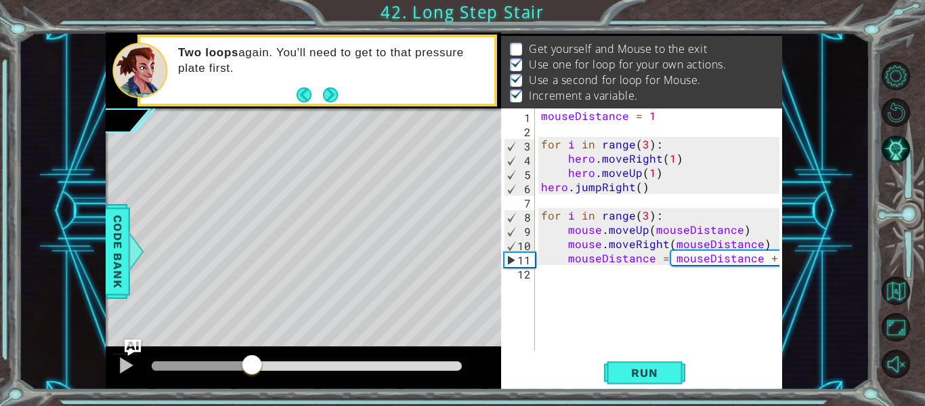
drag, startPoint x: 169, startPoint y: 360, endPoint x: 253, endPoint y: 356, distance: 83.5
click at [253, 356] on div at bounding box center [252, 366] width 24 height 24
click at [635, 278] on div "mouseDistance = 1 for i in range ( 3 ) : hero . moveRight ( 1 ) hero . moveUp (…" at bounding box center [663, 243] width 248 height 270
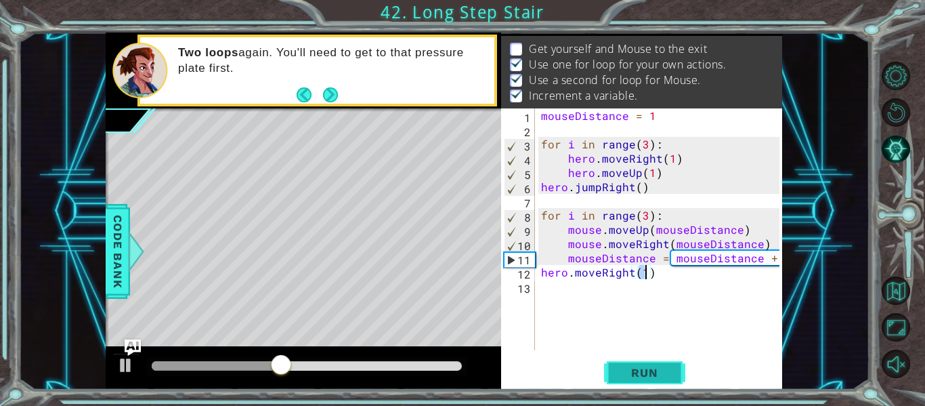
type textarea "hero.moveRight(1)"
click at [668, 371] on span "Run" at bounding box center [645, 373] width 54 height 14
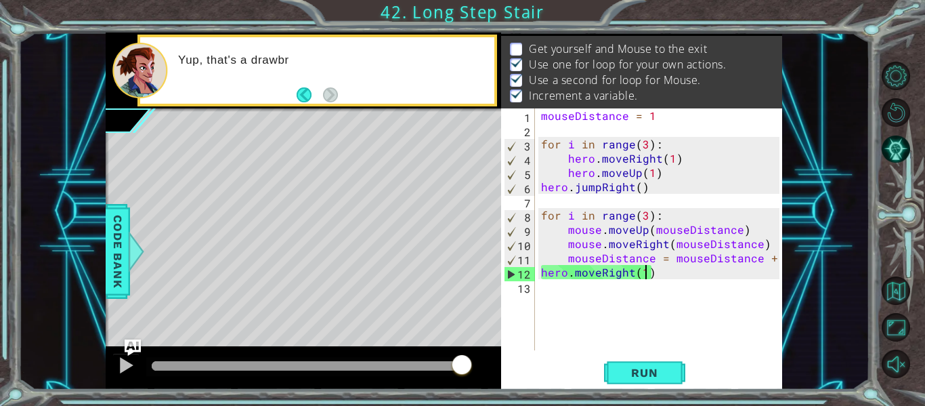
drag, startPoint x: 251, startPoint y: 361, endPoint x: 465, endPoint y: 370, distance: 213.6
click at [462, 370] on div at bounding box center [307, 365] width 310 height 9
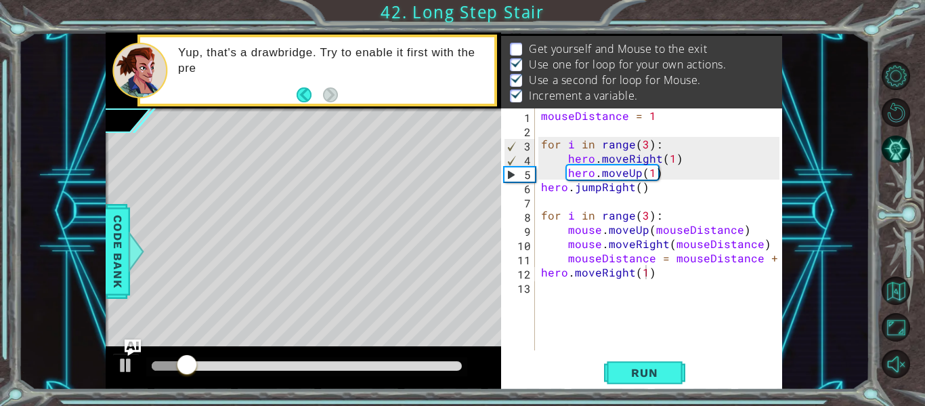
click at [440, 373] on div at bounding box center [306, 366] width 321 height 19
click at [440, 360] on div at bounding box center [306, 366] width 321 height 19
drag, startPoint x: 254, startPoint y: 360, endPoint x: 288, endPoint y: 362, distance: 33.9
click at [288, 362] on div at bounding box center [306, 366] width 321 height 19
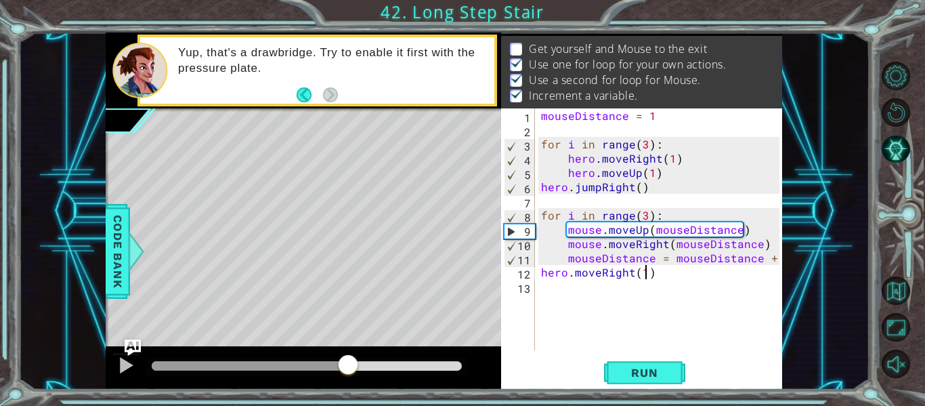
drag, startPoint x: 256, startPoint y: 366, endPoint x: 349, endPoint y: 343, distance: 95.6
click at [349, 343] on div "methods hero moveUp() moveDown() moveLeft() moveRight() sneakUp() sneakDown() s…" at bounding box center [444, 211] width 677 height 357
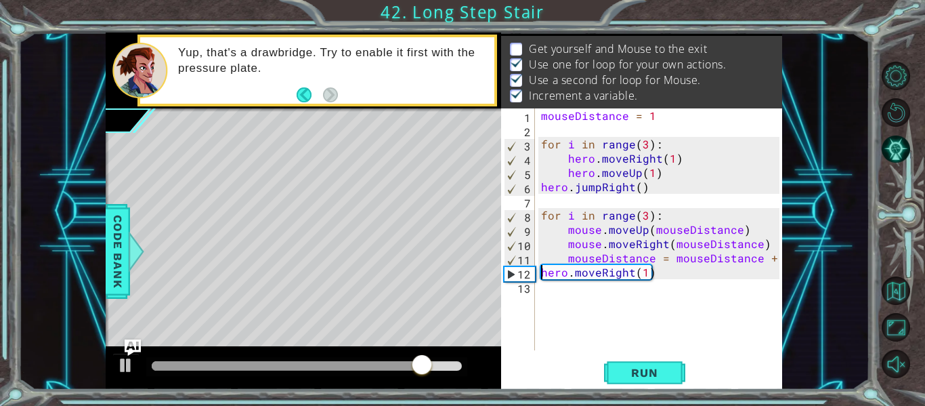
click at [540, 268] on div "mouseDistance = 1 for i in range ( 3 ) : hero . moveRight ( 1 ) hero . moveUp (…" at bounding box center [663, 243] width 248 height 270
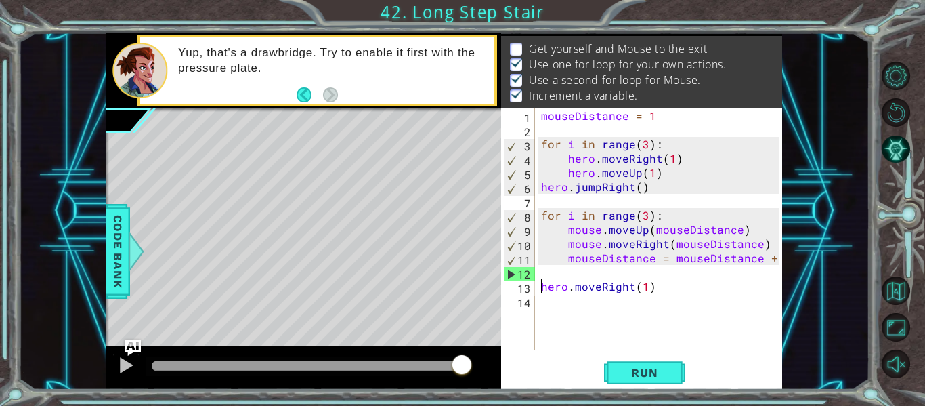
click at [549, 272] on div "mouseDistance = 1 for i in range ( 3 ) : hero . moveRight ( 1 ) hero . moveUp (…" at bounding box center [663, 243] width 248 height 270
click at [572, 261] on div "mouseDistance = 1 for i in range ( 3 ) : hero . moveRight ( 1 ) hero . moveUp (…" at bounding box center [663, 243] width 248 height 270
type textarea "mouseDistance = mouseDistance + 1"
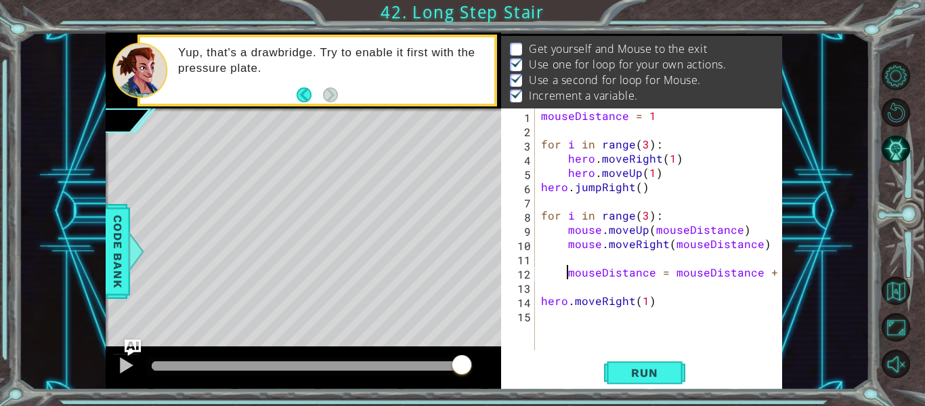
click at [642, 259] on div "mouseDistance = 1 for i in range ( 3 ) : hero . moveRight ( 1 ) hero . moveUp (…" at bounding box center [663, 243] width 248 height 270
type textarea "mouse.moveUp(1)"
click at [663, 367] on span "Run" at bounding box center [645, 373] width 54 height 14
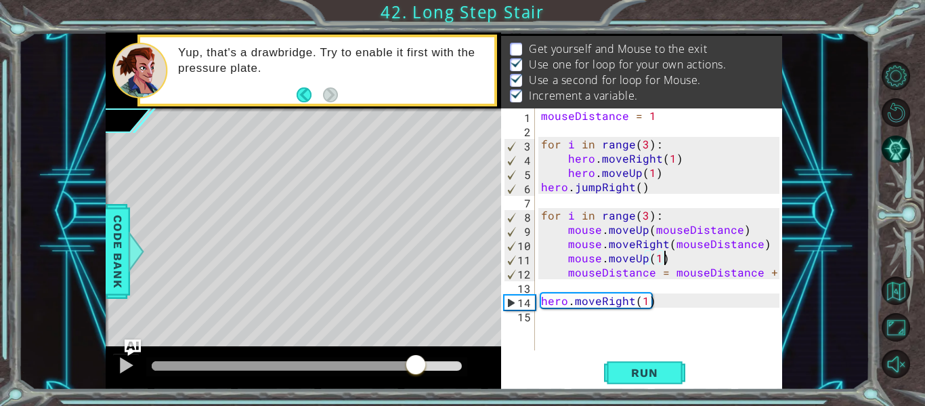
drag, startPoint x: 204, startPoint y: 365, endPoint x: 415, endPoint y: 354, distance: 211.6
click at [415, 361] on div at bounding box center [307, 365] width 310 height 9
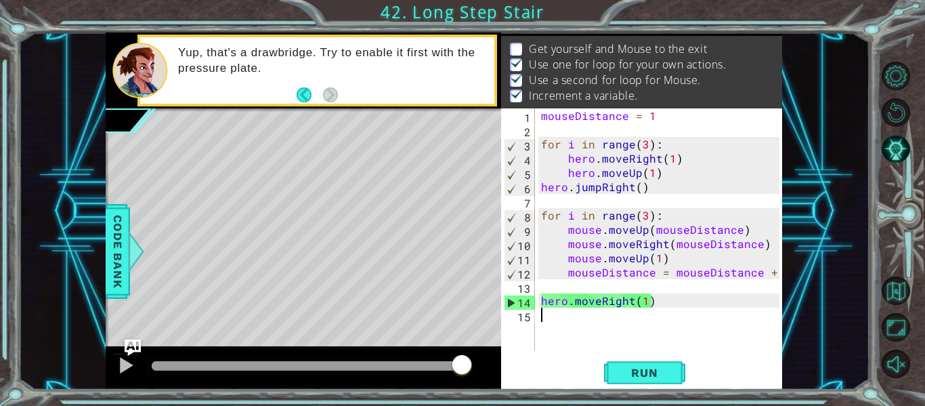
click at [591, 316] on div "mouseDistance = 1 for i in range ( 3 ) : hero . moveRight ( 1 ) hero . moveUp (…" at bounding box center [663, 243] width 248 height 270
drag, startPoint x: 653, startPoint y: 303, endPoint x: 522, endPoint y: 301, distance: 131.4
click at [522, 301] on div "1 2 3 4 5 6 7 8 9 10 11 12 13 14 15 mouseDistance = 1 for i in range ( 3 ) : he…" at bounding box center [640, 229] width 278 height 242
type textarea "hero.moveRight(1)"
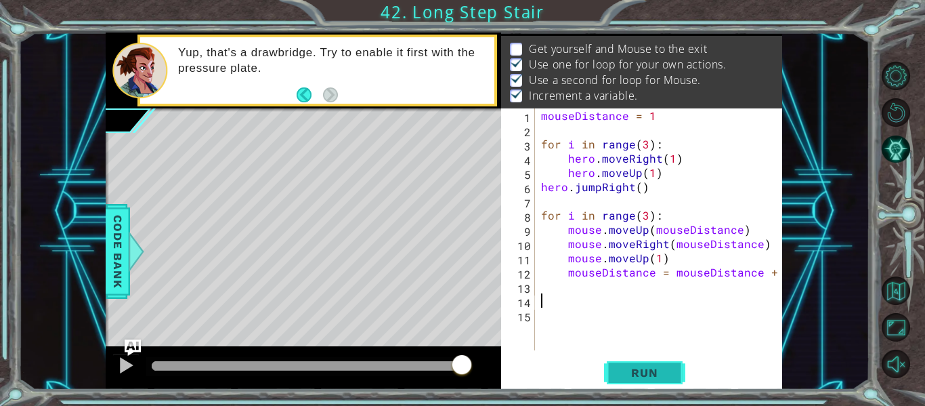
click at [679, 386] on button "Run" at bounding box center [644, 373] width 81 height 28
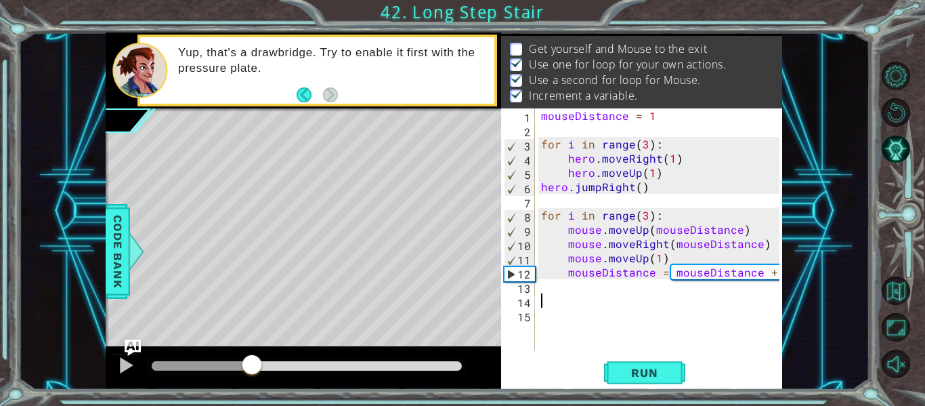
drag, startPoint x: 156, startPoint y: 367, endPoint x: 252, endPoint y: 372, distance: 96.4
click at [252, 372] on div at bounding box center [252, 366] width 24 height 24
click at [585, 320] on div "mouseDistance = 1 for i in range ( 3 ) : hero . moveRight ( 1 ) hero . moveUp (…" at bounding box center [663, 243] width 248 height 270
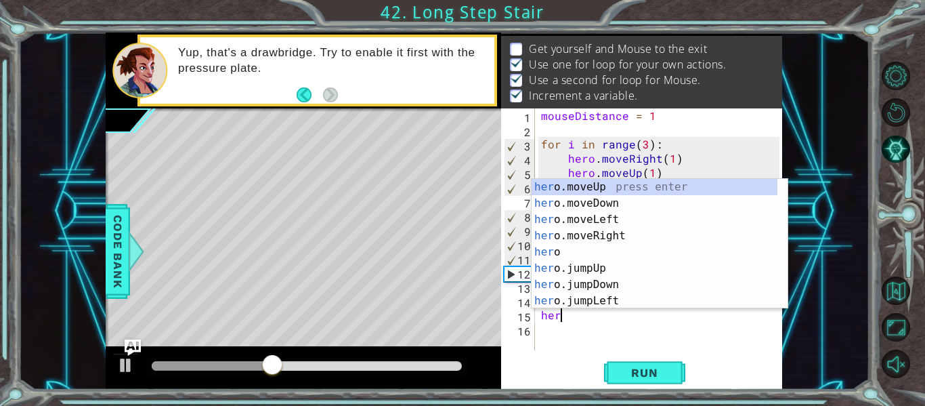
scroll to position [0, 1]
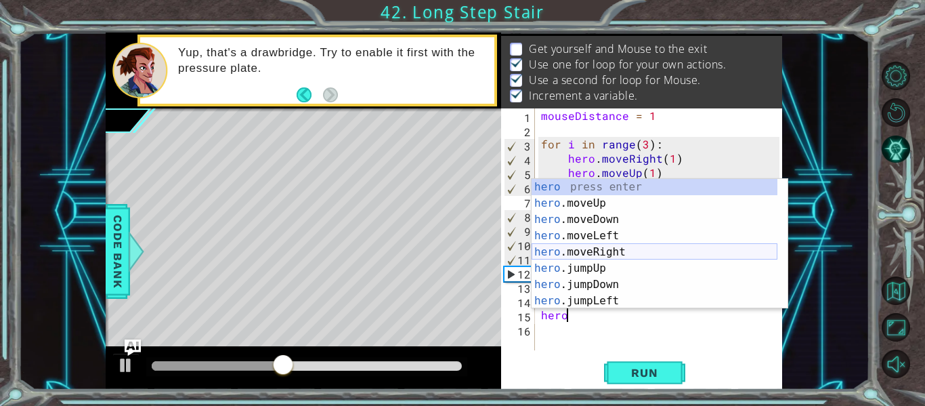
click at [610, 250] on div "hero press enter hero .moveUp press enter hero .moveDown press enter hero .move…" at bounding box center [655, 260] width 246 height 163
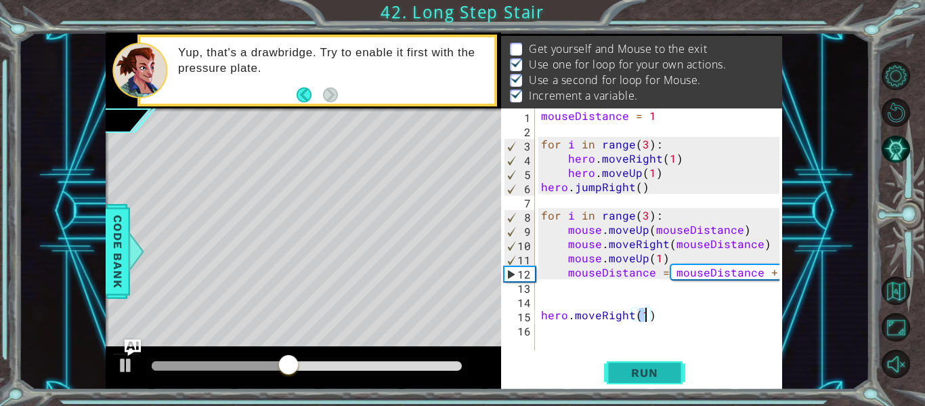
type textarea "hero.moveRight(1)"
click at [655, 383] on button "Run" at bounding box center [644, 373] width 81 height 28
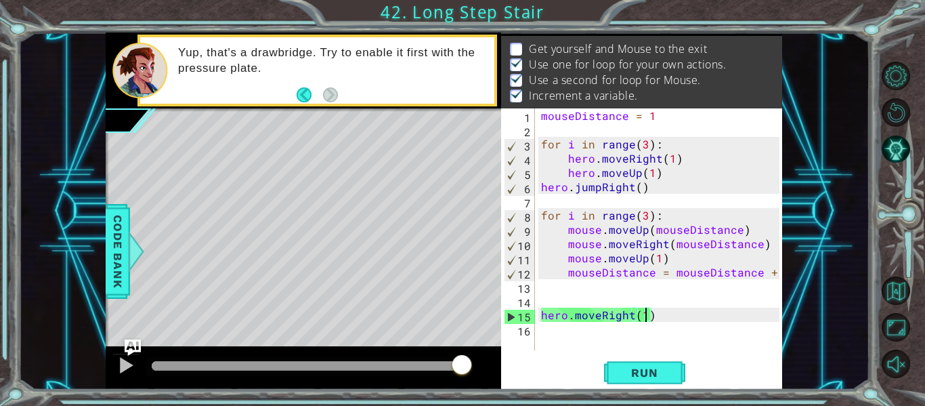
drag, startPoint x: 187, startPoint y: 362, endPoint x: 469, endPoint y: 394, distance: 284.2
click at [469, 394] on div "1 ההההההההההההההההההההההההההההההההההההההההההההההההההההההההההההההההההההההההההההה…" at bounding box center [462, 203] width 925 height 406
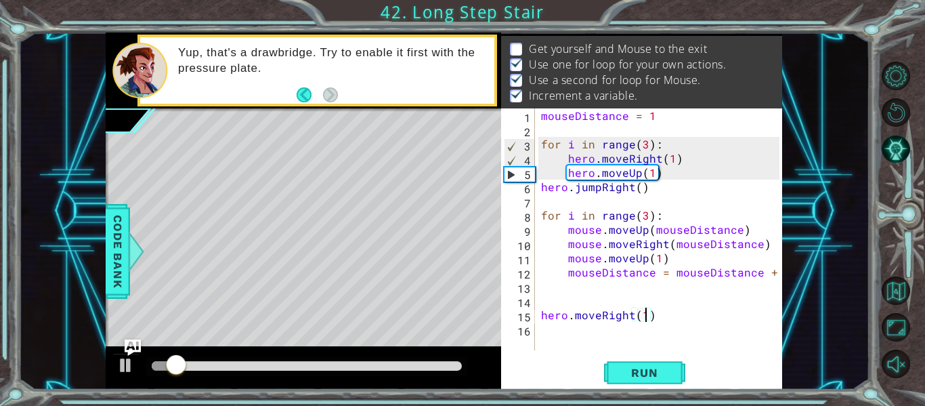
click at [543, 314] on div "mouseDistance = 1 for i in range ( 3 ) : hero . moveRight ( 1 ) hero . moveUp (…" at bounding box center [663, 243] width 248 height 270
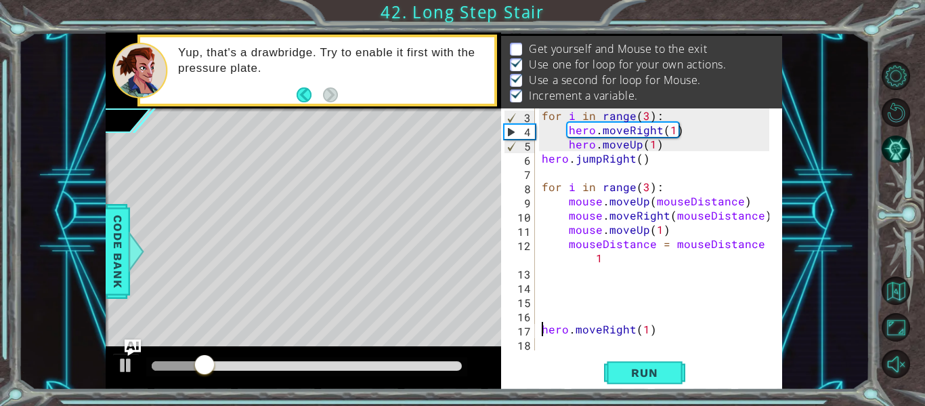
scroll to position [28, 0]
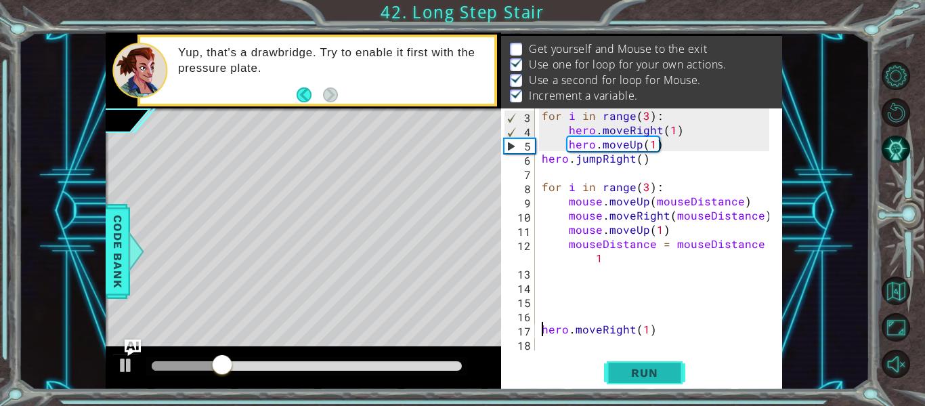
click at [625, 369] on span "Run" at bounding box center [645, 373] width 54 height 14
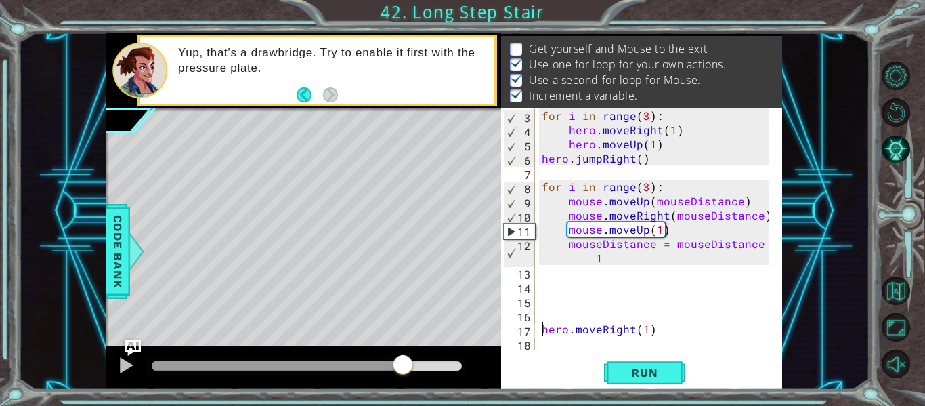
drag, startPoint x: 184, startPoint y: 362, endPoint x: 403, endPoint y: 381, distance: 220.4
click at [403, 381] on div at bounding box center [304, 367] width 396 height 43
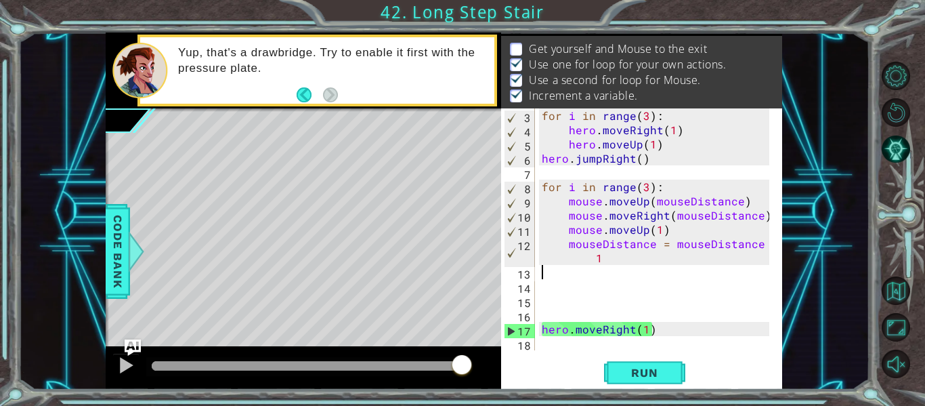
click at [598, 275] on div "for i in range ( 3 ) : hero . moveRight ( 1 ) hero . moveUp ( 1 ) hero . jumpRi…" at bounding box center [657, 243] width 237 height 270
drag, startPoint x: 675, startPoint y: 220, endPoint x: 608, endPoint y: 241, distance: 70.3
click at [608, 241] on div "for i in range ( 3 ) : hero . moveRight ( 1 ) hero . moveUp ( 1 ) hero . jumpRi…" at bounding box center [657, 243] width 237 height 270
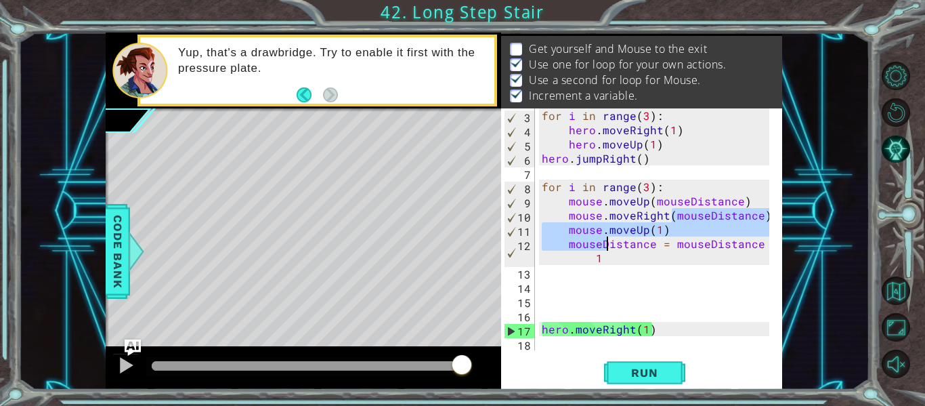
click at [670, 230] on div "for i in range ( 3 ) : hero . moveRight ( 1 ) hero . moveUp ( 1 ) hero . jumpRi…" at bounding box center [654, 229] width 230 height 242
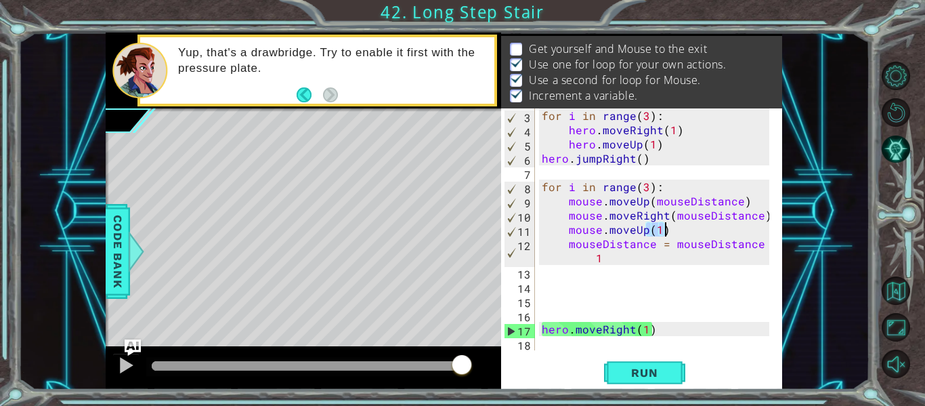
click at [670, 230] on div "for i in range ( 3 ) : hero . moveRight ( 1 ) hero . moveUp ( 1 ) hero . jumpRi…" at bounding box center [657, 243] width 237 height 270
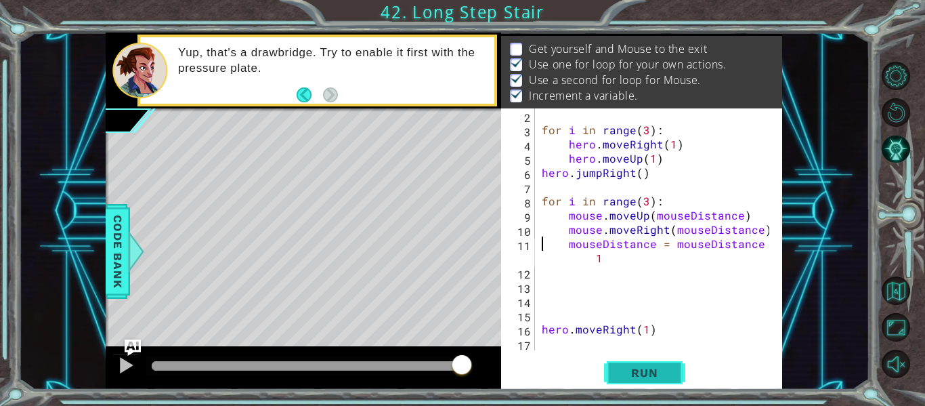
click at [673, 367] on button "Run" at bounding box center [644, 373] width 81 height 28
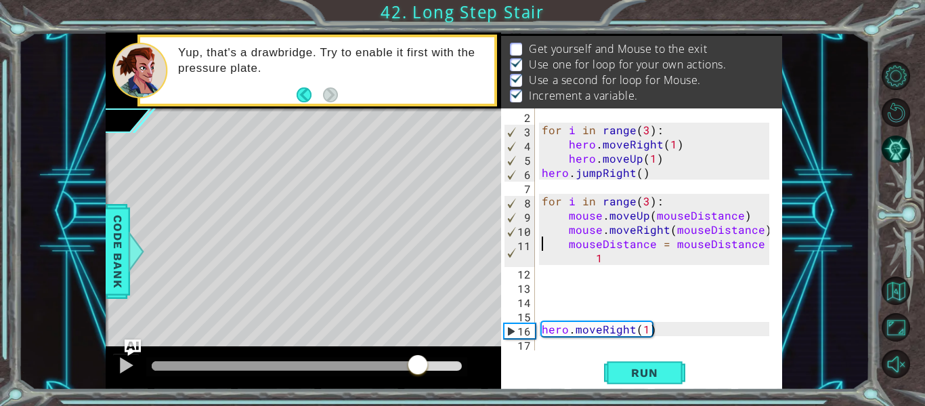
drag, startPoint x: 222, startPoint y: 364, endPoint x: 419, endPoint y: 377, distance: 197.6
click at [419, 377] on div at bounding box center [418, 366] width 24 height 24
click at [649, 198] on div "for i in range ( 3 ) : hero . moveRight ( 1 ) hero . moveUp ( 1 ) hero . jumpRi…" at bounding box center [657, 243] width 237 height 270
type textarea "for i in range(3):"
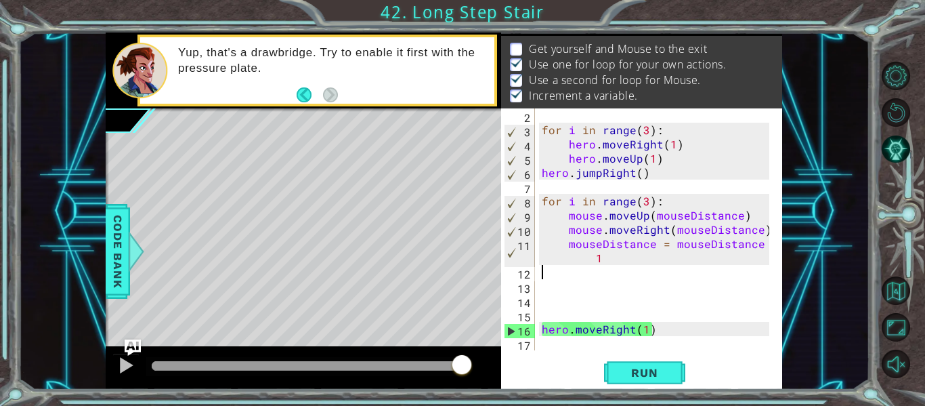
click at [650, 276] on div "for i in range ( 3 ) : hero . moveRight ( 1 ) hero . moveUp ( 1 ) hero . jumpRi…" at bounding box center [657, 243] width 237 height 270
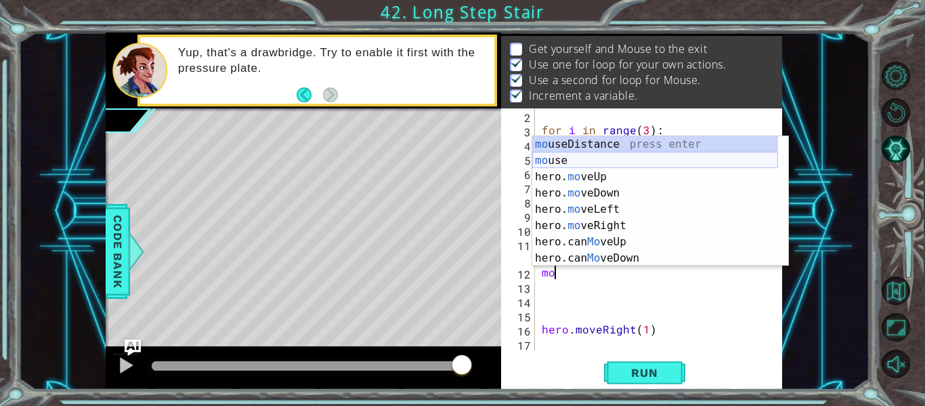
click at [600, 159] on div "mo useDistance press enter mo use press enter hero. mo veUp press enter hero. m…" at bounding box center [655, 217] width 246 height 163
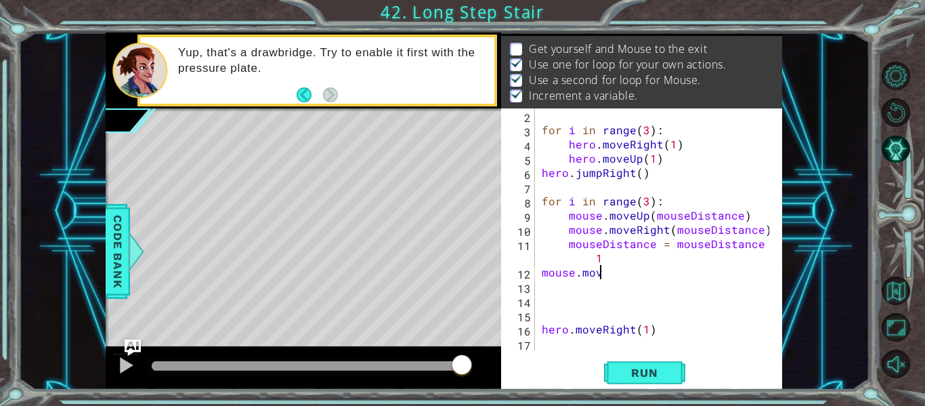
scroll to position [0, 3]
click at [651, 271] on div "for i in range ( 3 ) : hero . moveRight ( 1 ) hero . moveUp ( 1 ) hero . jumpRi…" at bounding box center [657, 243] width 237 height 270
click at [654, 372] on span "Run" at bounding box center [645, 373] width 54 height 14
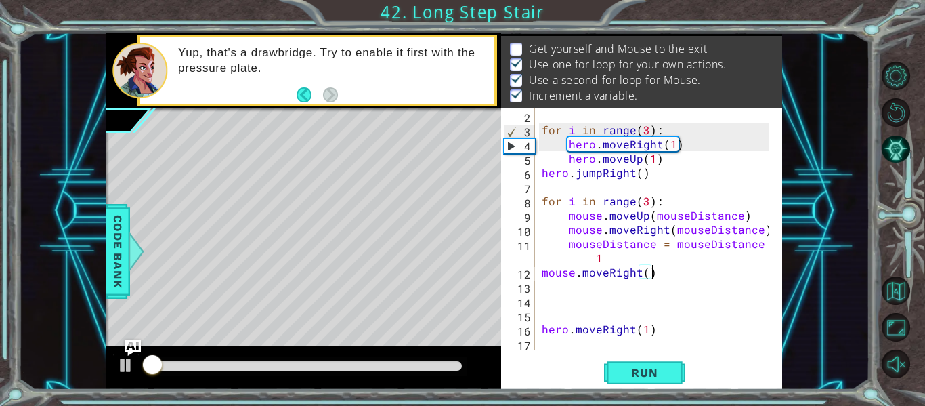
scroll to position [0, 0]
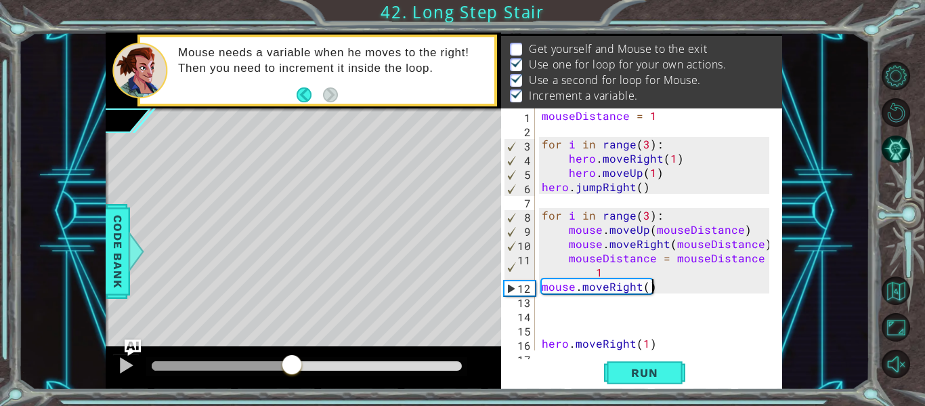
drag, startPoint x: 172, startPoint y: 358, endPoint x: 292, endPoint y: 373, distance: 120.8
click at [292, 373] on div at bounding box center [292, 366] width 24 height 24
click at [543, 339] on div "mouseDistance = 1 for i in range ( 3 ) : hero . moveRight ( 1 ) hero . moveUp (…" at bounding box center [657, 243] width 237 height 270
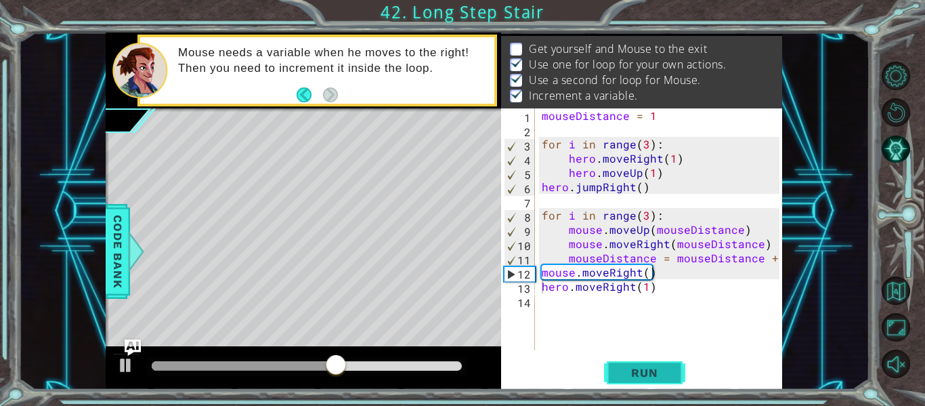
click at [661, 373] on span "Run" at bounding box center [645, 373] width 54 height 14
drag, startPoint x: 172, startPoint y: 358, endPoint x: 259, endPoint y: 369, distance: 88.0
click at [259, 369] on div at bounding box center [259, 366] width 24 height 24
click at [542, 276] on div "mouseDistance = 1 for i in range ( 3 ) : hero . moveRight ( 1 ) hero . moveUp (…" at bounding box center [662, 243] width 247 height 270
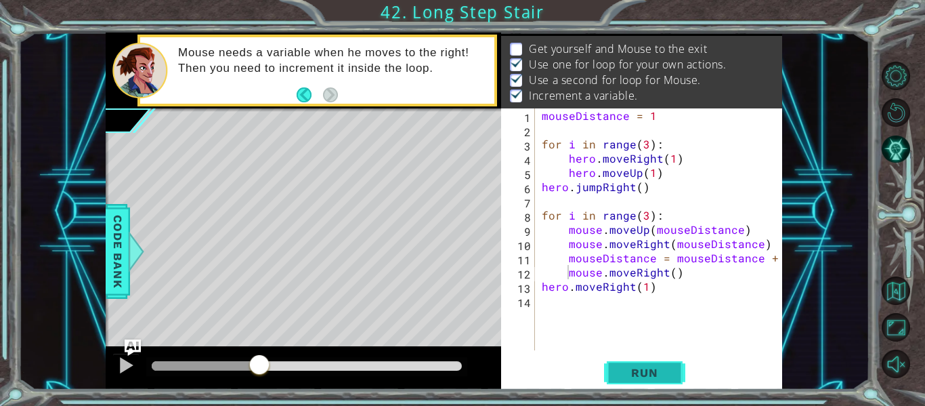
click at [644, 378] on span "Run" at bounding box center [645, 373] width 54 height 14
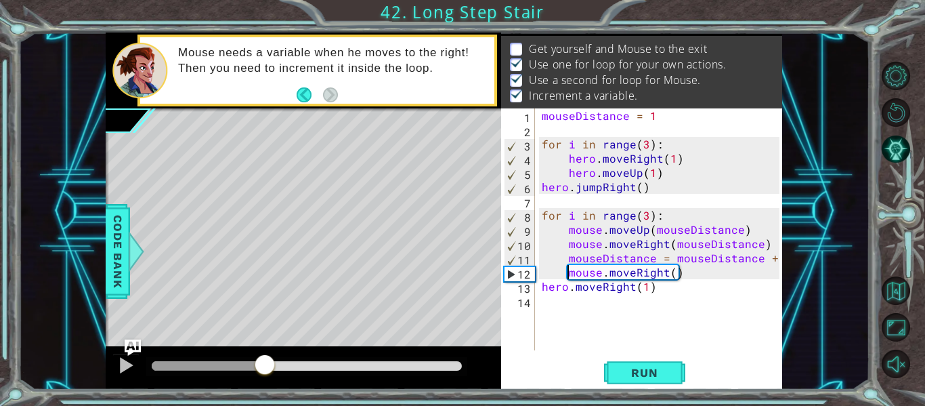
drag, startPoint x: 169, startPoint y: 360, endPoint x: 264, endPoint y: 372, distance: 95.6
click at [264, 372] on div at bounding box center [265, 366] width 24 height 24
click at [542, 291] on div "mouseDistance = 1 for i in range ( 3 ) : hero . moveRight ( 1 ) hero . moveUp (…" at bounding box center [662, 243] width 247 height 270
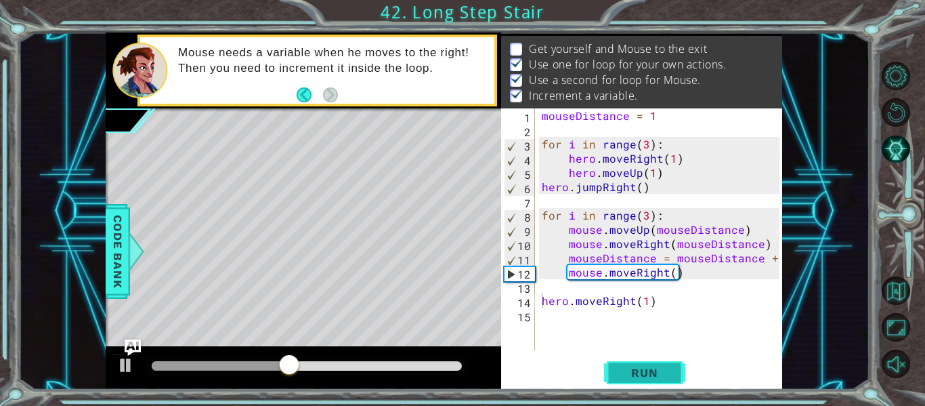
click at [661, 379] on span "Run" at bounding box center [645, 373] width 54 height 14
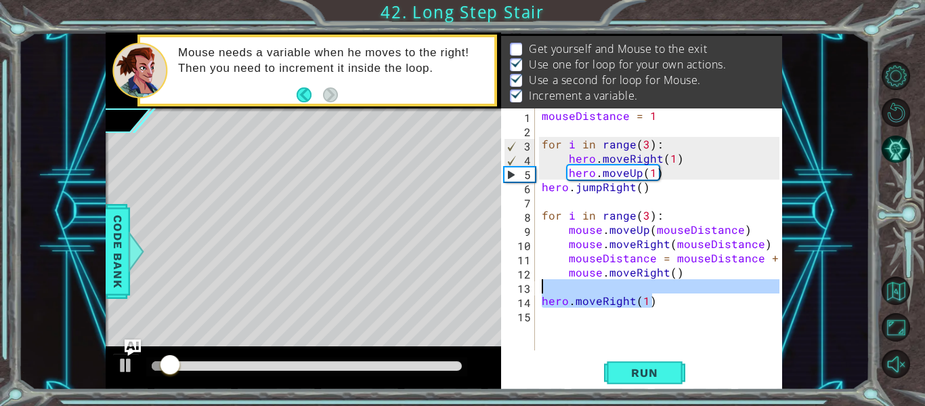
drag, startPoint x: 658, startPoint y: 302, endPoint x: 541, endPoint y: 291, distance: 117.7
click at [541, 291] on div "mouseDistance = 1 for i in range ( 3 ) : hero . moveRight ( 1 ) hero . moveUp (…" at bounding box center [662, 243] width 247 height 270
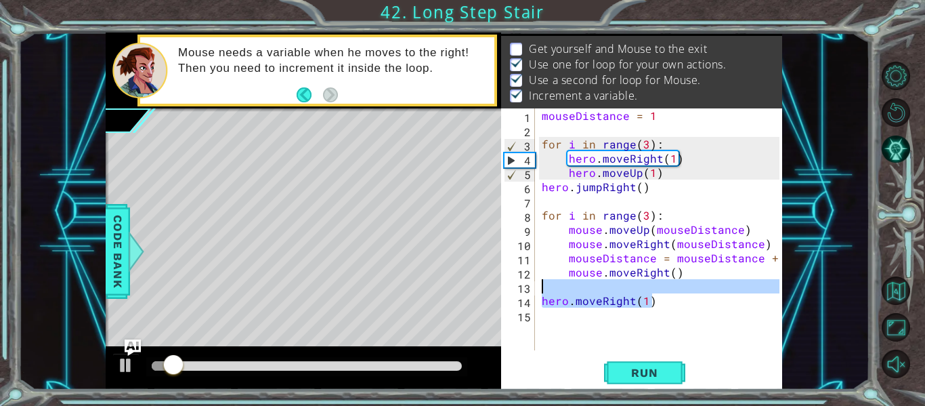
click at [549, 299] on div "mouseDistance = 1 for i in range ( 3 ) : hero . moveRight ( 1 ) hero . moveUp (…" at bounding box center [659, 229] width 240 height 242
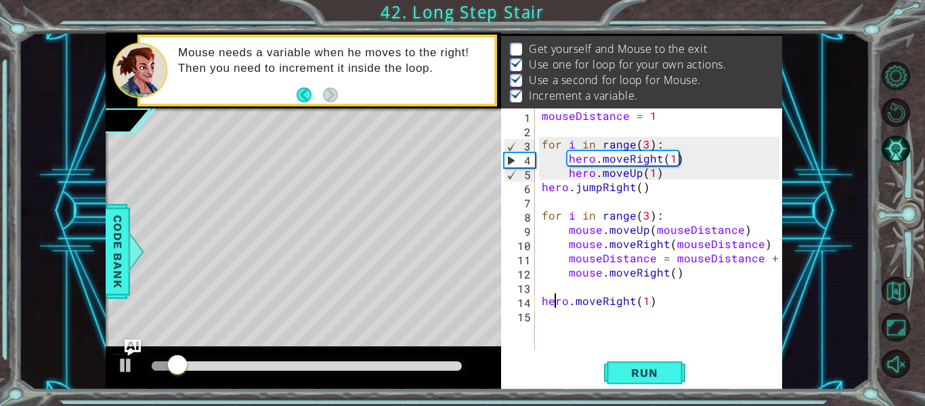
click at [556, 301] on div "mouseDistance = 1 for i in range ( 3 ) : hero . moveRight ( 1 ) hero . moveUp (…" at bounding box center [662, 243] width 247 height 270
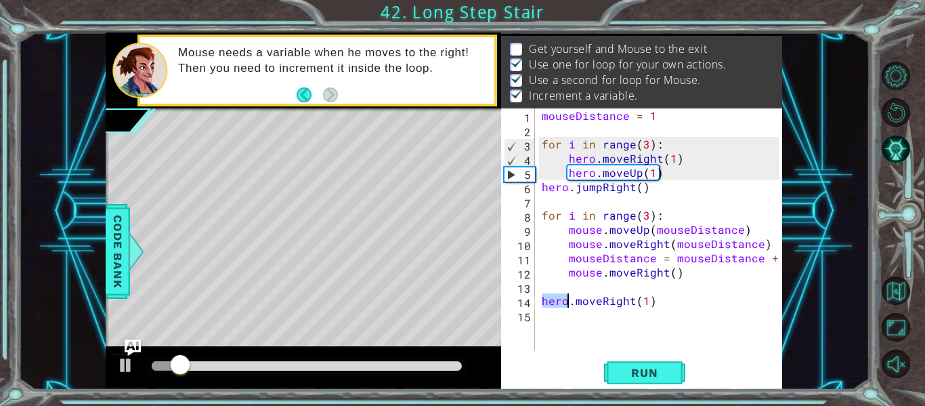
click at [556, 301] on div "mouseDistance = 1 for i in range ( 3 ) : hero . moveRight ( 1 ) hero . moveUp (…" at bounding box center [662, 243] width 247 height 270
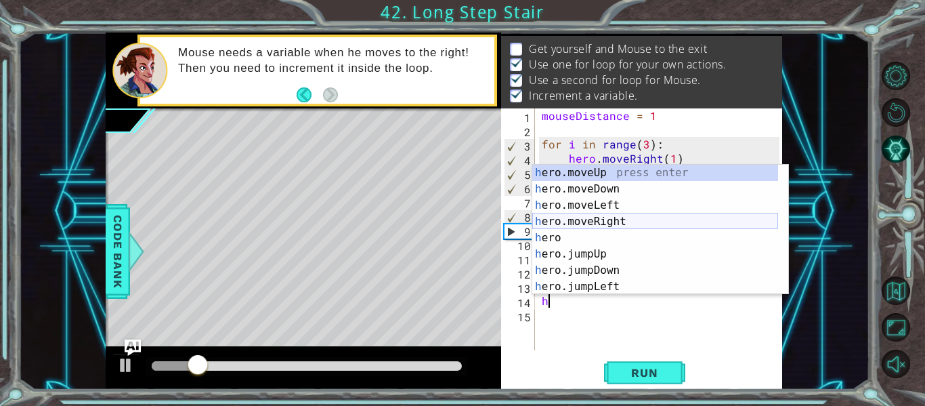
click at [619, 222] on div "h ero.moveUp press enter h ero.moveDown press enter h ero.moveLeft press enter …" at bounding box center [655, 246] width 246 height 163
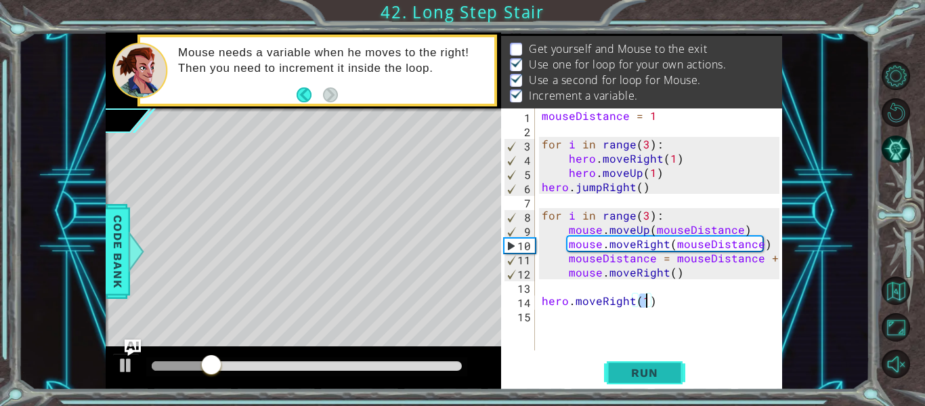
type textarea "hero.moveRight(1)"
click at [645, 370] on span "Run" at bounding box center [645, 373] width 54 height 14
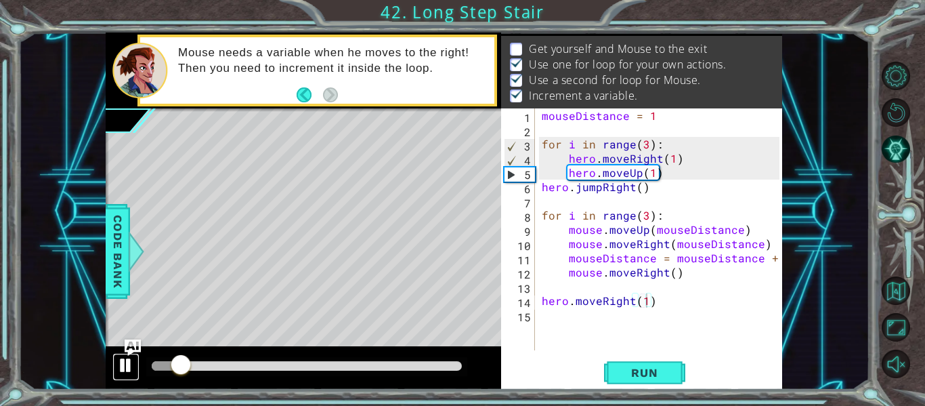
click at [135, 362] on div at bounding box center [126, 365] width 18 height 18
click at [652, 369] on span "Run" at bounding box center [645, 373] width 54 height 14
